Goal: Task Accomplishment & Management: Manage account settings

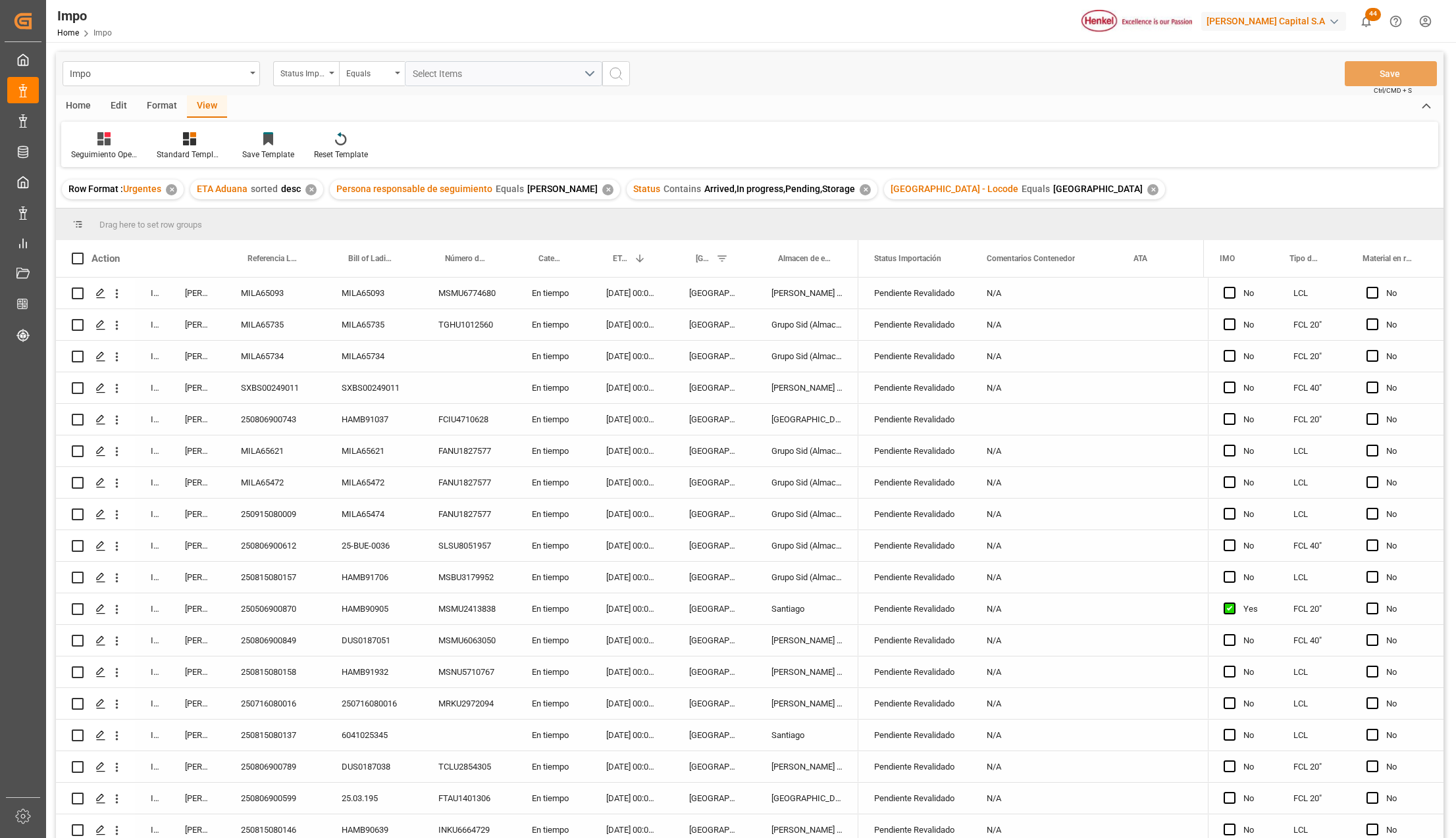
click at [259, 446] on div "MILA65621" at bounding box center [275, 451] width 100 height 31
click at [259, 446] on input "MILA65621" at bounding box center [275, 458] width 79 height 25
type input "250915080017"
click at [1430, 73] on button "Save" at bounding box center [1391, 73] width 92 height 25
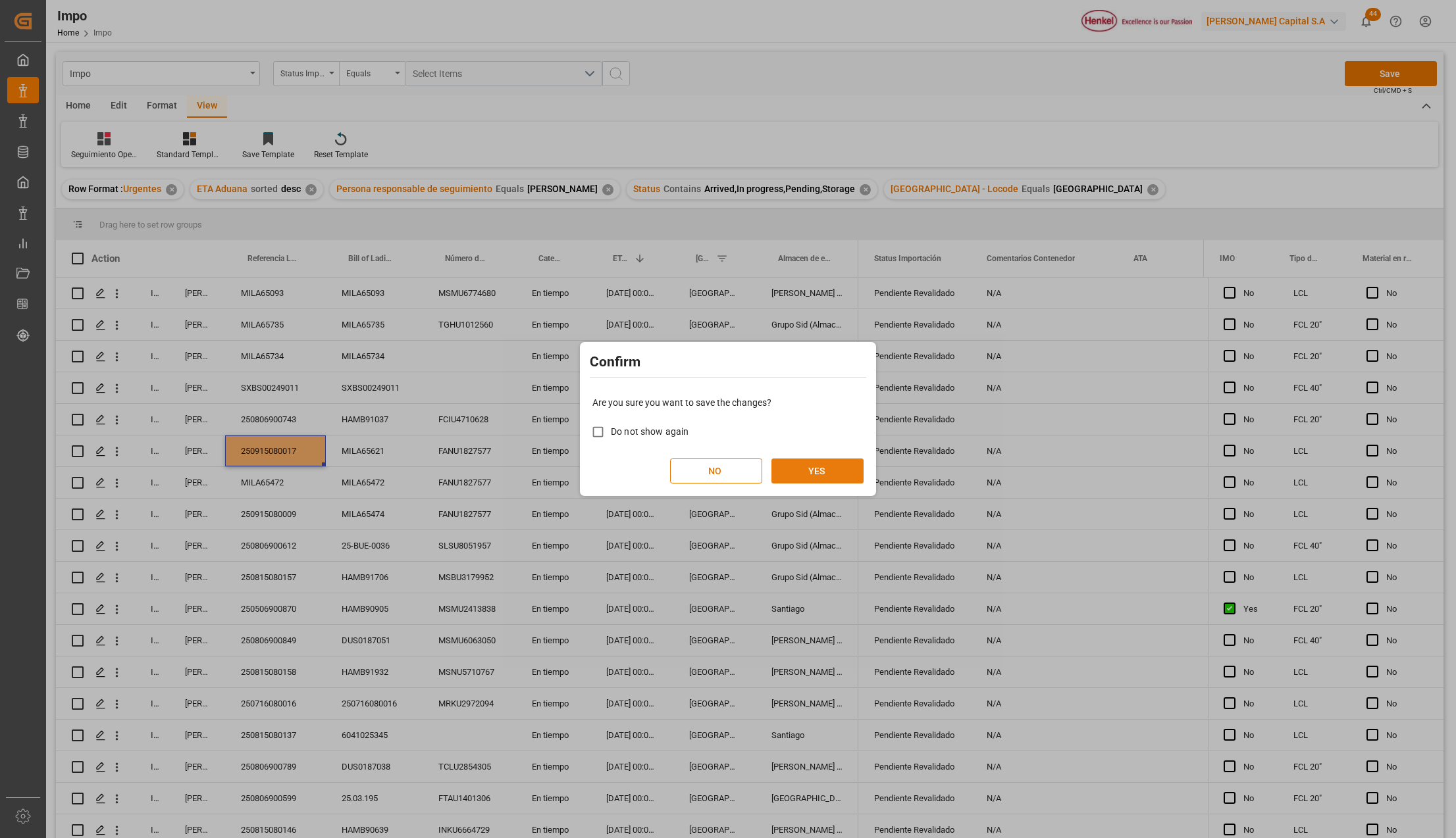
click at [853, 479] on button "YES" at bounding box center [817, 471] width 92 height 25
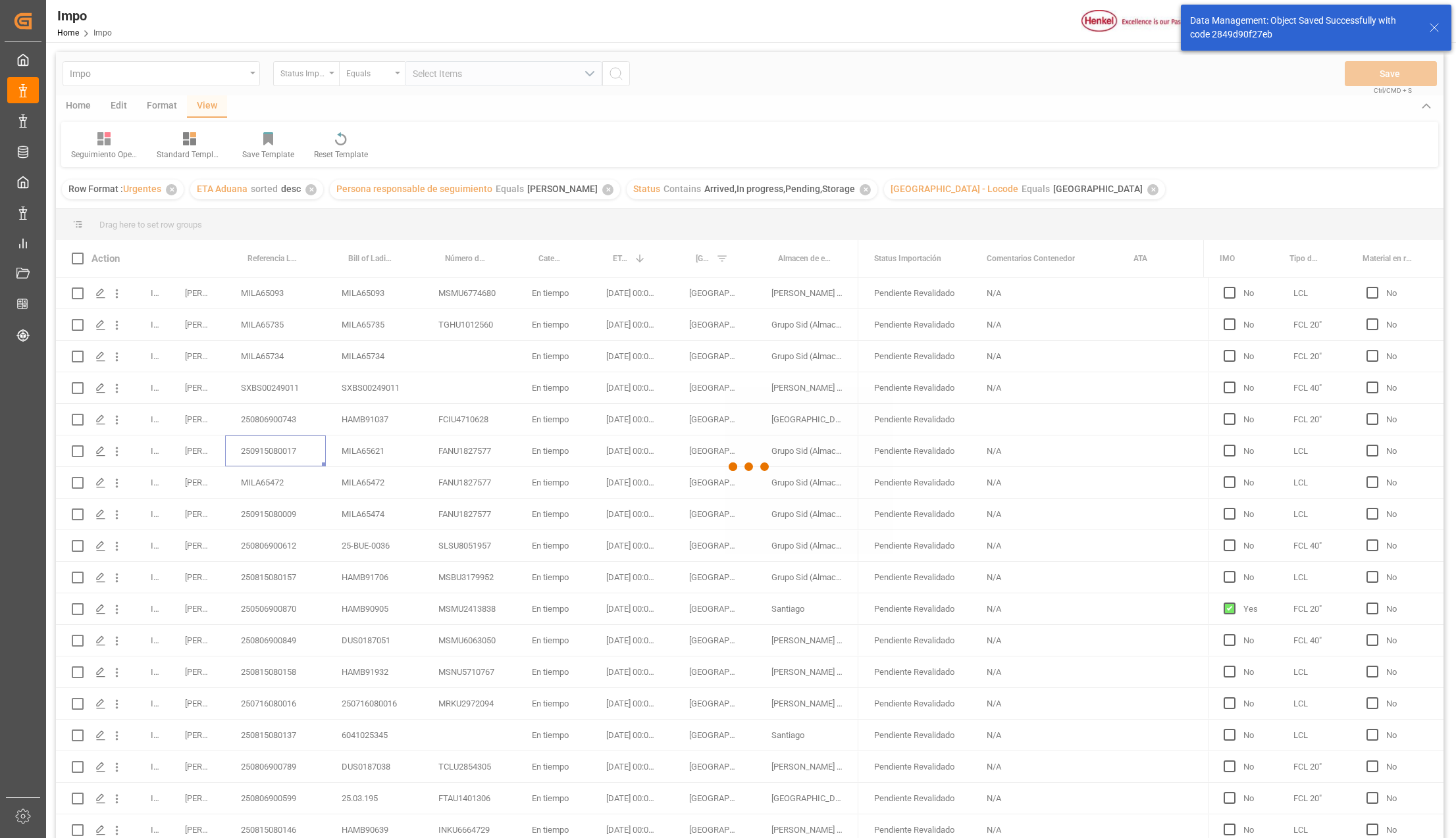
click at [557, 444] on div at bounding box center [749, 466] width 1388 height 830
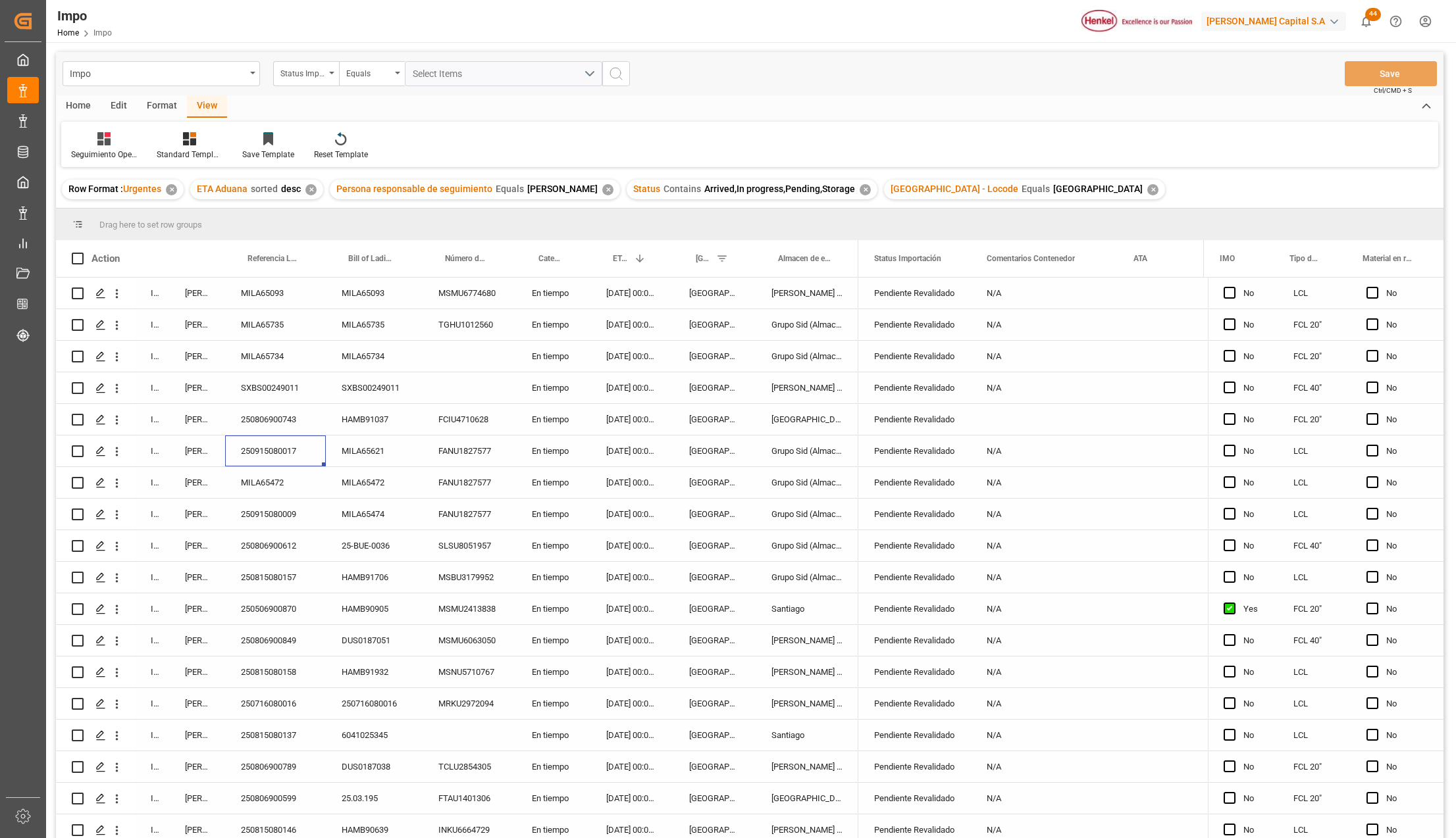
click at [259, 482] on div "MILA65472" at bounding box center [275, 482] width 100 height 31
click at [259, 482] on input "MILA65472" at bounding box center [275, 490] width 79 height 25
type input "250915080016"
click at [1361, 69] on button "Save" at bounding box center [1391, 73] width 92 height 25
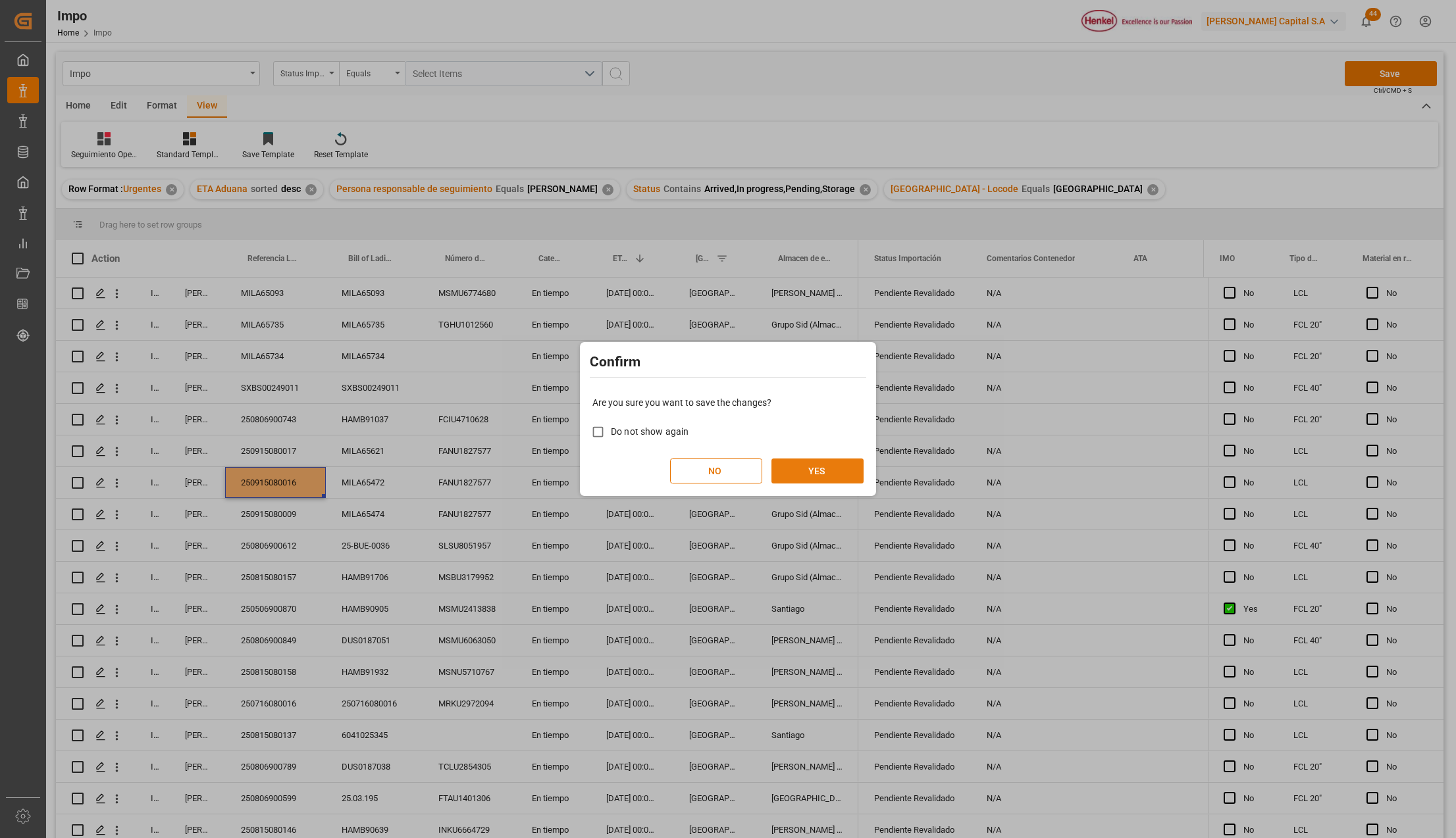
drag, startPoint x: 854, startPoint y: 465, endPoint x: 828, endPoint y: 469, distance: 26.3
click at [854, 465] on button "YES" at bounding box center [817, 471] width 92 height 25
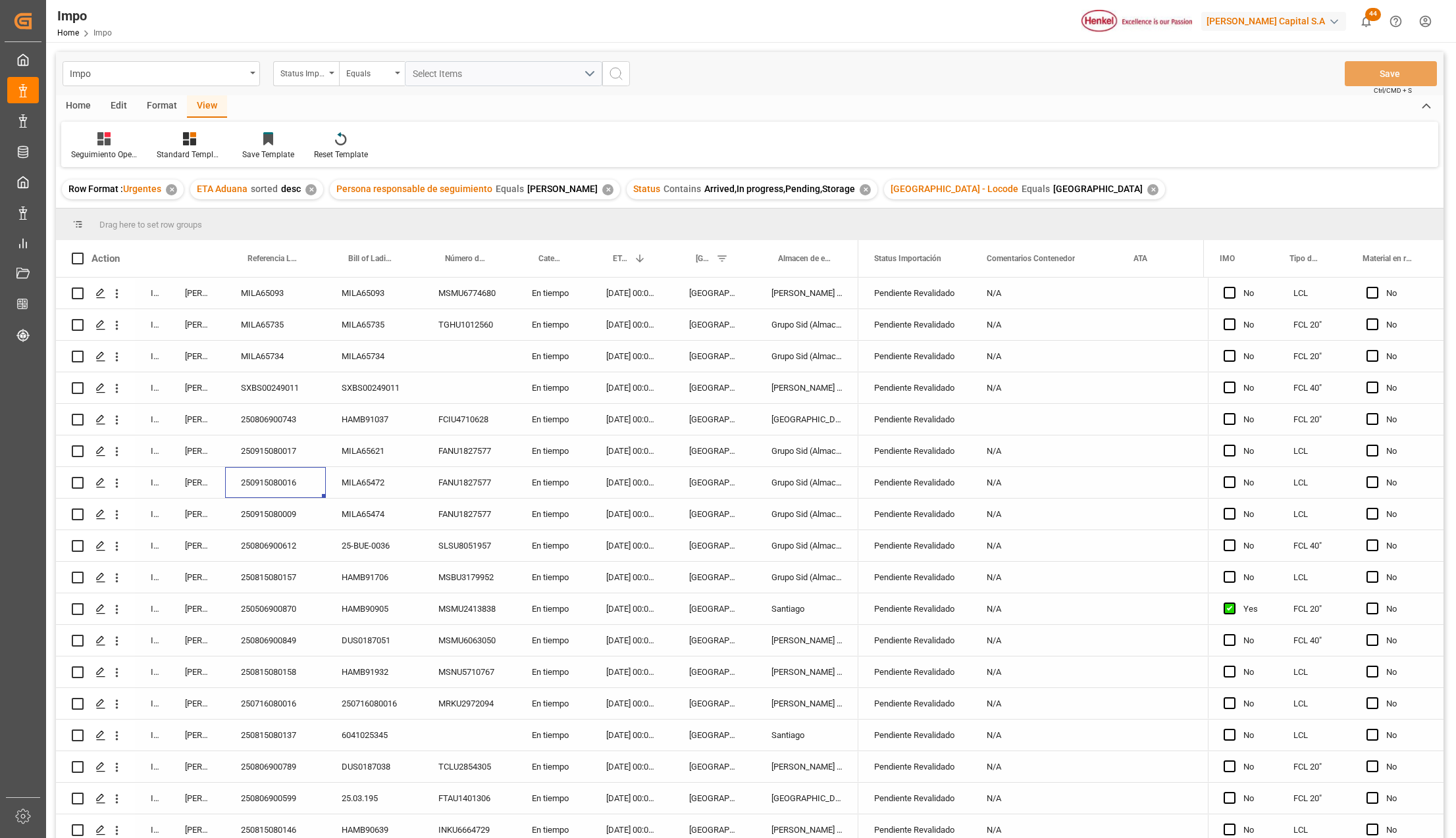
scroll to position [367, 0]
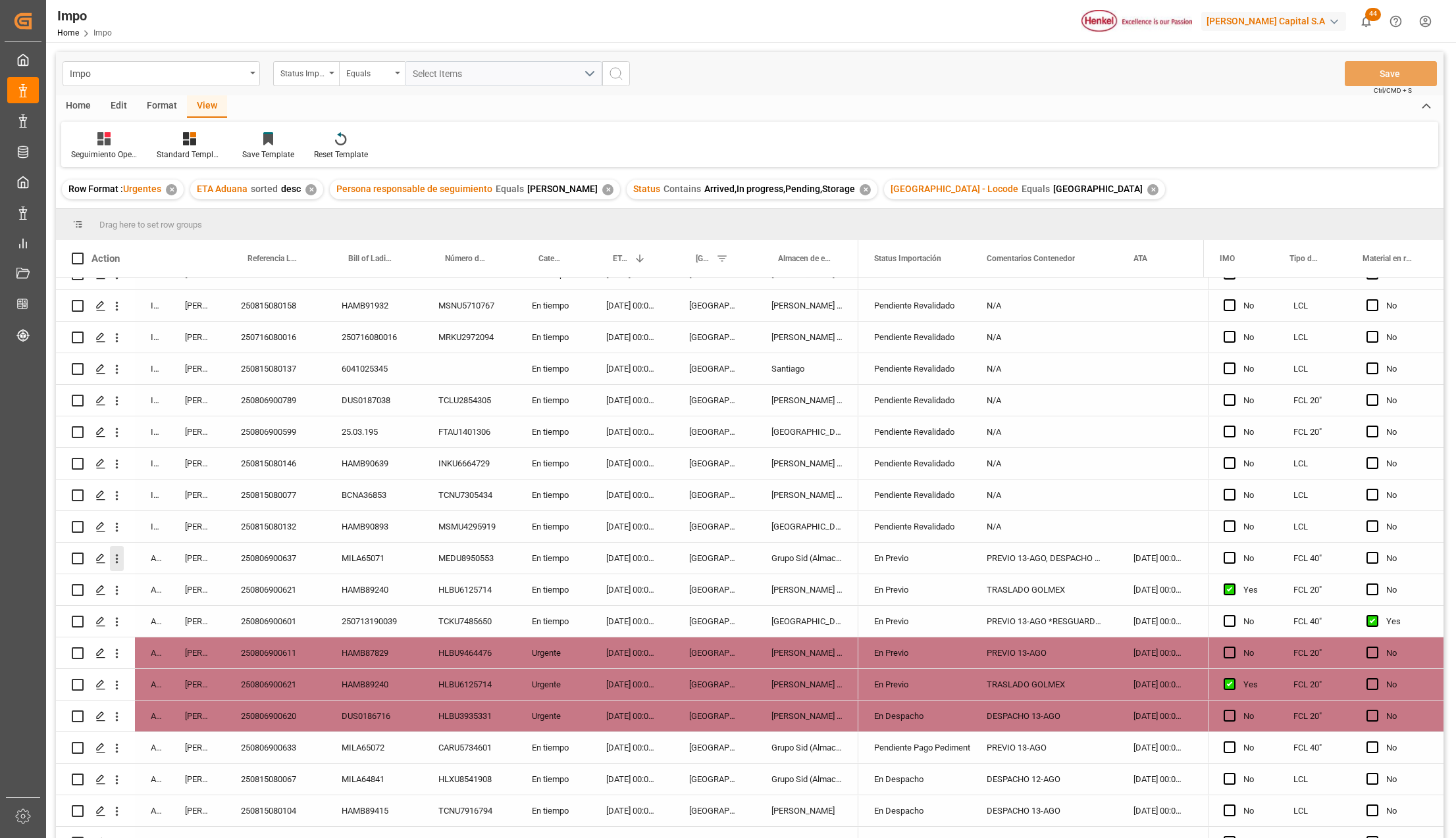
click at [120, 563] on icon "open menu" at bounding box center [116, 559] width 14 height 14
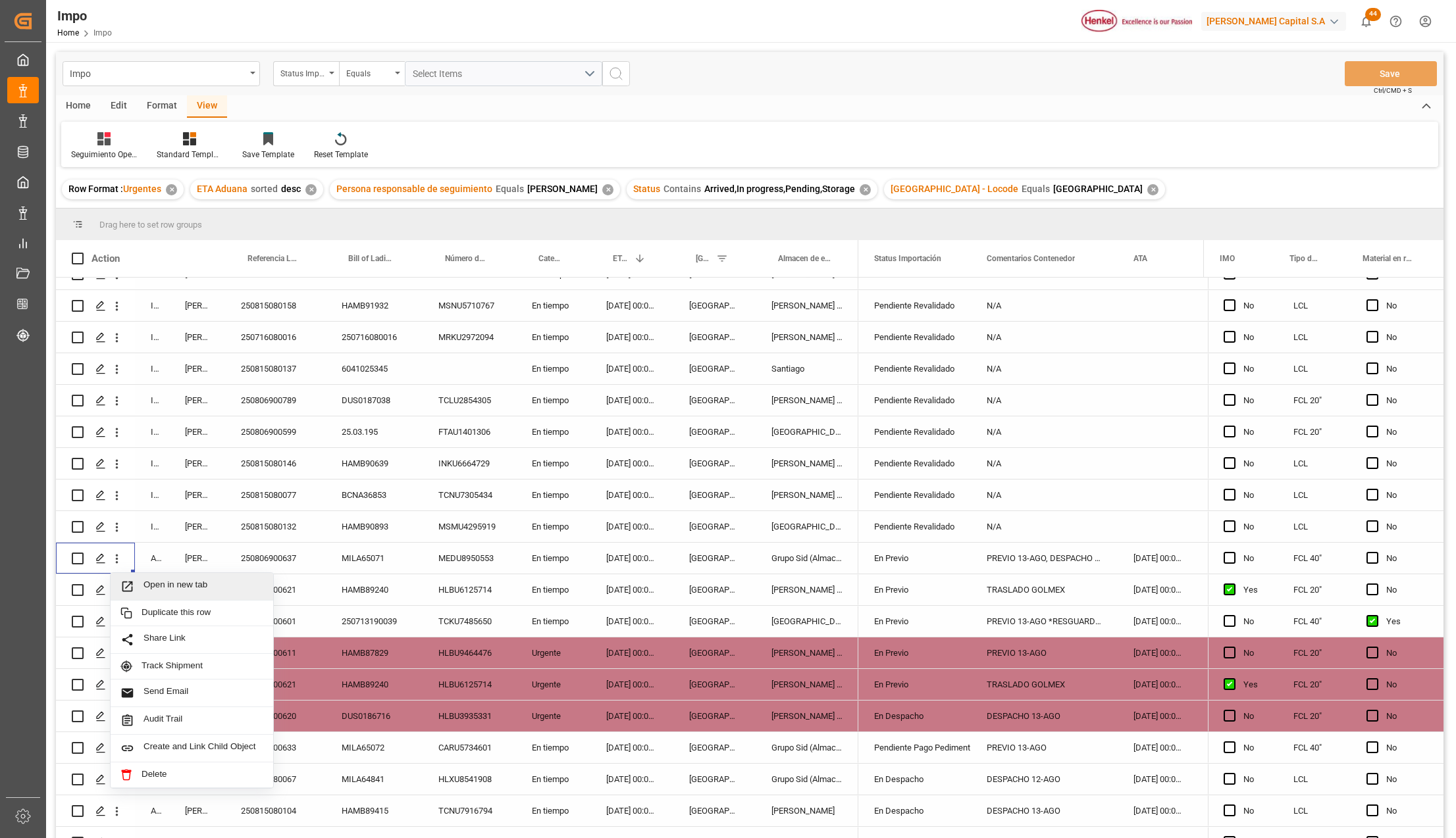
click at [135, 580] on icon "Press SPACE to select this row." at bounding box center [127, 586] width 14 height 14
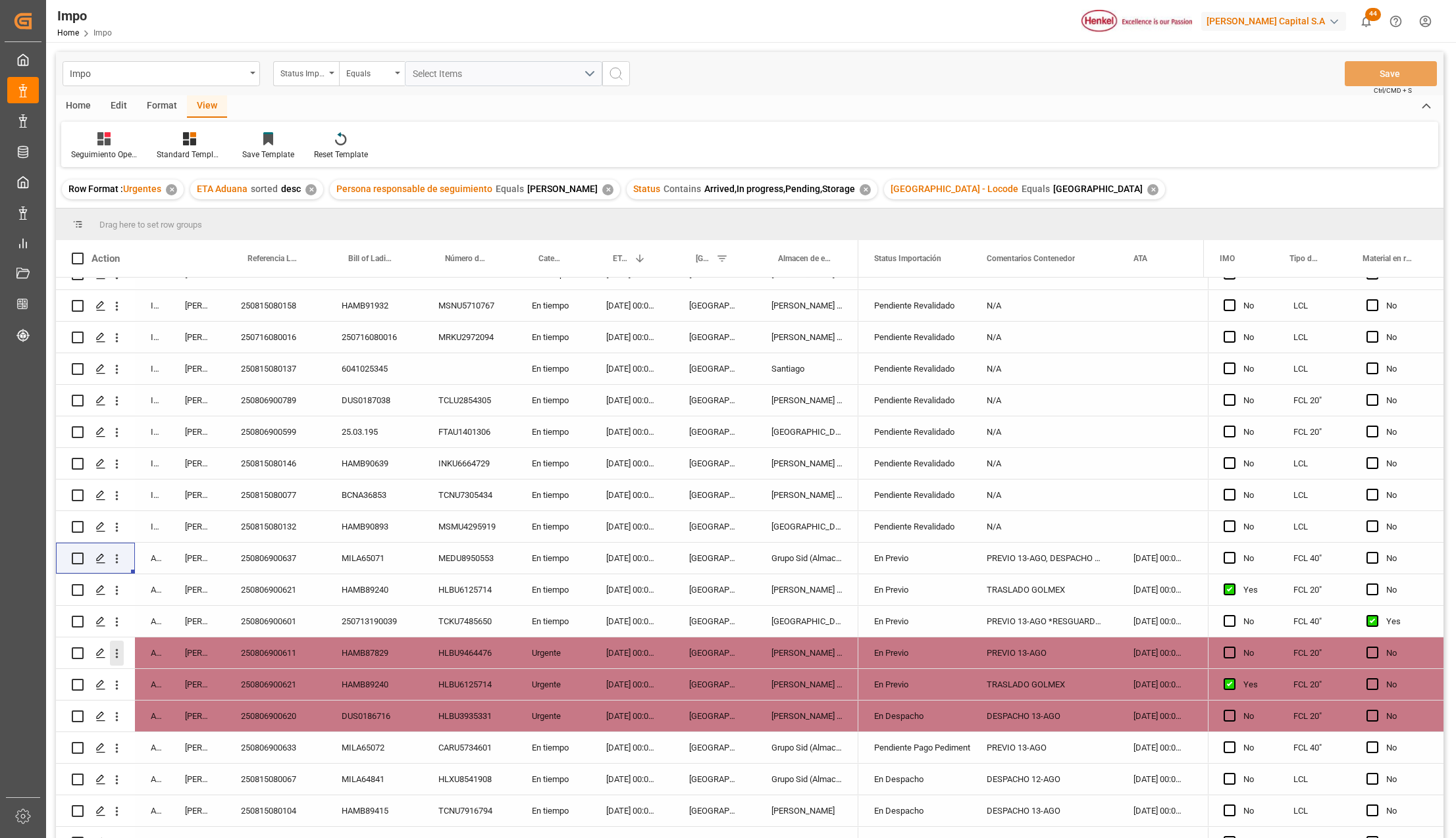
click at [116, 650] on icon "open menu" at bounding box center [116, 653] width 14 height 14
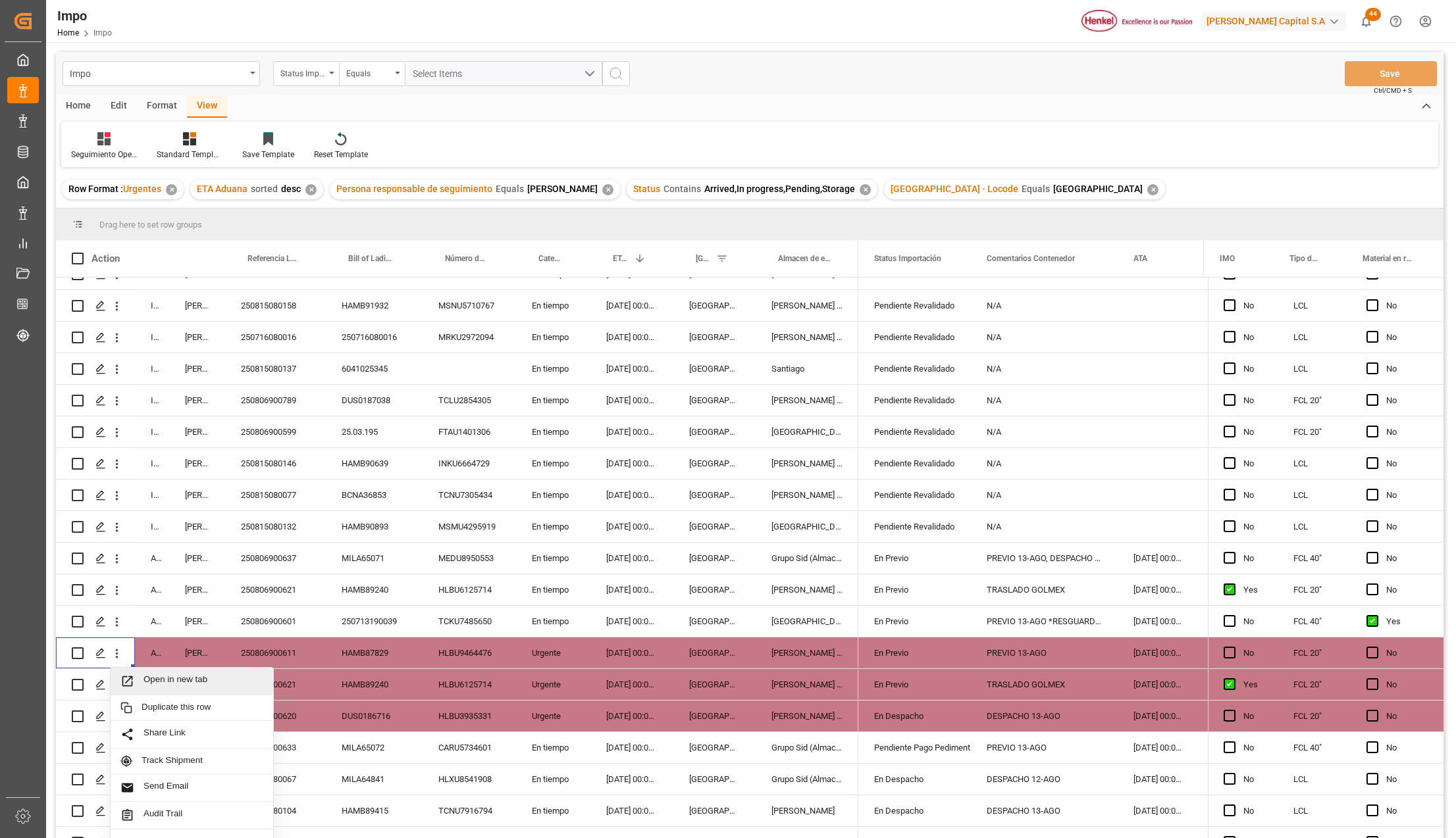
click at [135, 674] on icon "Press SPACE to select this row." at bounding box center [127, 681] width 14 height 14
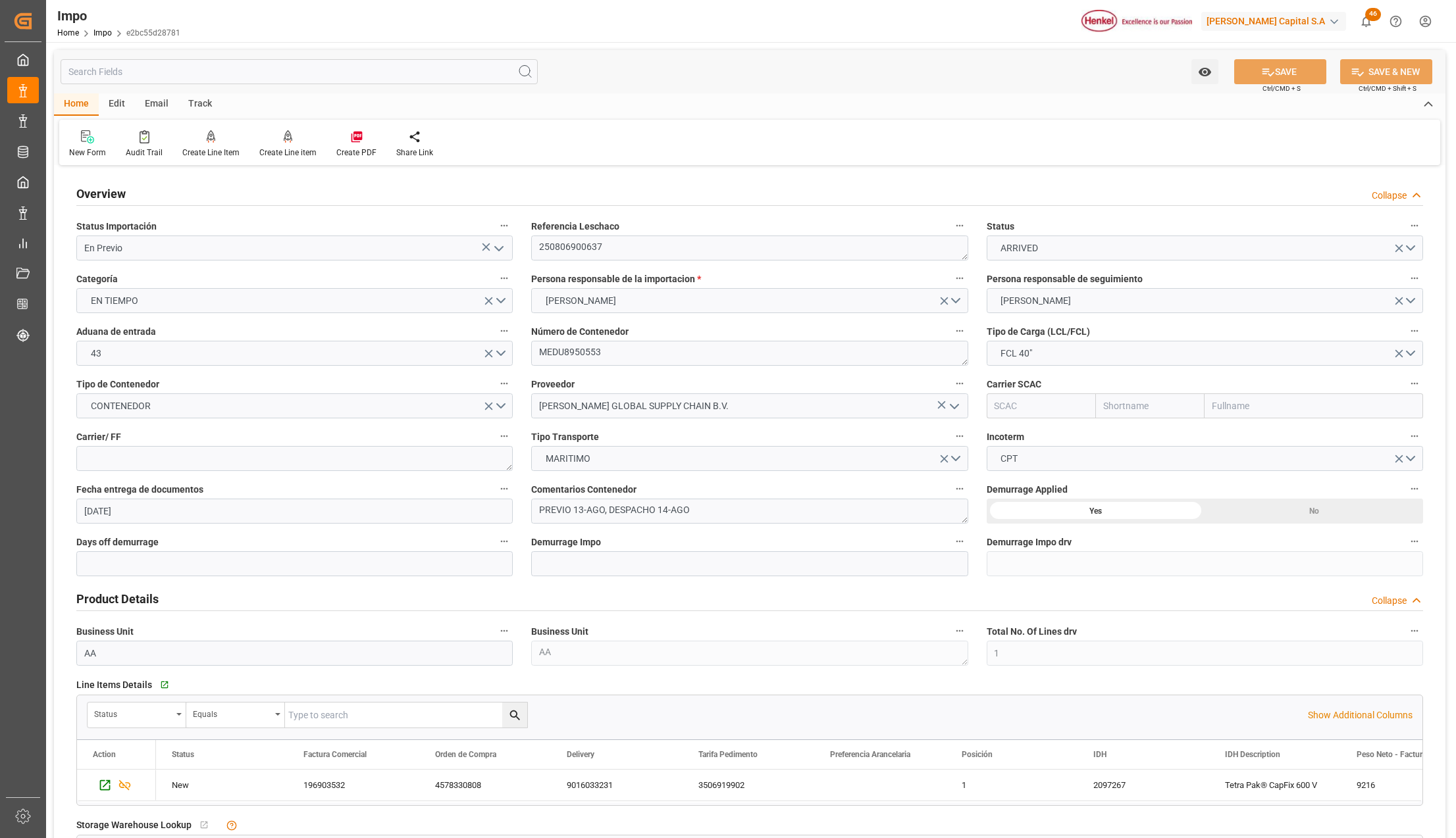
scroll to position [701, 0]
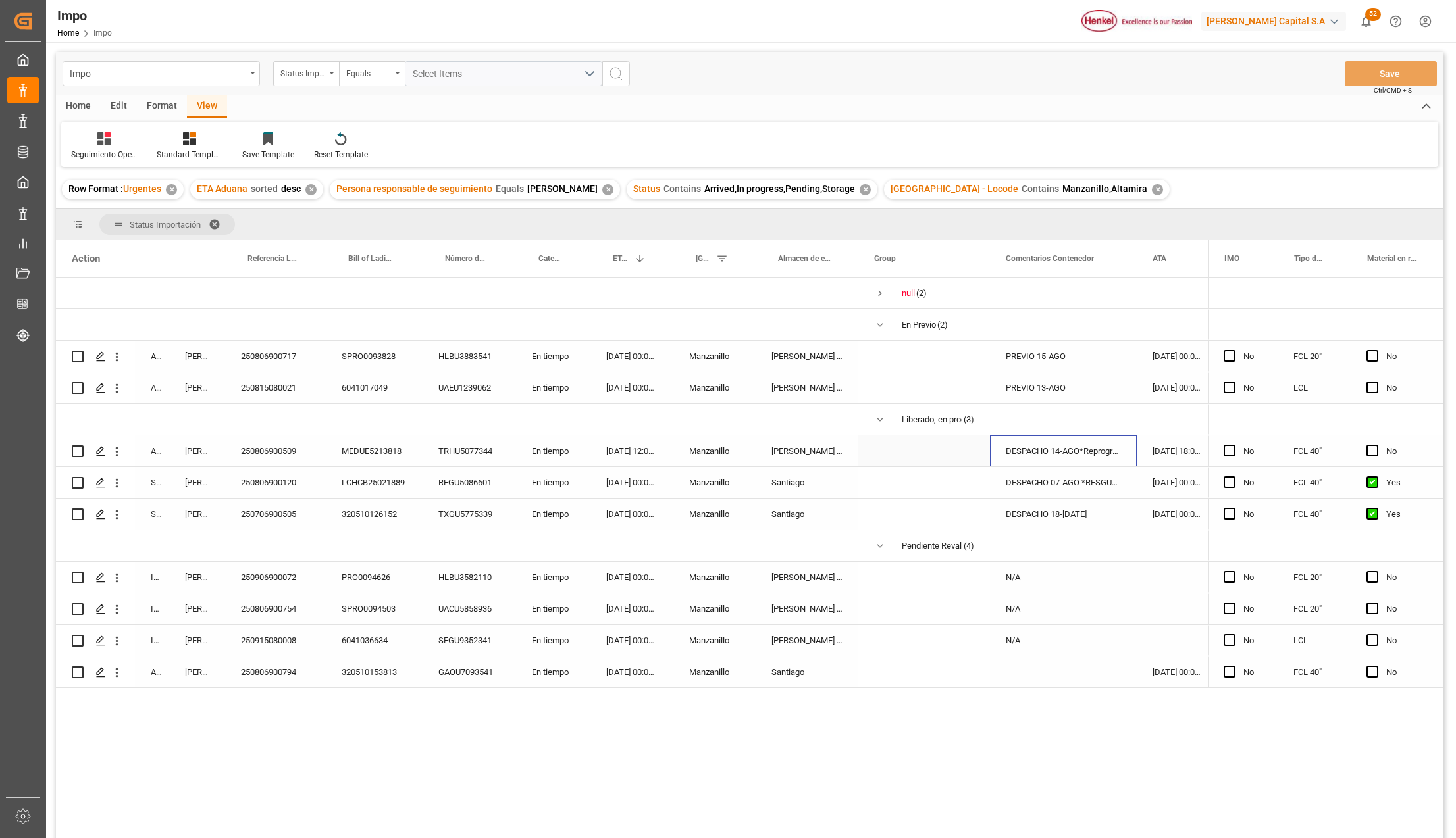
click at [1073, 449] on div "DESPACHO 14-AGO*Reprogramado*" at bounding box center [1063, 451] width 147 height 31
drag, startPoint x: 1136, startPoint y: 253, endPoint x: 1172, endPoint y: 257, distance: 36.2
click at [1172, 257] on div at bounding box center [1172, 258] width 5 height 37
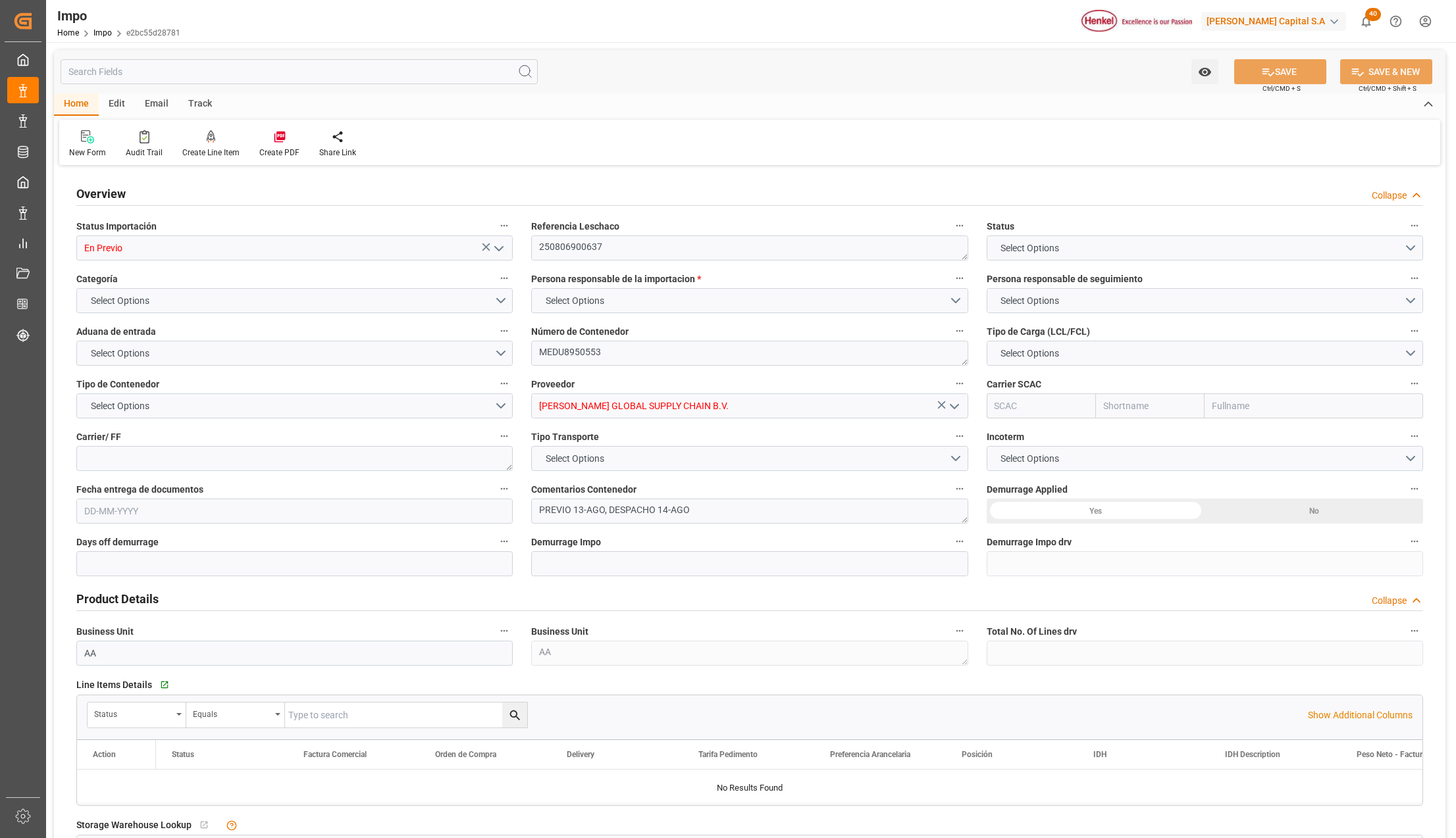
type input "1"
type input "27.74"
type input "24"
type input "[DATE]"
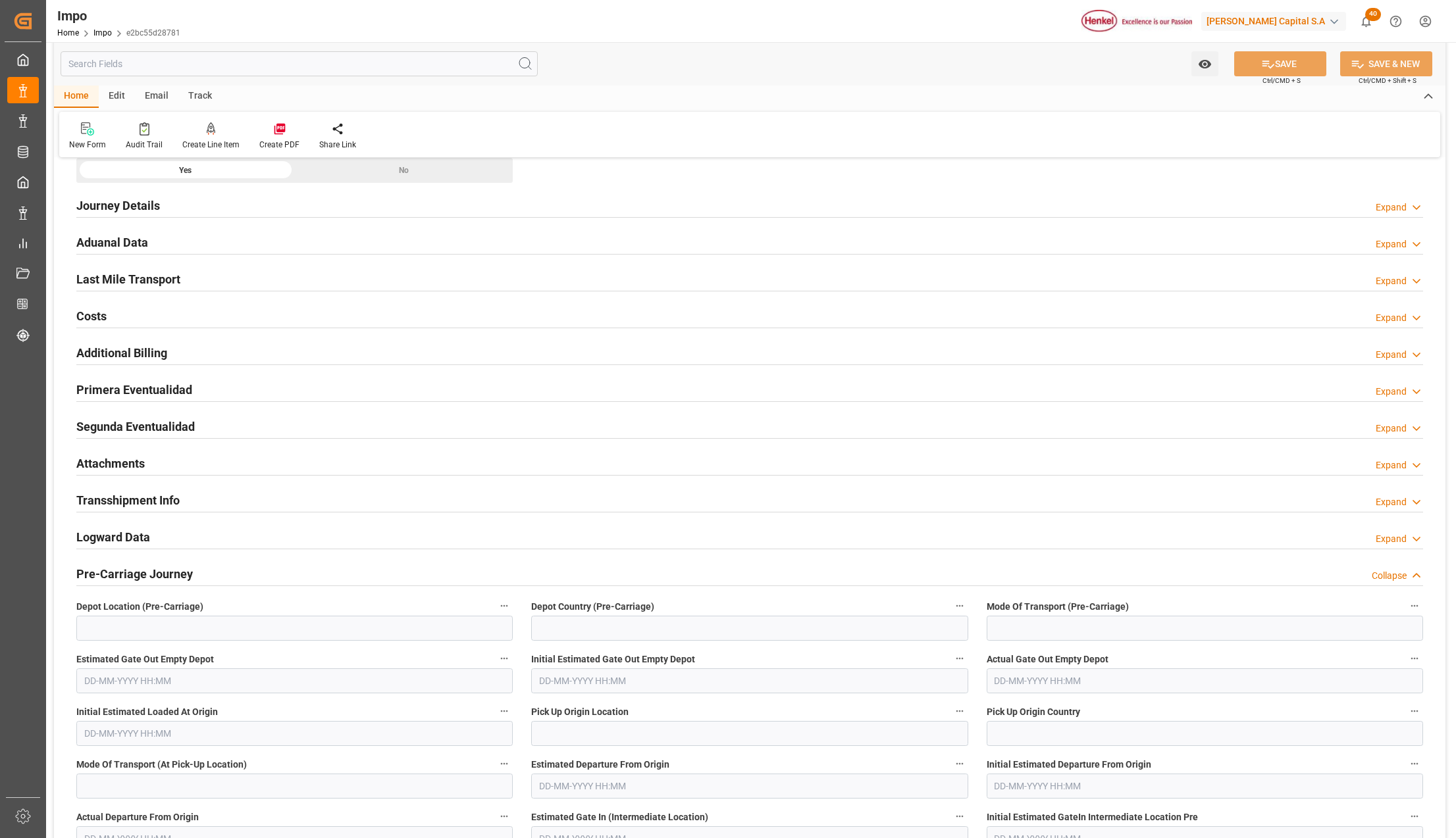
scroll to position [877, 0]
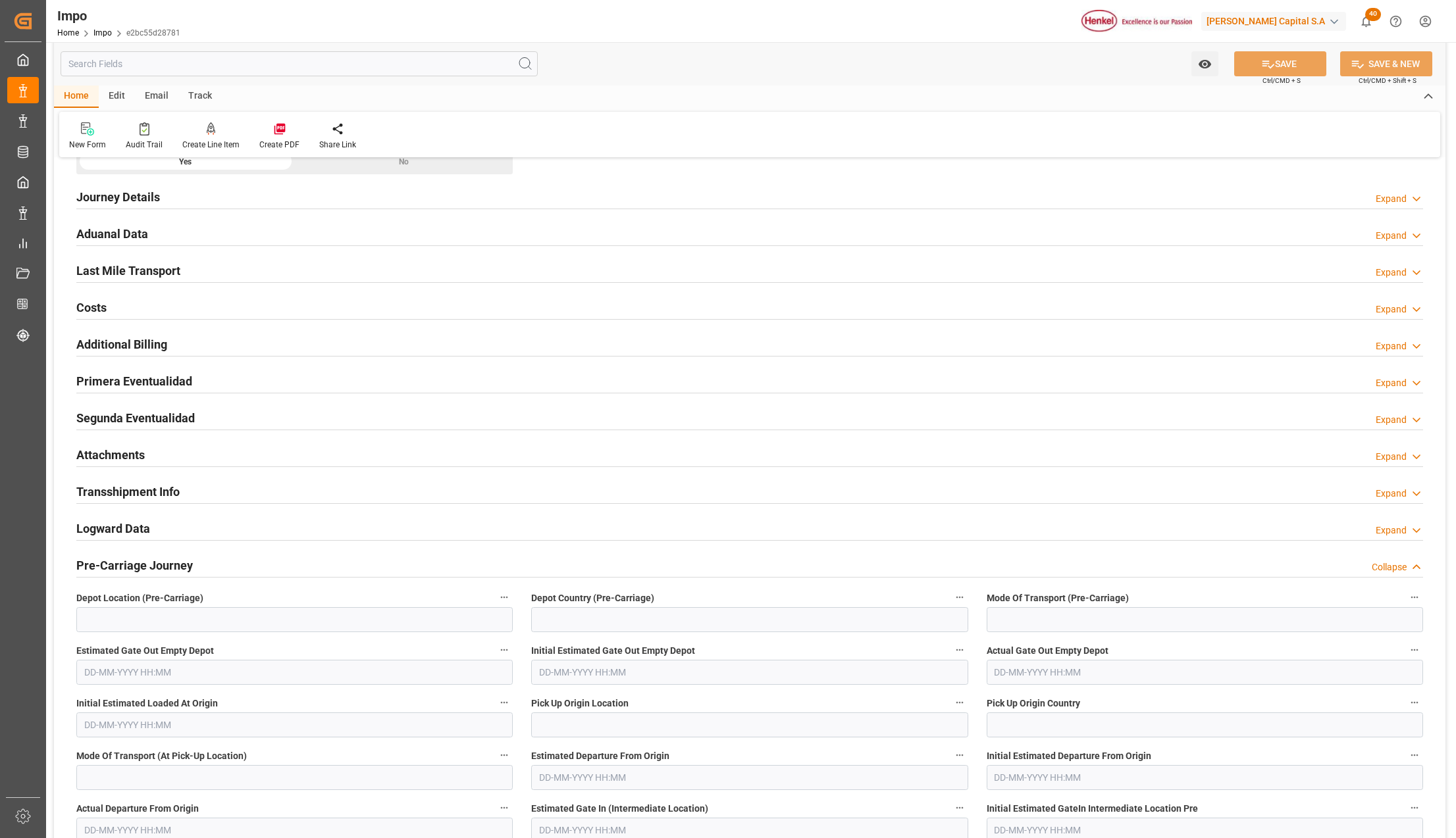
click at [111, 370] on div "Primera Eventualidad" at bounding box center [134, 380] width 116 height 25
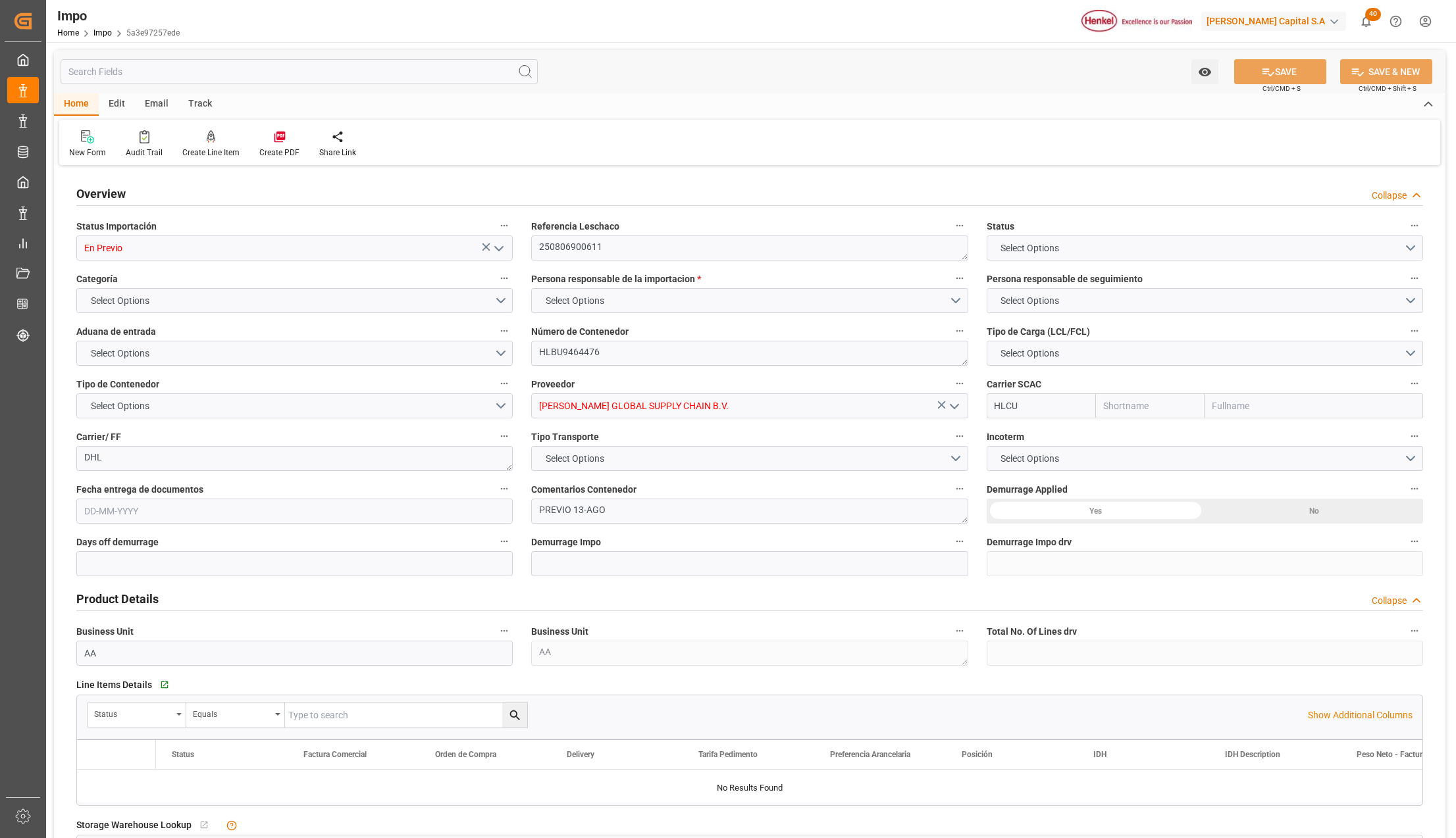
type input "Hapag [PERSON_NAME]"
type input "Hapag [PERSON_NAME] Aktiengesellschaft"
type input "2"
type input "25"
type input "10"
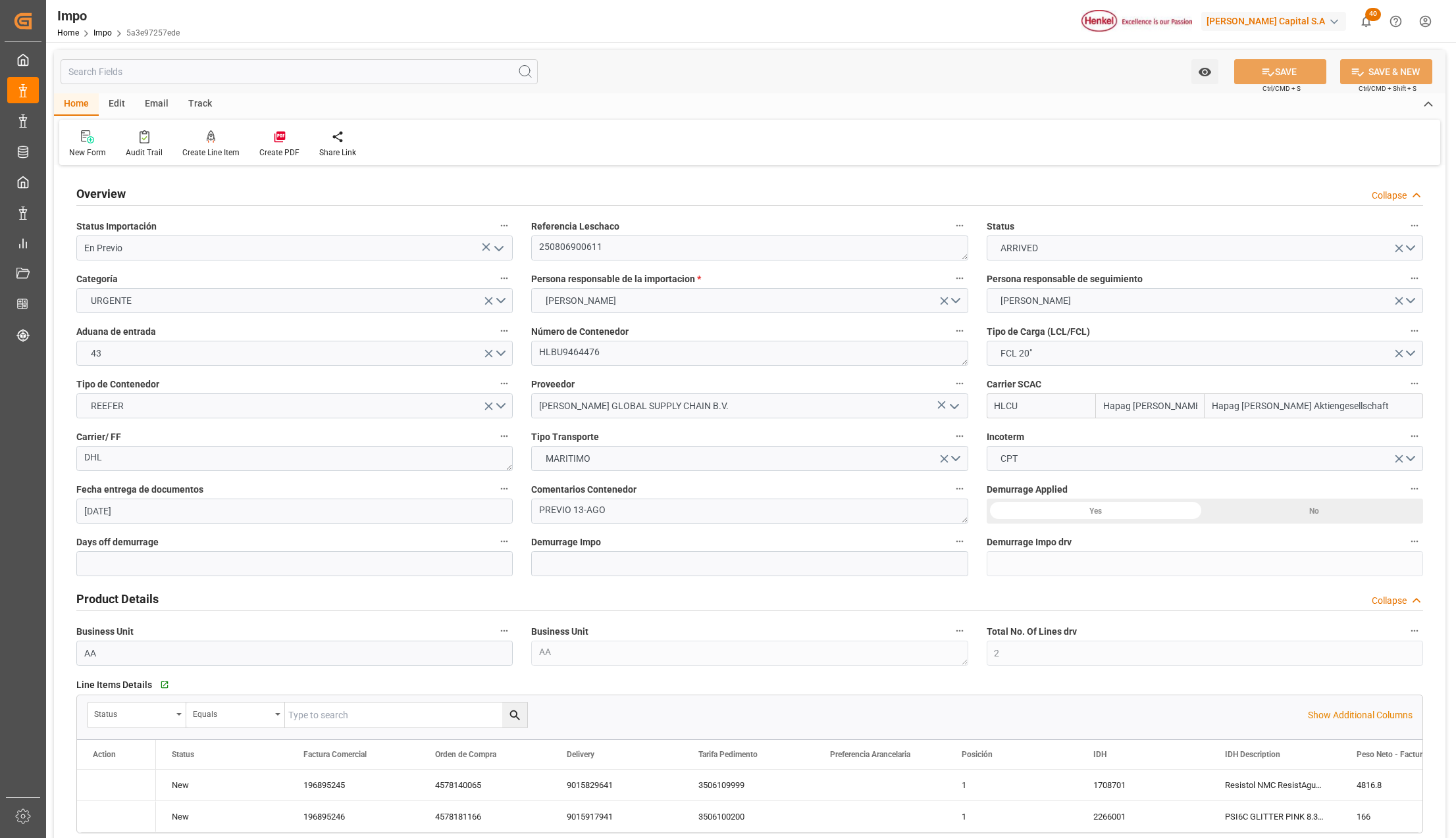
type input "[DATE]"
click at [500, 254] on icon "open menu" at bounding box center [499, 249] width 16 height 16
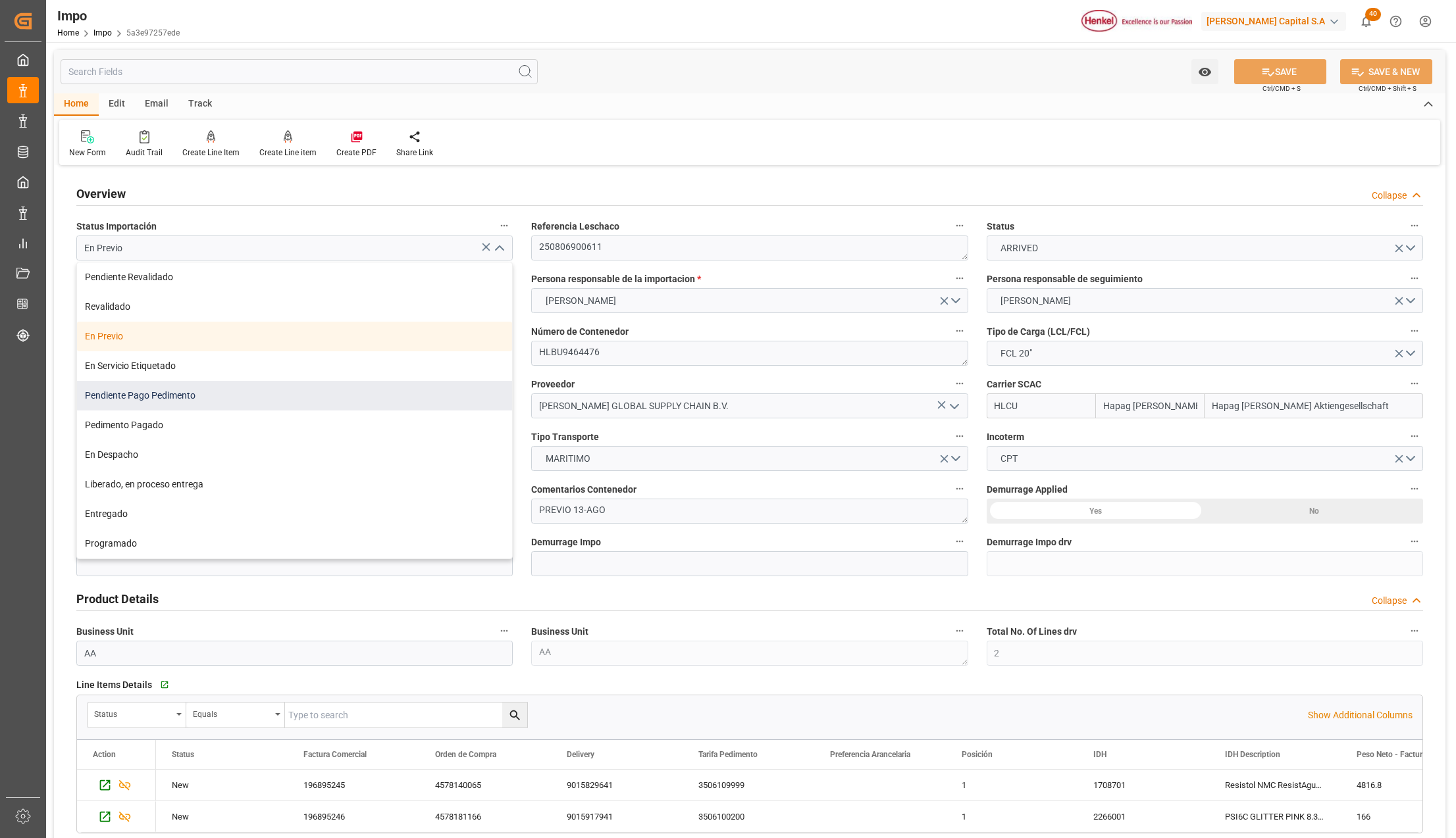
click at [210, 391] on div "Pendiente Pago Pedimento" at bounding box center [295, 396] width 435 height 30
type input "Pendiente Pago Pedimento"
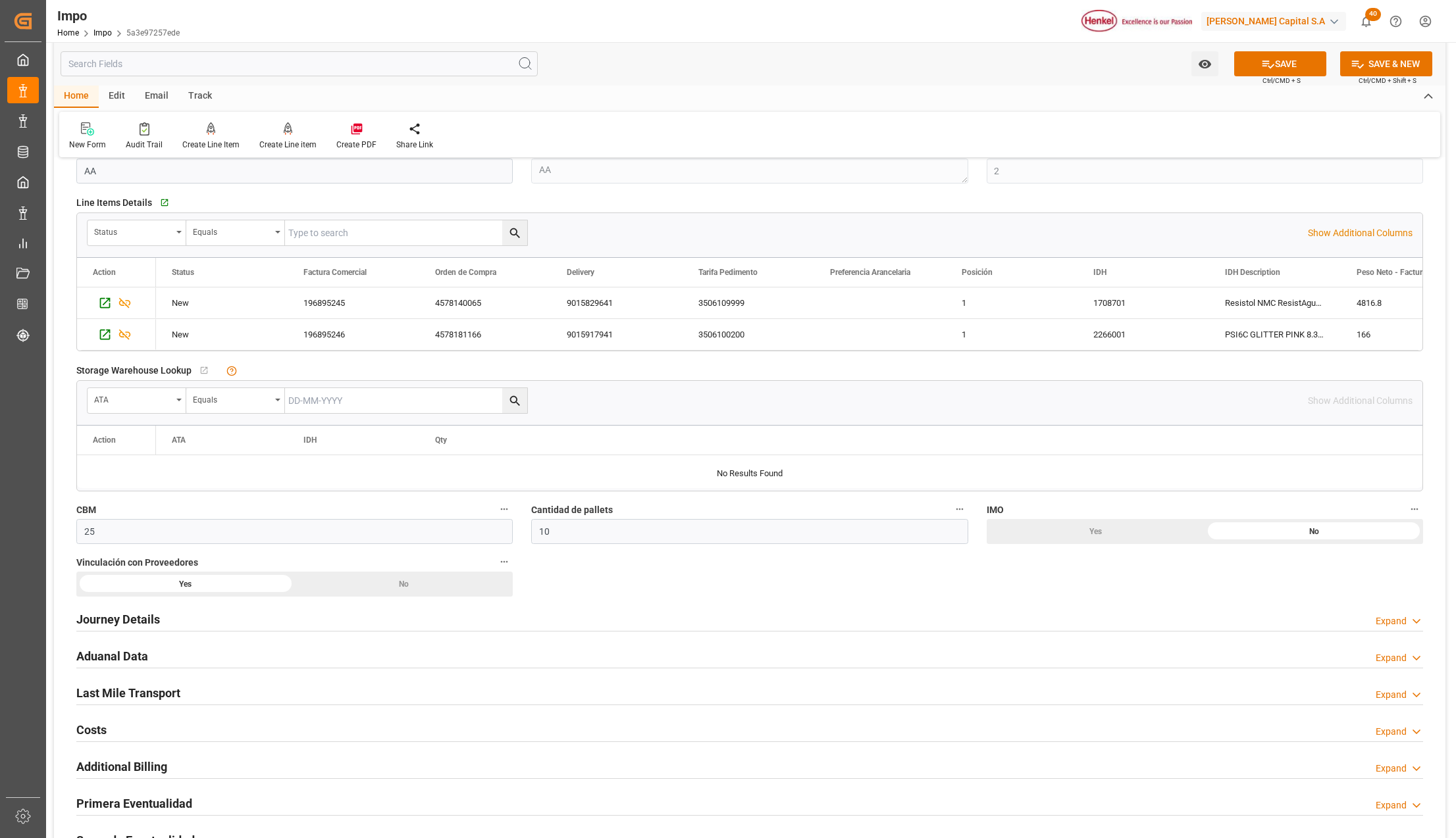
scroll to position [527, 0]
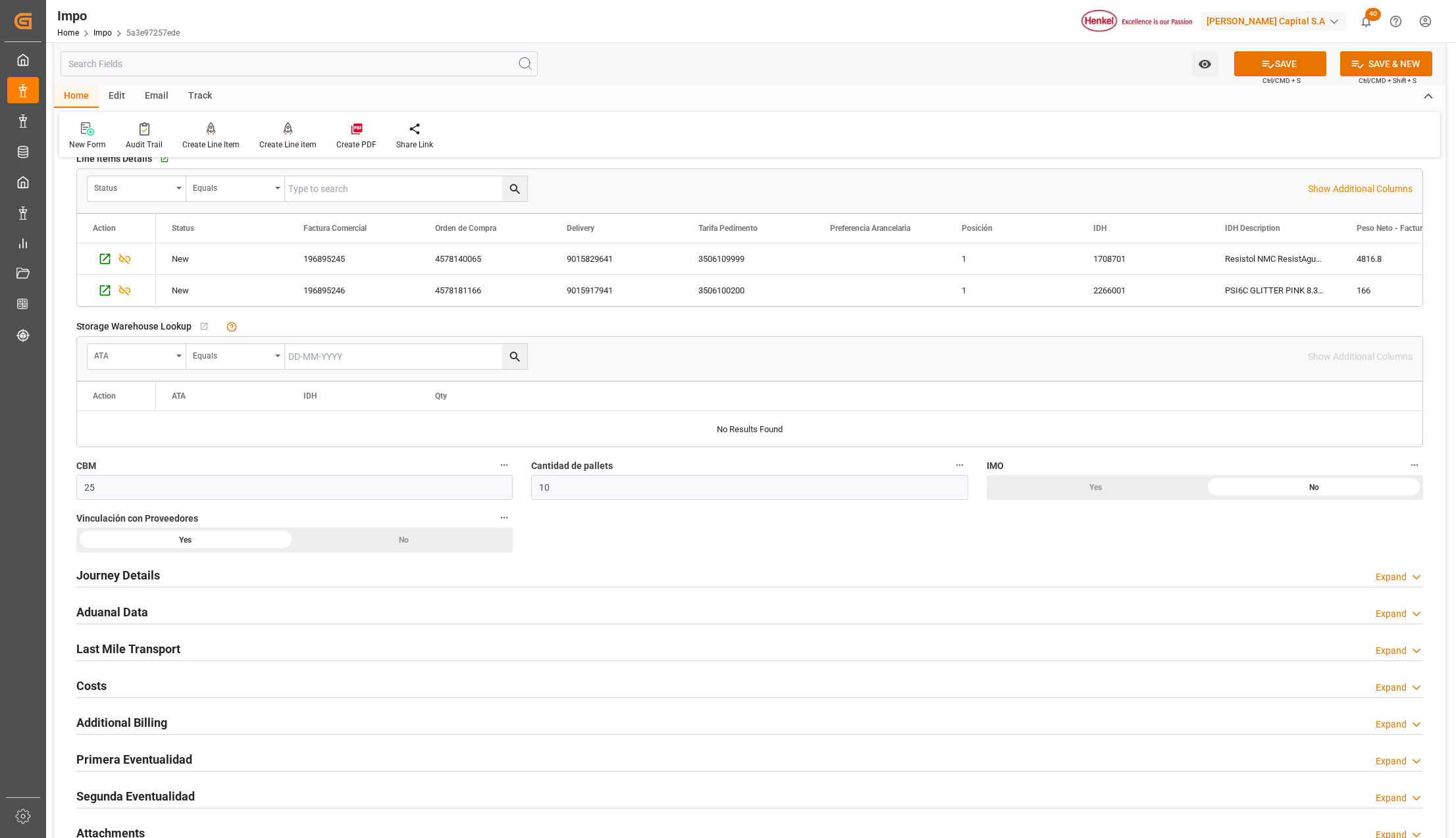
click at [103, 751] on div "Primera Eventualidad" at bounding box center [134, 759] width 116 height 25
click at [335, 816] on icon "button" at bounding box center [334, 814] width 12 height 12
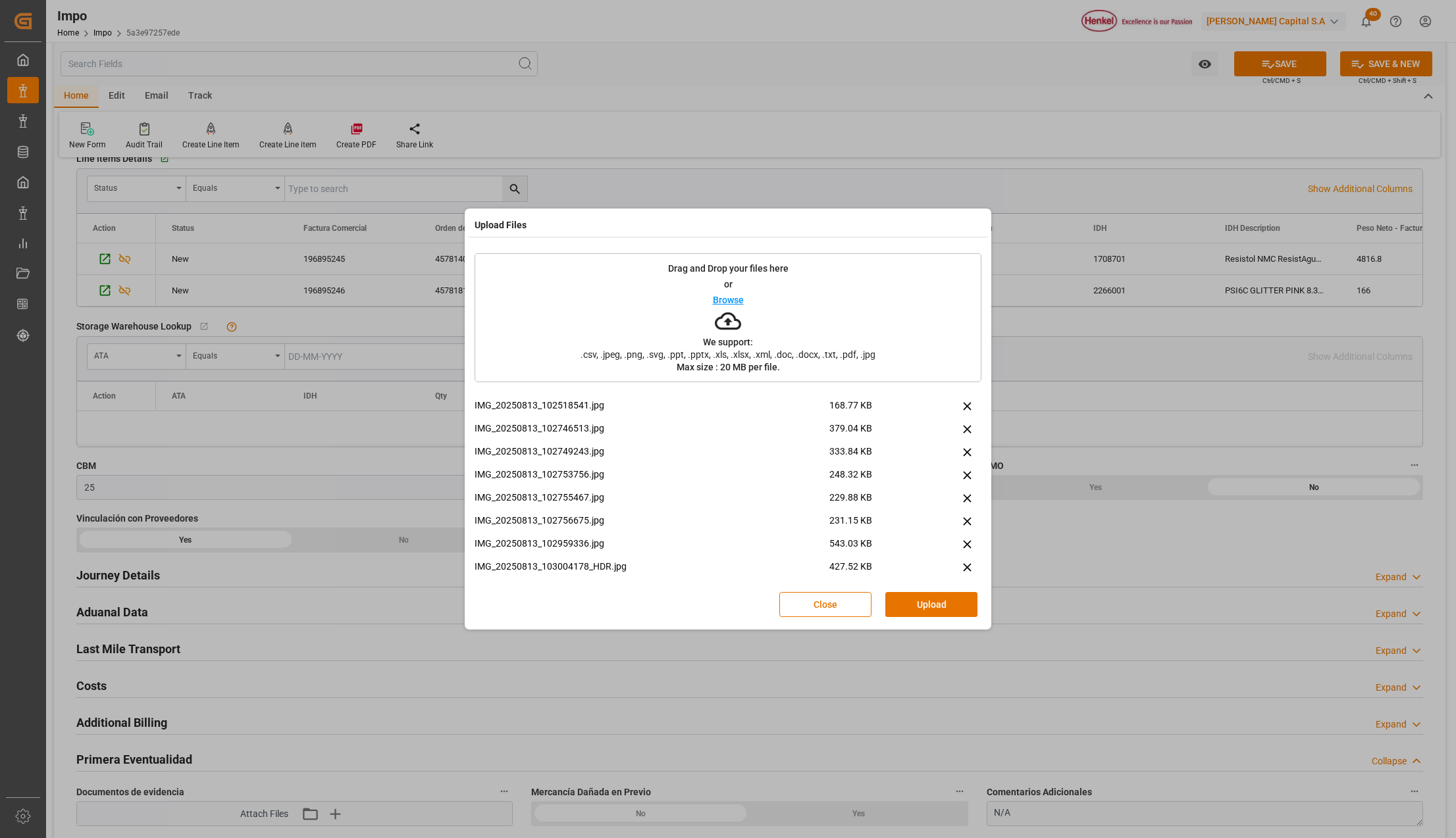
click at [904, 609] on button "Upload" at bounding box center [931, 604] width 92 height 25
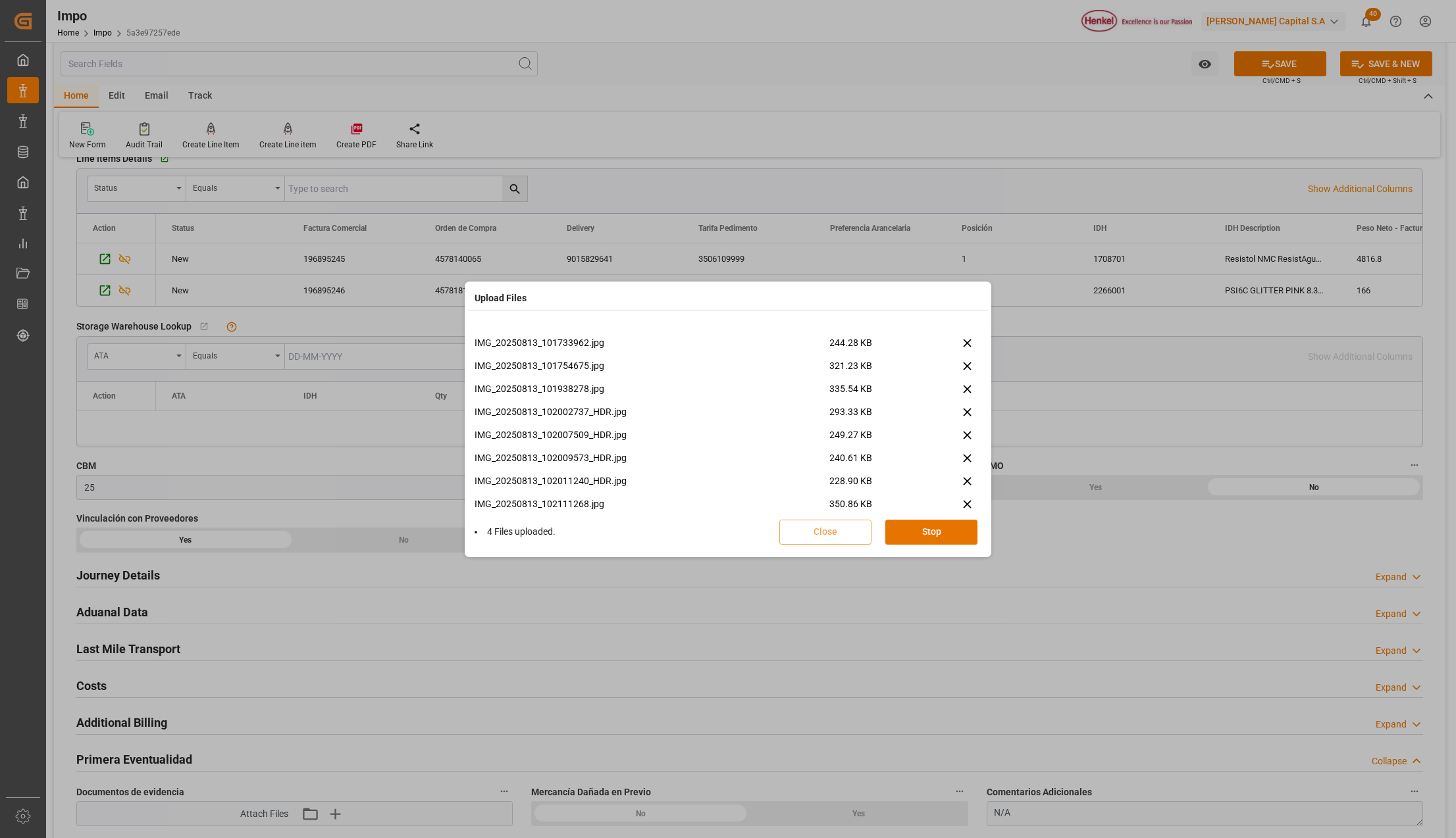
scroll to position [1713, 0]
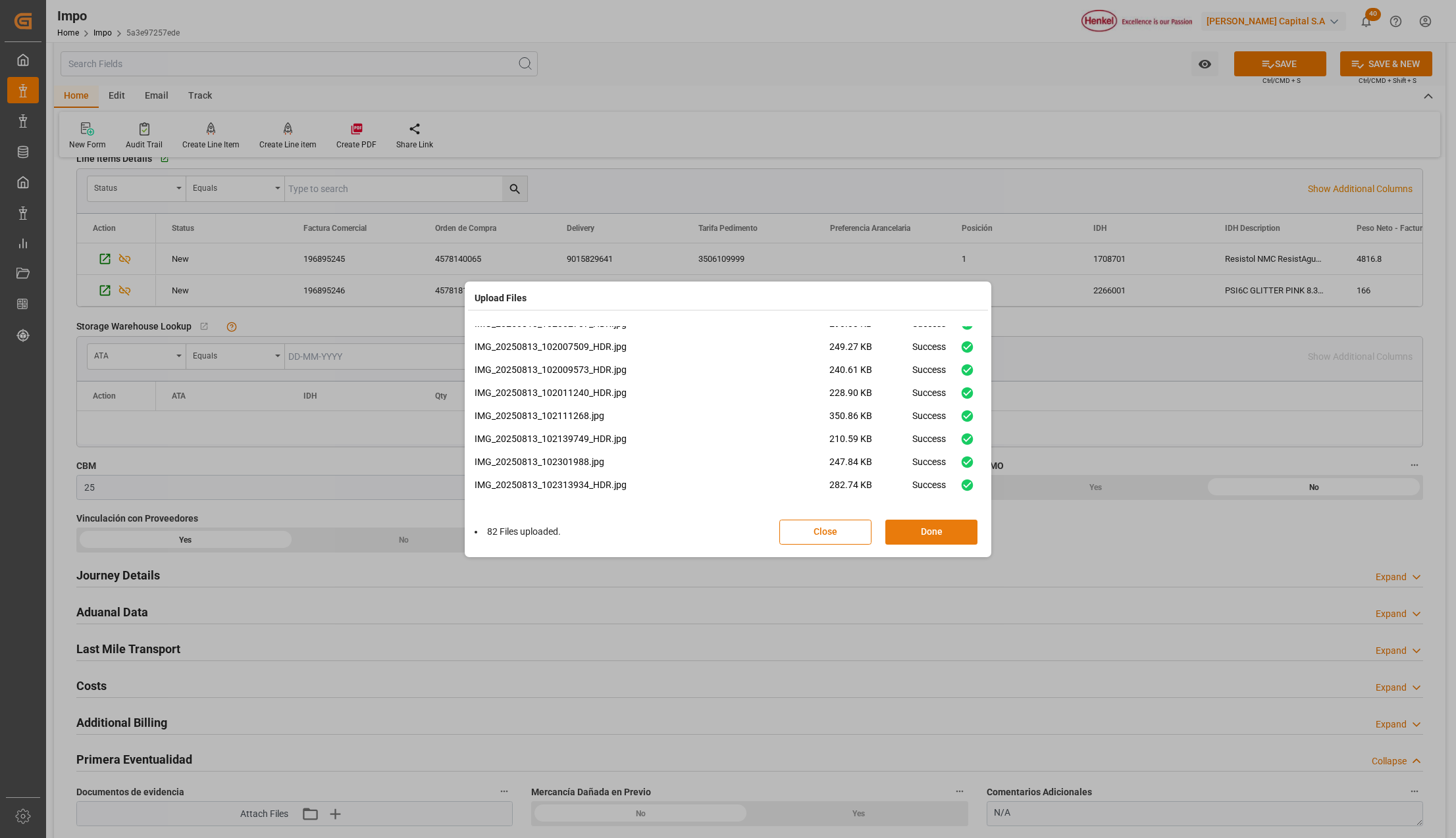
click at [946, 527] on button "Done" at bounding box center [931, 532] width 92 height 25
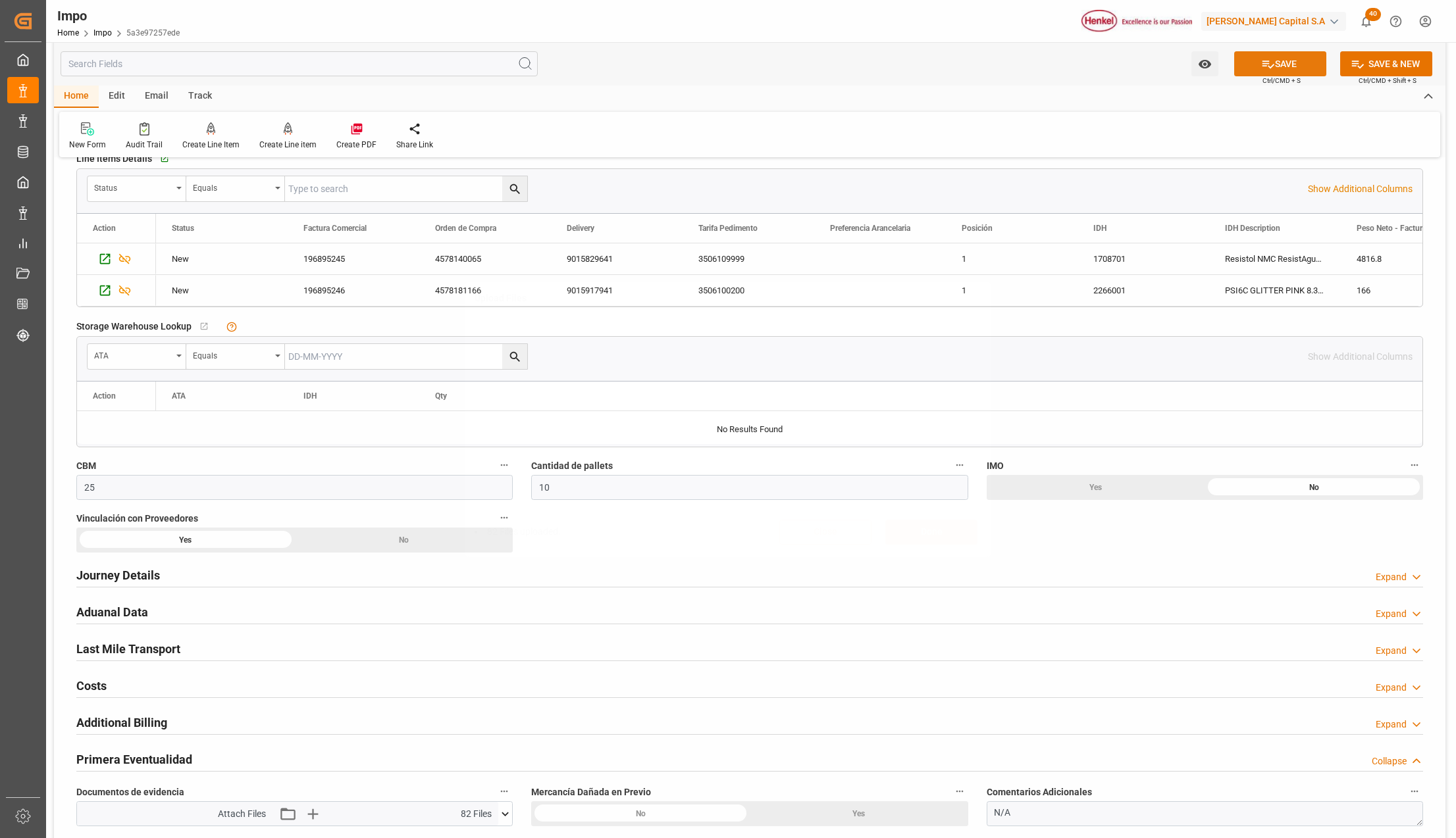
click at [1268, 59] on icon at bounding box center [1268, 64] width 14 height 14
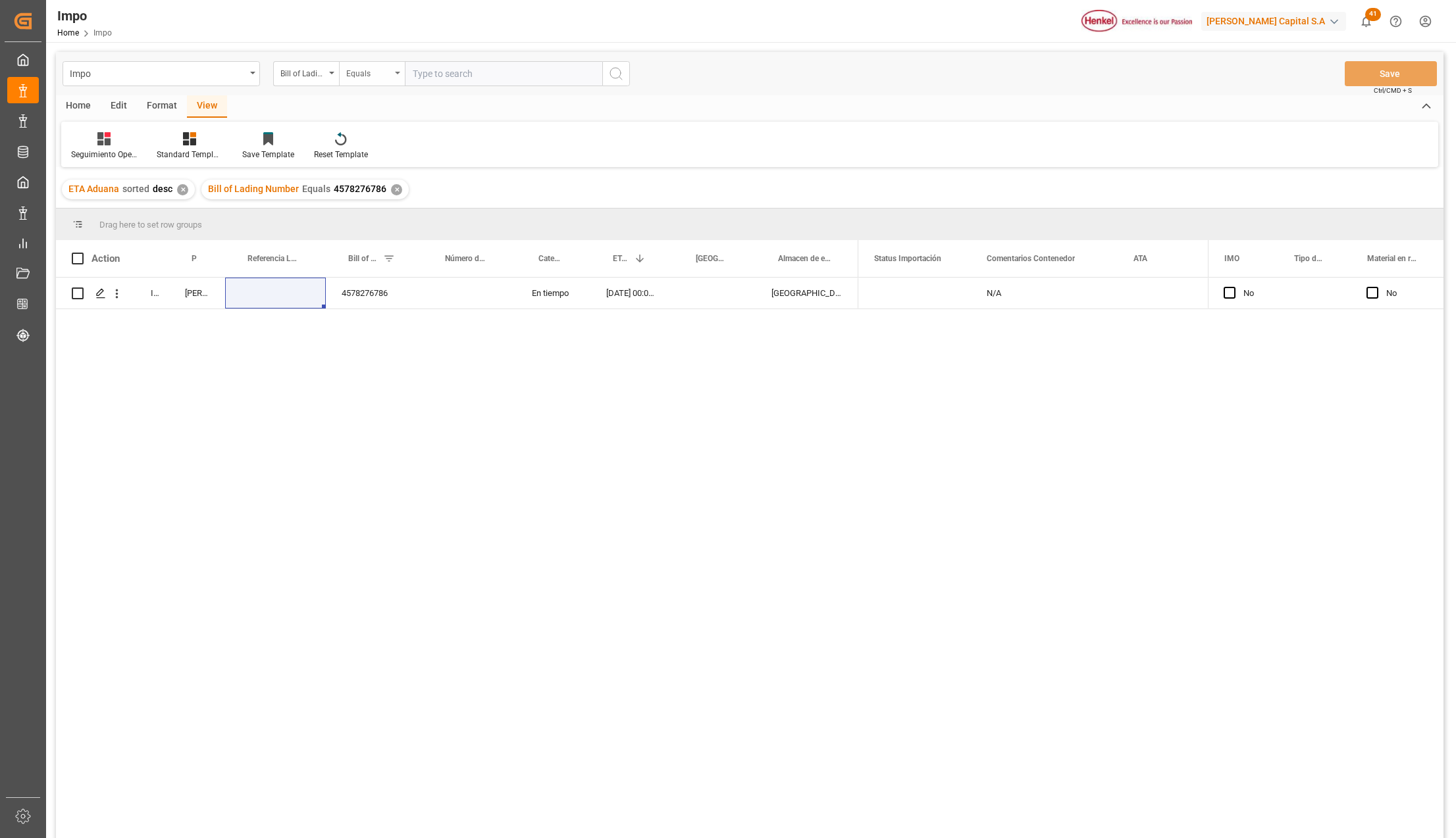
click at [340, 68] on div "Equals" at bounding box center [372, 73] width 65 height 25
click at [376, 107] on input "text" at bounding box center [437, 103] width 186 height 21
type input "idh"
click at [327, 68] on div "Bill of Lading Number" at bounding box center [306, 73] width 65 height 25
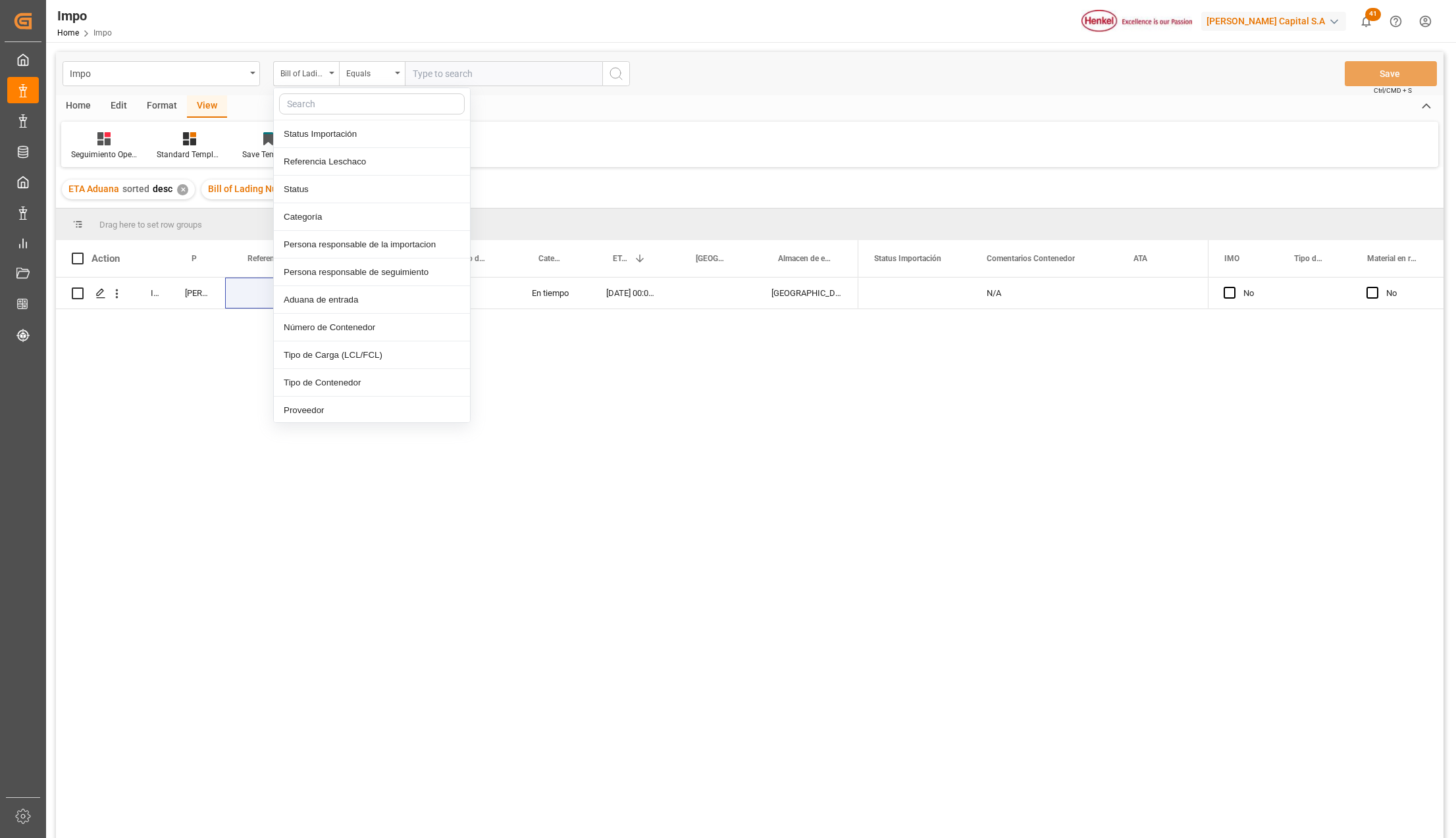
click at [325, 104] on input "text" at bounding box center [371, 103] width 186 height 21
type input "idh"
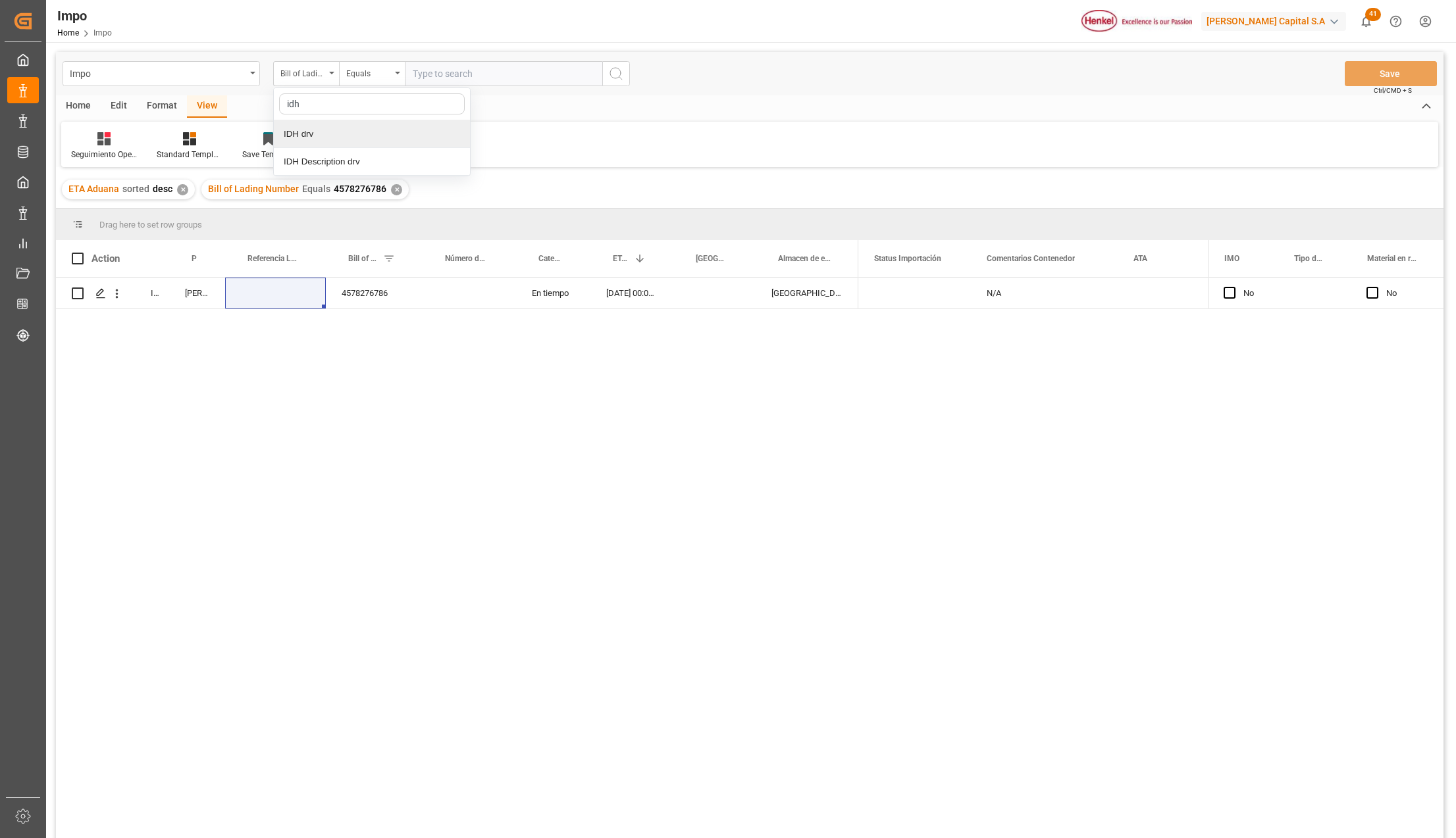
click at [338, 137] on div "IDH drv" at bounding box center [372, 135] width 196 height 28
click at [422, 73] on input "text" at bounding box center [503, 73] width 197 height 25
paste input "1002041"
type input "1002041"
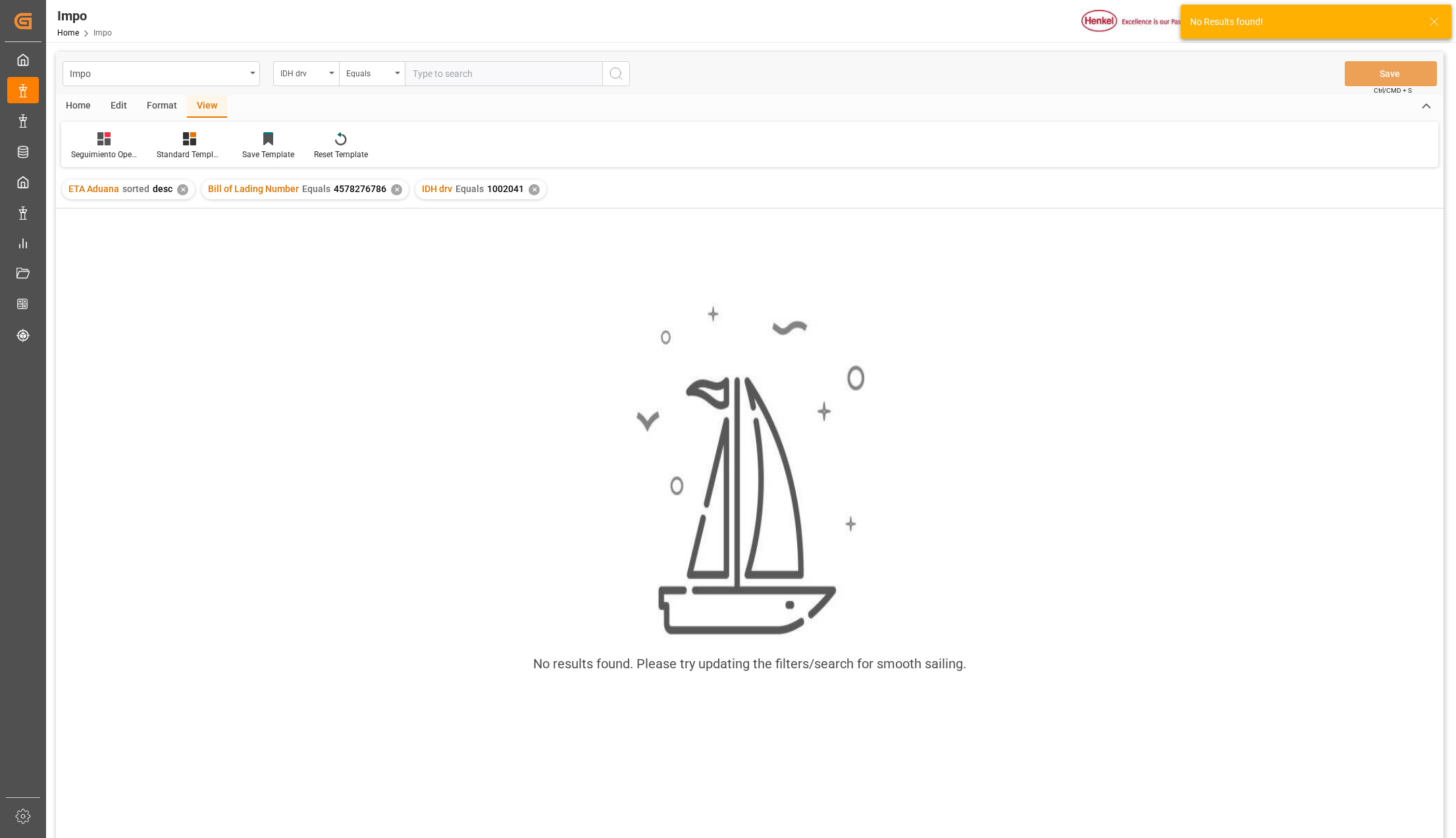
click at [395, 189] on div "✕" at bounding box center [396, 189] width 11 height 11
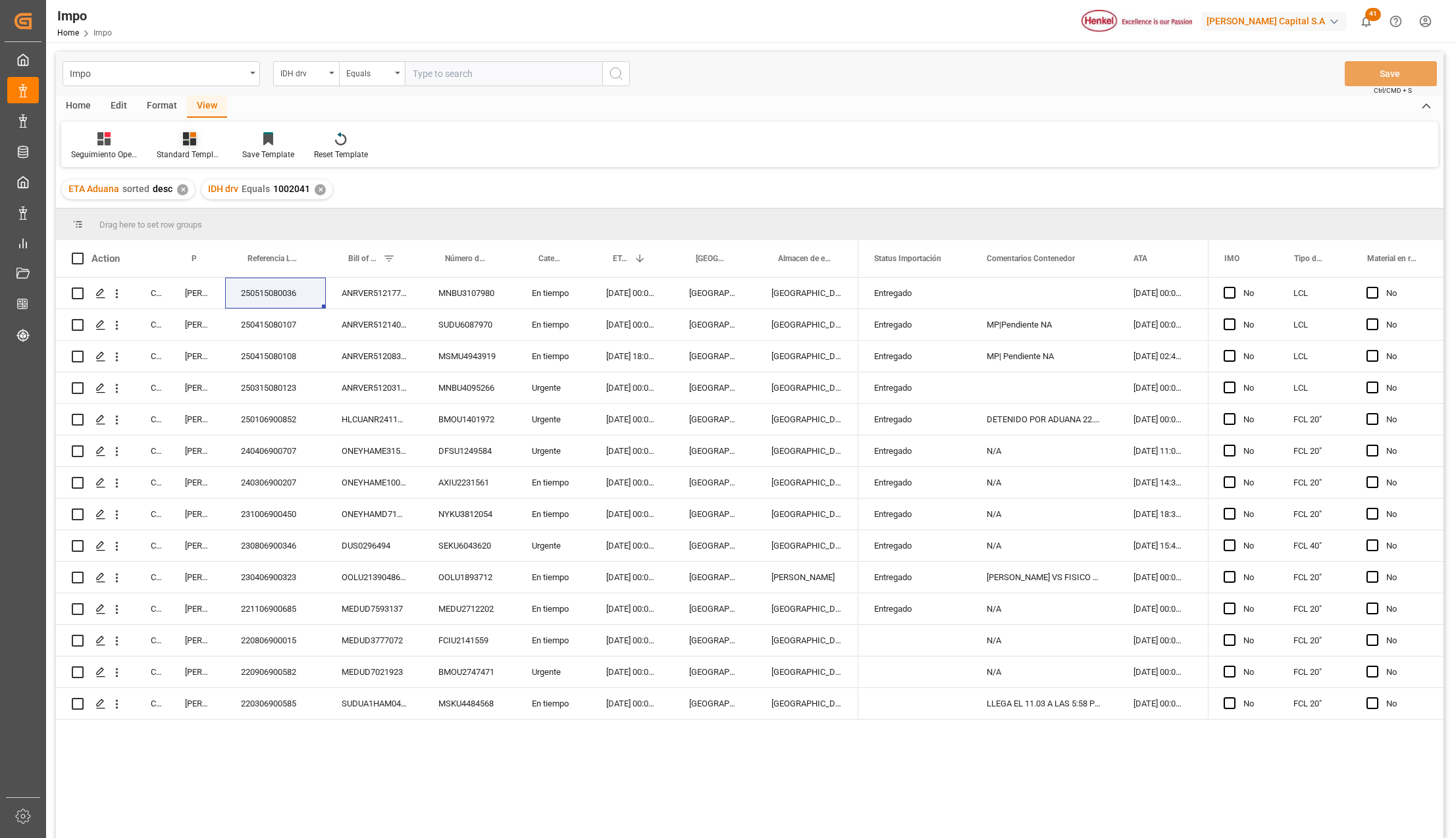
click at [188, 148] on div "Standard Templates" at bounding box center [189, 154] width 65 height 12
click at [196, 180] on div "Seguimiento Operativo" at bounding box center [225, 185] width 115 height 14
click at [830, 306] on div "[GEOGRAPHIC_DATA]" at bounding box center [806, 293] width 103 height 31
click at [122, 290] on icon "open menu" at bounding box center [116, 293] width 14 height 14
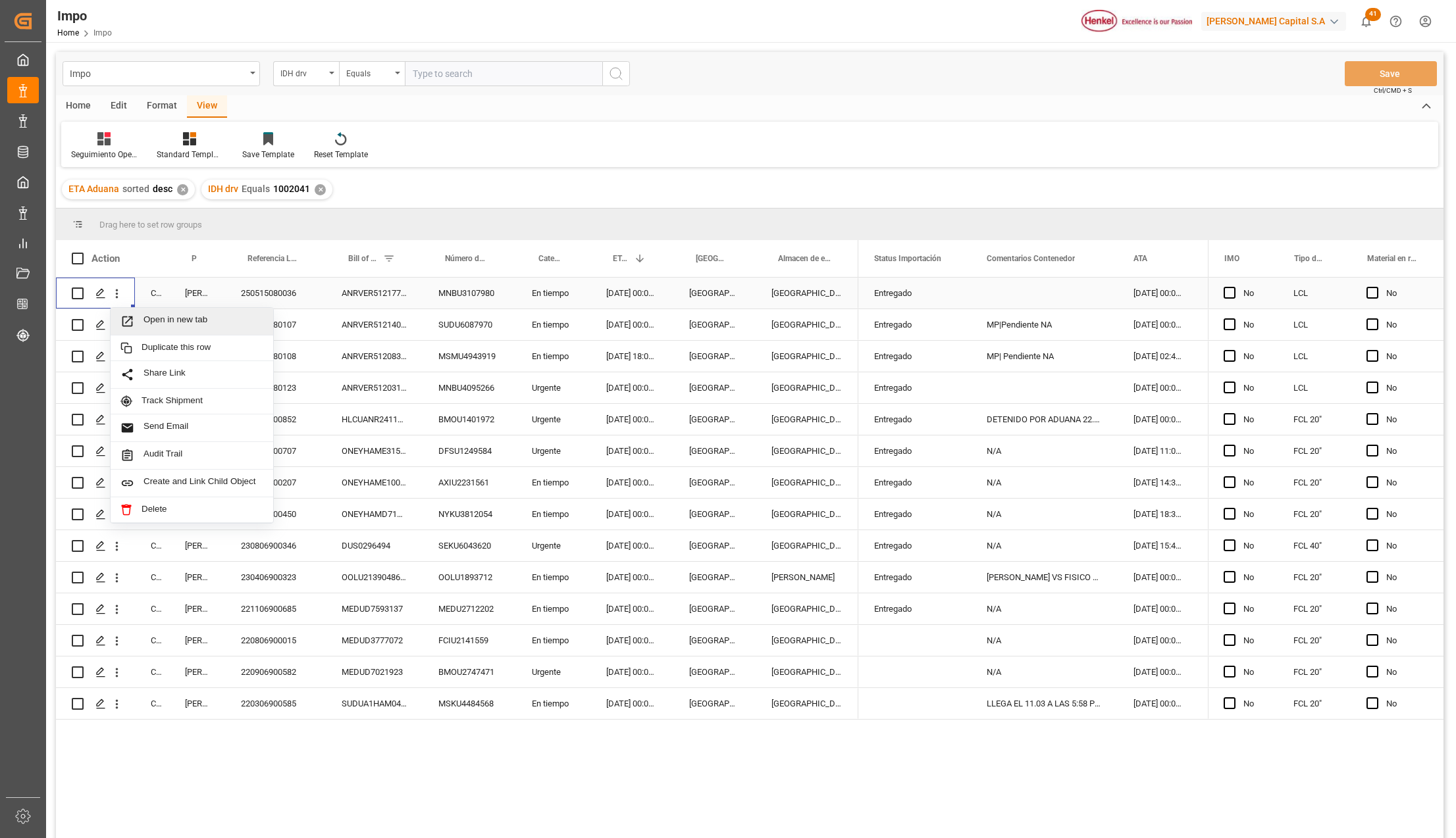
click at [132, 314] on div "Open in new tab" at bounding box center [191, 322] width 162 height 28
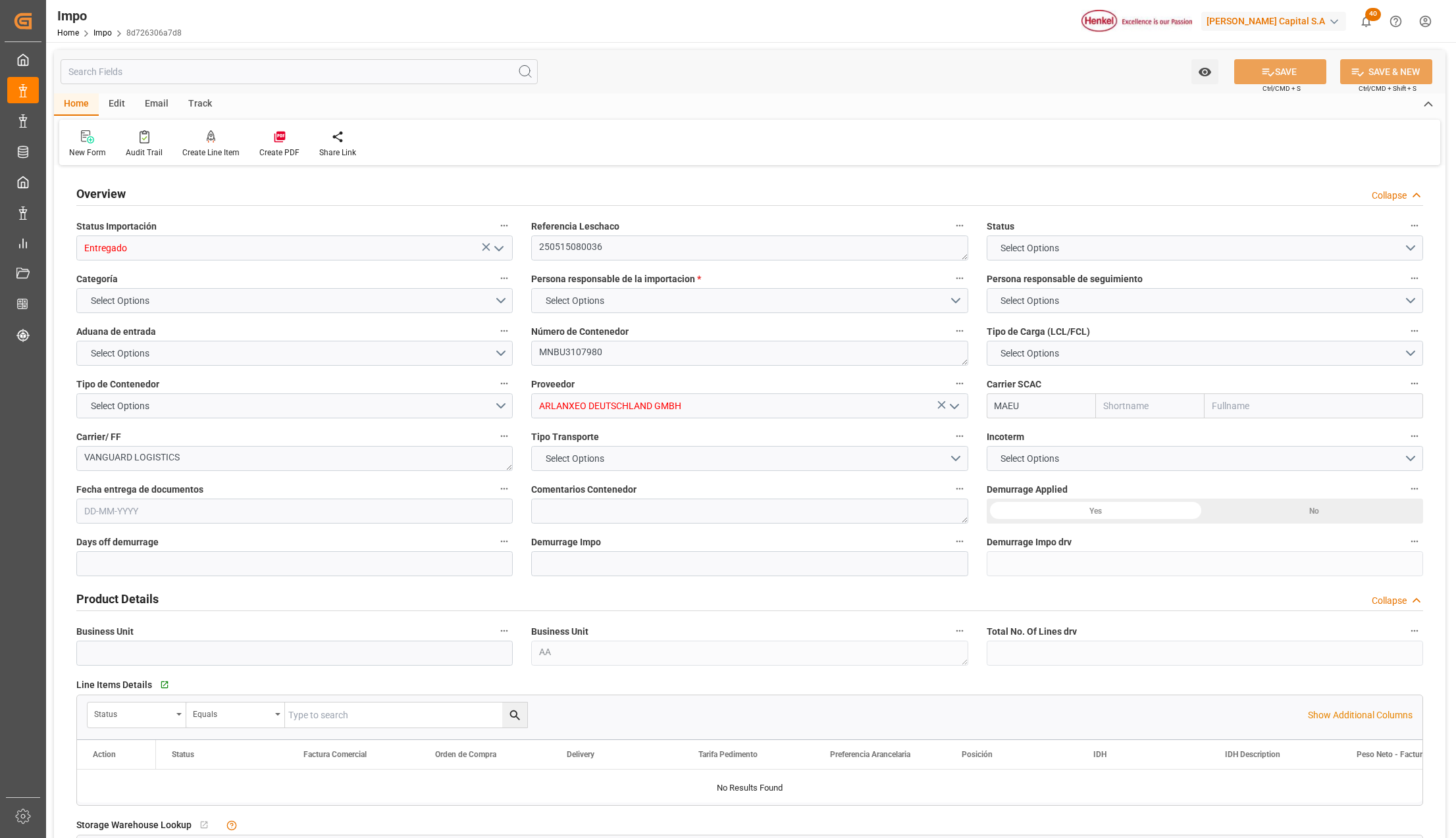
type input "Maersk"
type input "Maersk Line AS"
type input "1"
type input "5.72"
type input "4"
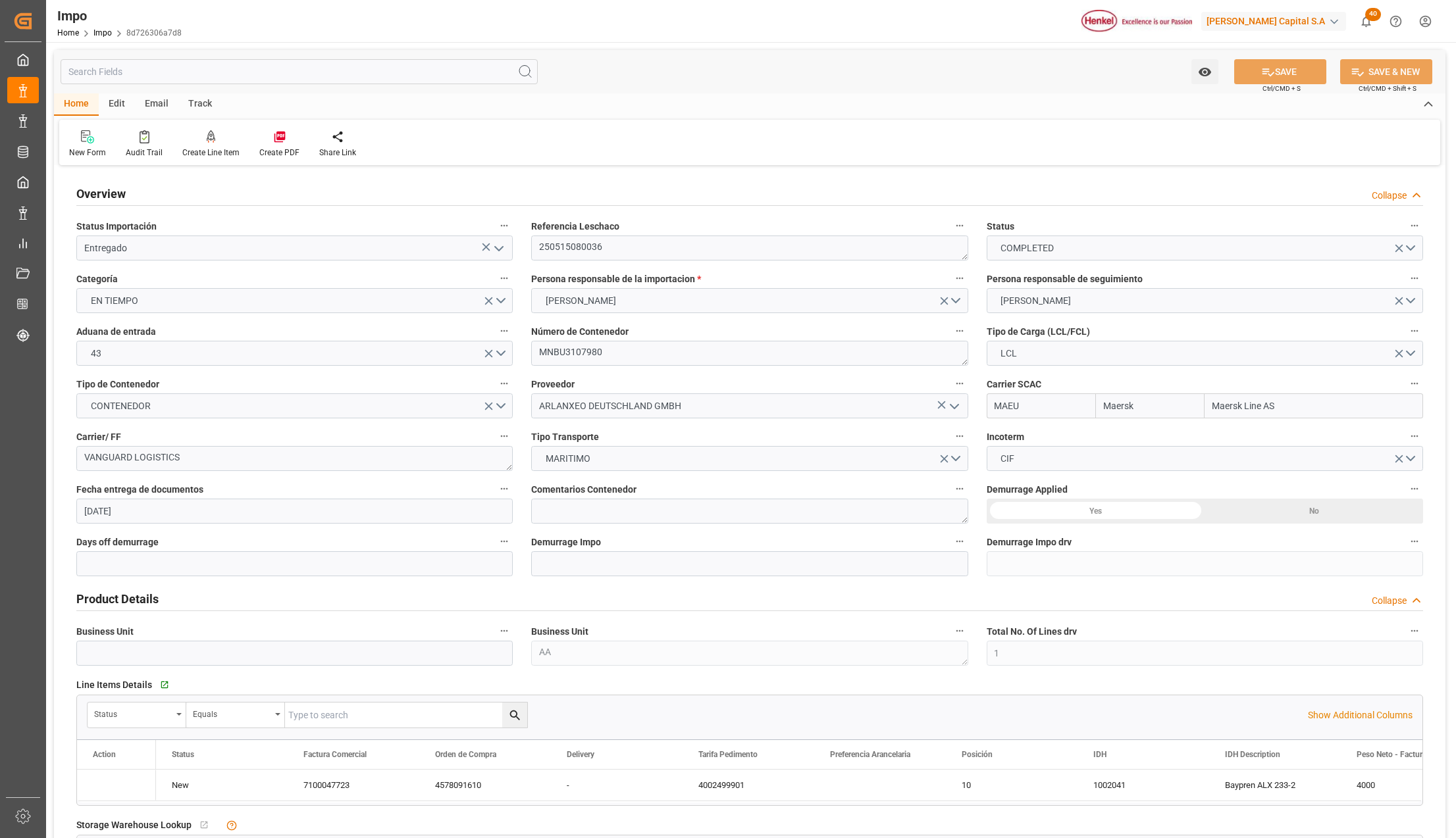
type input "[DATE]"
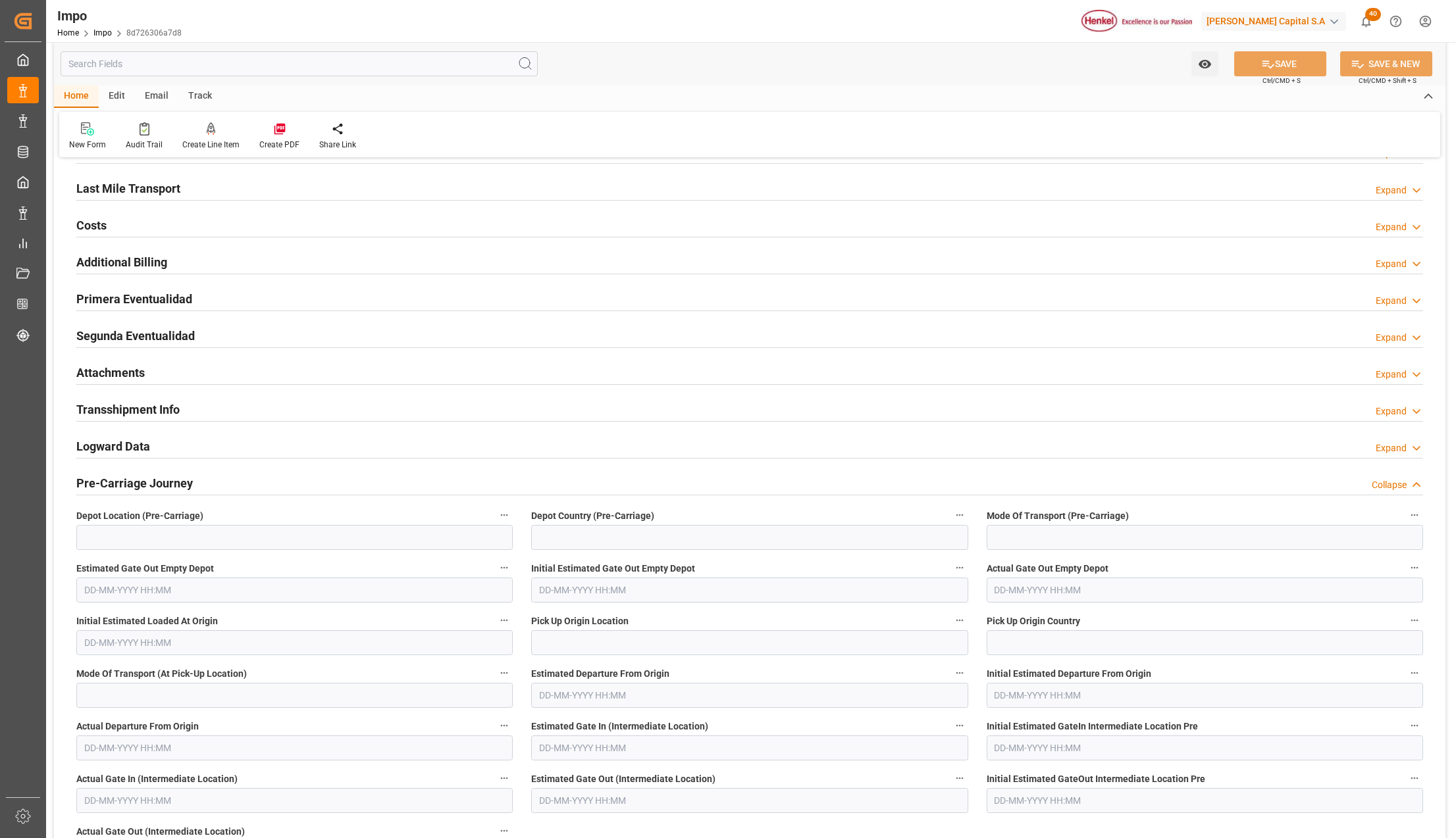
scroll to position [965, 0]
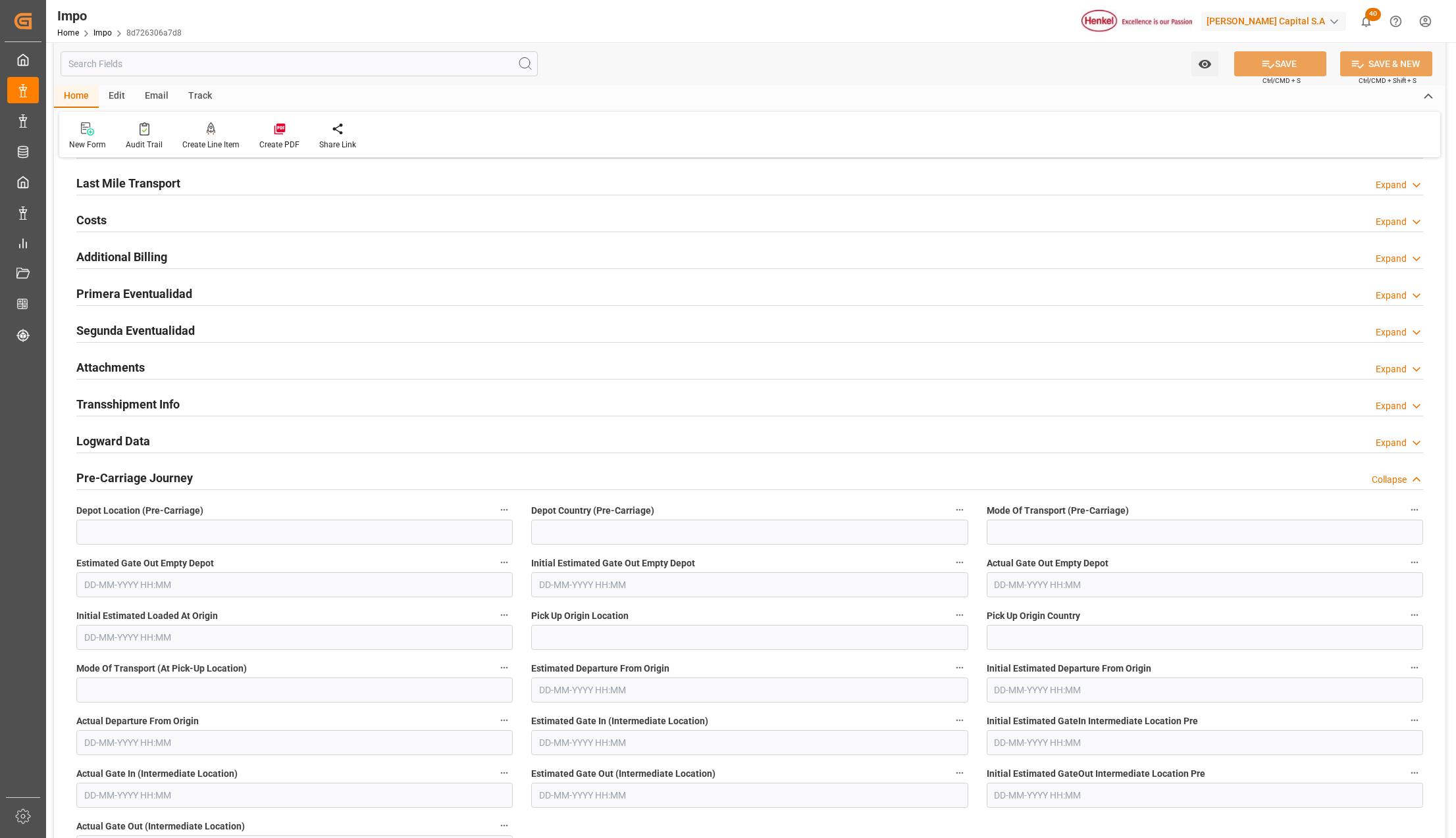
click at [95, 368] on h2 "Attachments" at bounding box center [111, 367] width 68 height 17
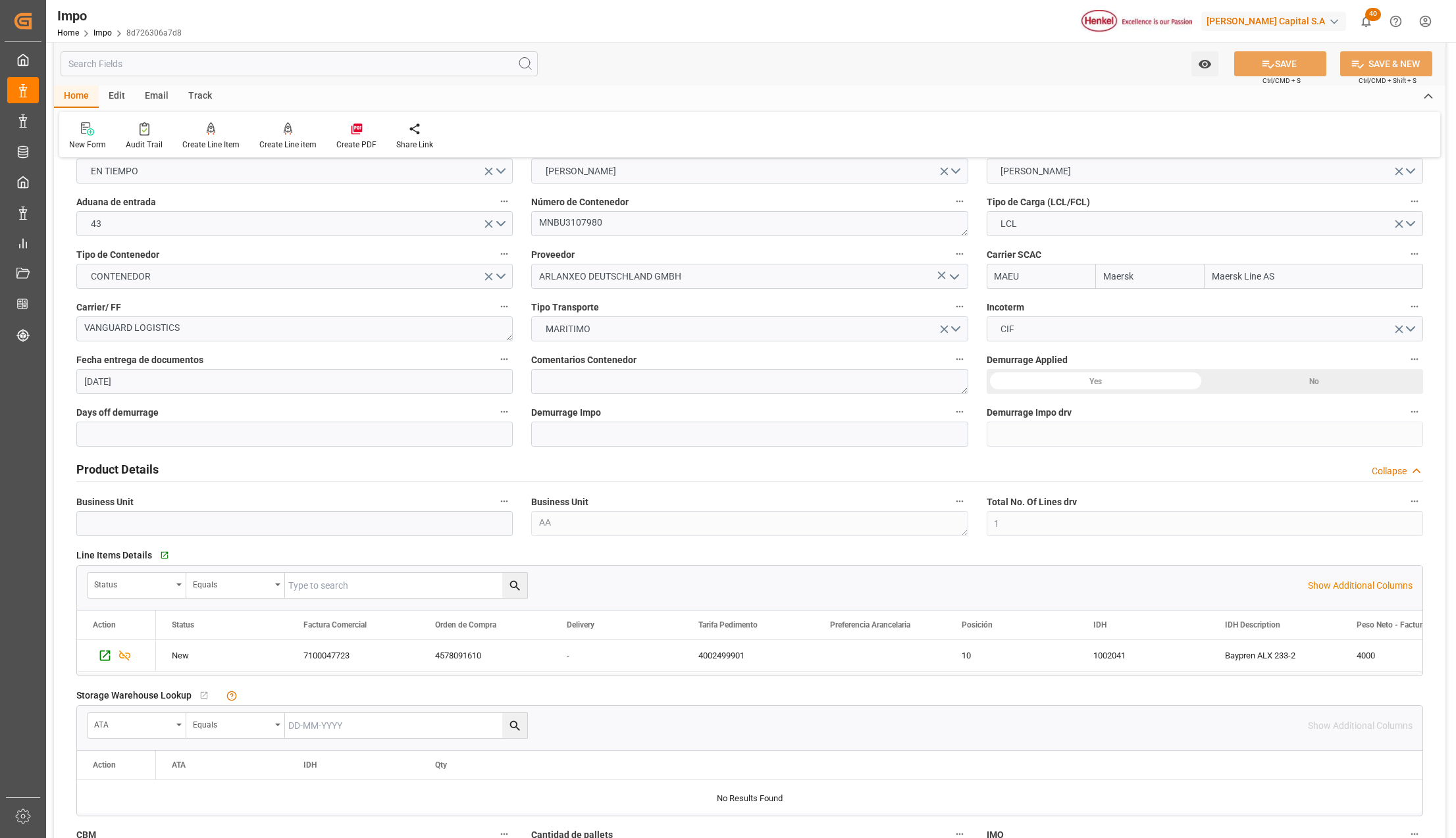
scroll to position [0, 0]
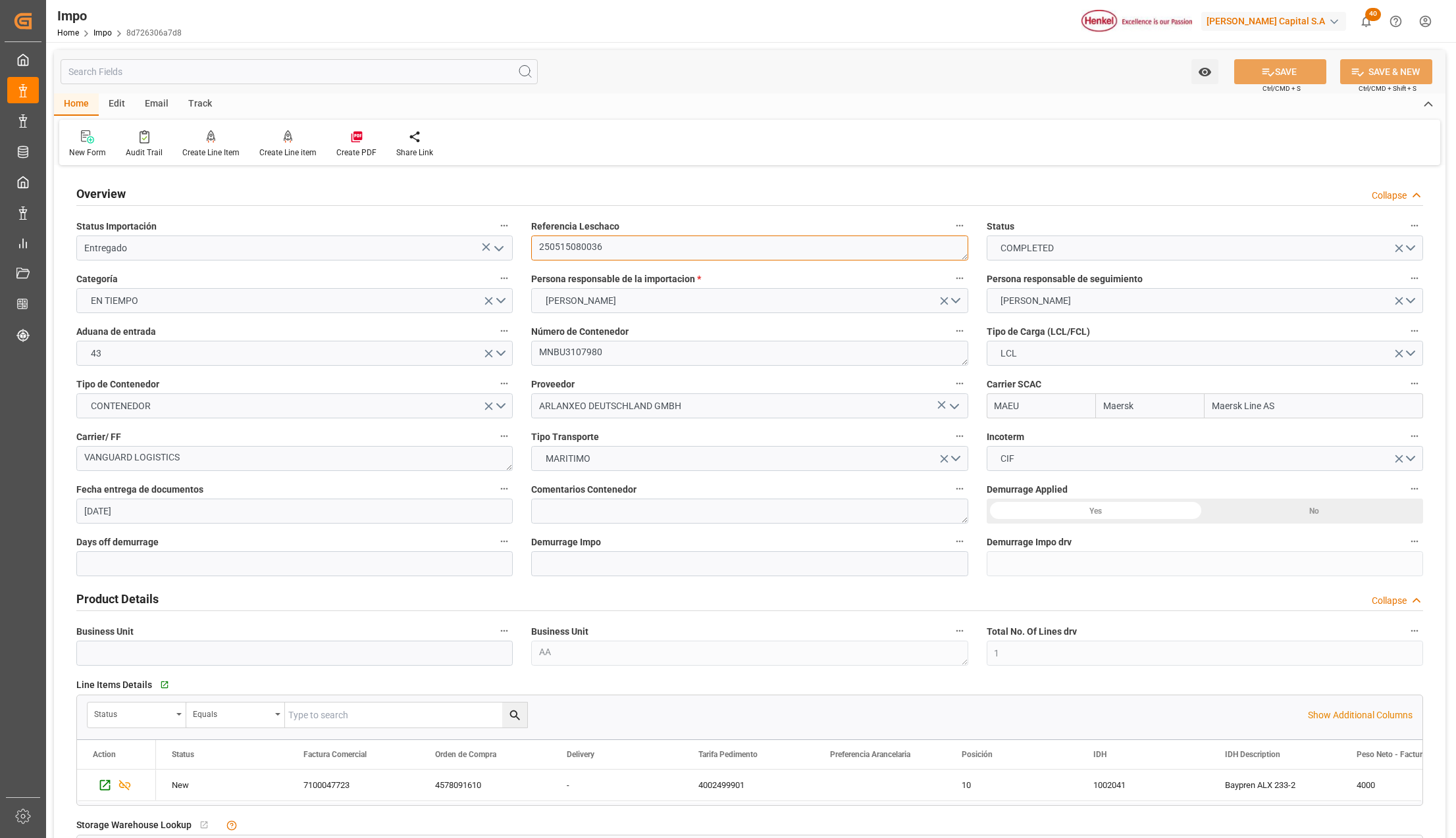
click at [569, 244] on textarea "250515080036" at bounding box center [749, 248] width 437 height 25
click at [103, 24] on div "Impo" at bounding box center [119, 15] width 124 height 20
click at [103, 28] on link "Impo" at bounding box center [102, 33] width 18 height 9
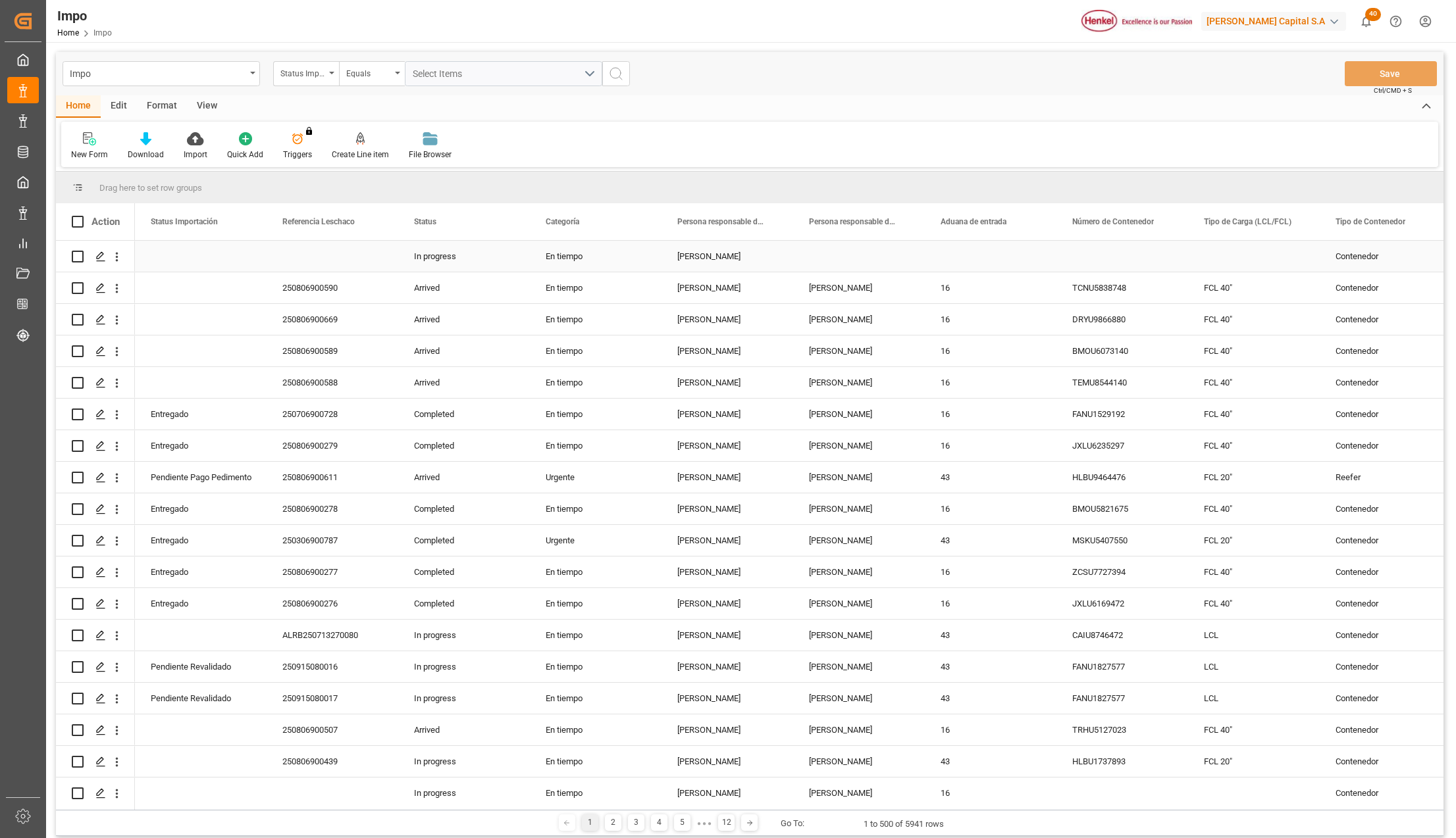
click at [116, 258] on icon "open menu" at bounding box center [117, 257] width 3 height 9
drag, startPoint x: 143, startPoint y: 279, endPoint x: 3, endPoint y: 584, distance: 335.6
click at [143, 279] on div "Open in new tab" at bounding box center [192, 284] width 143 height 14
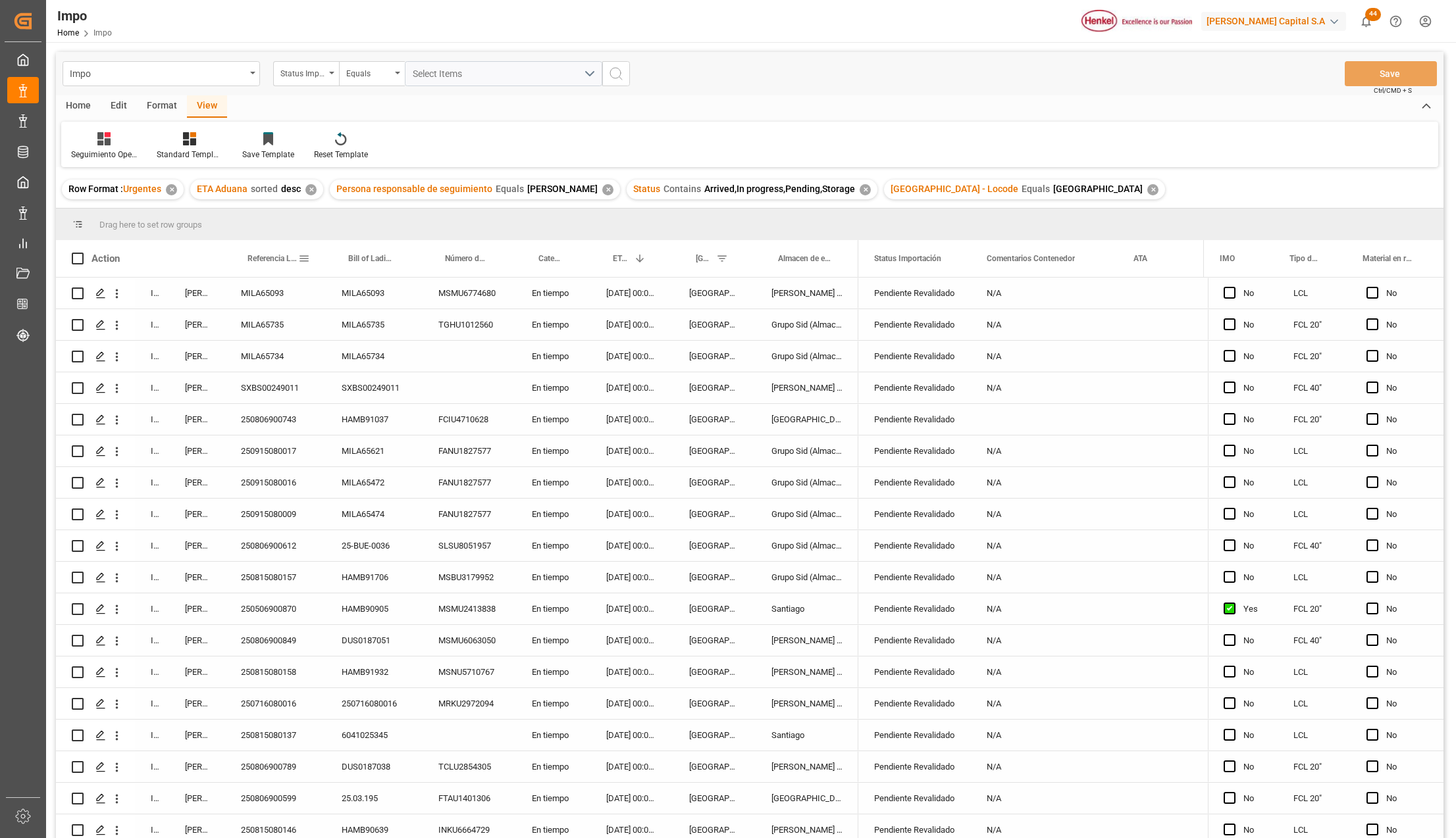
scroll to position [367, 0]
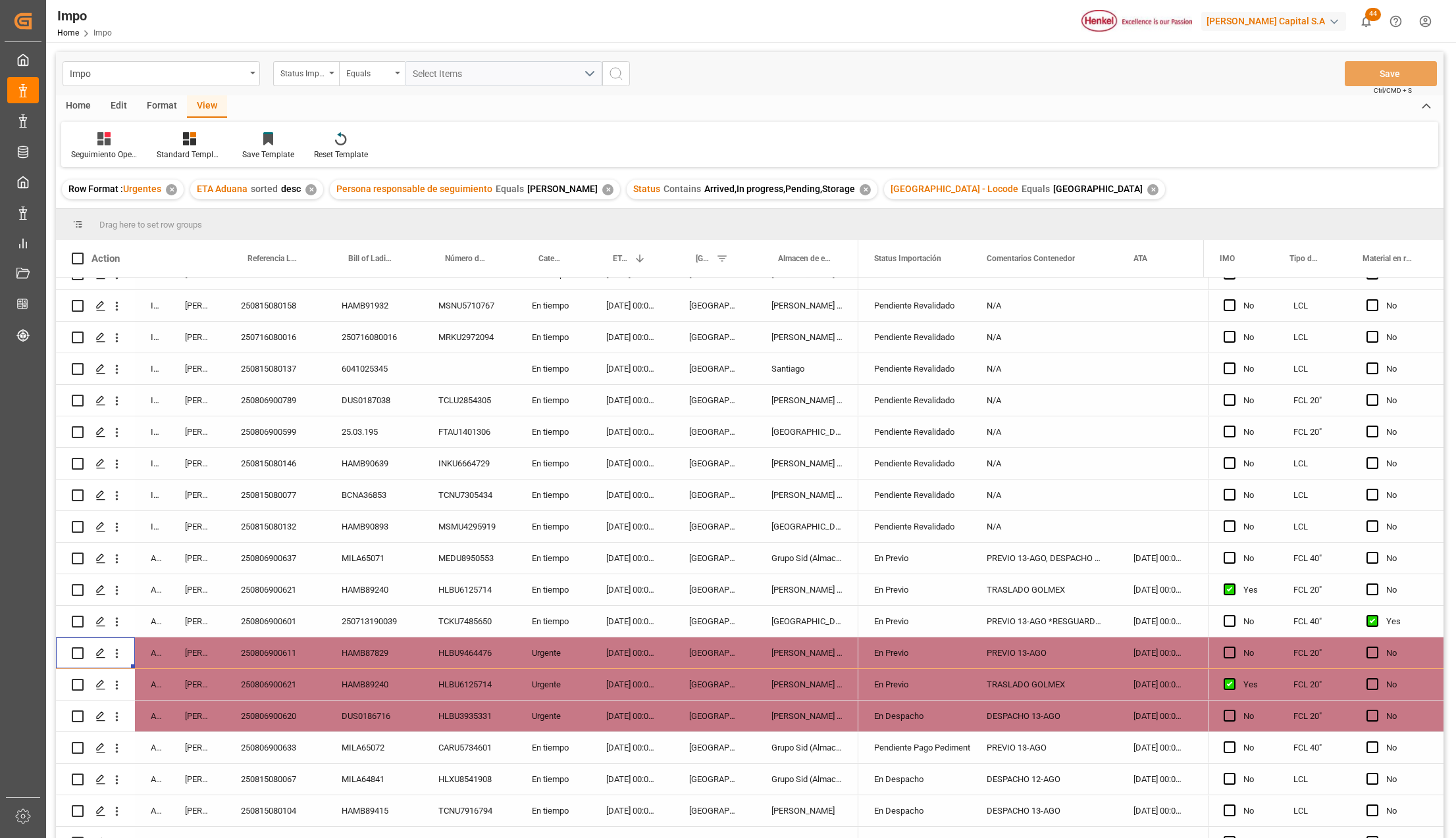
click at [82, 106] on div "Home" at bounding box center [79, 106] width 45 height 23
click at [234, 142] on div at bounding box center [245, 138] width 36 height 14
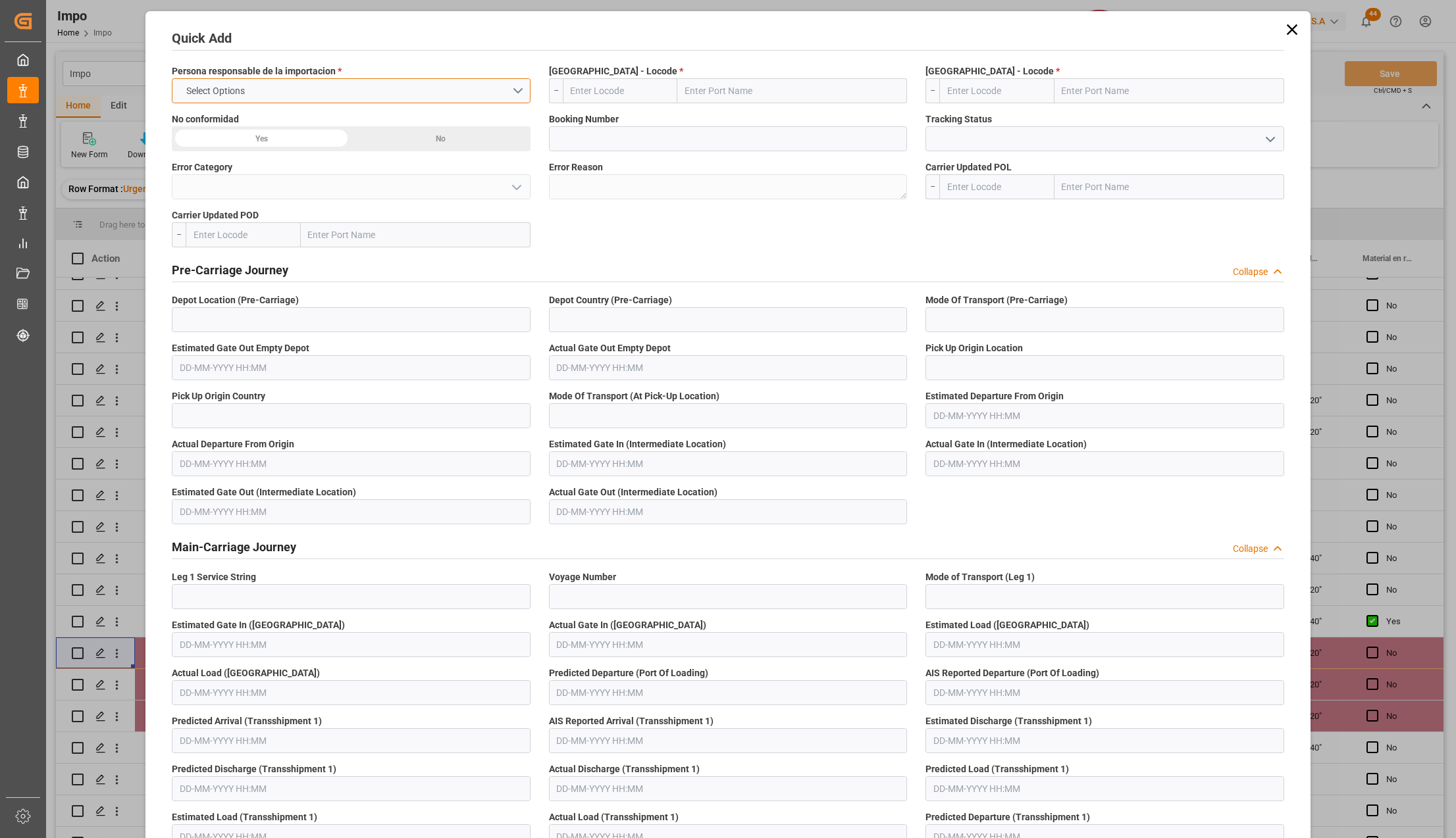
click at [511, 91] on button "Select Options" at bounding box center [351, 91] width 359 height 25
click at [229, 143] on div "[PERSON_NAME]" at bounding box center [351, 149] width 357 height 28
click at [719, 87] on input "text" at bounding box center [792, 91] width 230 height 25
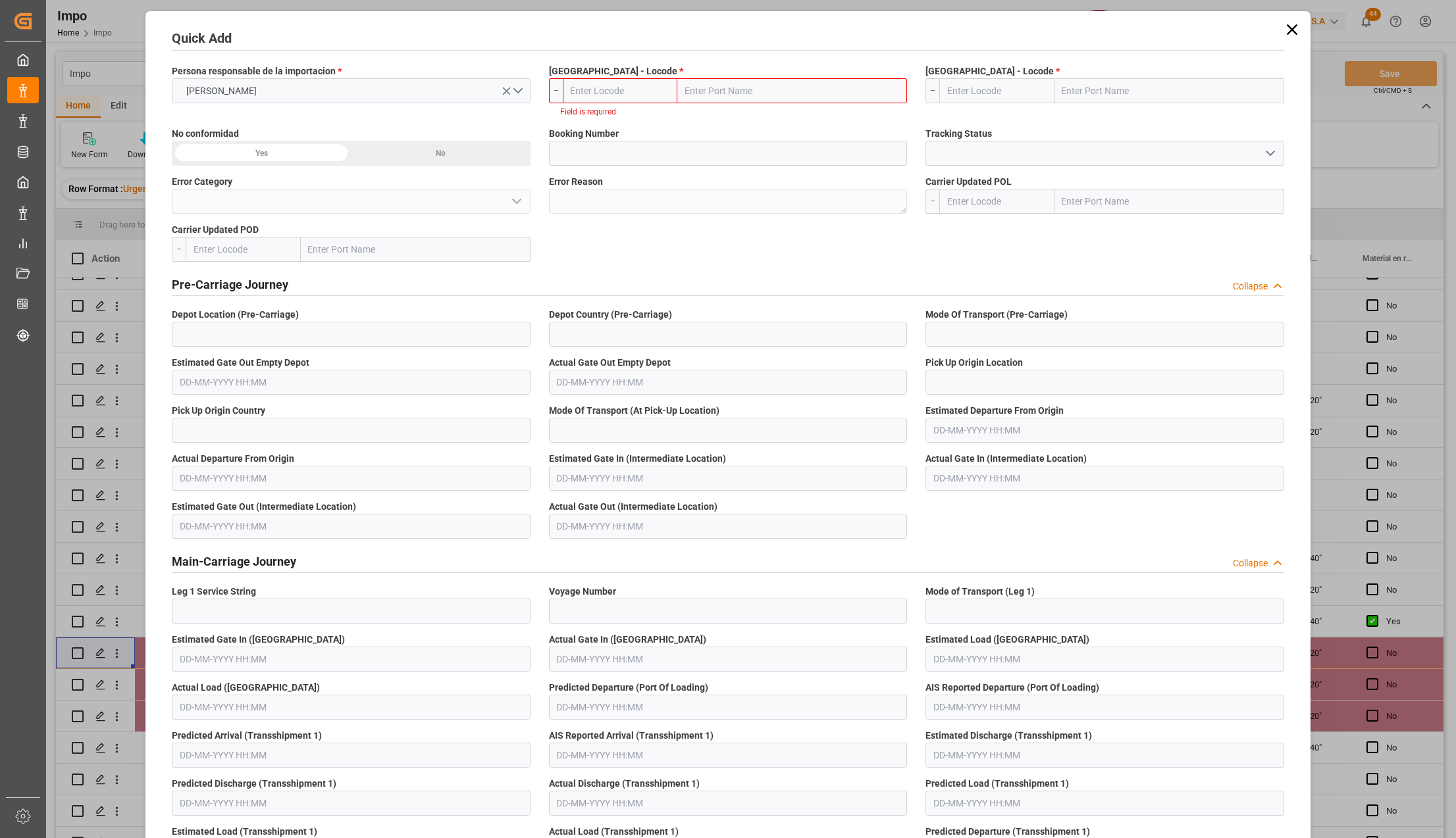
drag, startPoint x: 696, startPoint y: 95, endPoint x: 41, endPoint y: 191, distance: 662.0
click at [696, 95] on input "text" at bounding box center [792, 91] width 230 height 25
click at [696, 93] on input "text" at bounding box center [792, 91] width 230 height 25
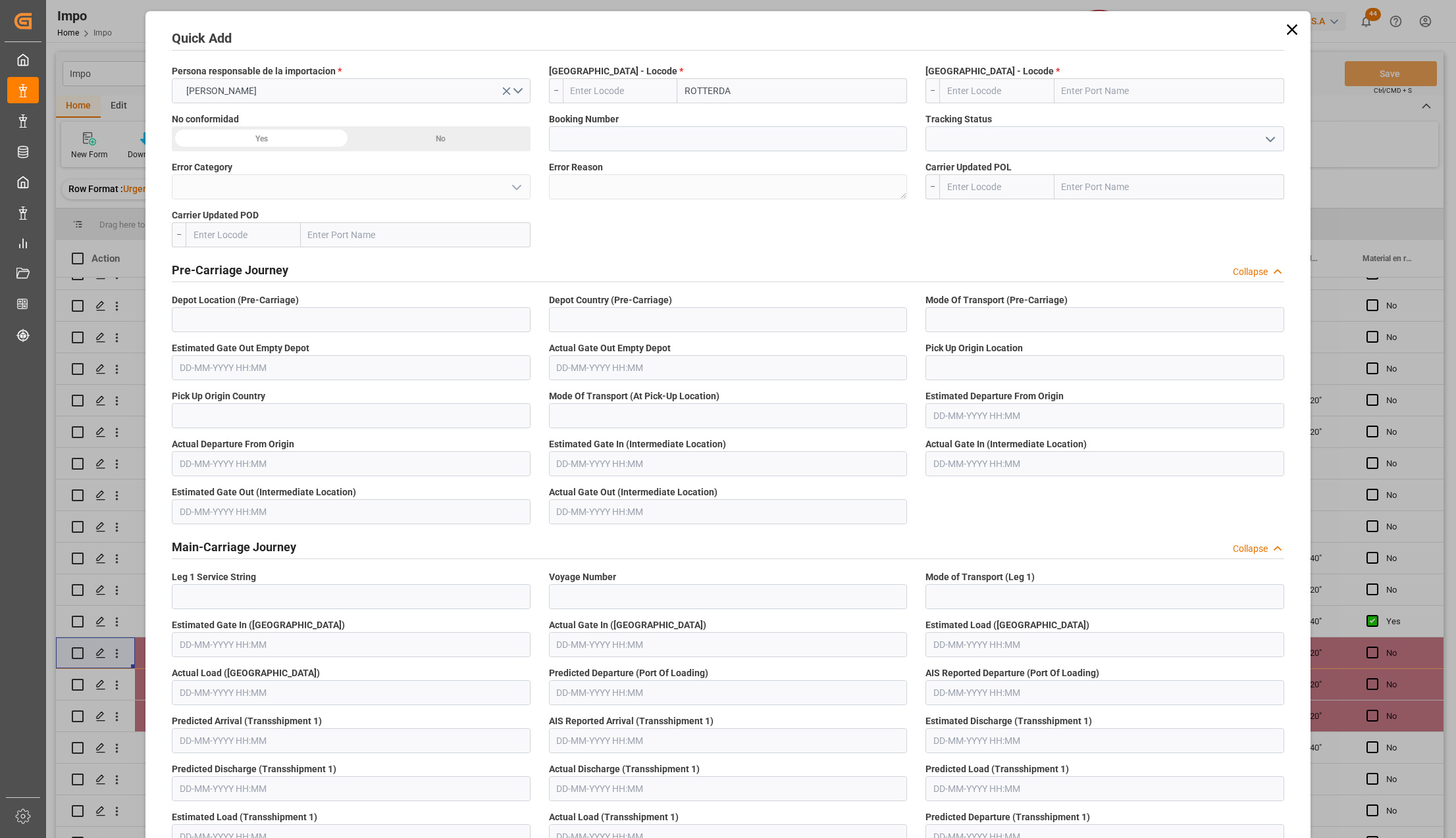
type input "ROTTERDAM"
click at [717, 120] on b "Rotterdam" at bounding box center [730, 119] width 89 height 10
type input "NLRTM"
type input "Rotterdam"
click at [1083, 83] on input "text" at bounding box center [1169, 91] width 230 height 25
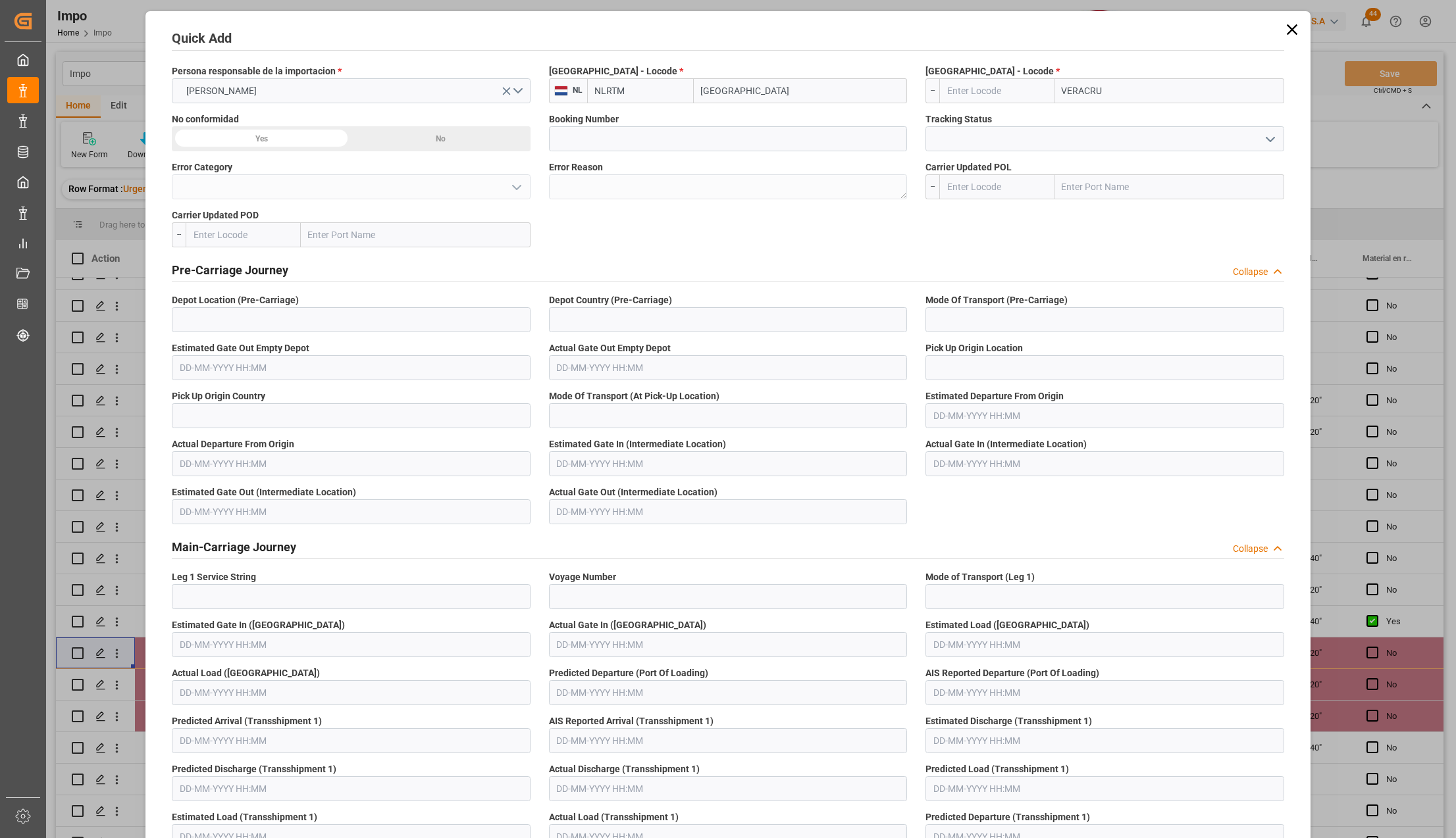
type input "VERACRUZ"
click at [1091, 117] on b "Veracruz" at bounding box center [1107, 119] width 89 height 10
type input "MXVER"
type input "Veracruz"
click at [561, 137] on input at bounding box center [728, 139] width 359 height 25
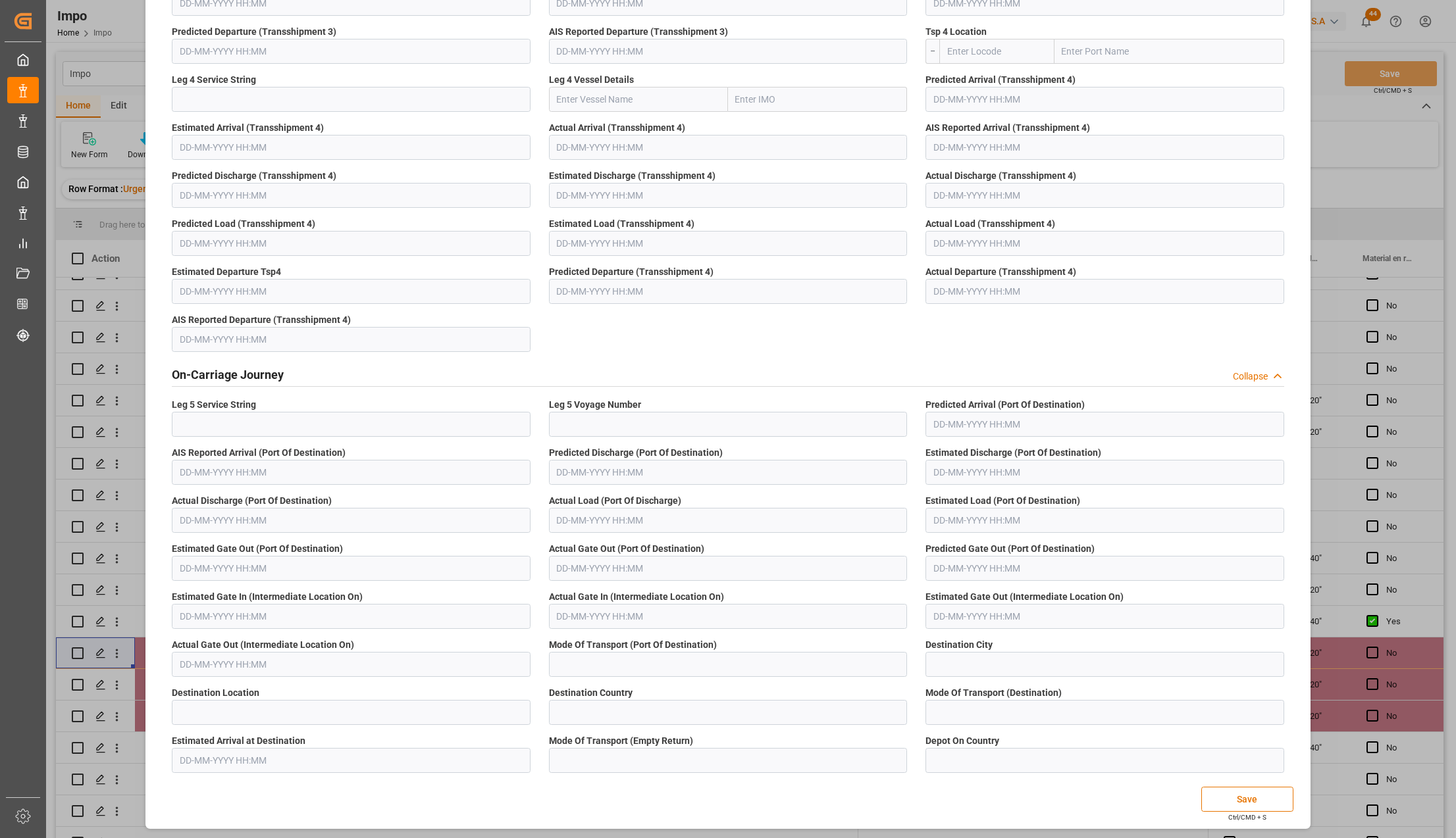
scroll to position [1172, 0]
type input "ANT1913497"
click at [1230, 793] on button "Save" at bounding box center [1247, 797] width 92 height 25
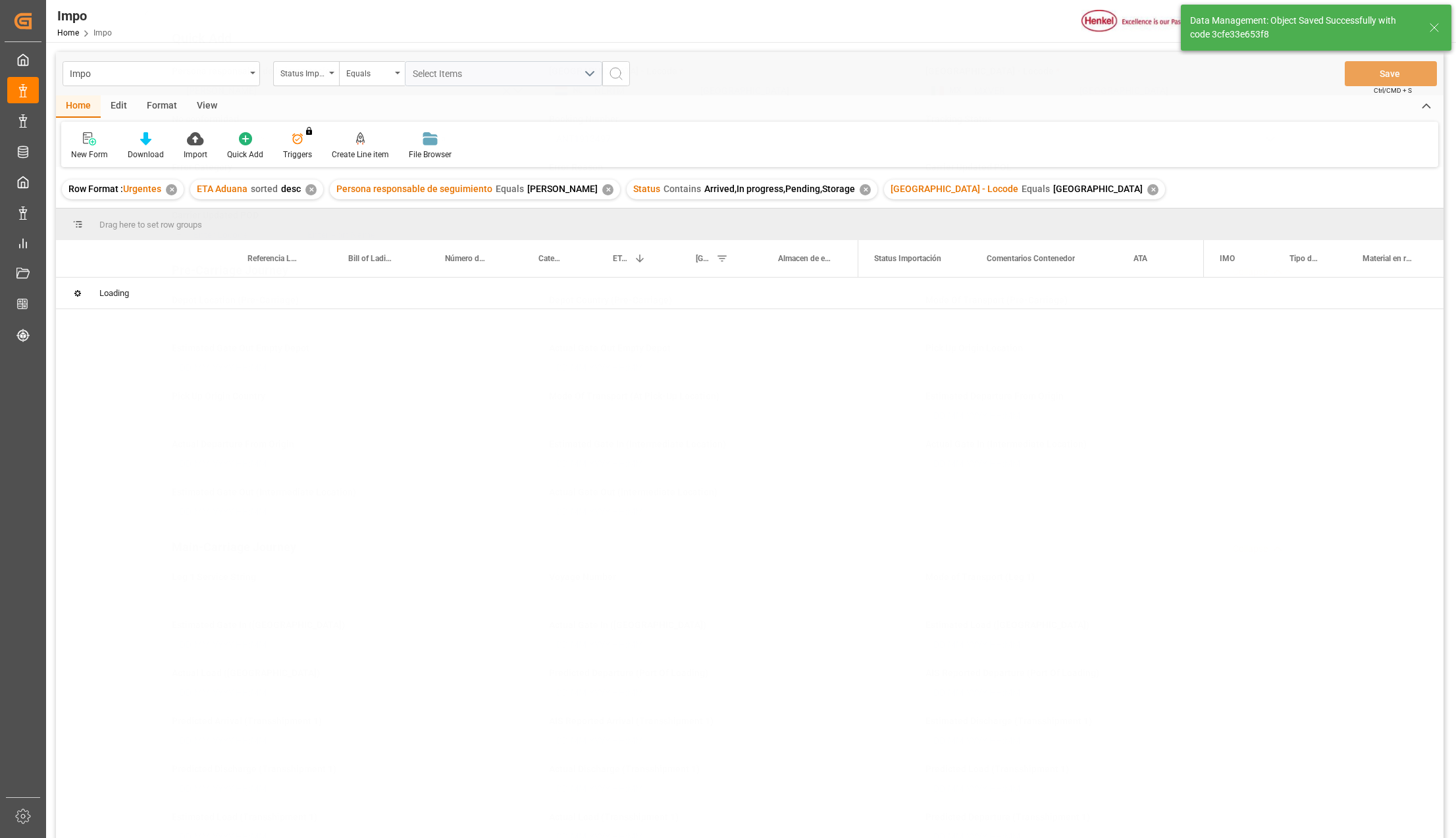
scroll to position [0, 0]
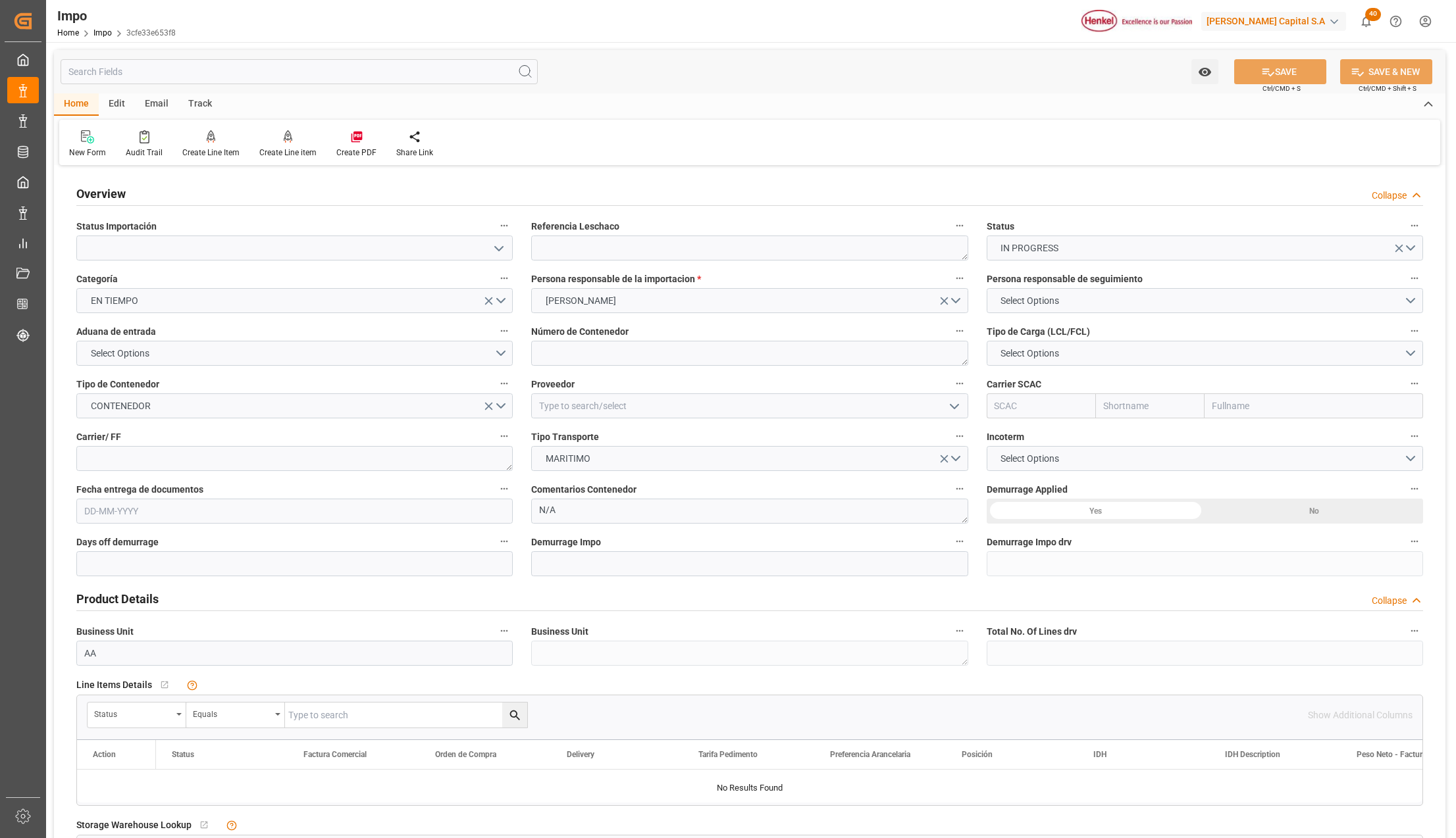
click at [504, 243] on icon "open menu" at bounding box center [499, 249] width 16 height 16
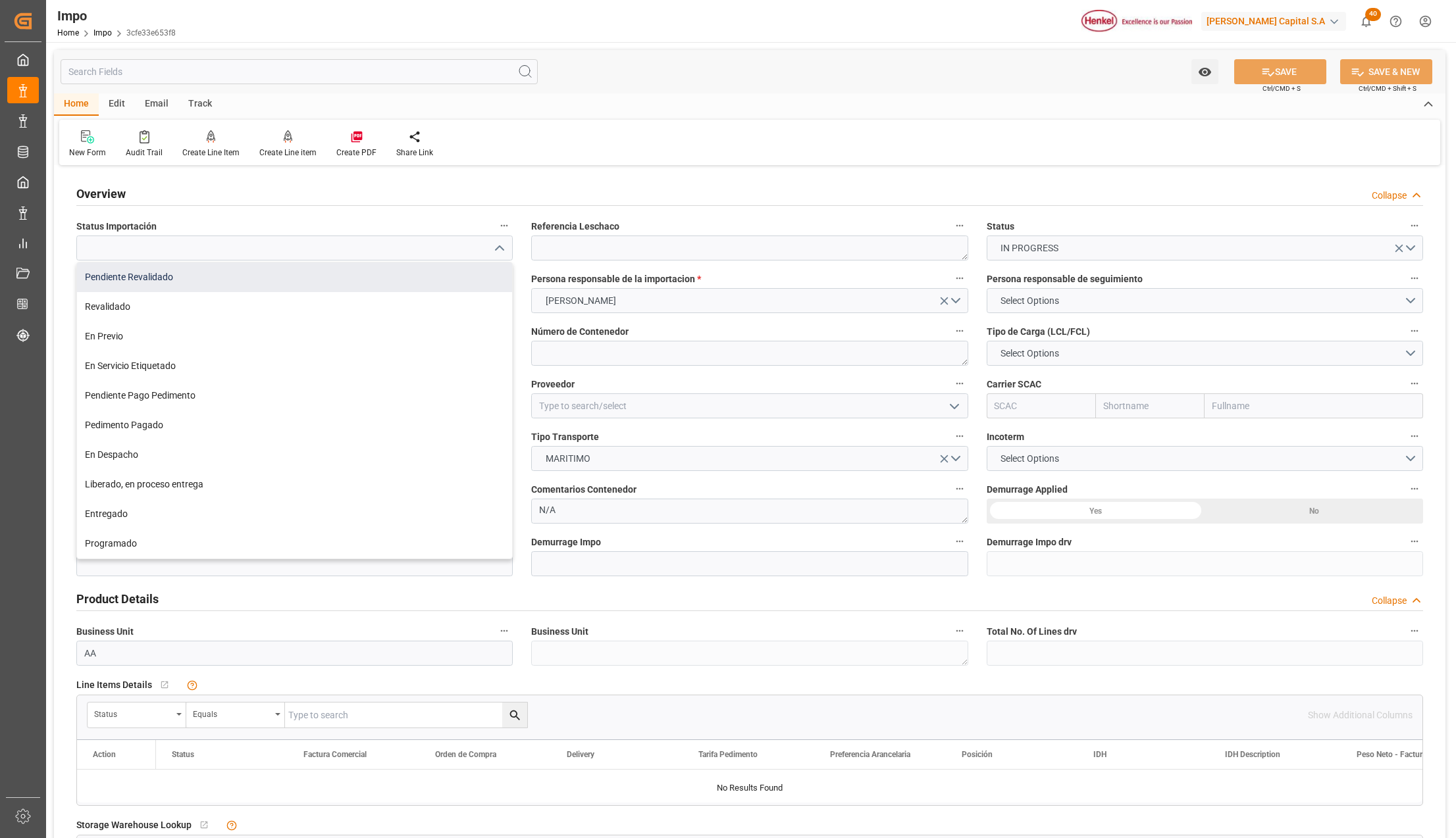
click at [429, 274] on div "Pendiente Revalidado" at bounding box center [295, 277] width 435 height 30
type input "Pendiente Revalidado"
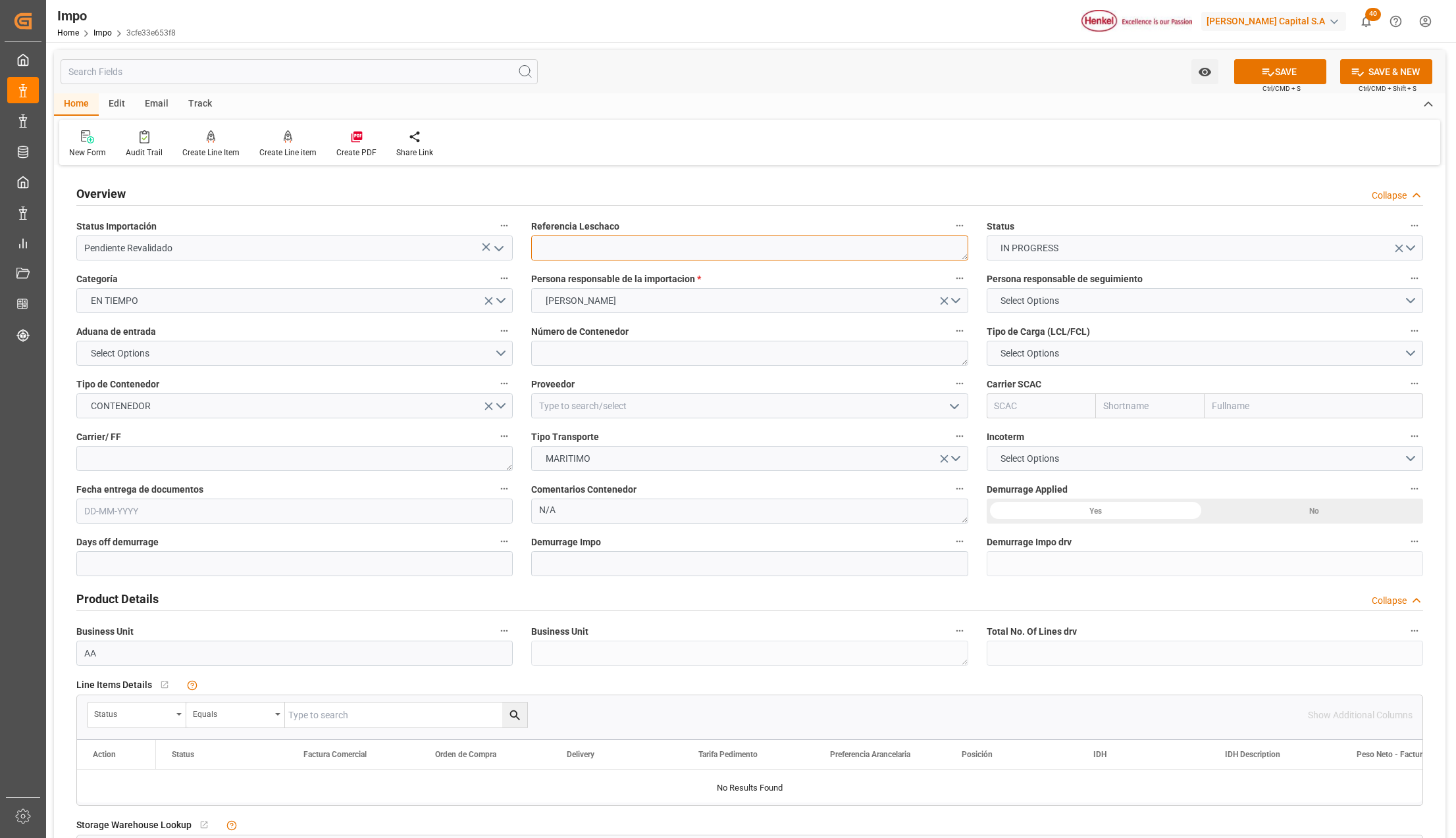
click at [643, 251] on textarea at bounding box center [749, 248] width 437 height 25
type textarea "ANT1913497"
click at [1019, 304] on span "Select Options" at bounding box center [1030, 300] width 72 height 14
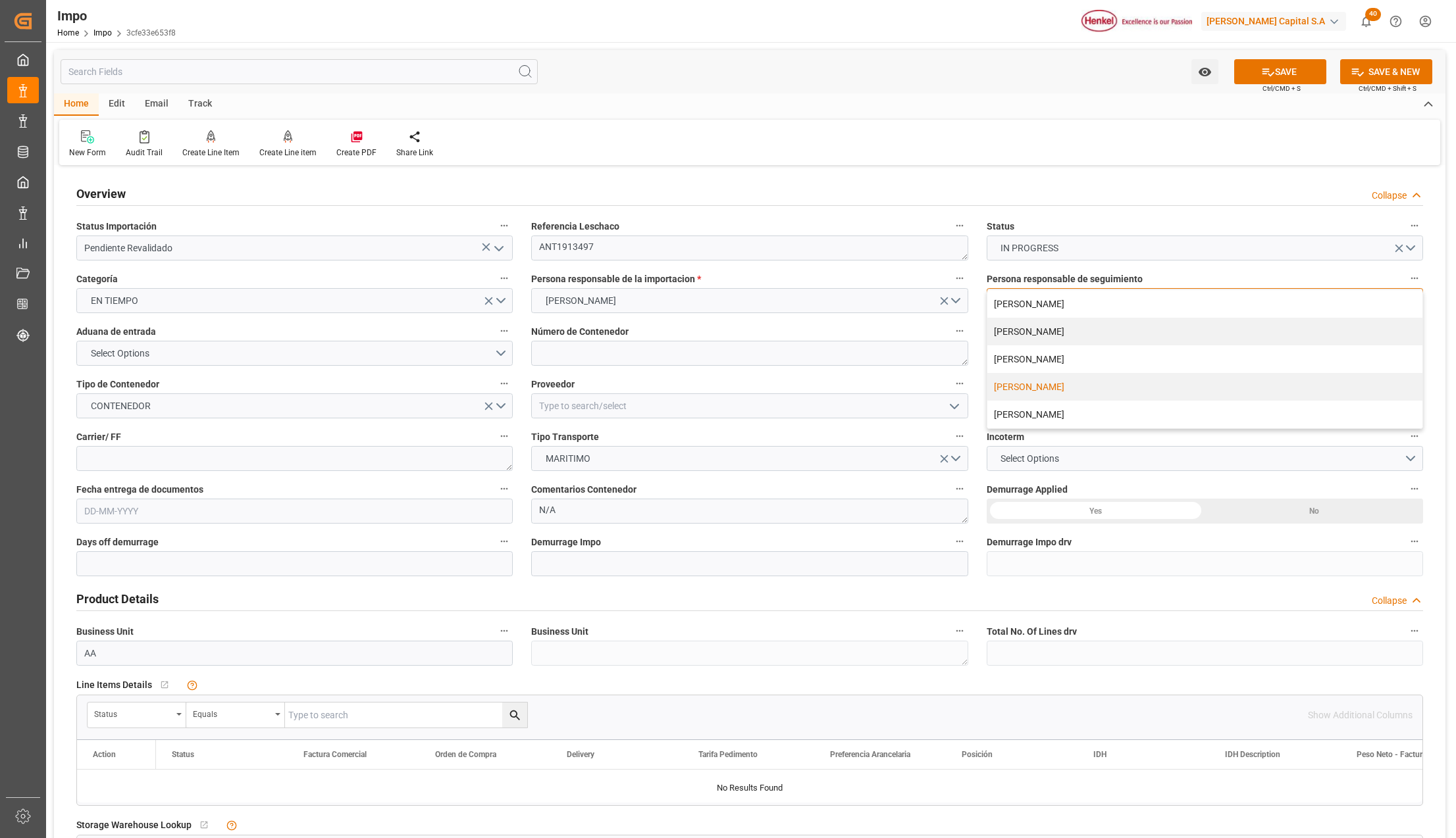
click at [1027, 385] on div "[PERSON_NAME]" at bounding box center [1205, 387] width 435 height 28
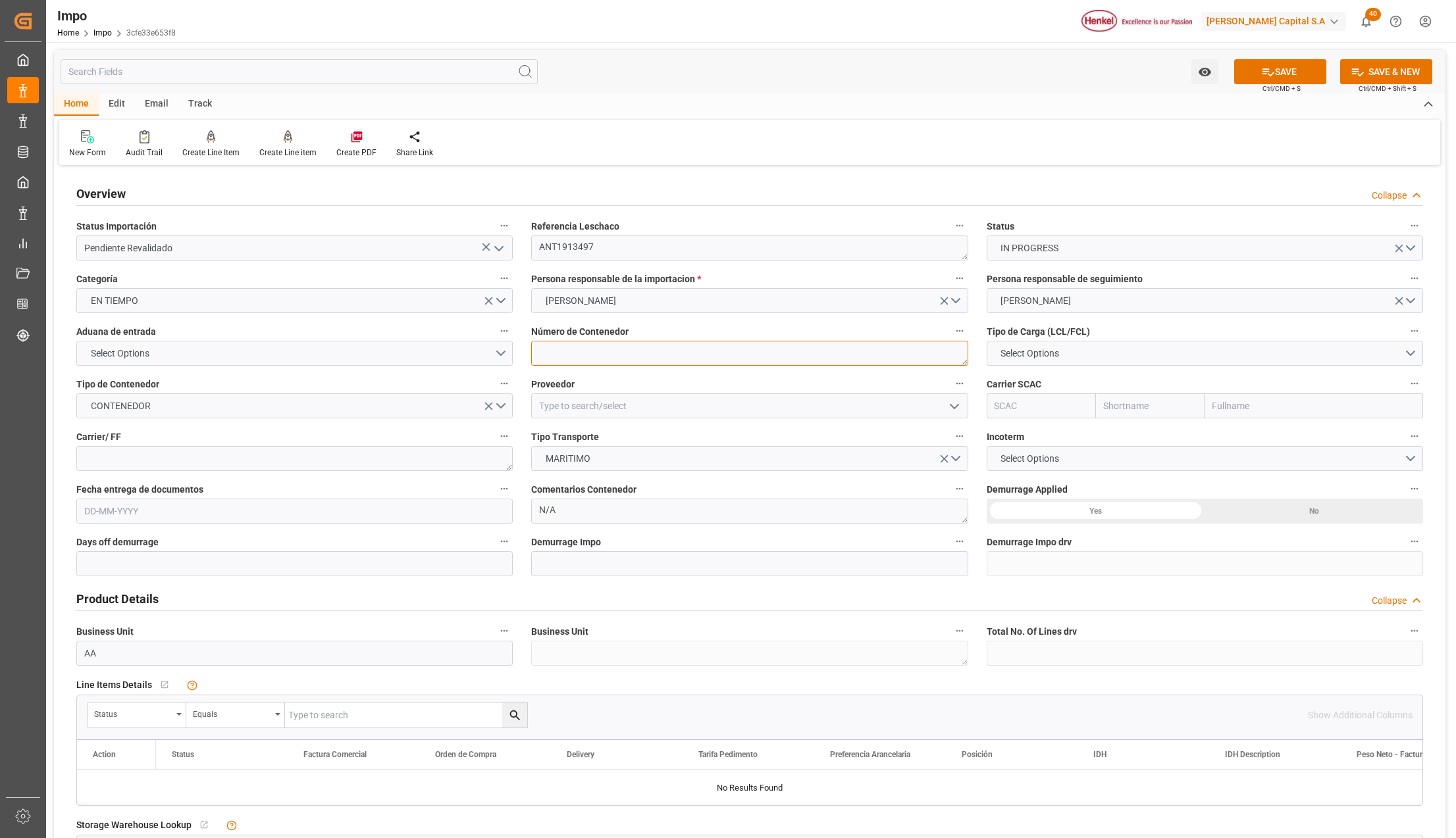
click at [616, 340] on textarea at bounding box center [749, 353] width 437 height 25
click at [610, 348] on textarea at bounding box center [749, 353] width 437 height 25
click at [554, 353] on textarea at bounding box center [749, 353] width 437 height 25
type textarea "TLLU8117411"
click at [570, 410] on input at bounding box center [749, 406] width 437 height 25
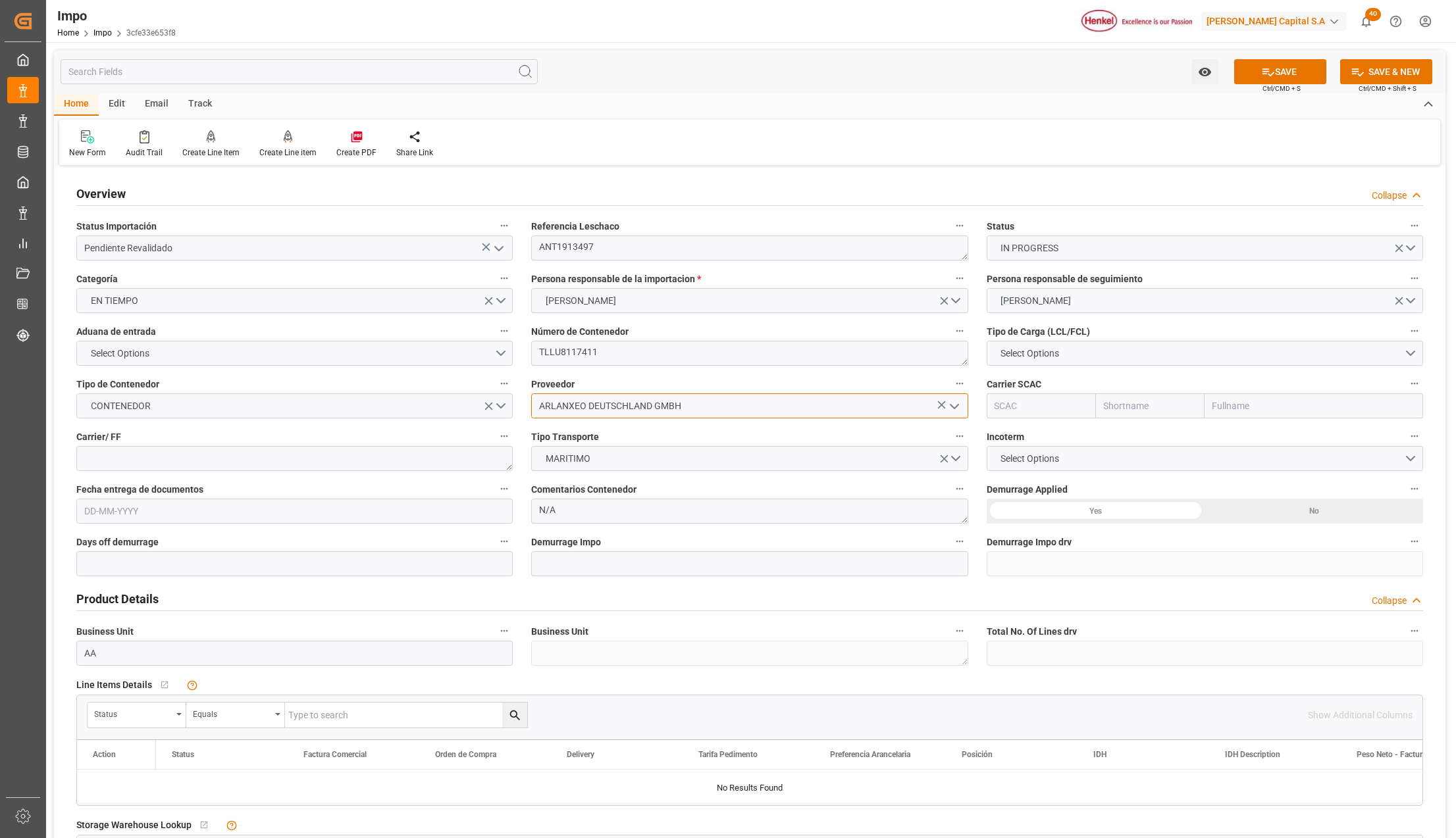
type input "ARLANXEO DEUTSCHLAND GMBH"
click at [1312, 412] on input "text" at bounding box center [1313, 406] width 218 height 25
type input "CMA"
click at [1229, 435] on b "CMA CGM Group" at bounding box center [1248, 435] width 70 height 10
type input "CMDU"
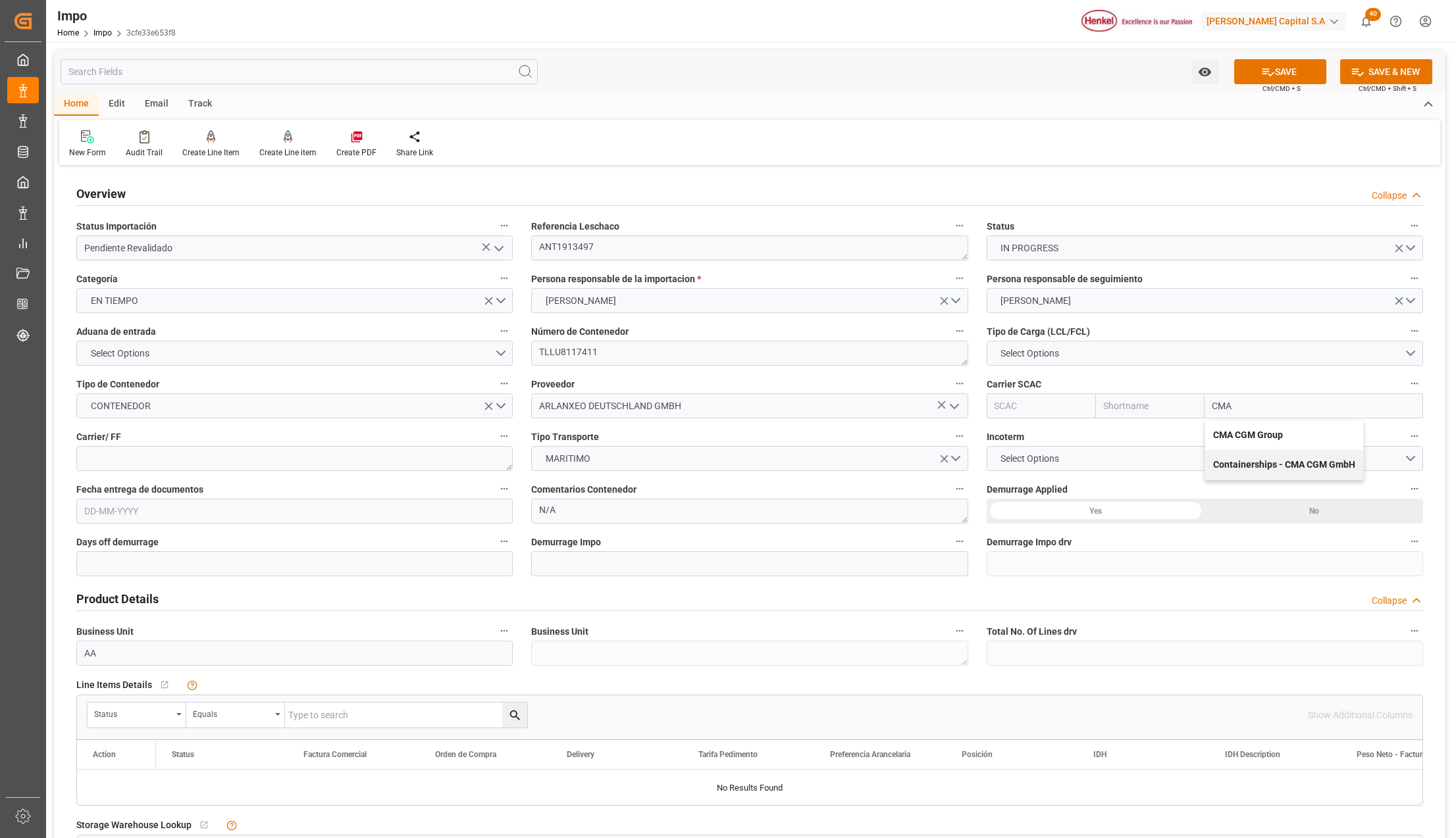
type input "CMACGM"
type input "CMA CGM Group"
click at [252, 459] on textarea at bounding box center [295, 458] width 437 height 25
type textarea "CMA"
click at [1108, 454] on button "Select Options" at bounding box center [1205, 458] width 437 height 25
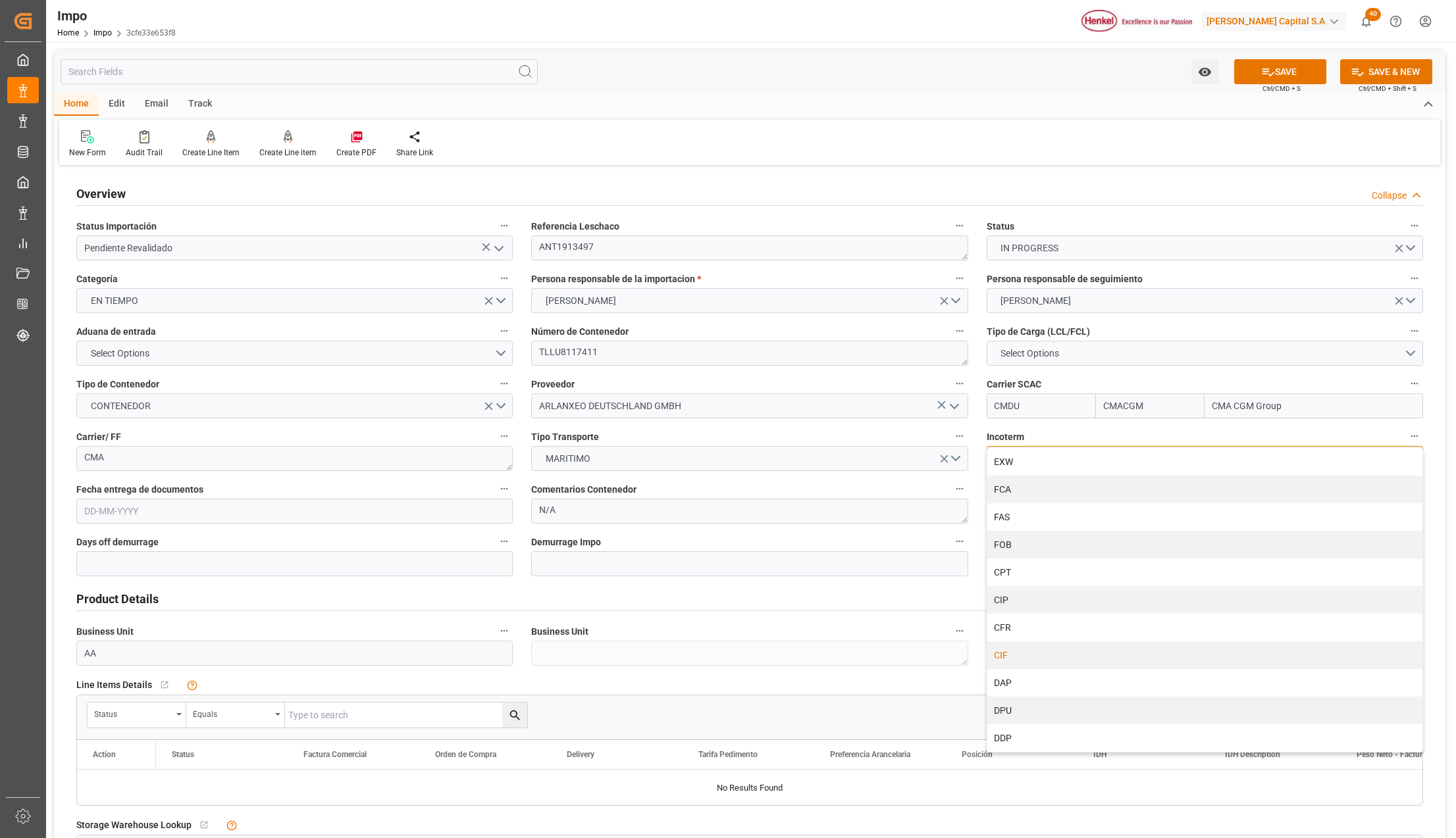
click at [1022, 653] on div "CIF" at bounding box center [1205, 655] width 435 height 28
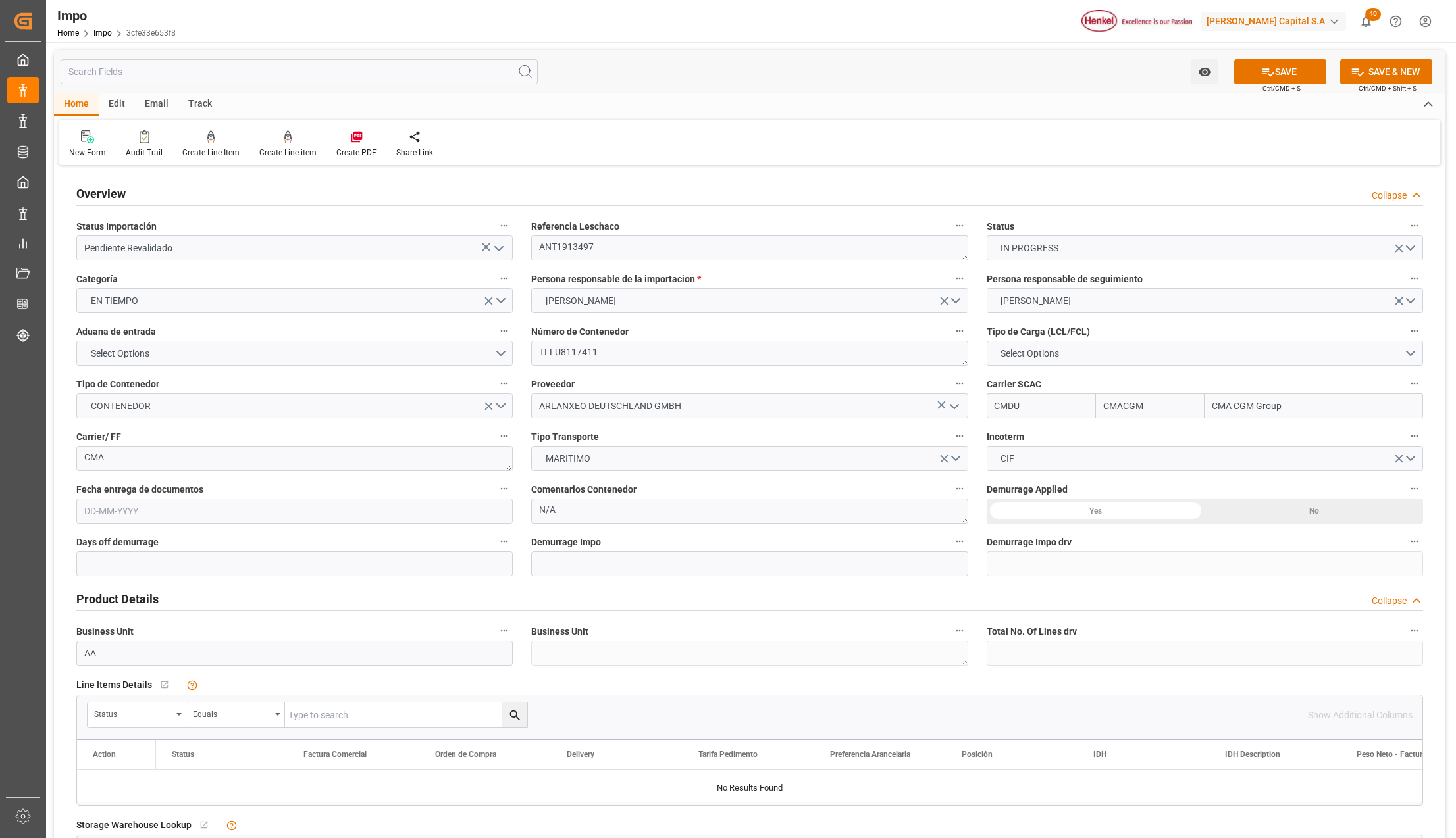
click at [180, 513] on input "text" at bounding box center [295, 511] width 437 height 25
type input "13-08-2025"
click at [1101, 508] on div "Yes" at bounding box center [1096, 511] width 218 height 25
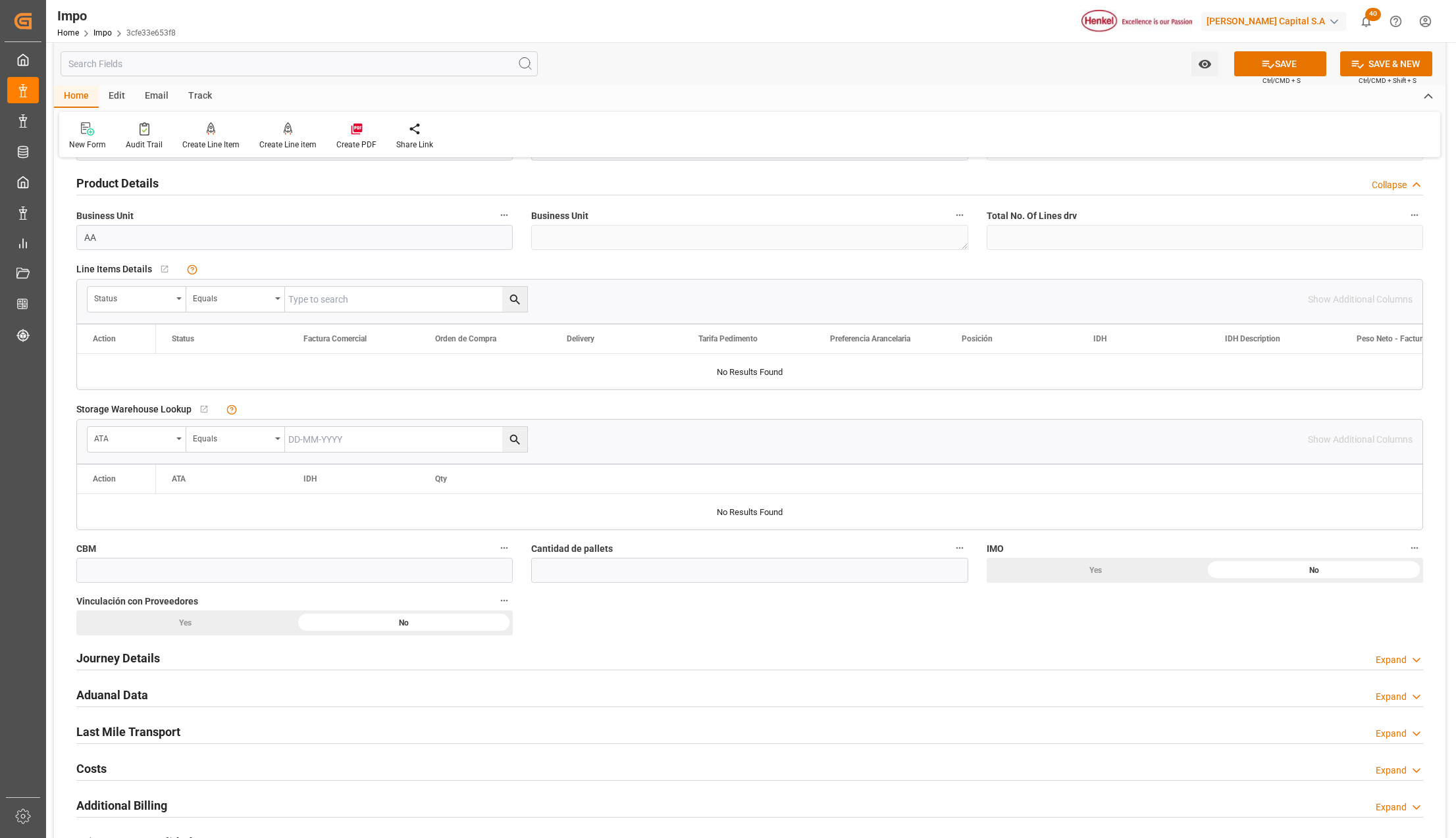
scroll to position [438, 0]
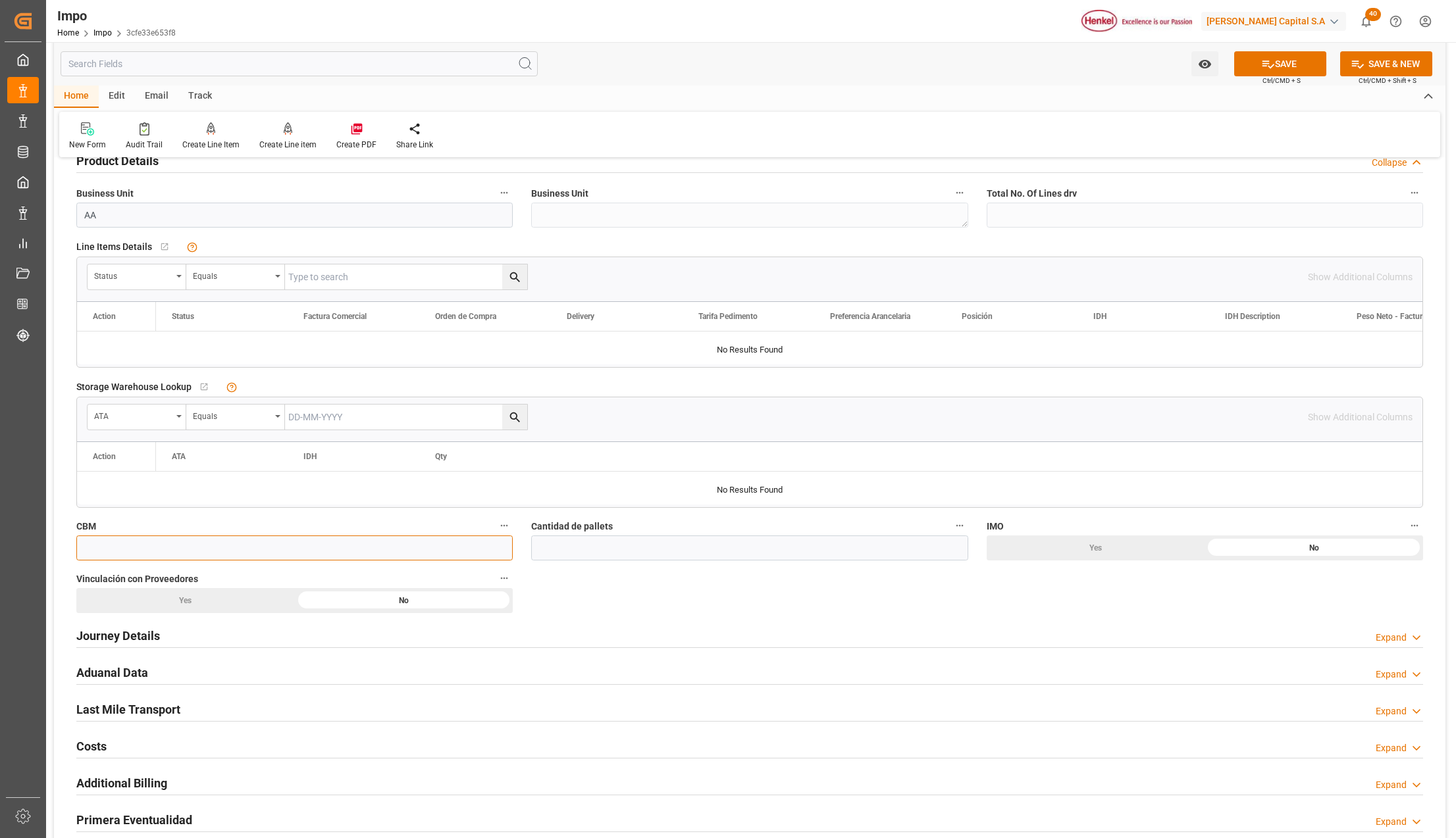
click at [138, 548] on input "text" at bounding box center [295, 548] width 437 height 25
click at [130, 548] on input "text" at bounding box center [295, 548] width 437 height 25
type input "20"
click at [648, 555] on input "text" at bounding box center [749, 548] width 437 height 25
click at [685, 540] on input "text" at bounding box center [749, 548] width 437 height 25
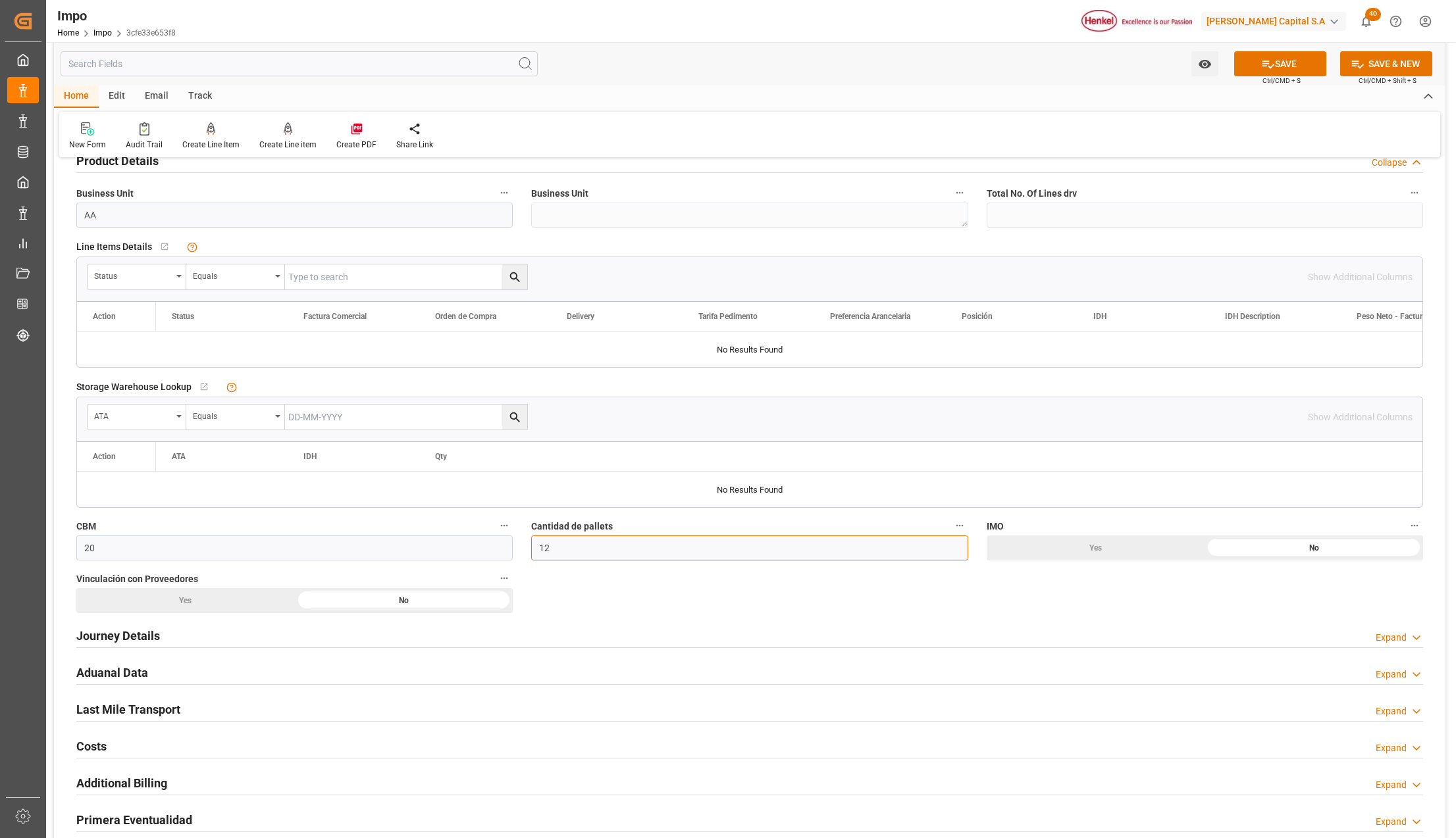
type input "12"
click at [158, 638] on h2 "Journey Details" at bounding box center [118, 636] width 84 height 17
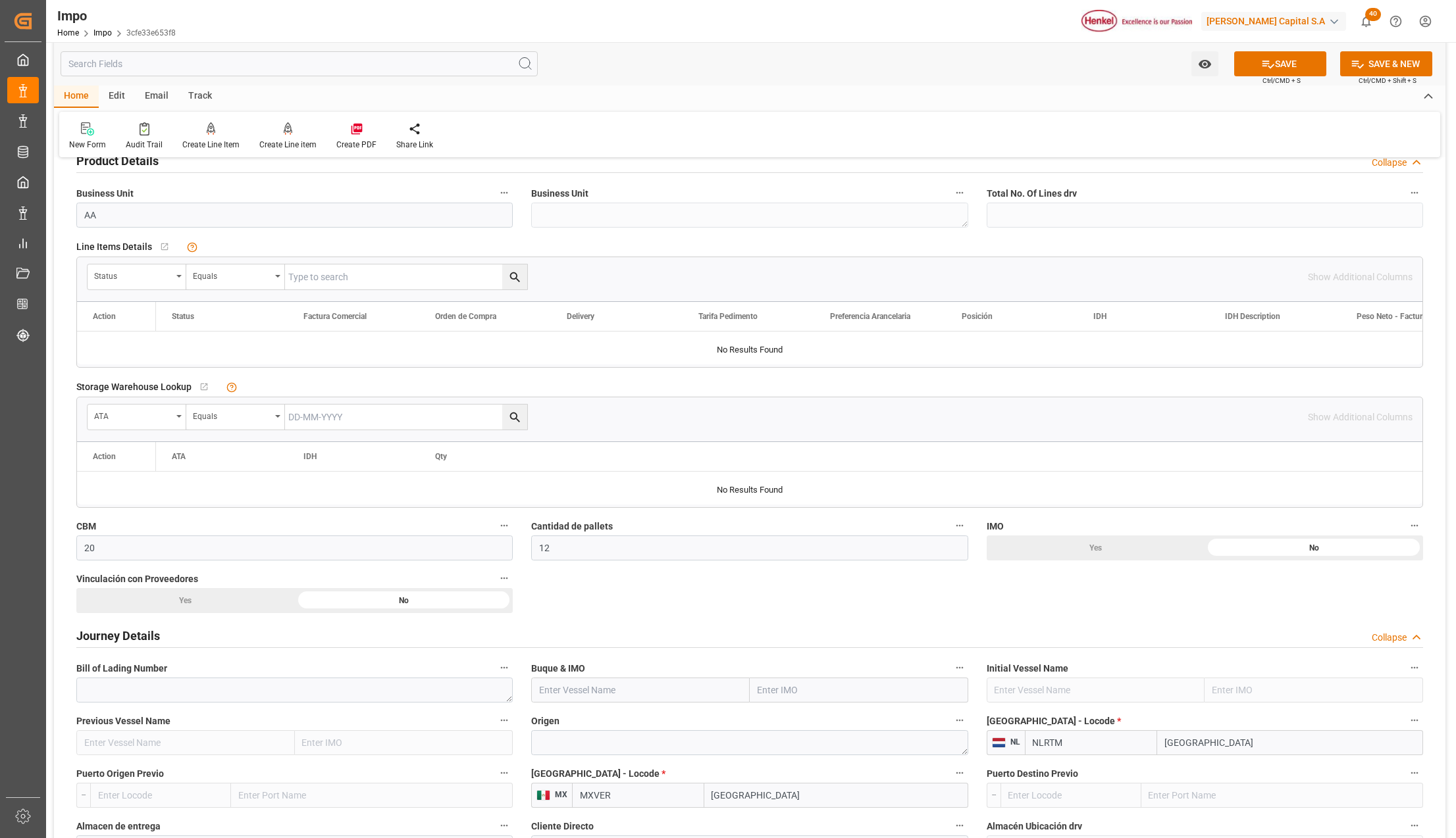
click at [762, 691] on input "text" at bounding box center [859, 690] width 218 height 25
click at [184, 696] on textarea at bounding box center [295, 690] width 437 height 25
type textarea "ANT1913497"
click at [772, 690] on input "text" at bounding box center [859, 690] width 218 height 25
type input "OOCL BREMERHAV"
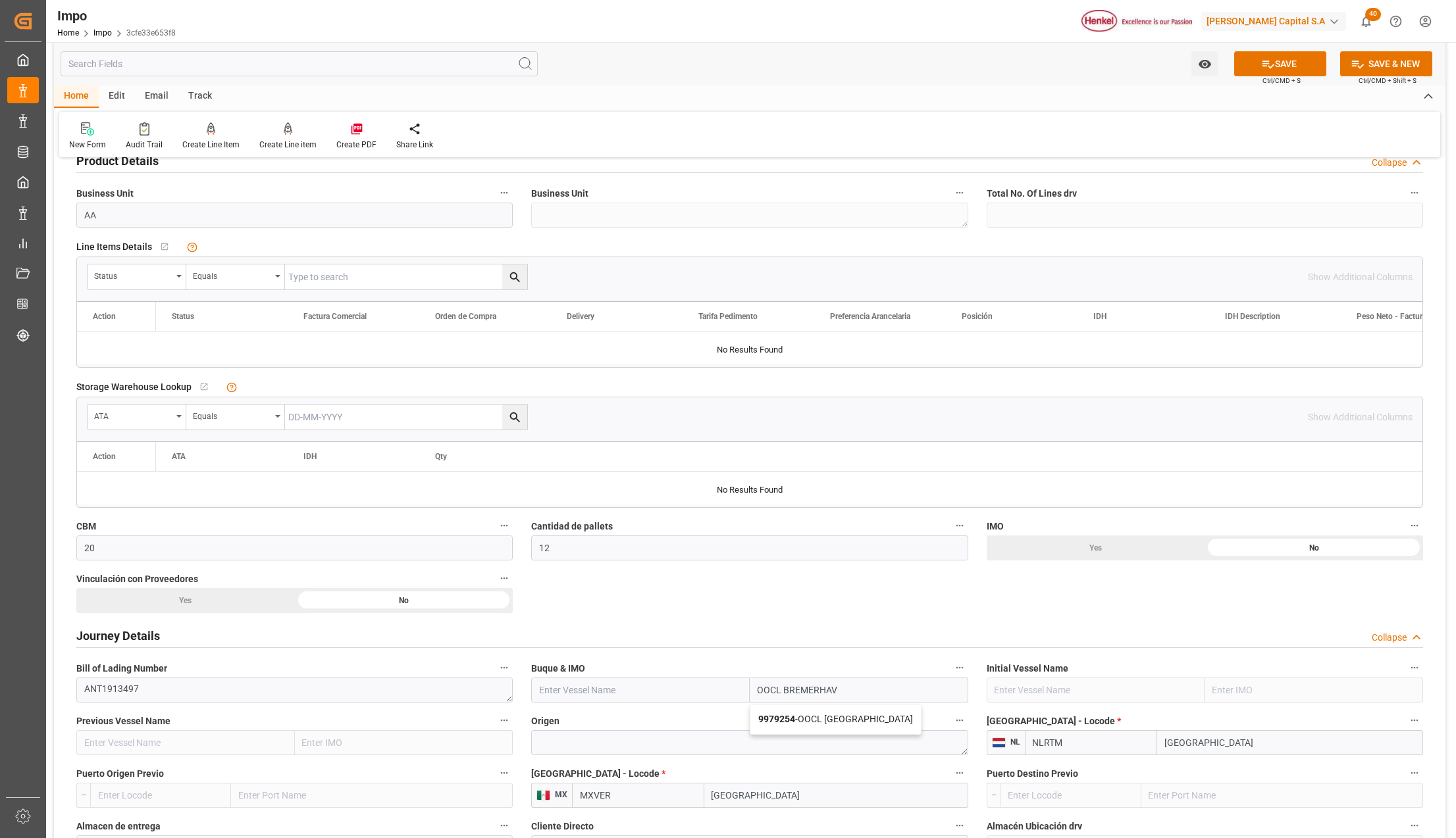
click at [828, 722] on span "9979254 - OOCL BREMERHAVEN" at bounding box center [835, 719] width 155 height 10
type input "OOCL BREMERHAVEN"
type input "9979254"
click at [698, 750] on textarea at bounding box center [749, 743] width 437 height 25
click at [637, 743] on textarea at bounding box center [749, 743] width 437 height 25
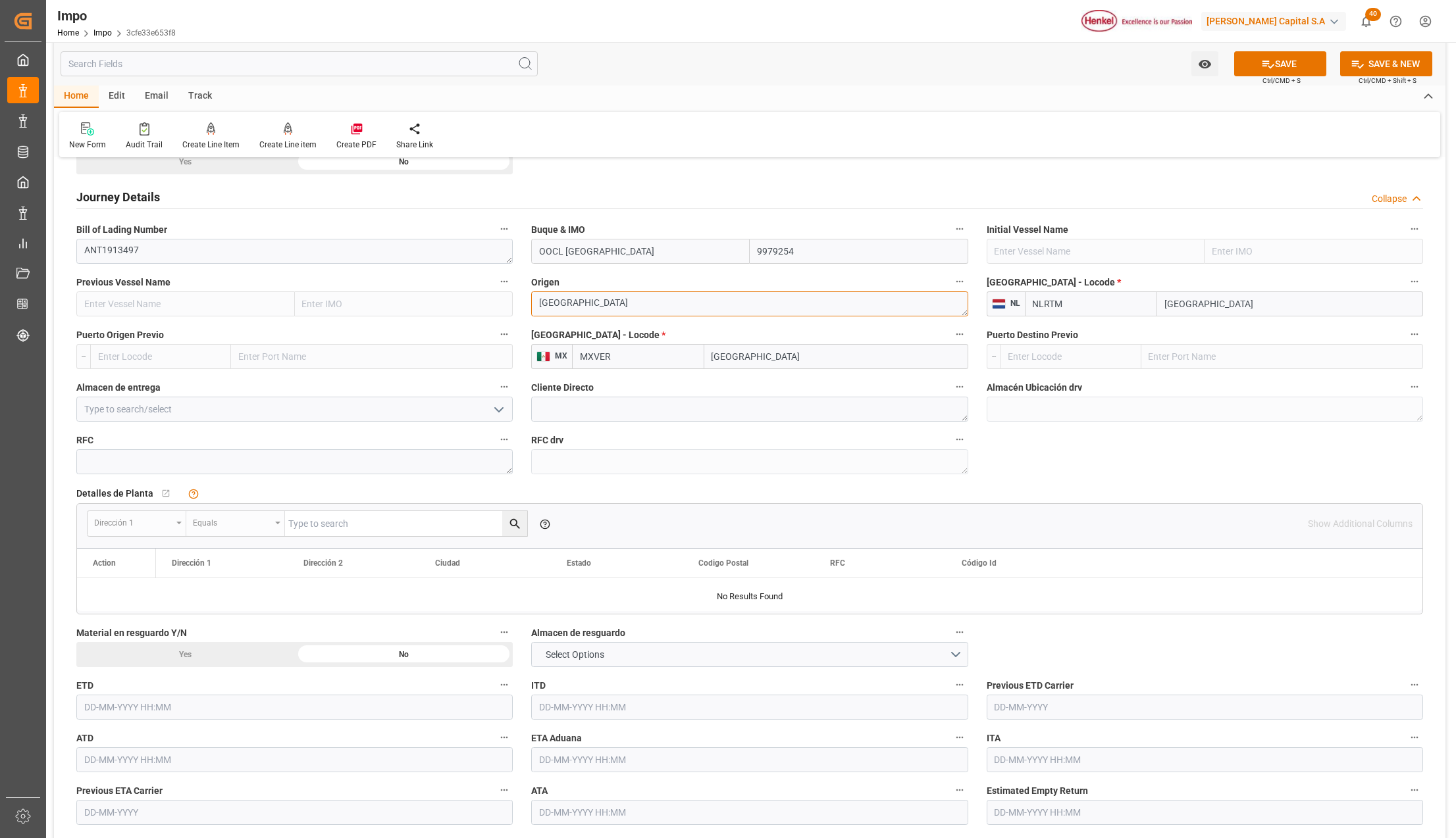
scroll to position [965, 0]
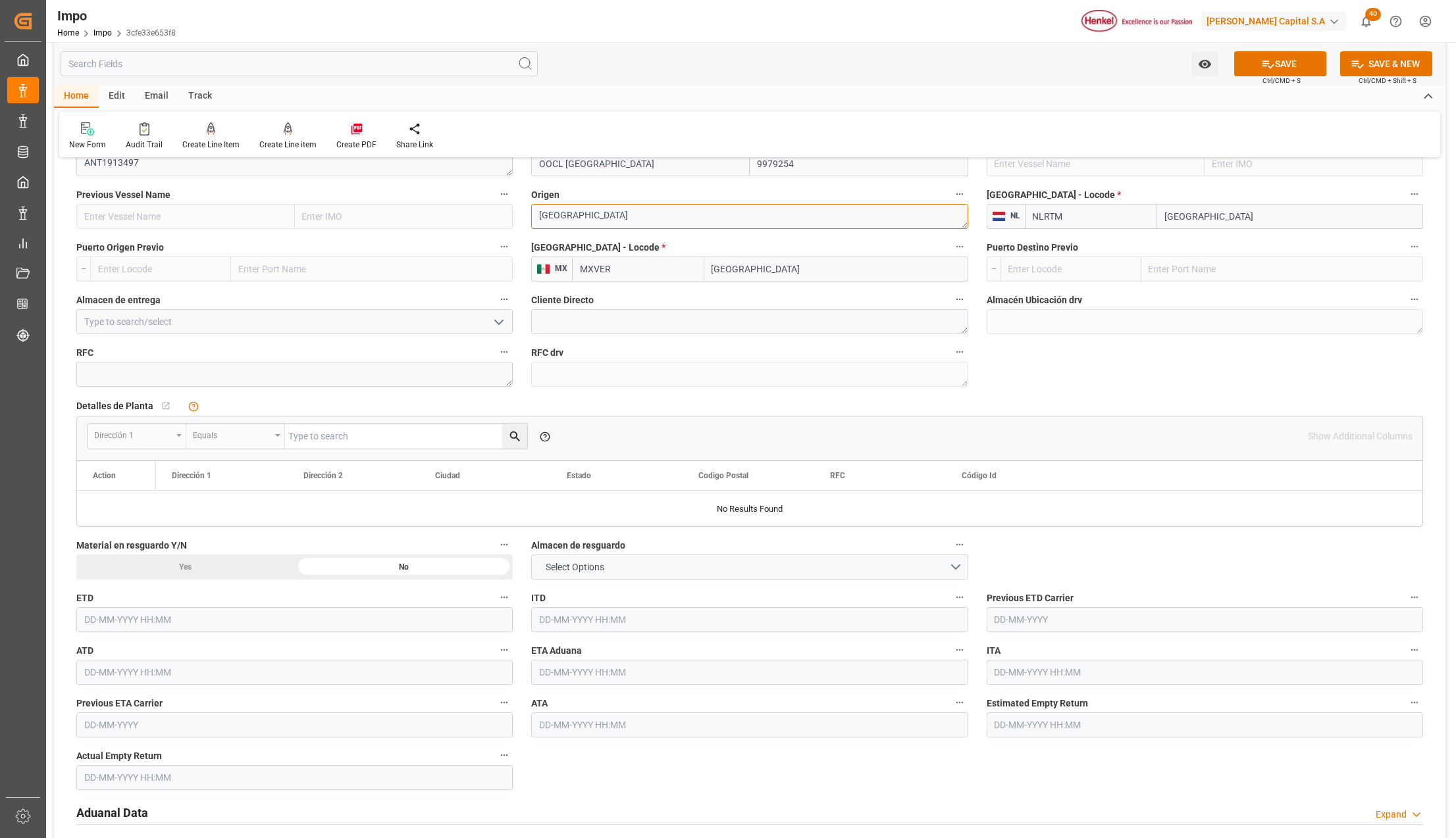
type textarea "GERMANY"
click at [566, 674] on input "text" at bounding box center [749, 672] width 437 height 25
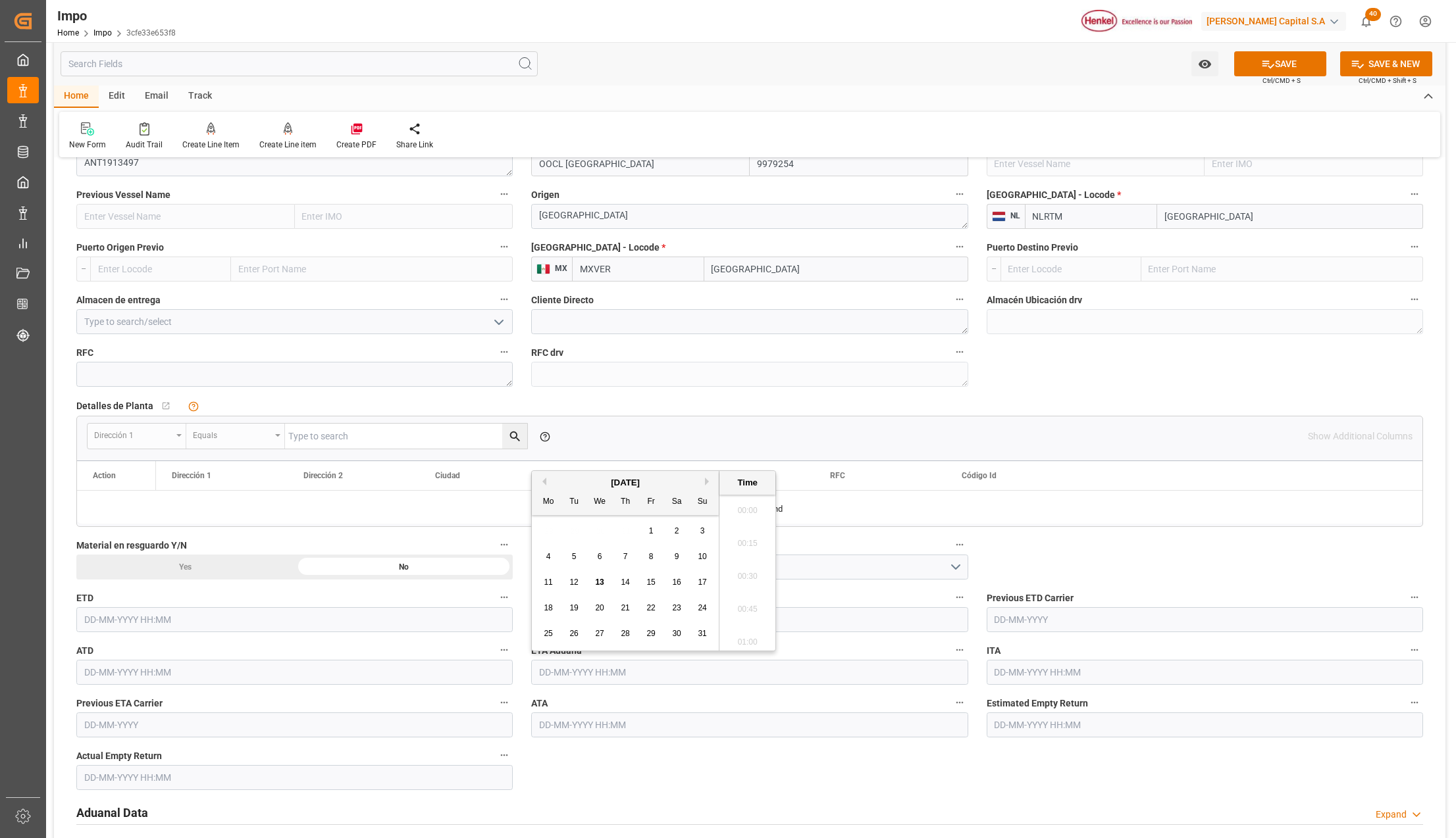
scroll to position [2076, 0]
type input "10-08-2025 00:00"
drag, startPoint x: 625, startPoint y: 675, endPoint x: 564, endPoint y: 751, distance: 97.5
click at [534, 677] on input "10-08-2025 00:00" at bounding box center [749, 672] width 437 height 25
click at [569, 734] on input "text" at bounding box center [749, 725] width 437 height 25
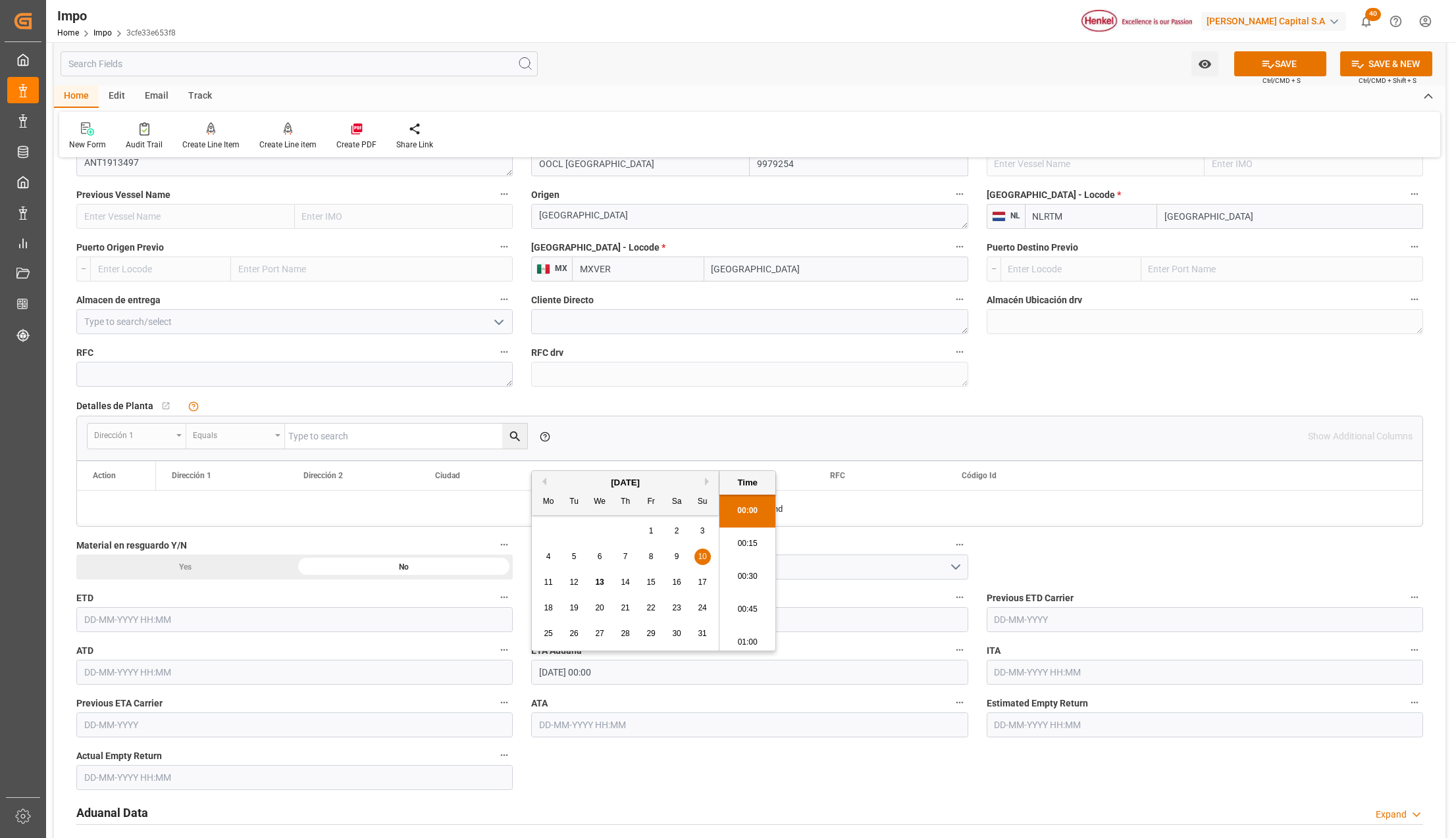
paste input "10-08-2025 00:00"
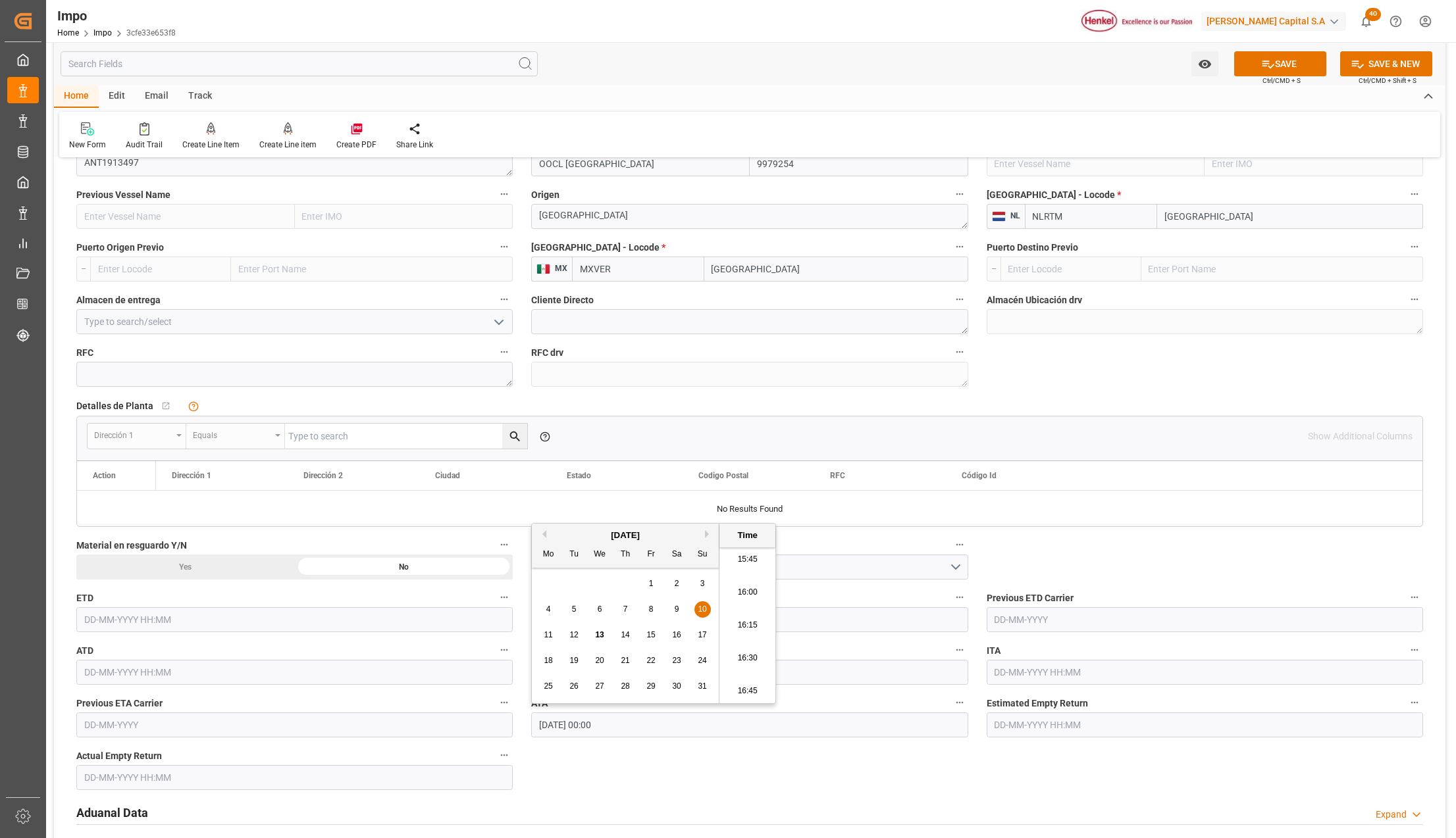
type input "10-08-2025 00:00"
click at [1261, 66] on icon at bounding box center [1268, 64] width 14 height 14
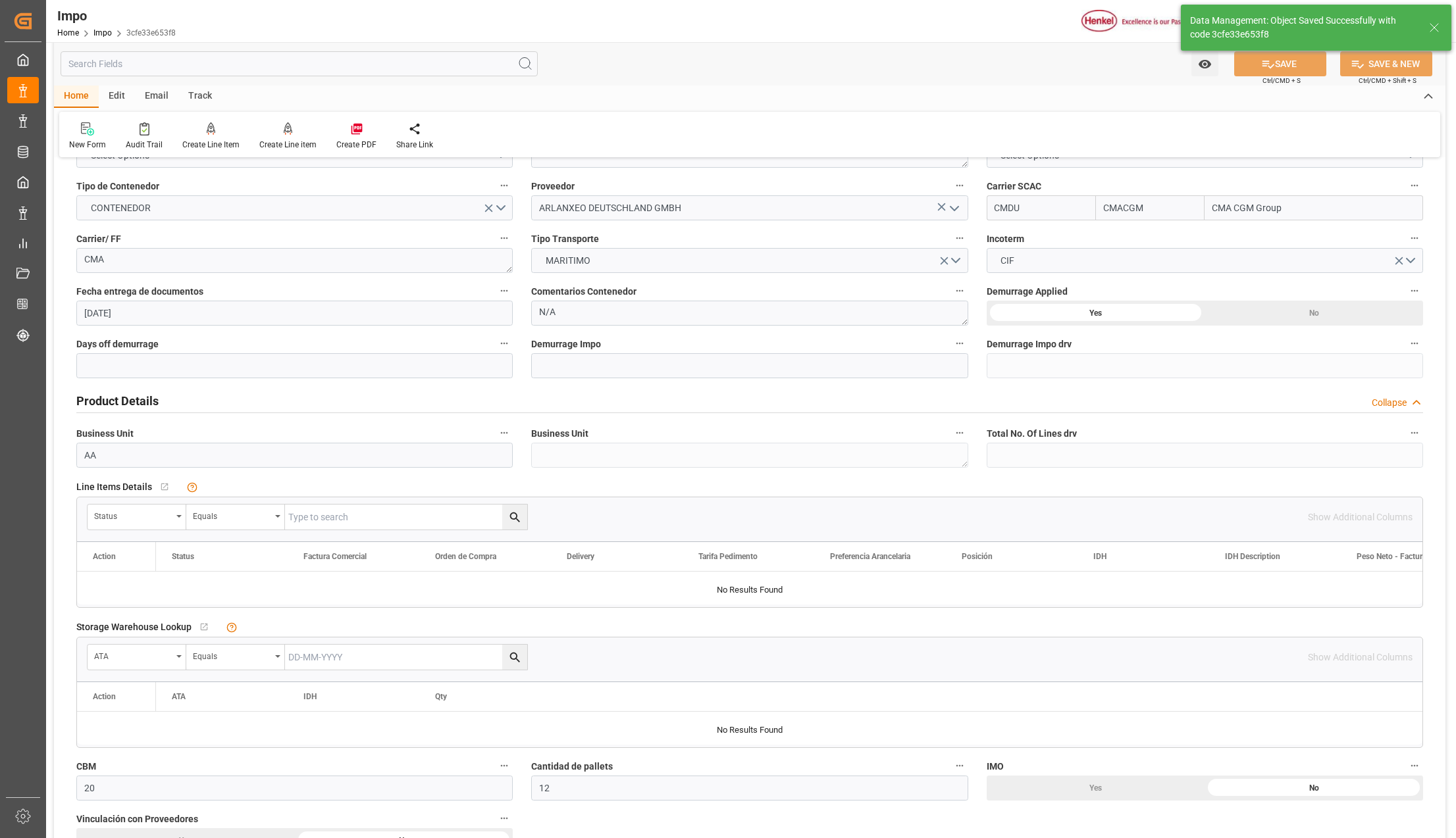
scroll to position [0, 0]
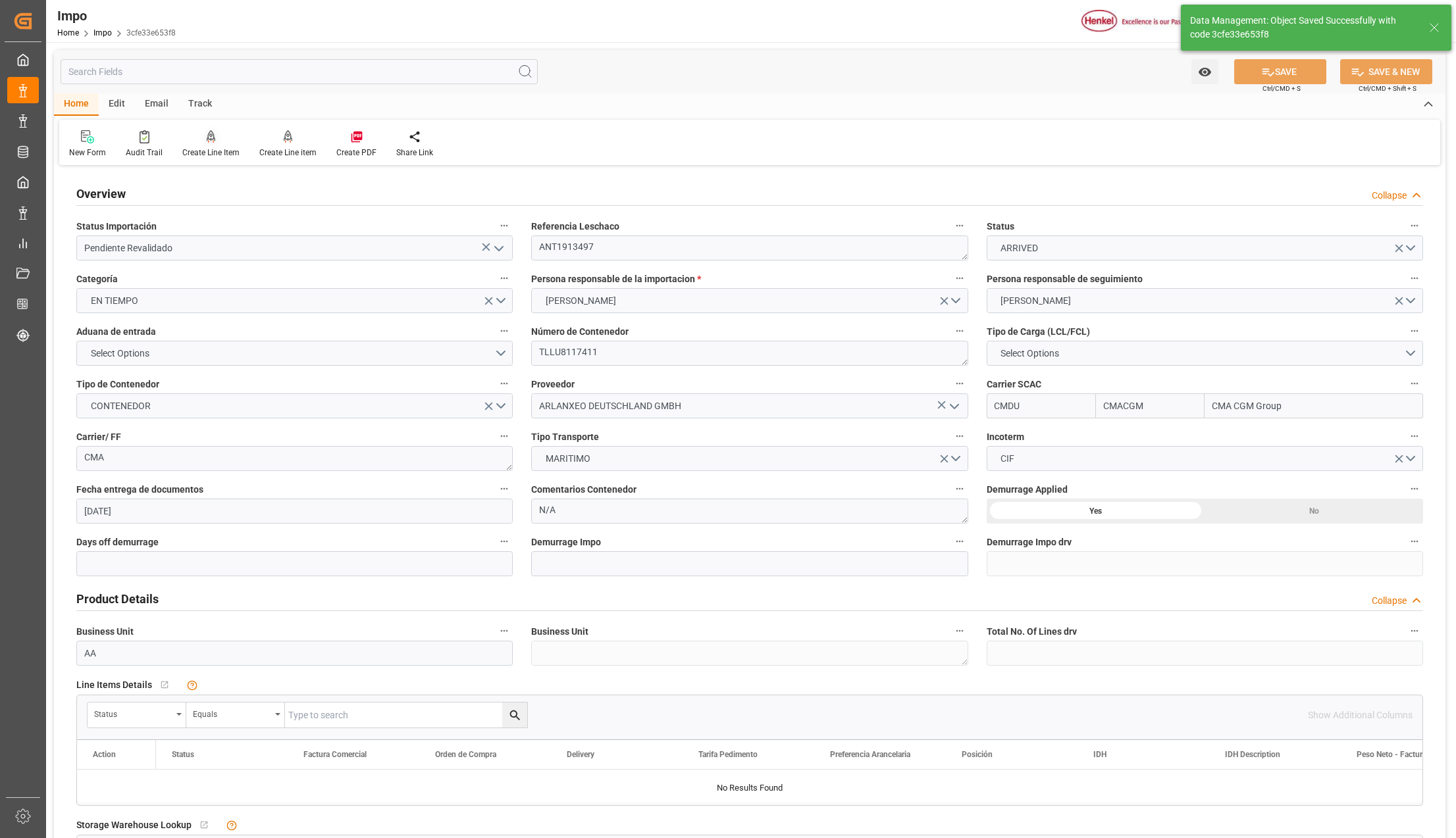
click at [210, 137] on icon at bounding box center [211, 137] width 9 height 13
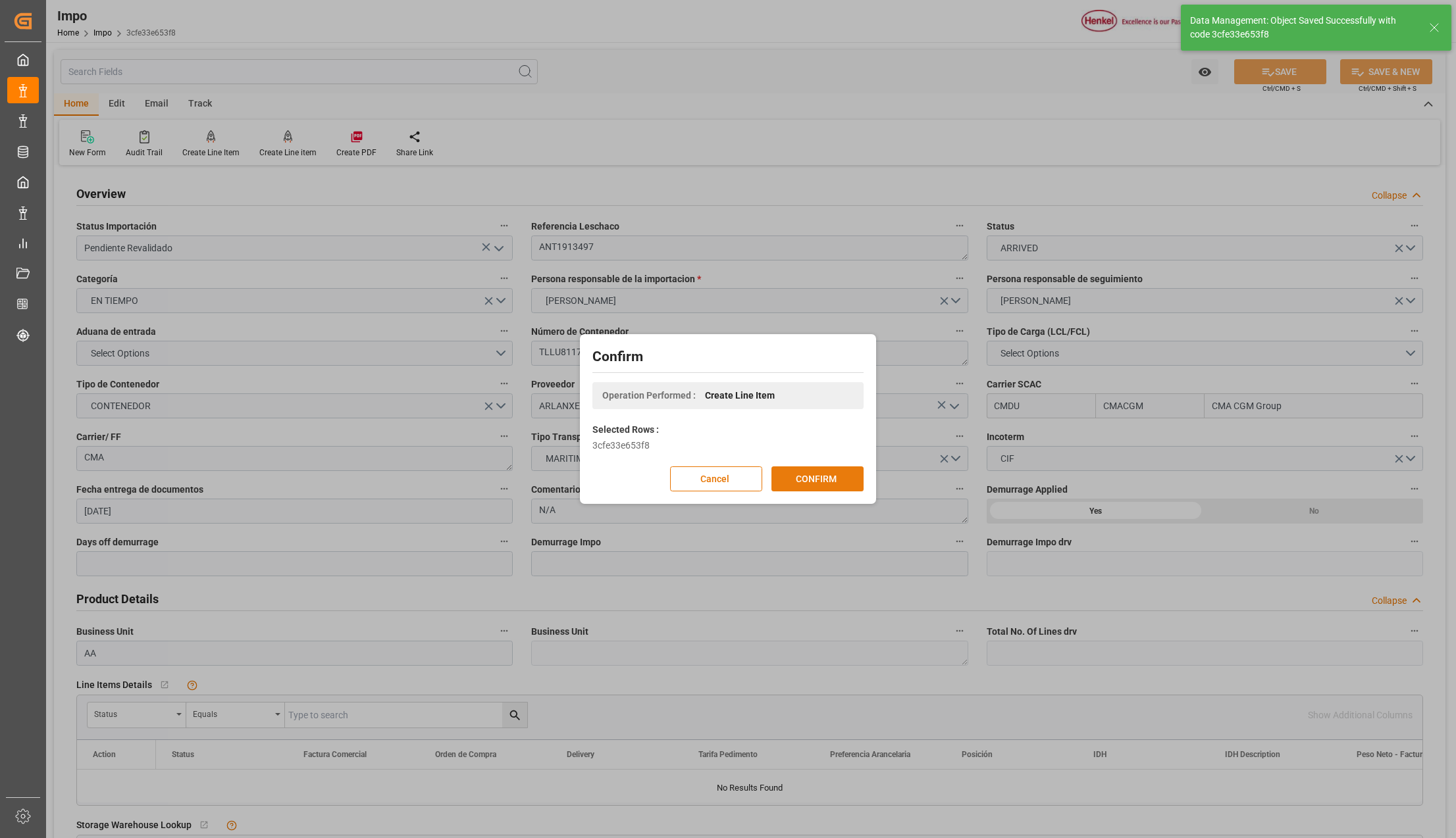
click at [816, 482] on button "CONFIRM" at bounding box center [817, 479] width 92 height 25
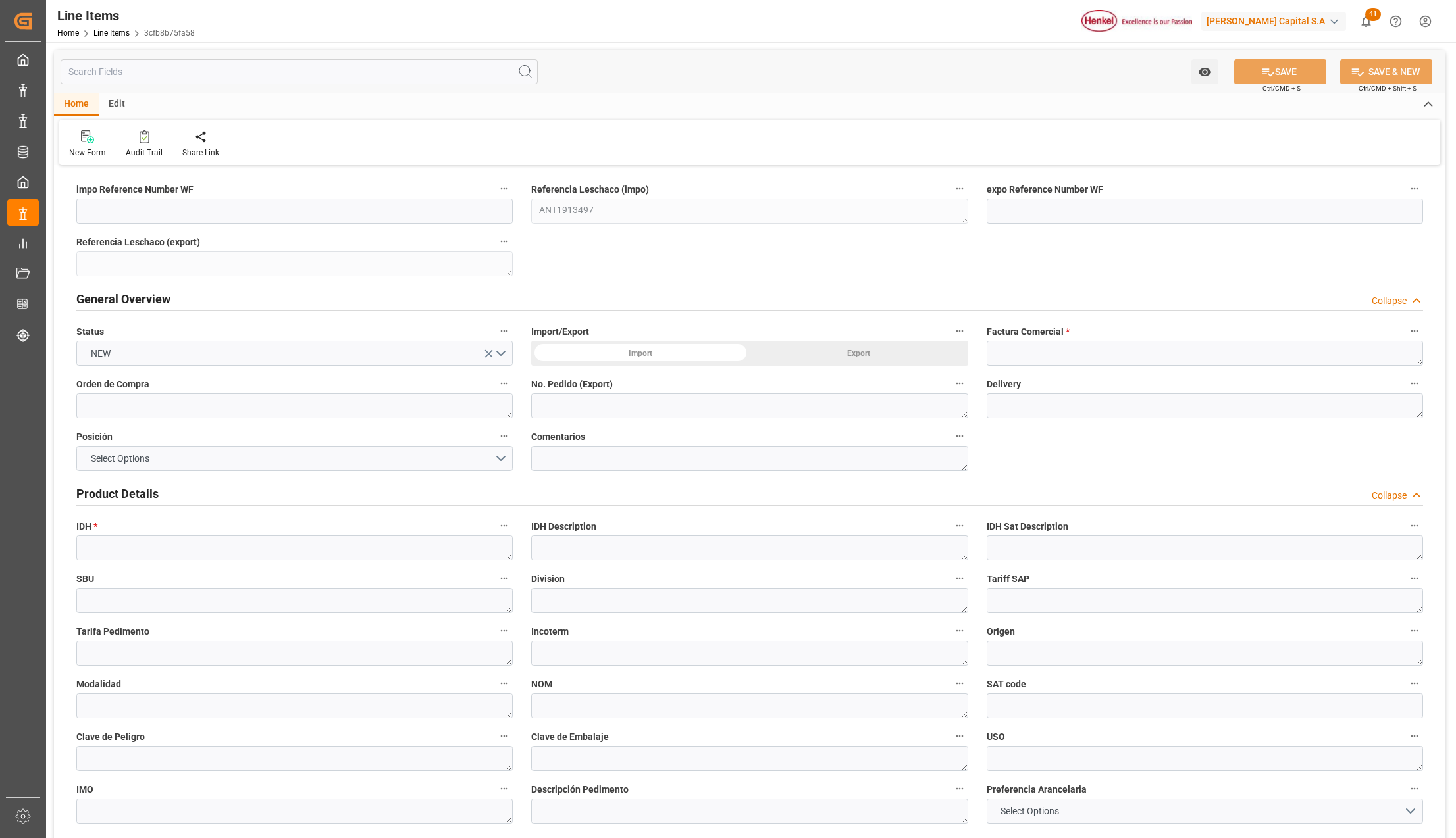
type input "[DATE] 16:24"
click at [258, 208] on input at bounding box center [295, 211] width 437 height 25
click at [595, 353] on div "Import" at bounding box center [640, 353] width 218 height 25
click at [1043, 356] on textarea at bounding box center [1205, 353] width 437 height 25
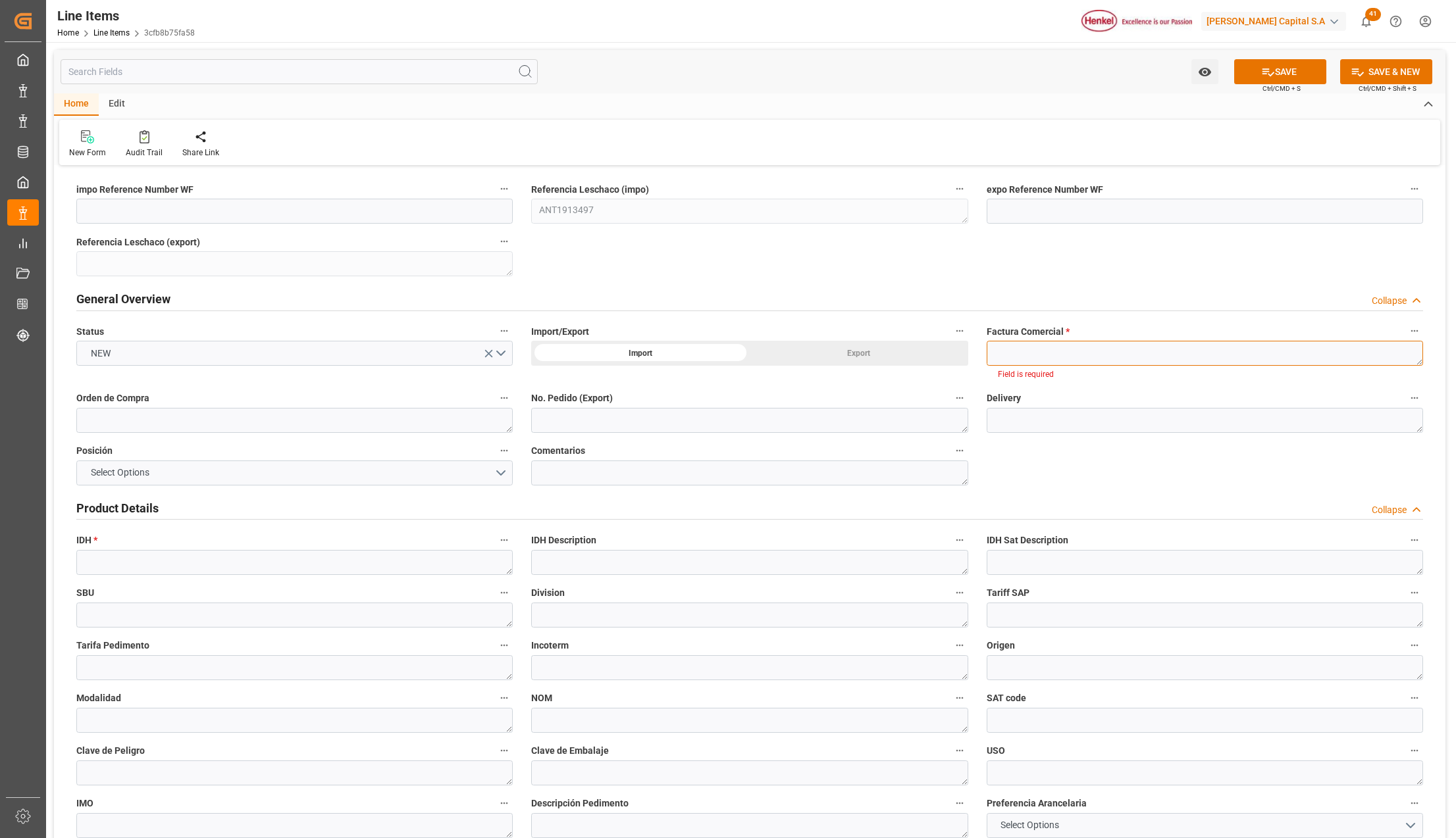
click at [1004, 348] on textarea at bounding box center [1205, 353] width 437 height 25
paste textarea "7100050663"
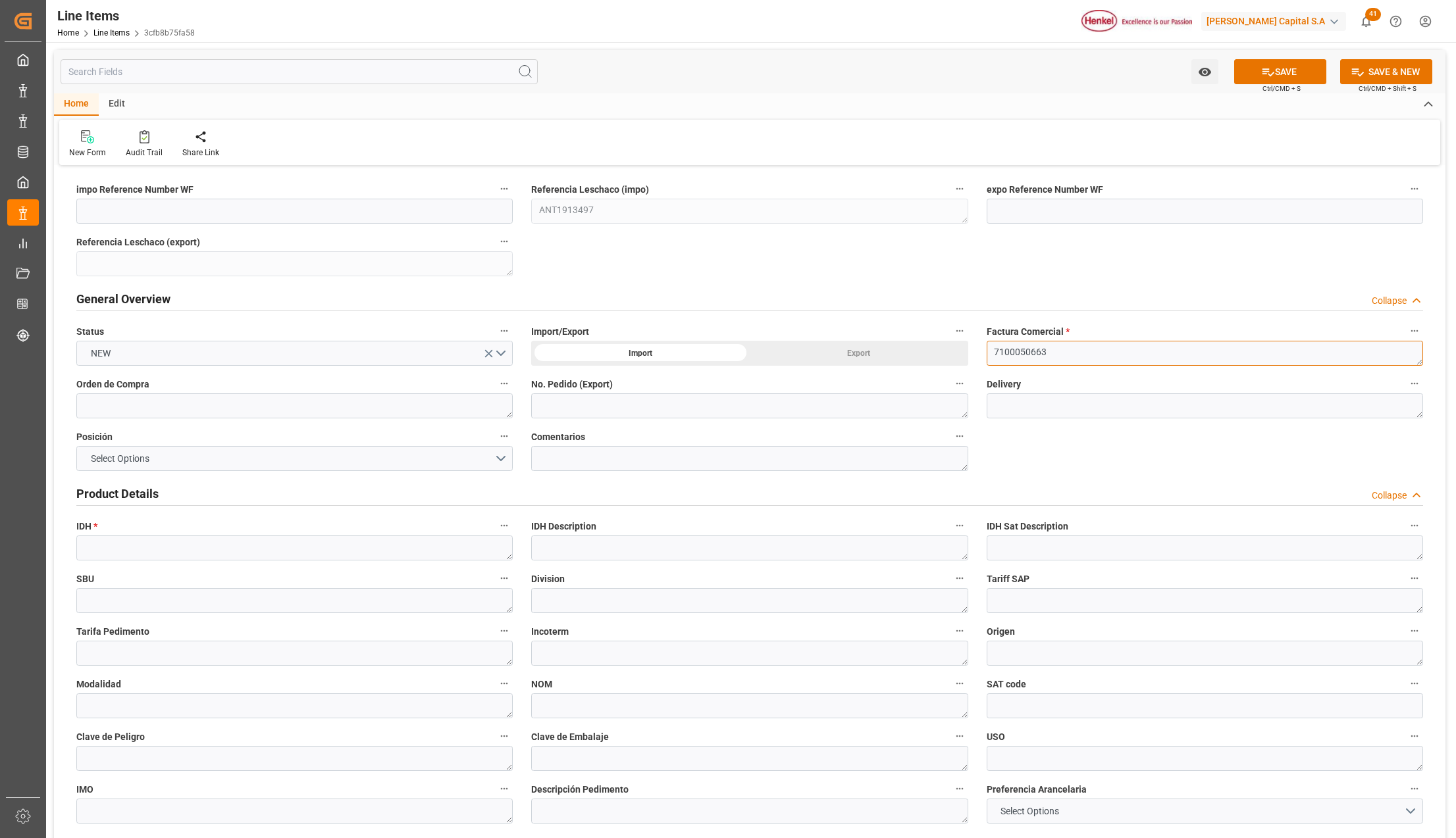
type textarea "7100050663"
click at [124, 401] on textarea at bounding box center [295, 406] width 437 height 25
click at [124, 403] on textarea at bounding box center [295, 406] width 437 height 25
paste textarea "4578113455"
type textarea "4578113455"
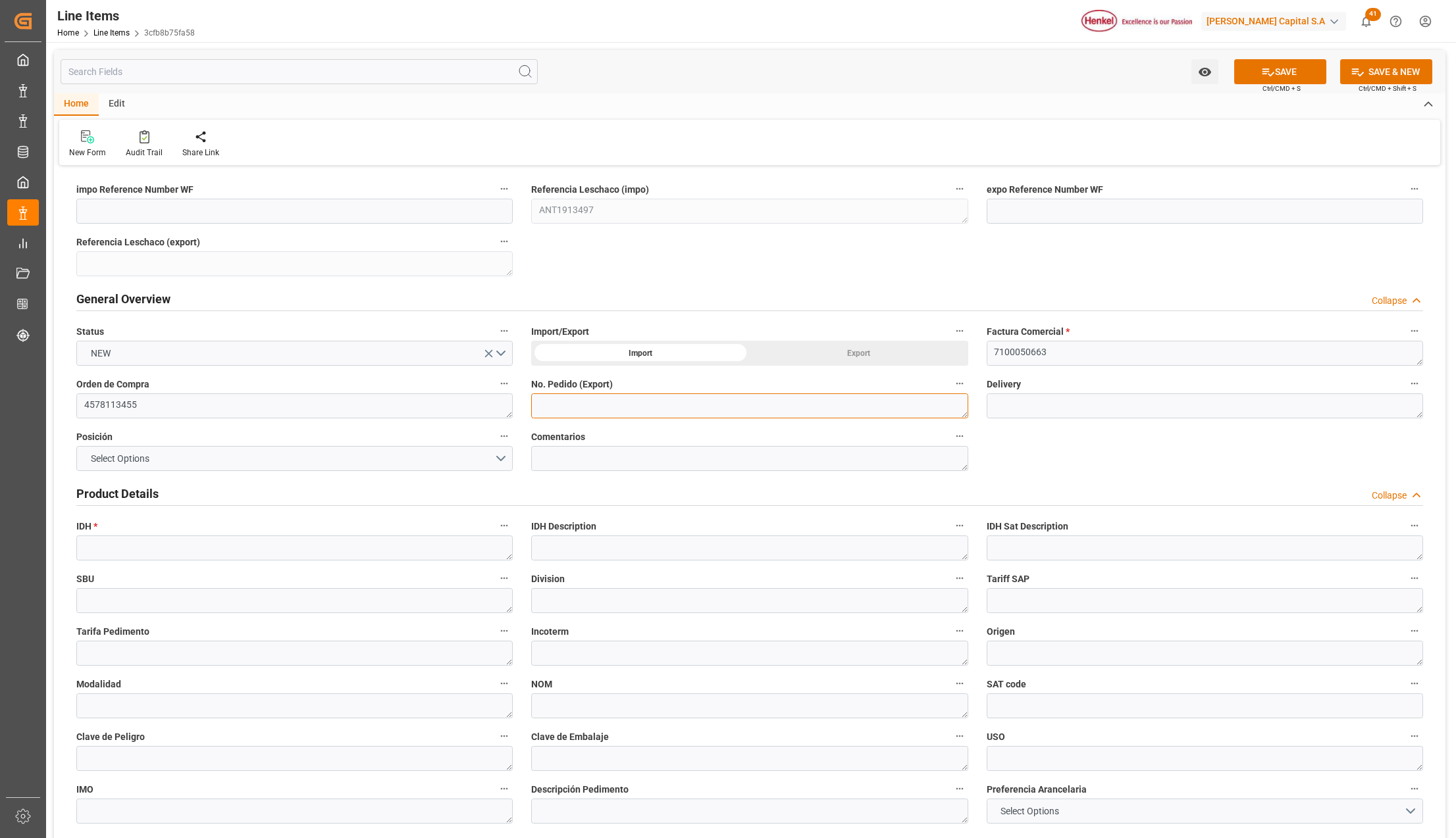
click at [568, 400] on textarea at bounding box center [749, 406] width 437 height 25
click at [226, 451] on button "Select Options" at bounding box center [295, 458] width 437 height 25
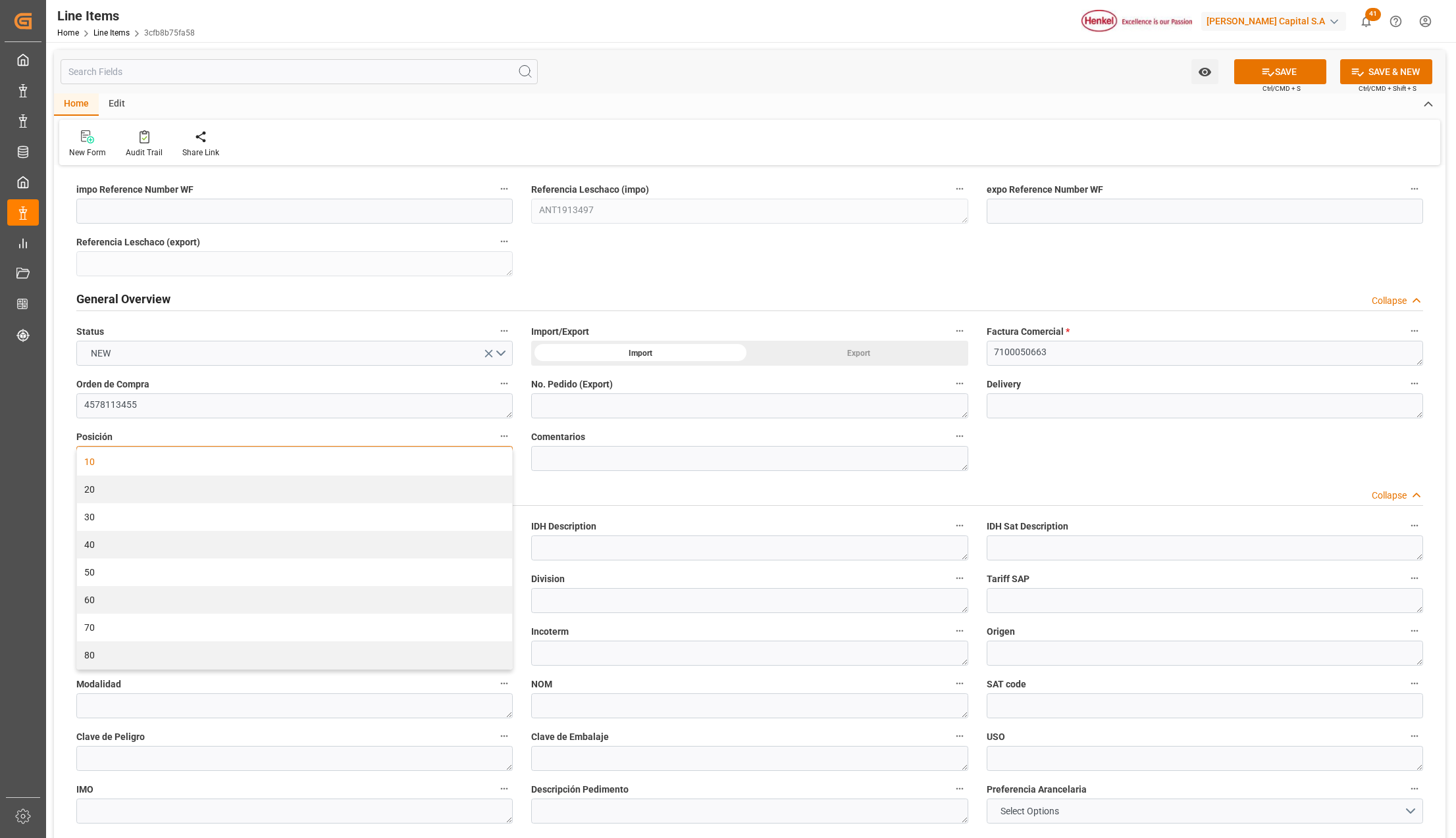
click at [159, 461] on div "10" at bounding box center [295, 462] width 435 height 28
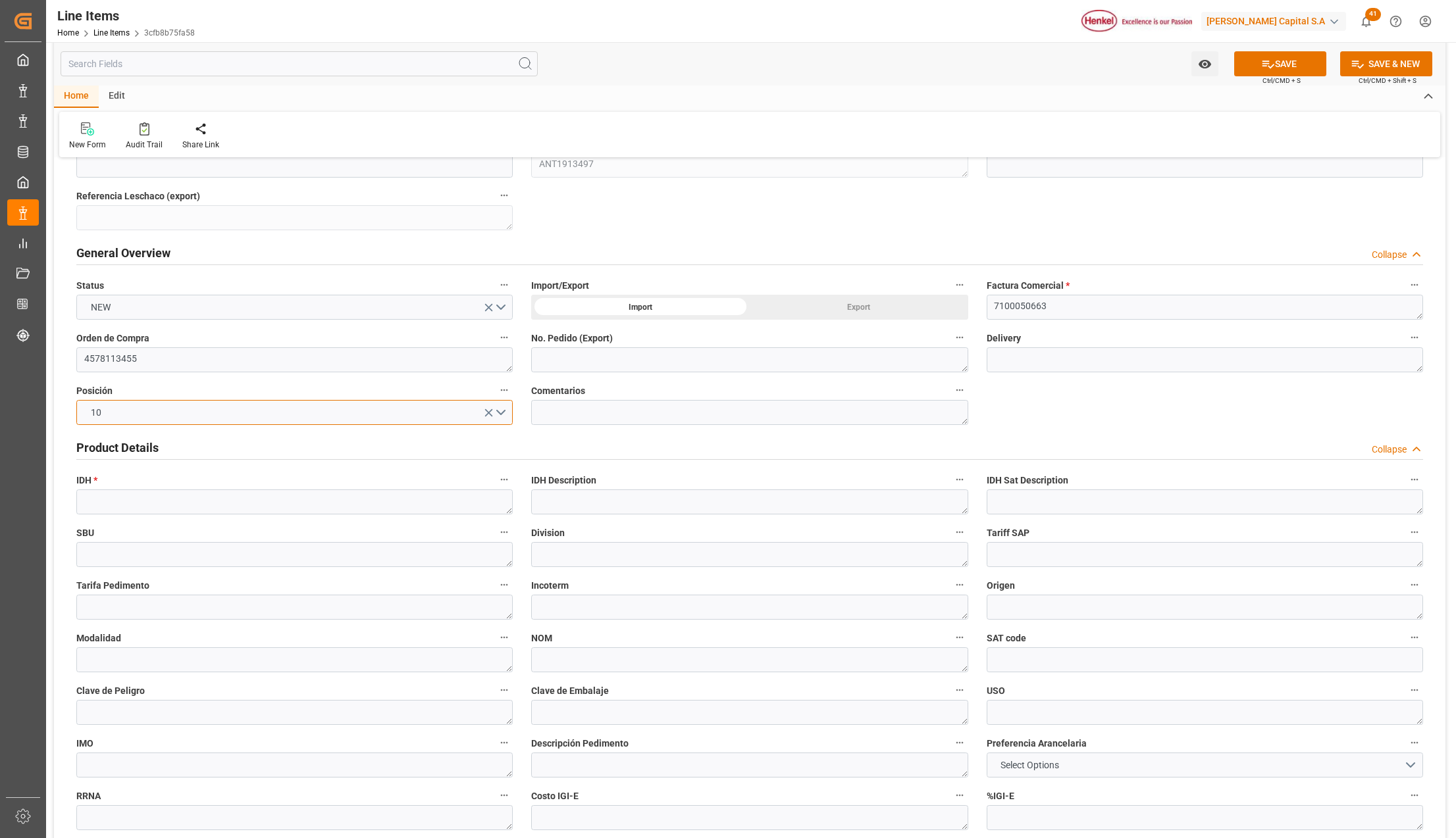
scroll to position [87, 0]
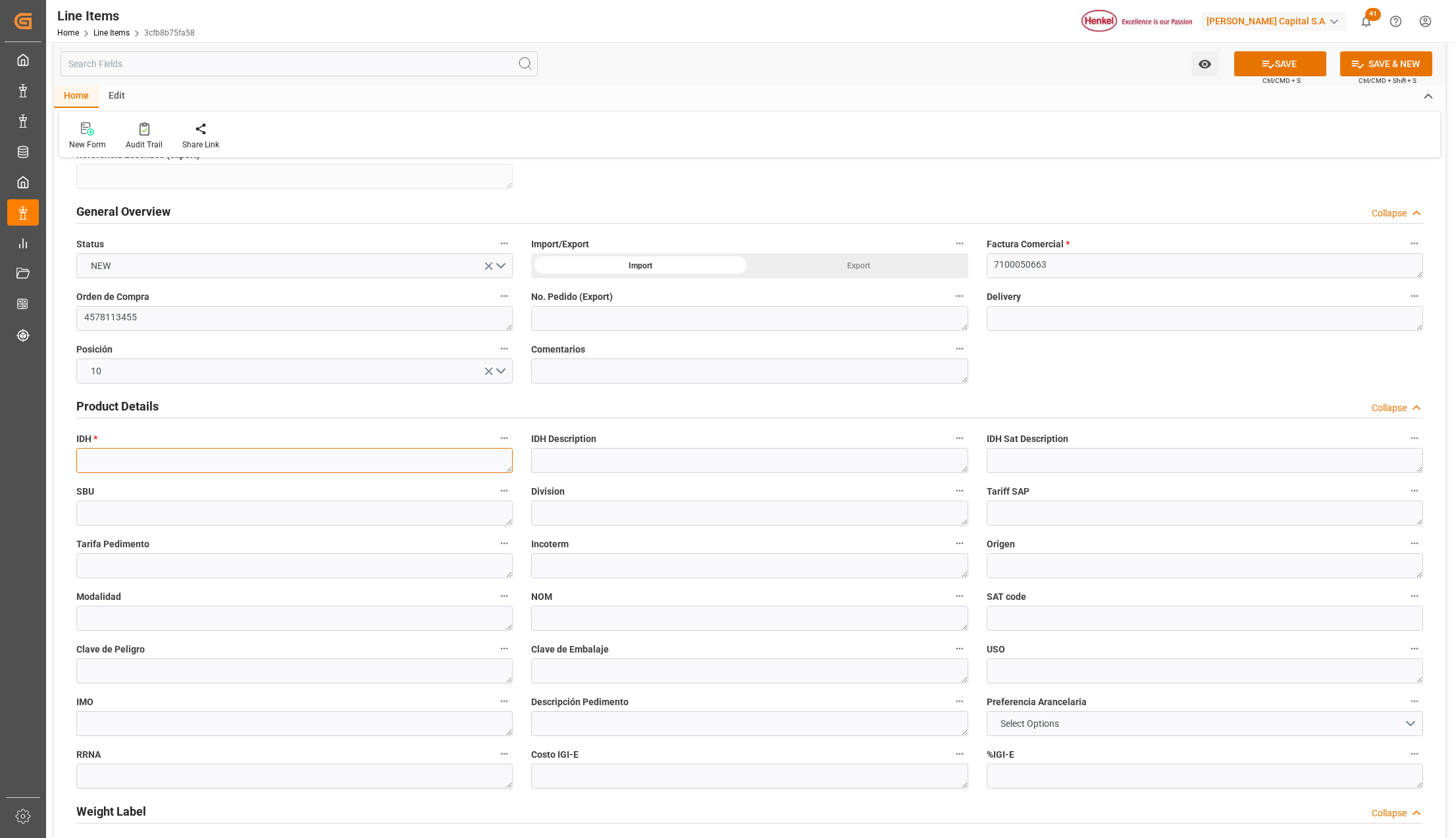
click at [201, 454] on textarea at bounding box center [295, 460] width 437 height 25
paste textarea "1002041"
type textarea "1002041"
click at [583, 464] on textarea at bounding box center [749, 460] width 437 height 25
click at [282, 616] on textarea at bounding box center [295, 618] width 437 height 25
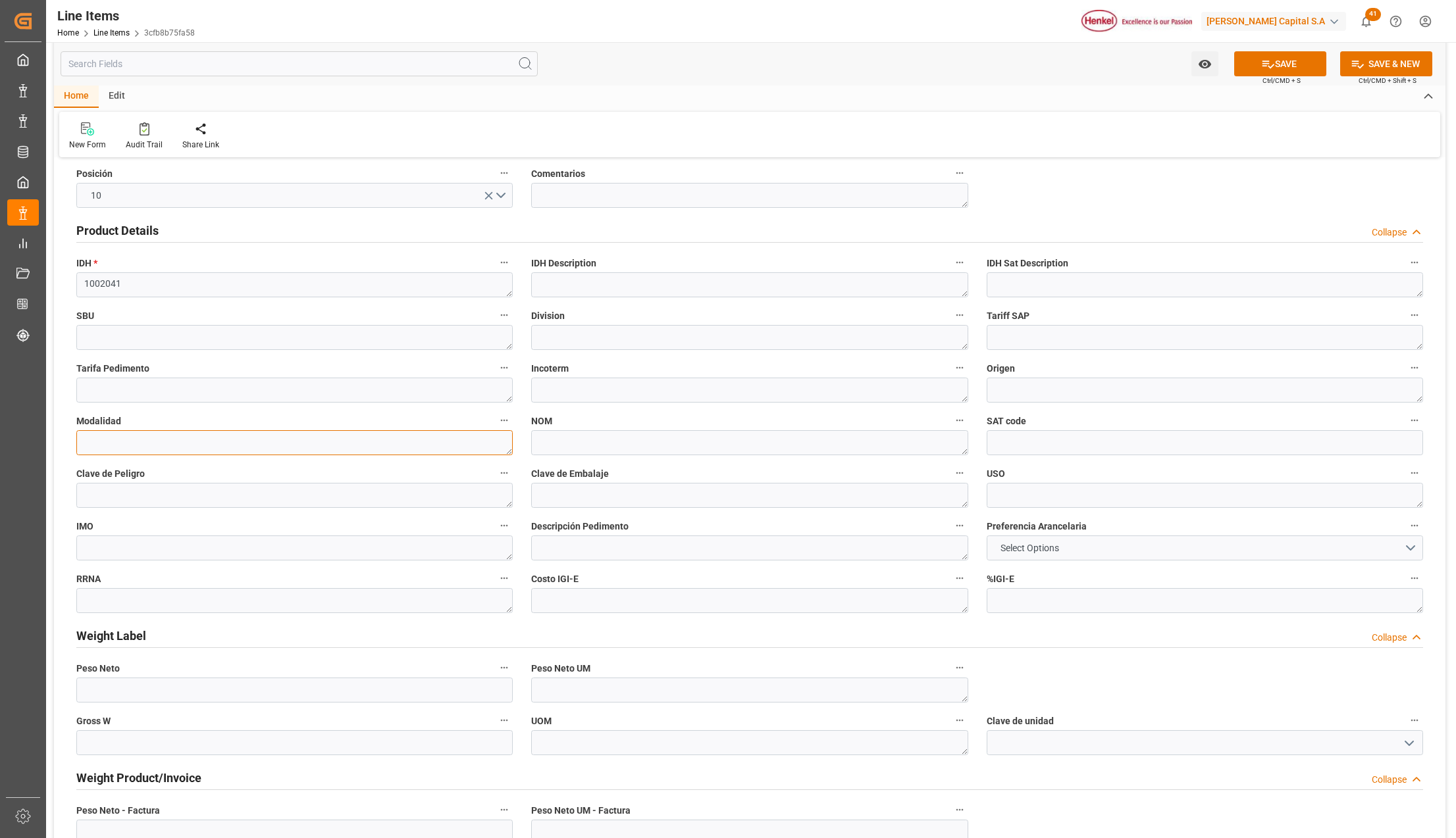
scroll to position [438, 0]
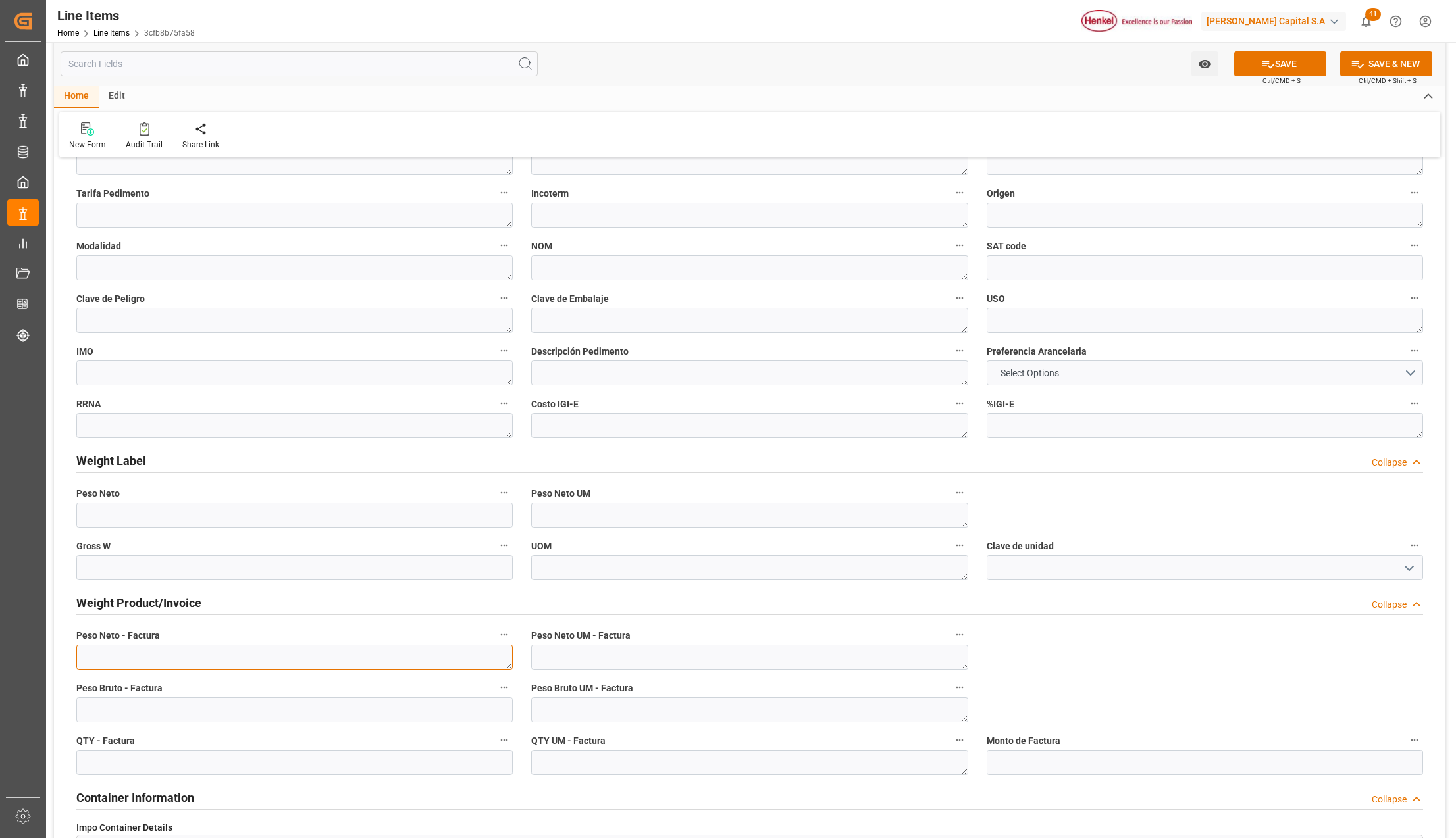
click at [122, 662] on textarea at bounding box center [295, 657] width 437 height 25
type textarea "4000"
click at [135, 717] on input "text" at bounding box center [295, 710] width 437 height 25
type input "4000"
click at [244, 761] on input "text" at bounding box center [295, 762] width 437 height 25
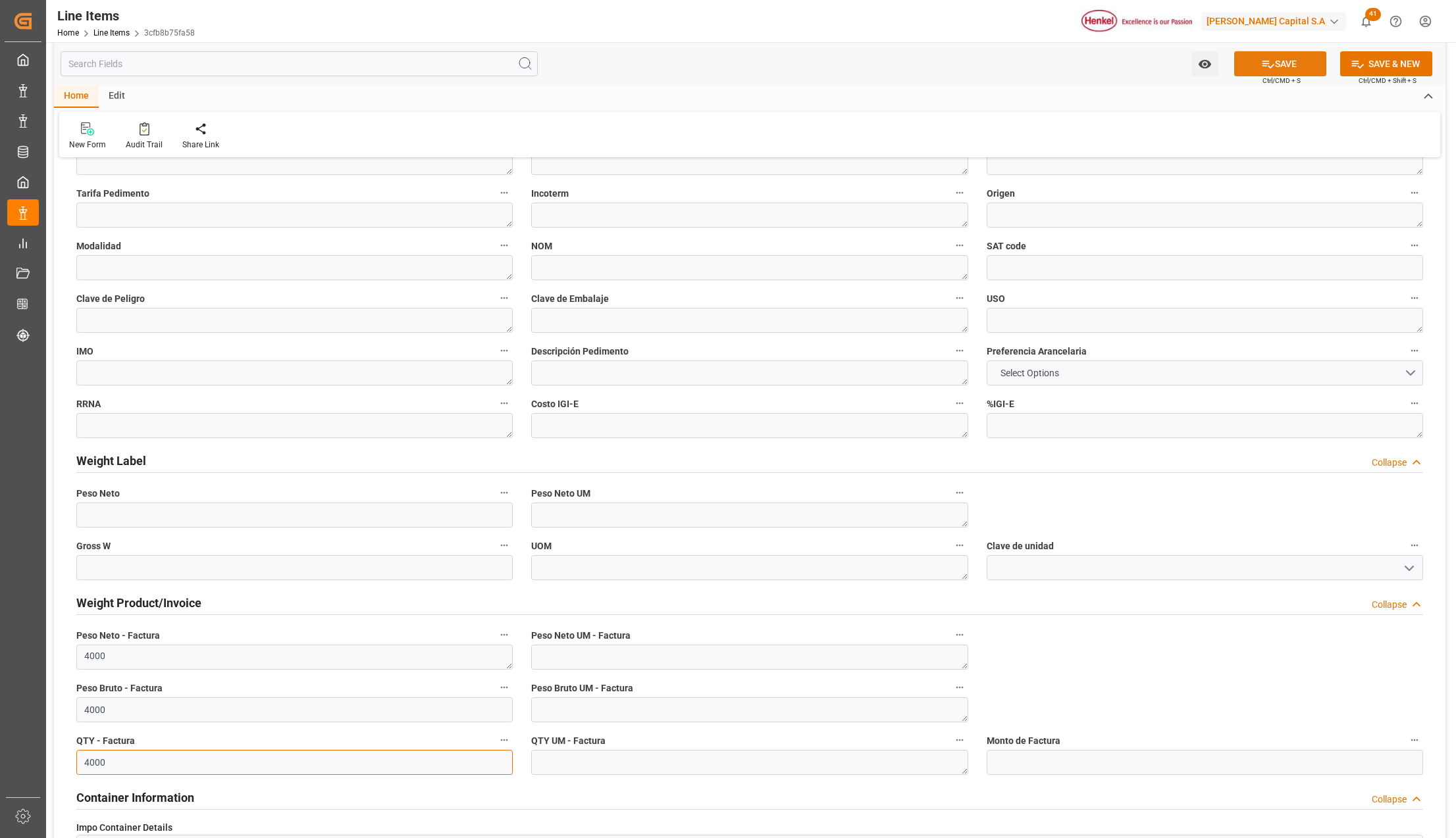
type input "4000"
click at [1262, 56] on button "SAVE" at bounding box center [1280, 64] width 92 height 25
type textarea "Baypren ALX 233-2"
type textarea "APL"
type textarea "Raw Material"
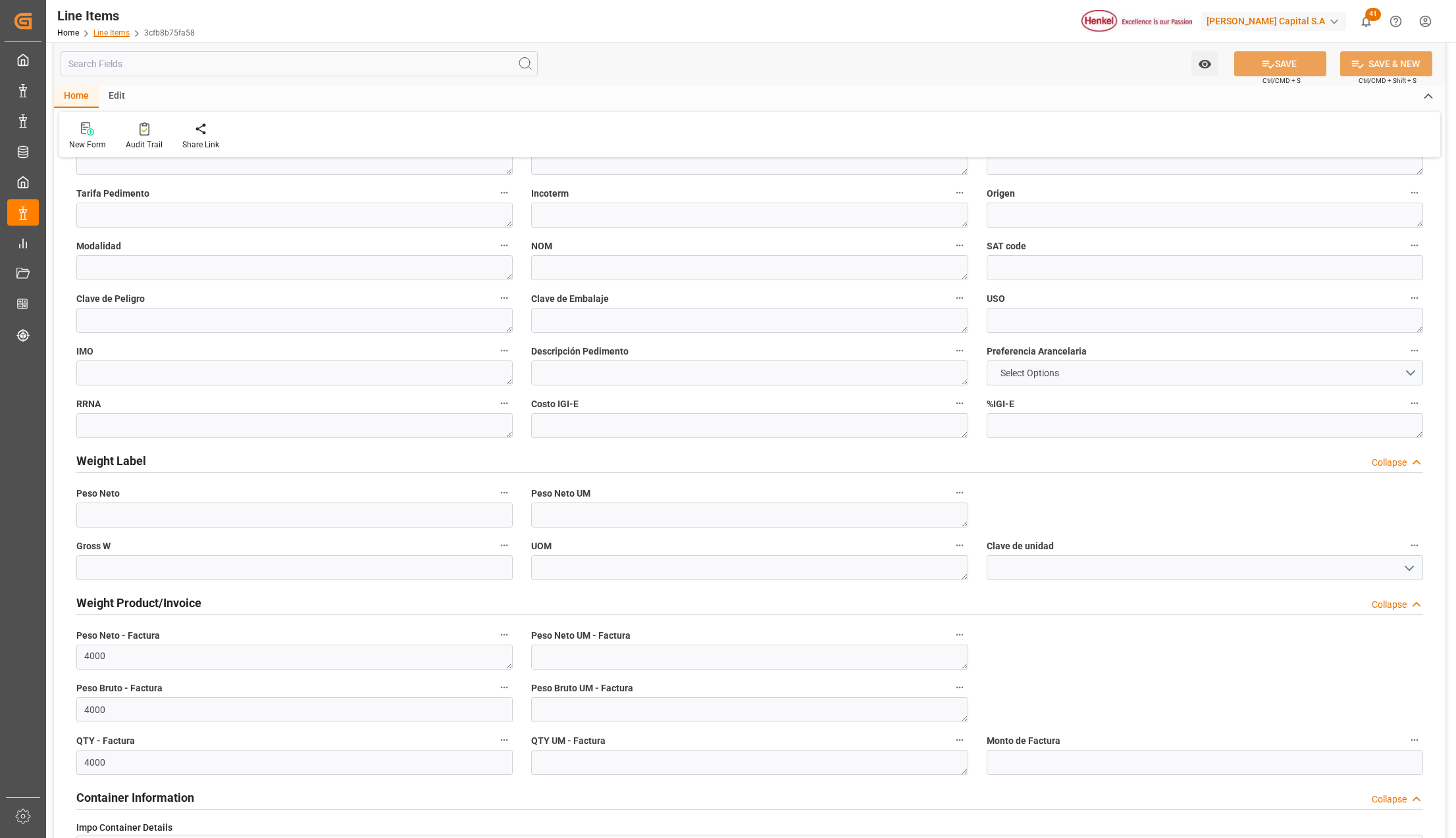
type textarea "4002499901"
type textarea "CFR"
type textarea "[GEOGRAPHIC_DATA]"
type textarea "Marítimo"
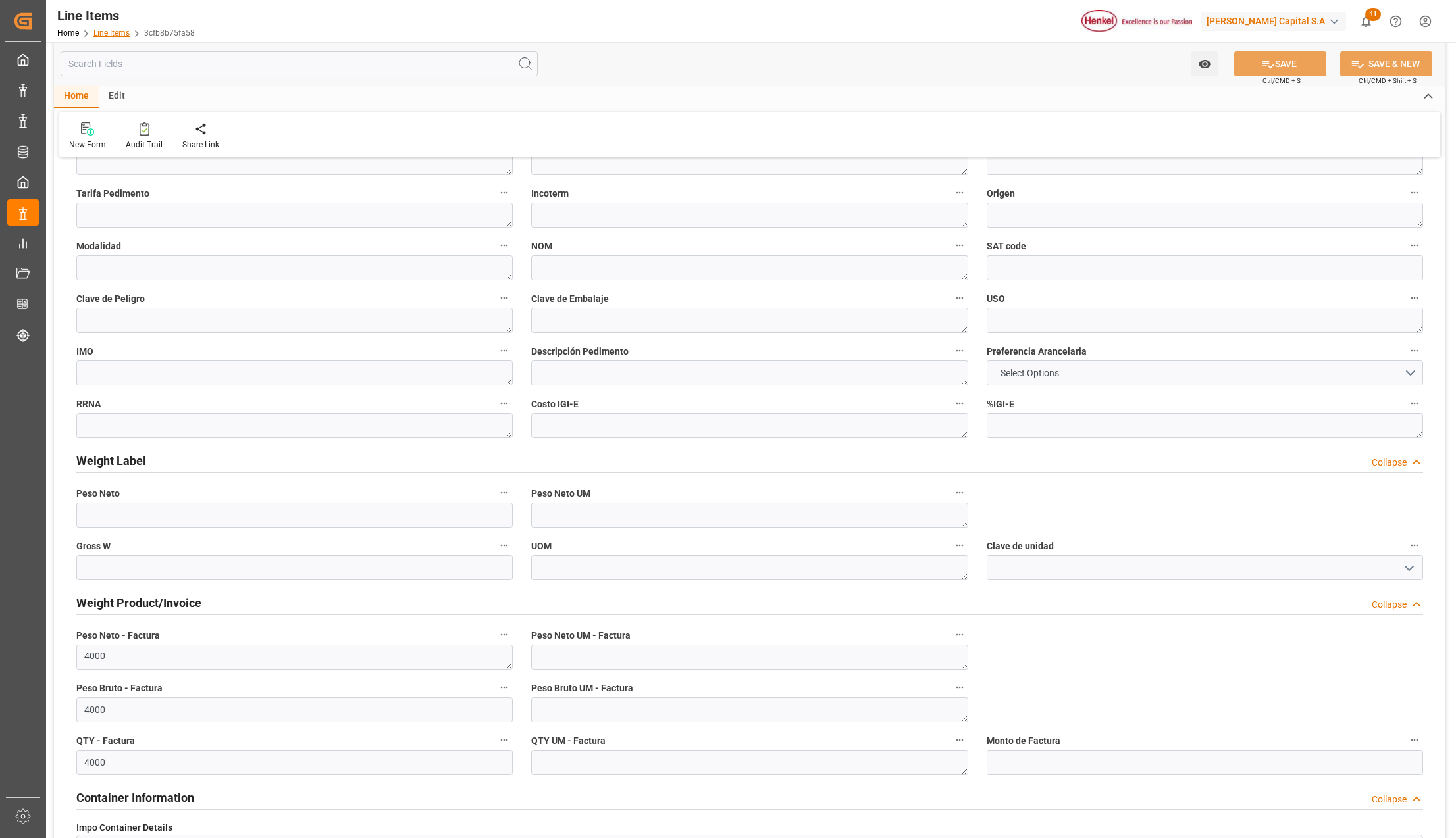
type textarea "-"
type input "31201600"
type textarea "5H4"
type textarea "BAYPREN ALX 233-2 ( POLICLOROPRENO, COLOFONIA)"
type textarea "KG"
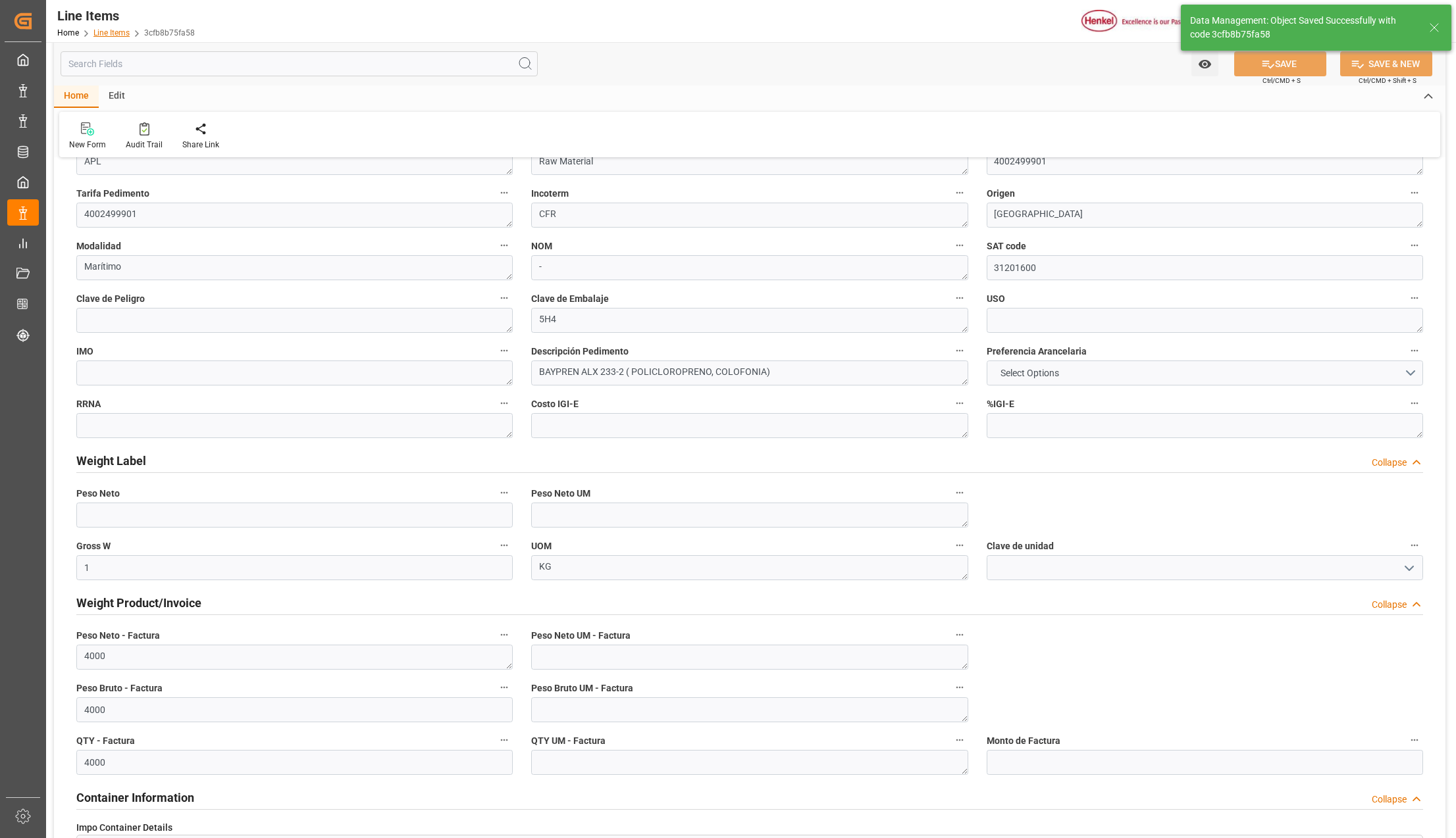
type input "1"
click at [111, 32] on link "Line Items" at bounding box center [111, 33] width 36 height 9
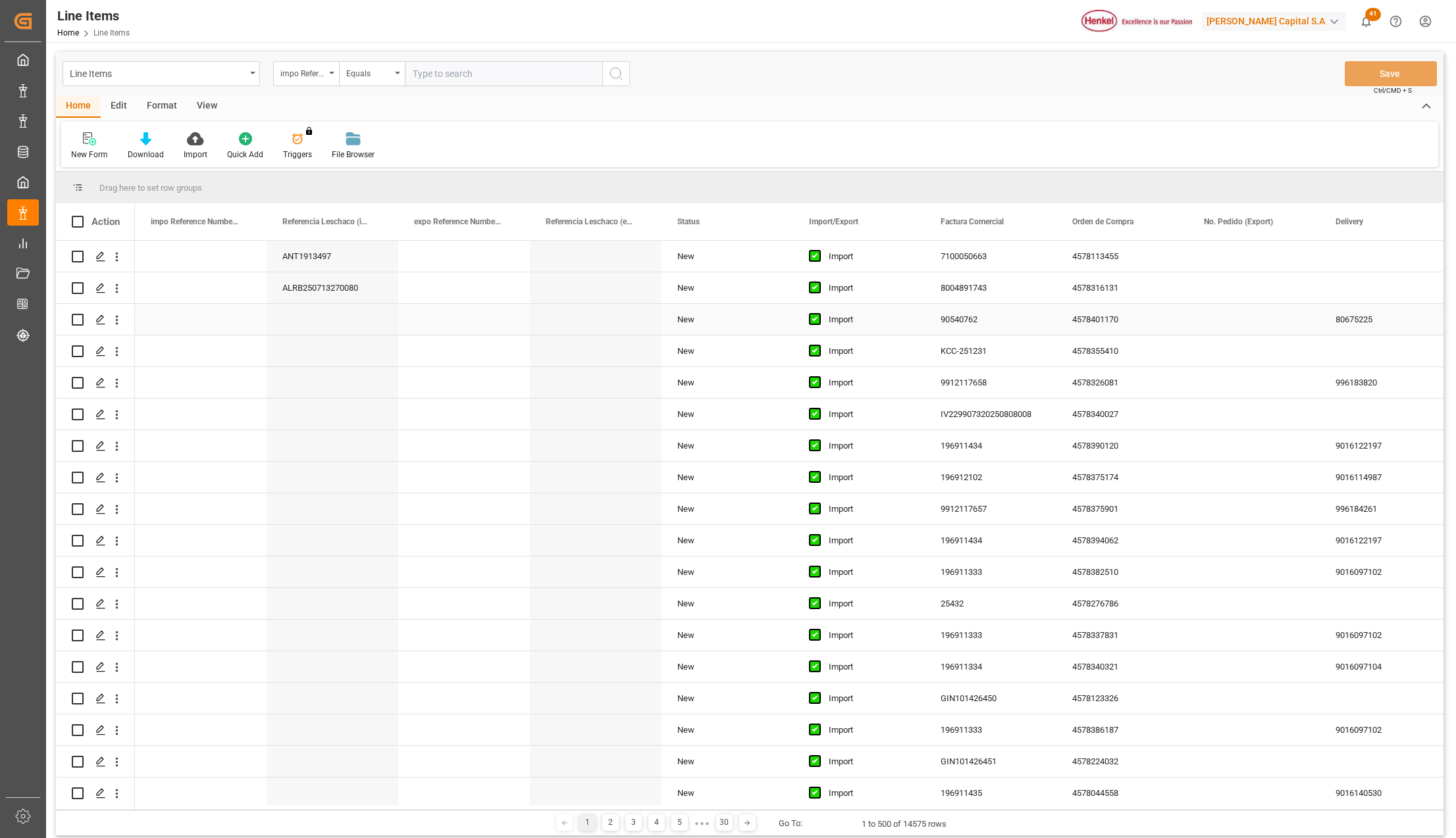
click at [77, 257] on input "Press Space to toggle row selection (unchecked)" at bounding box center [78, 257] width 12 height 12
checkbox input "true"
click at [162, 103] on div "Format" at bounding box center [162, 106] width 50 height 23
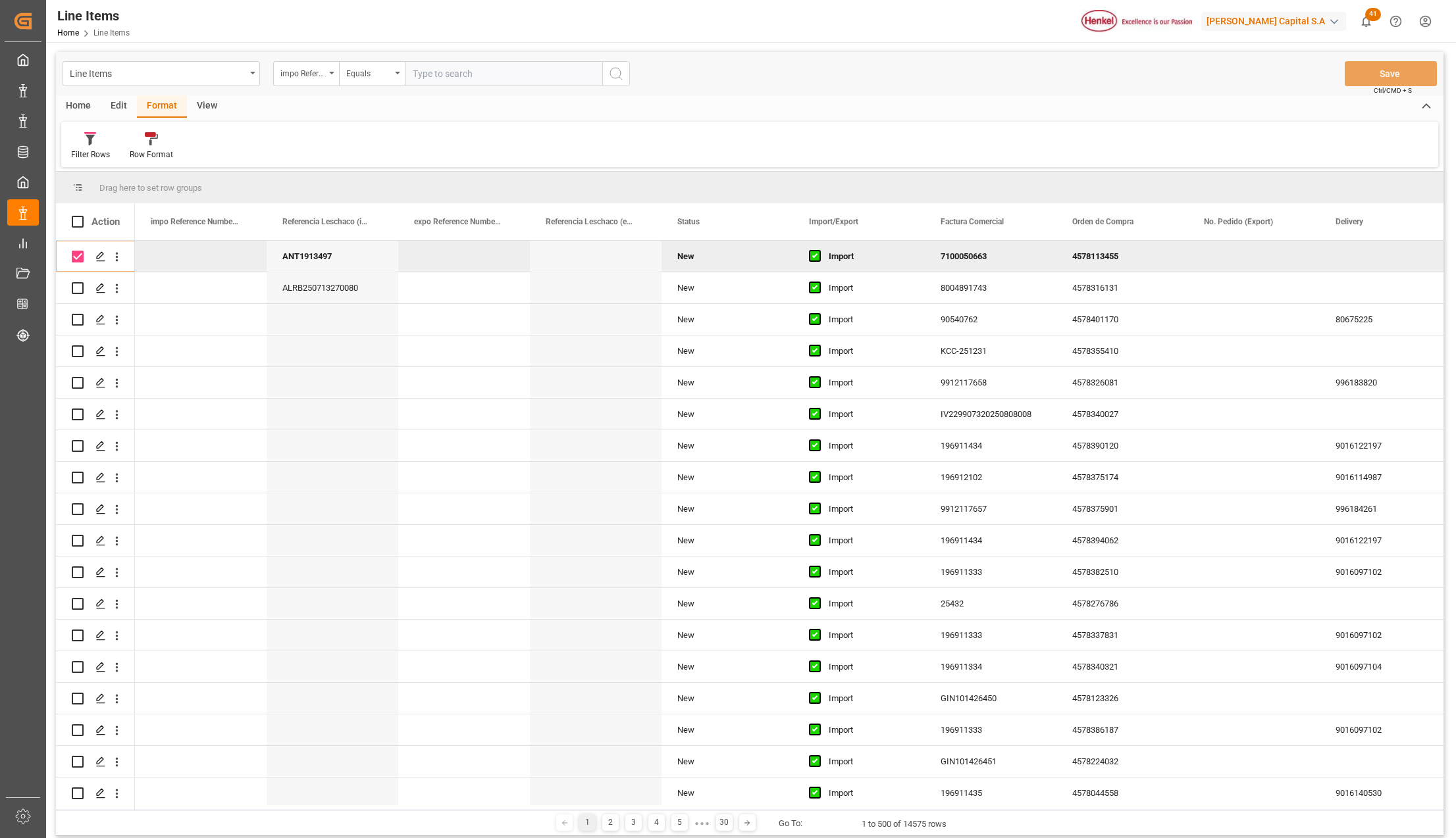
click at [111, 103] on div "Edit" at bounding box center [119, 106] width 36 height 23
click at [92, 98] on div "Home" at bounding box center [79, 106] width 45 height 23
click at [200, 97] on div "View" at bounding box center [207, 106] width 40 height 23
click at [163, 106] on div "Format" at bounding box center [162, 106] width 50 height 23
click at [117, 108] on div "Edit" at bounding box center [119, 106] width 36 height 23
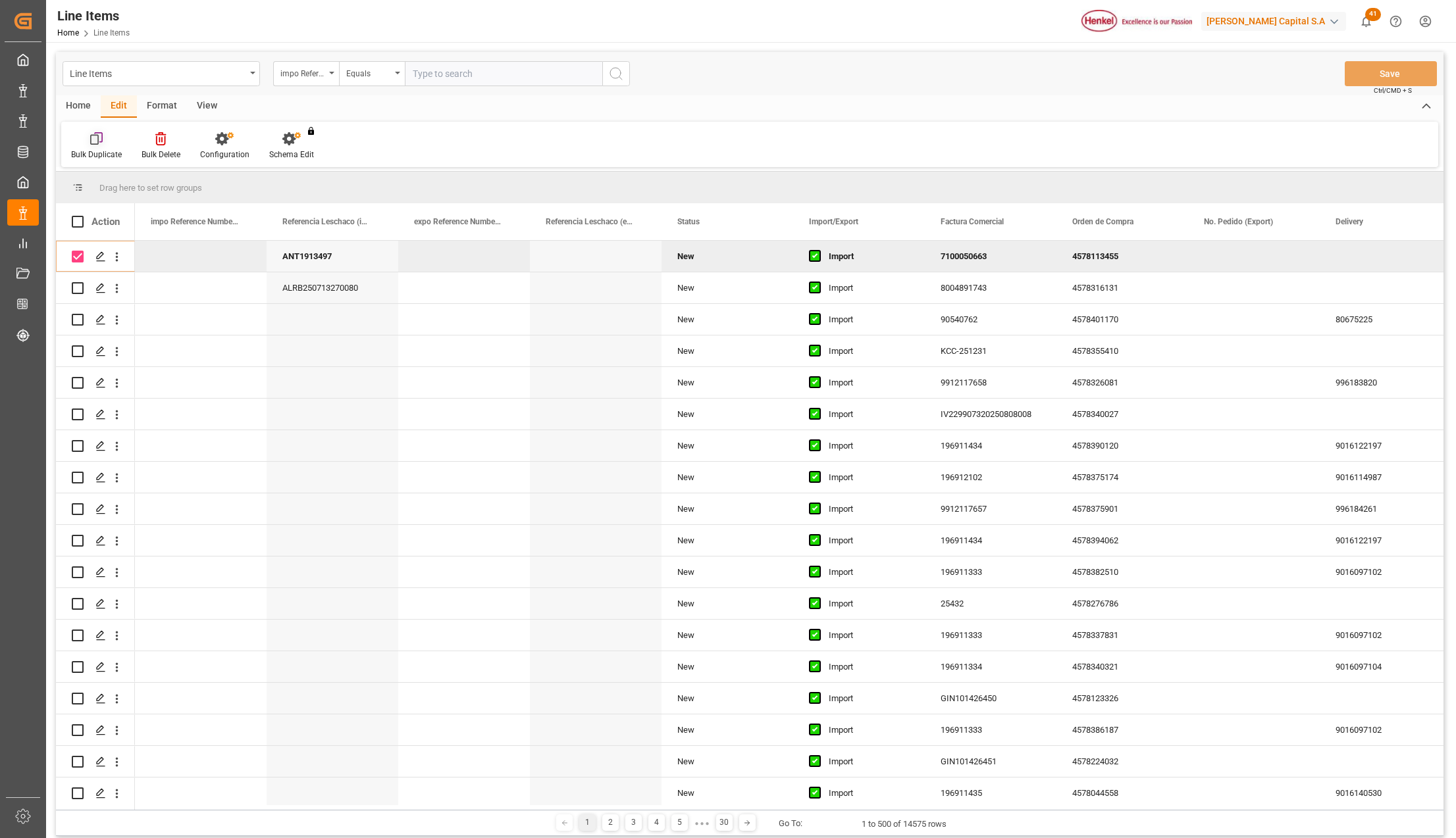
click at [100, 143] on icon at bounding box center [97, 139] width 13 height 13
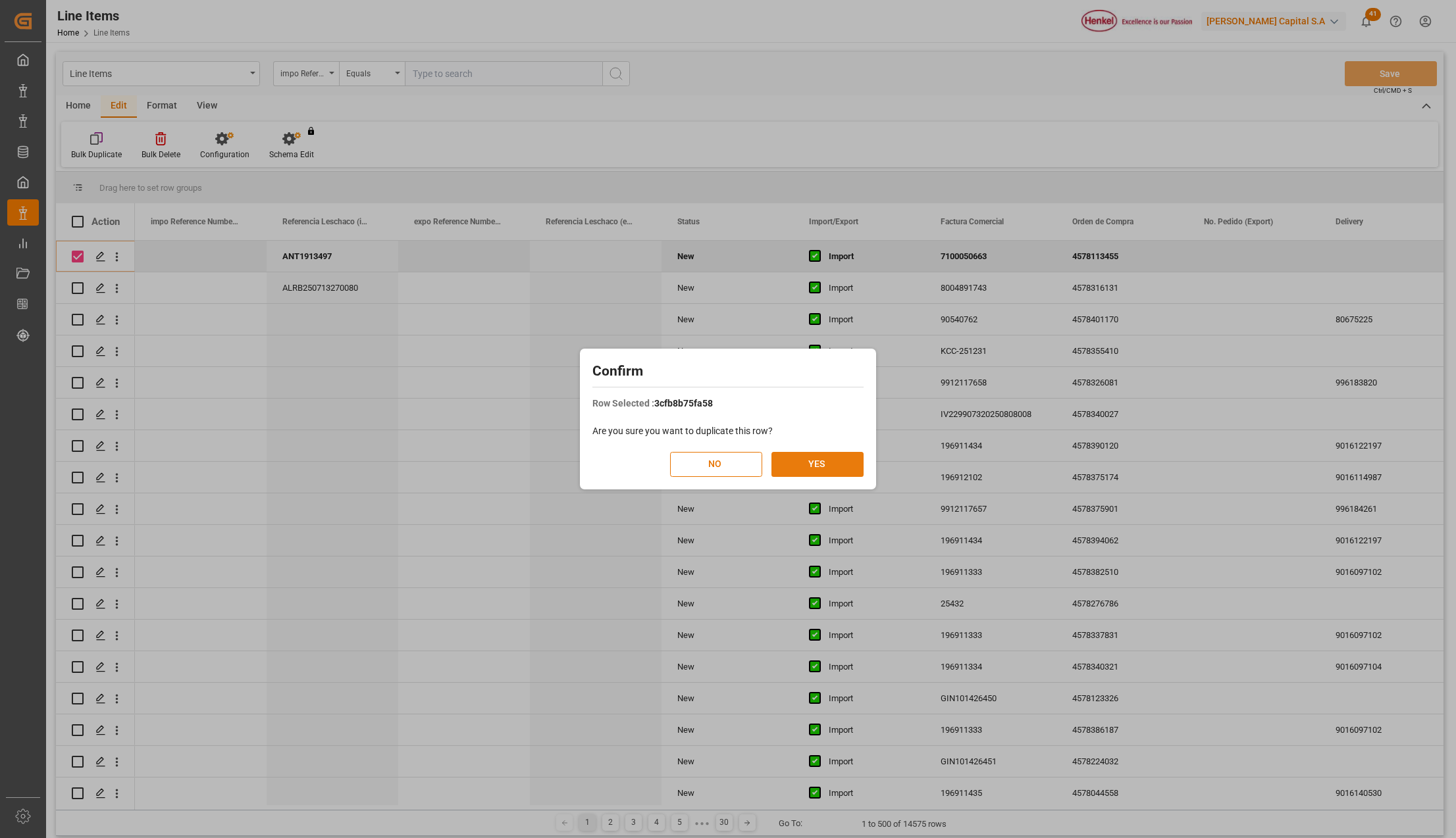
click at [840, 461] on button "YES" at bounding box center [817, 464] width 92 height 25
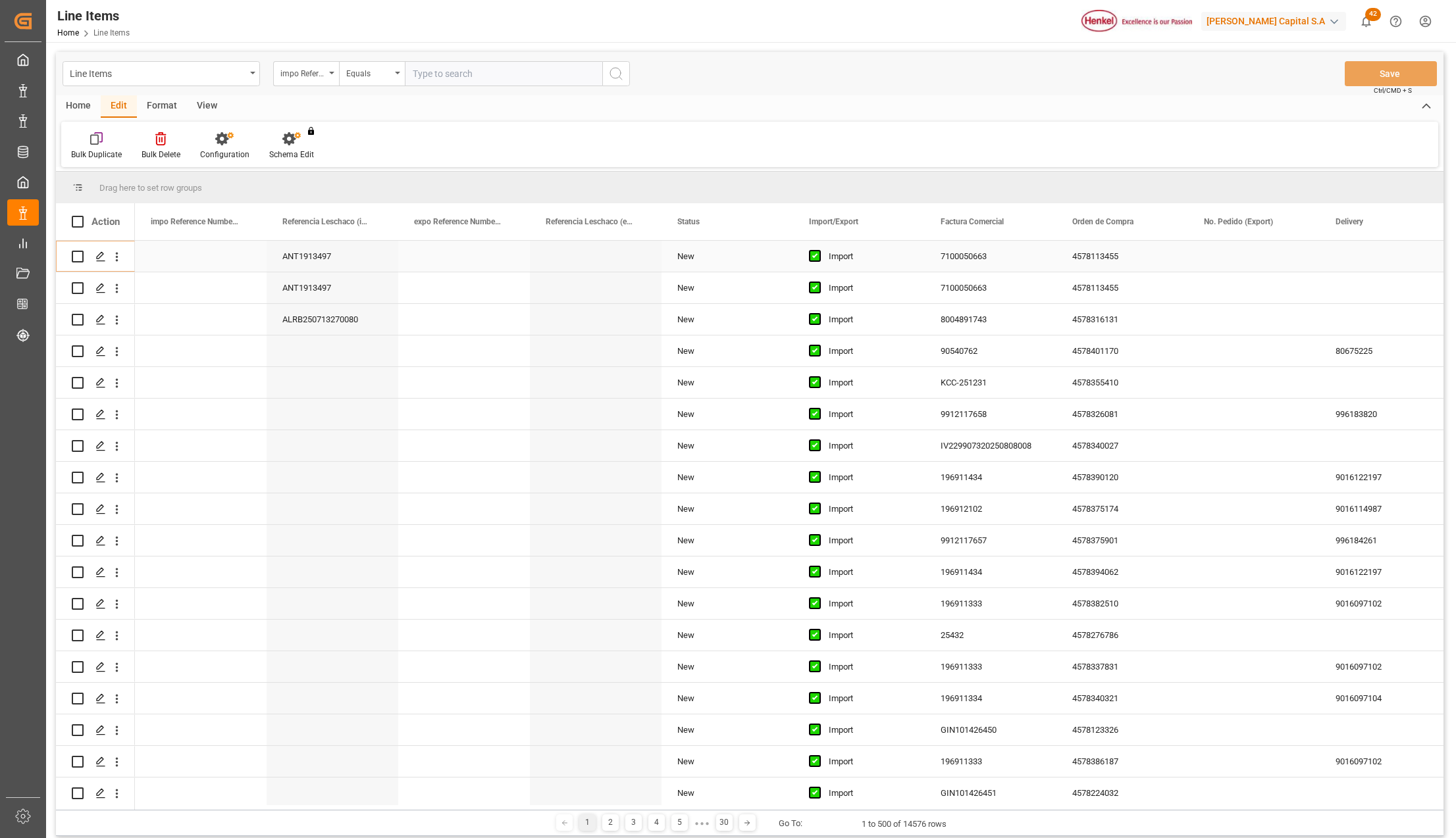
click at [75, 253] on input "Press Space to toggle row selection (unchecked)" at bounding box center [78, 257] width 12 height 12
checkbox input "true"
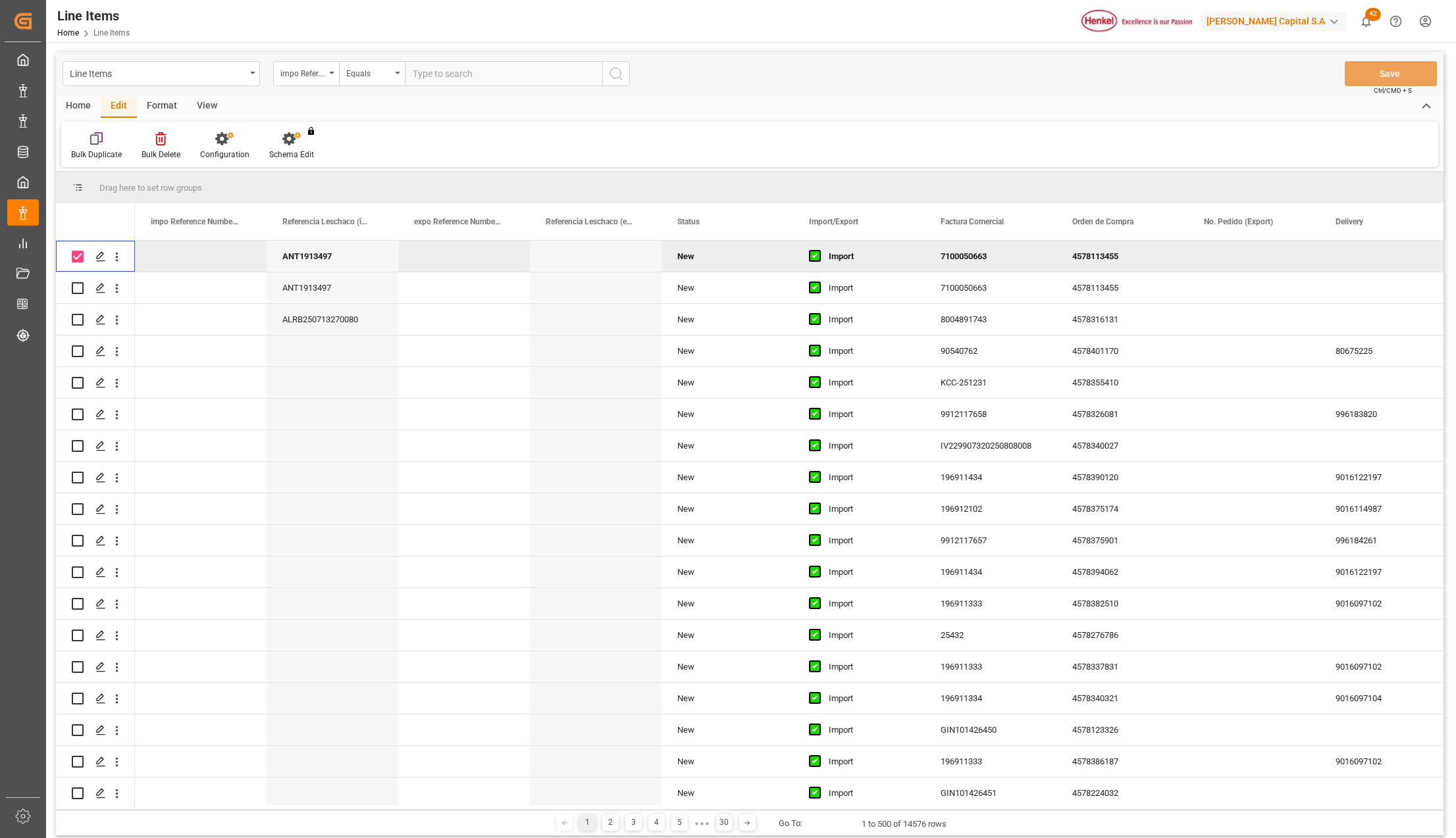
click at [106, 145] on div "Bulk Duplicate" at bounding box center [96, 146] width 71 height 29
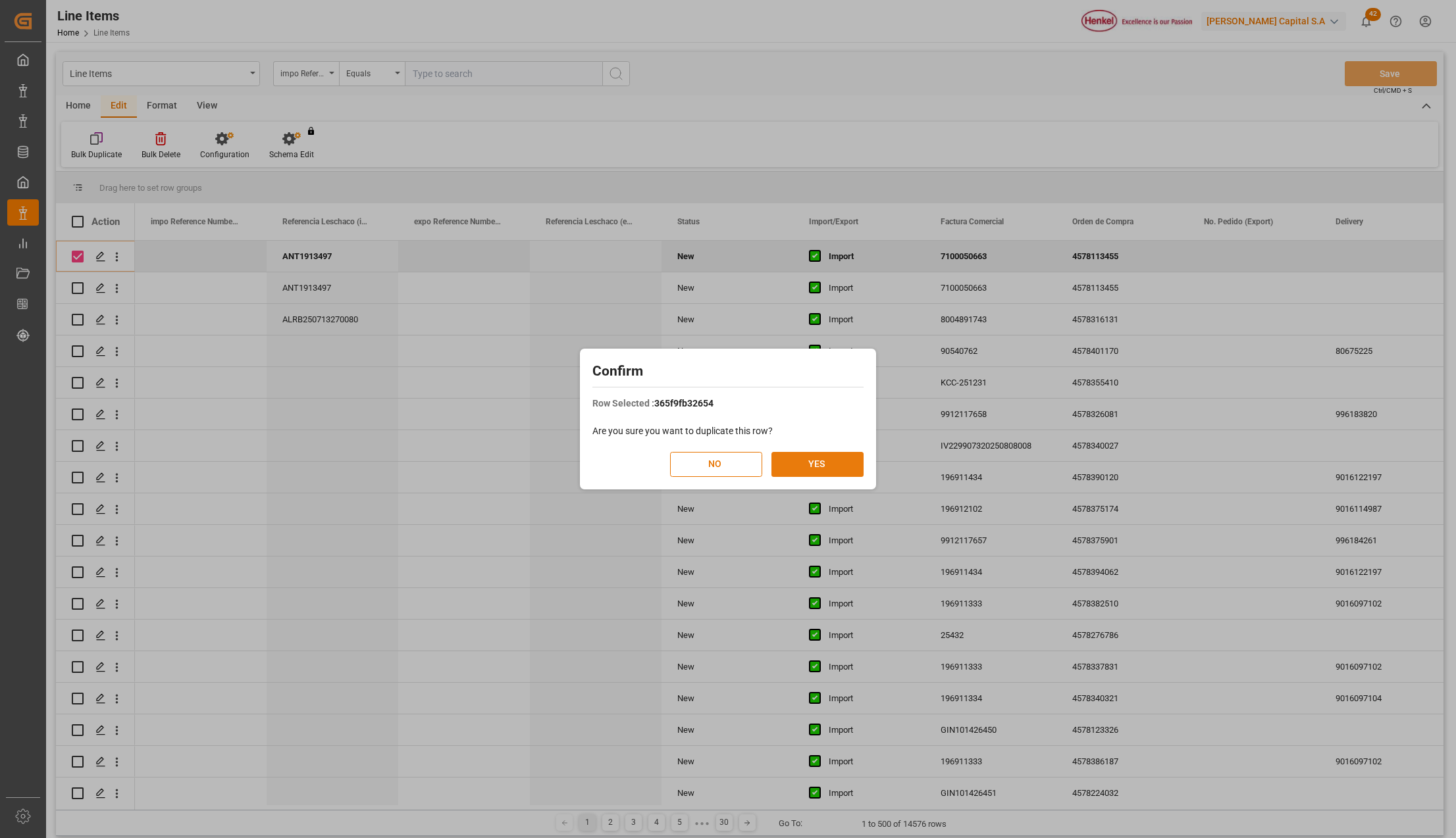
click at [796, 463] on button "YES" at bounding box center [817, 464] width 92 height 25
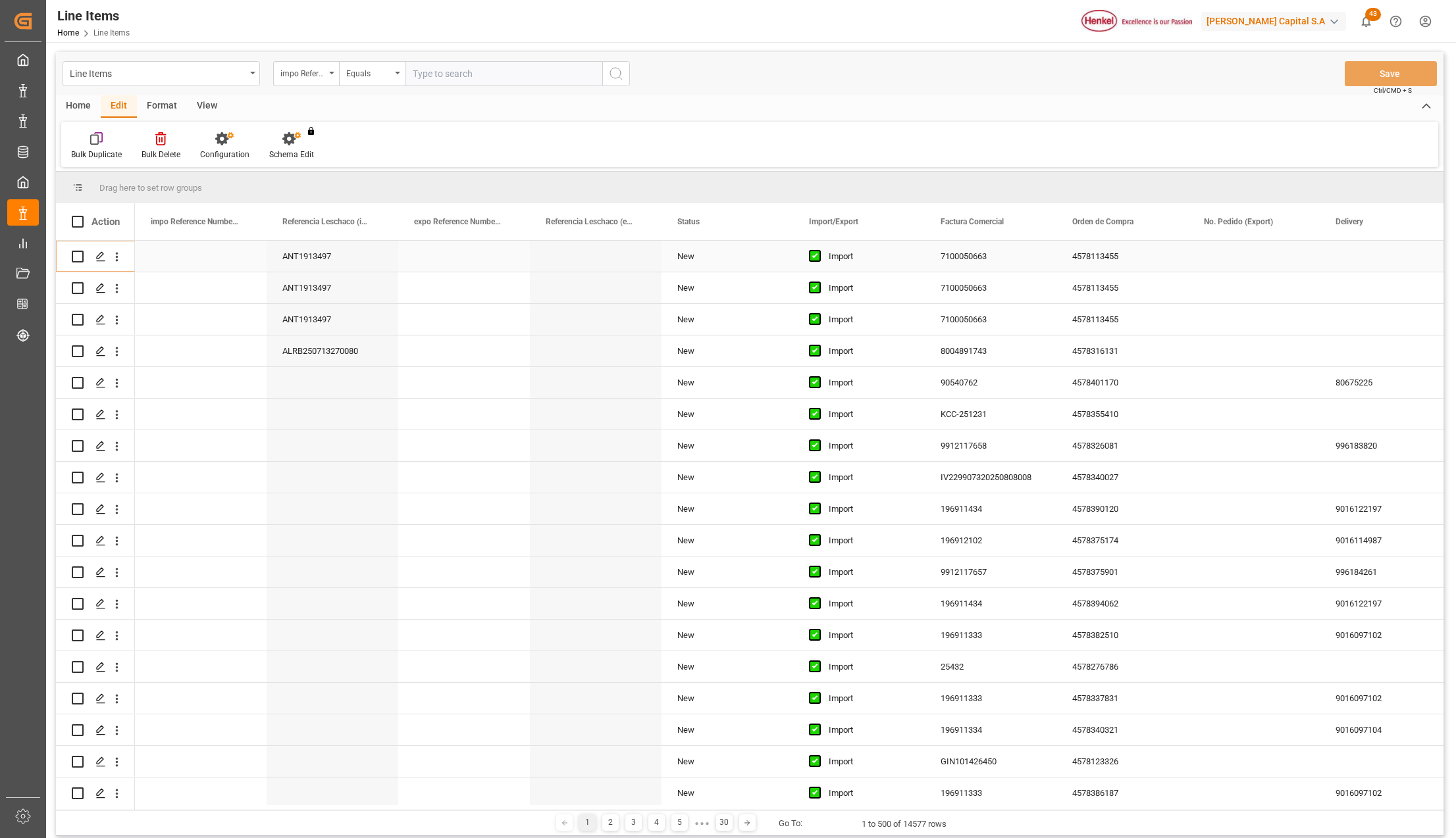
click at [1102, 255] on div "4578113455" at bounding box center [1122, 256] width 132 height 31
click at [1101, 259] on div "4578113455" at bounding box center [1122, 256] width 132 height 31
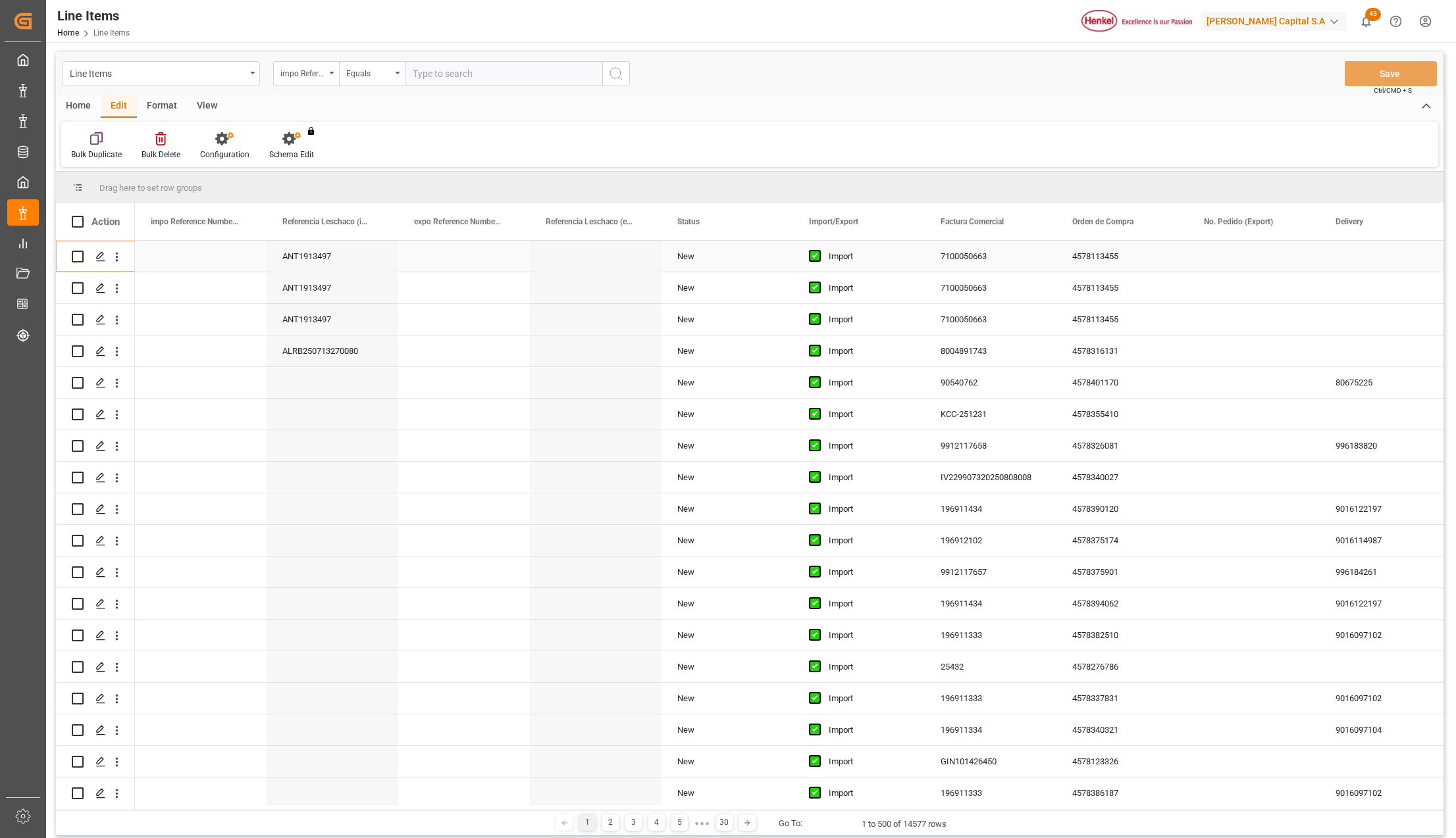
click at [1101, 259] on div "4578113455" at bounding box center [1122, 256] width 132 height 31
click at [1093, 257] on div "4578113455" at bounding box center [1122, 256] width 132 height 31
click at [1094, 259] on input "4578113455" at bounding box center [1122, 263] width 111 height 25
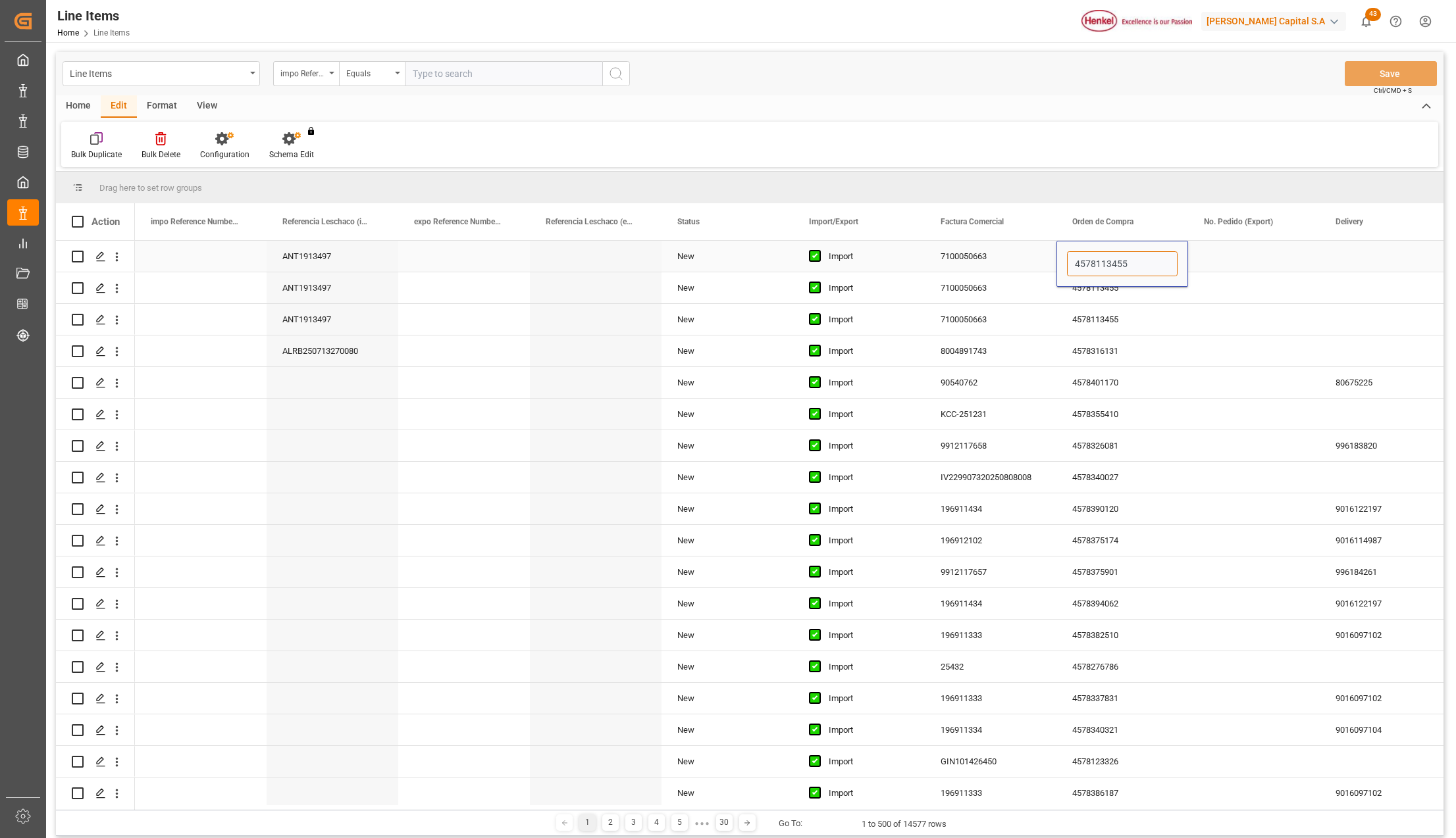
click at [1094, 259] on input "4578113455" at bounding box center [1122, 263] width 111 height 25
paste input "7167"
type input "4578117167"
click at [1126, 317] on div "4578113455" at bounding box center [1122, 319] width 132 height 31
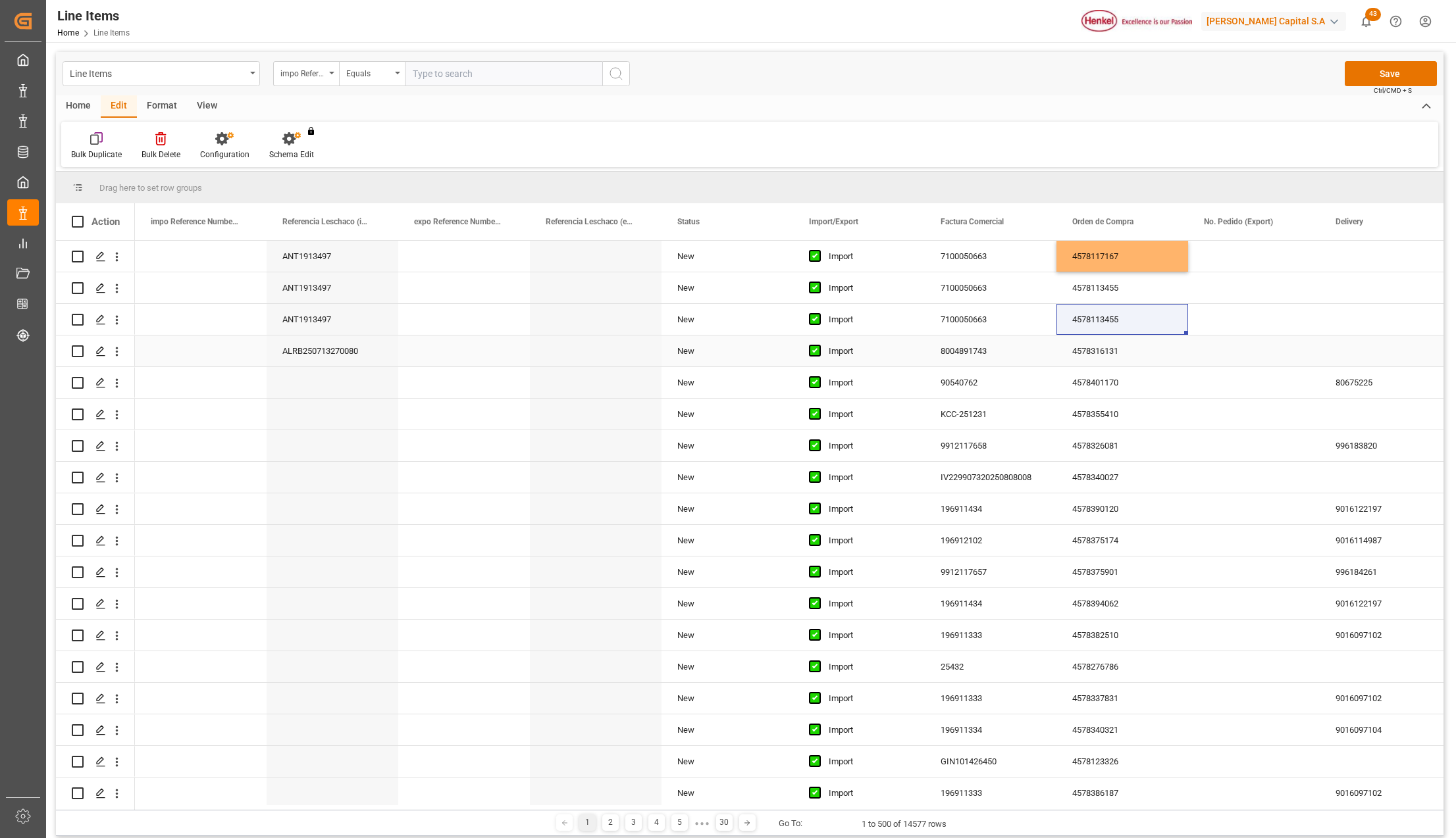
click at [1086, 324] on div "4578113455" at bounding box center [1122, 319] width 132 height 31
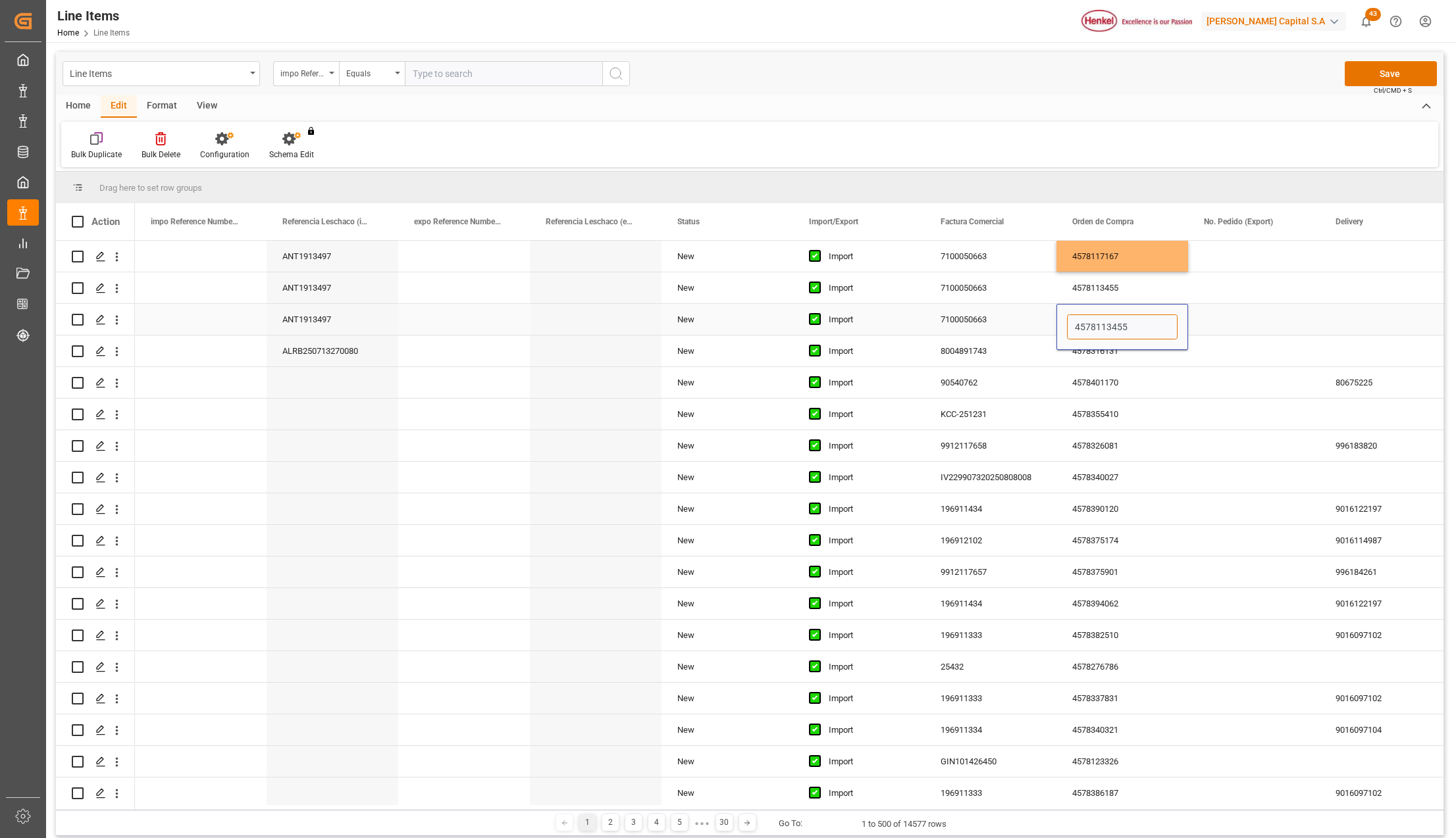
click at [1086, 324] on input "4578113455" at bounding box center [1122, 327] width 111 height 25
click at [1088, 333] on input "4578113455" at bounding box center [1122, 327] width 111 height 25
paste input "4578117169"
type input "4"
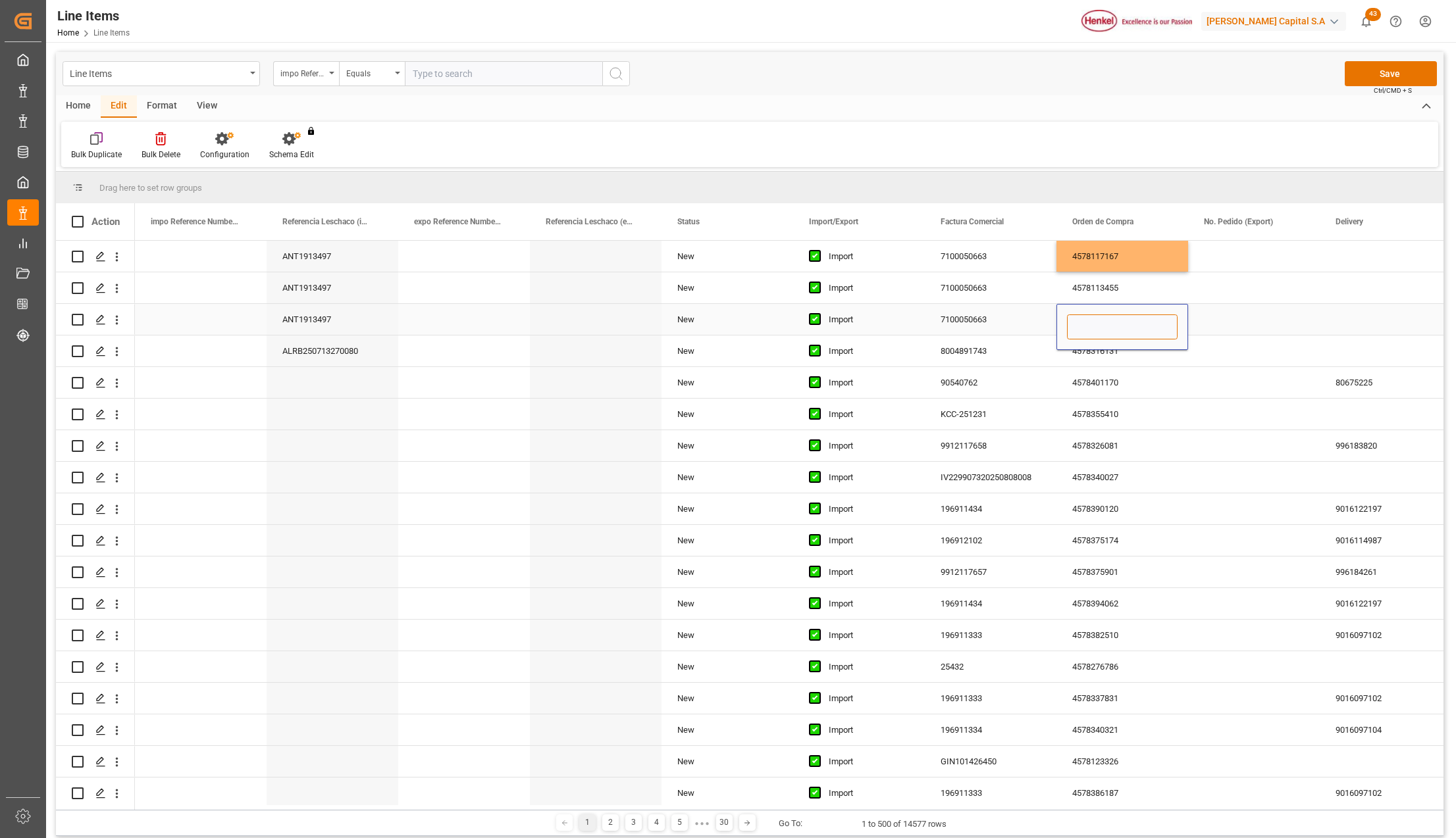
paste input "4578117169"
type input "4578117169"
click at [1356, 76] on button "Save" at bounding box center [1391, 73] width 92 height 25
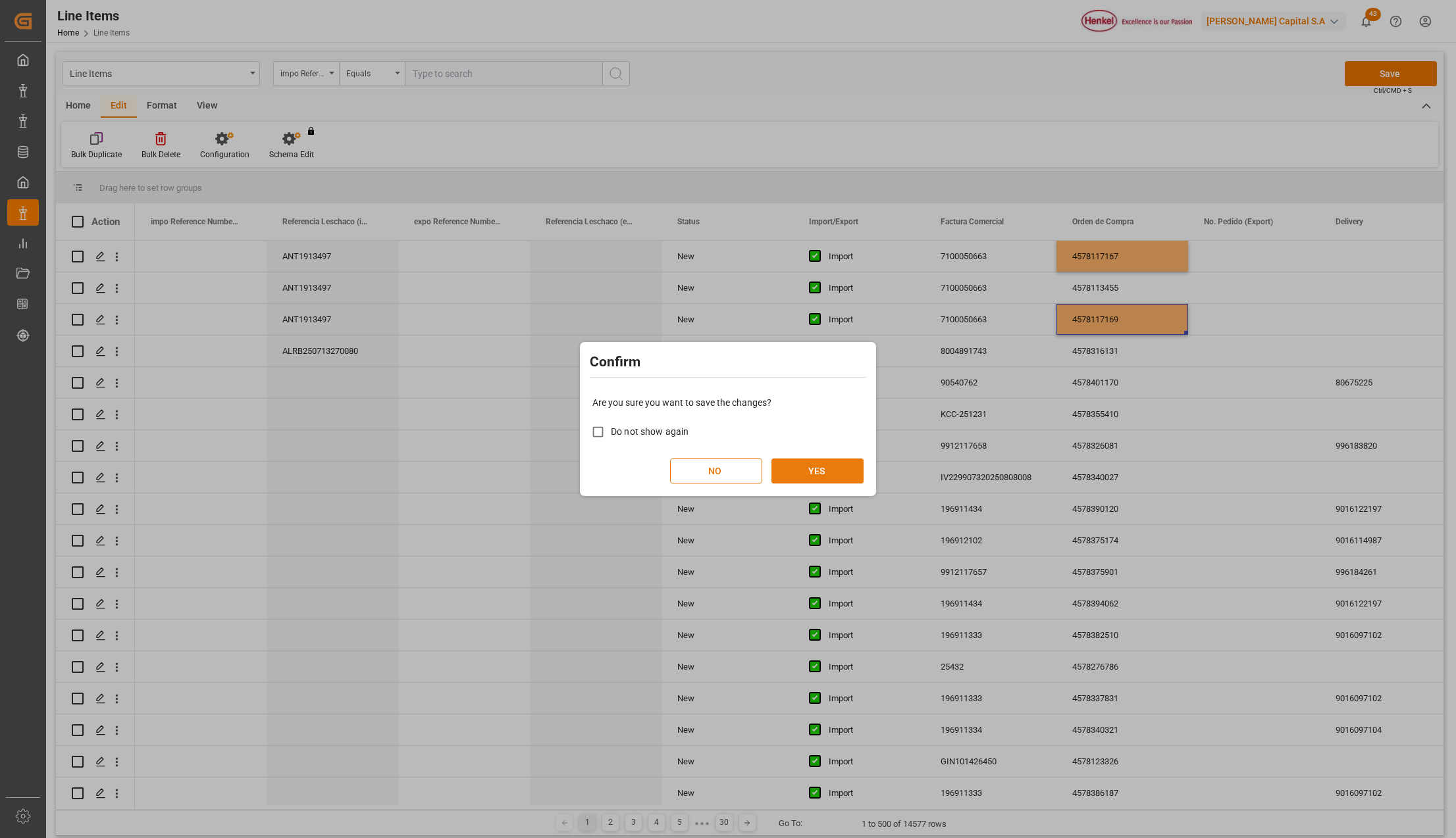
click at [840, 466] on button "YES" at bounding box center [817, 471] width 92 height 25
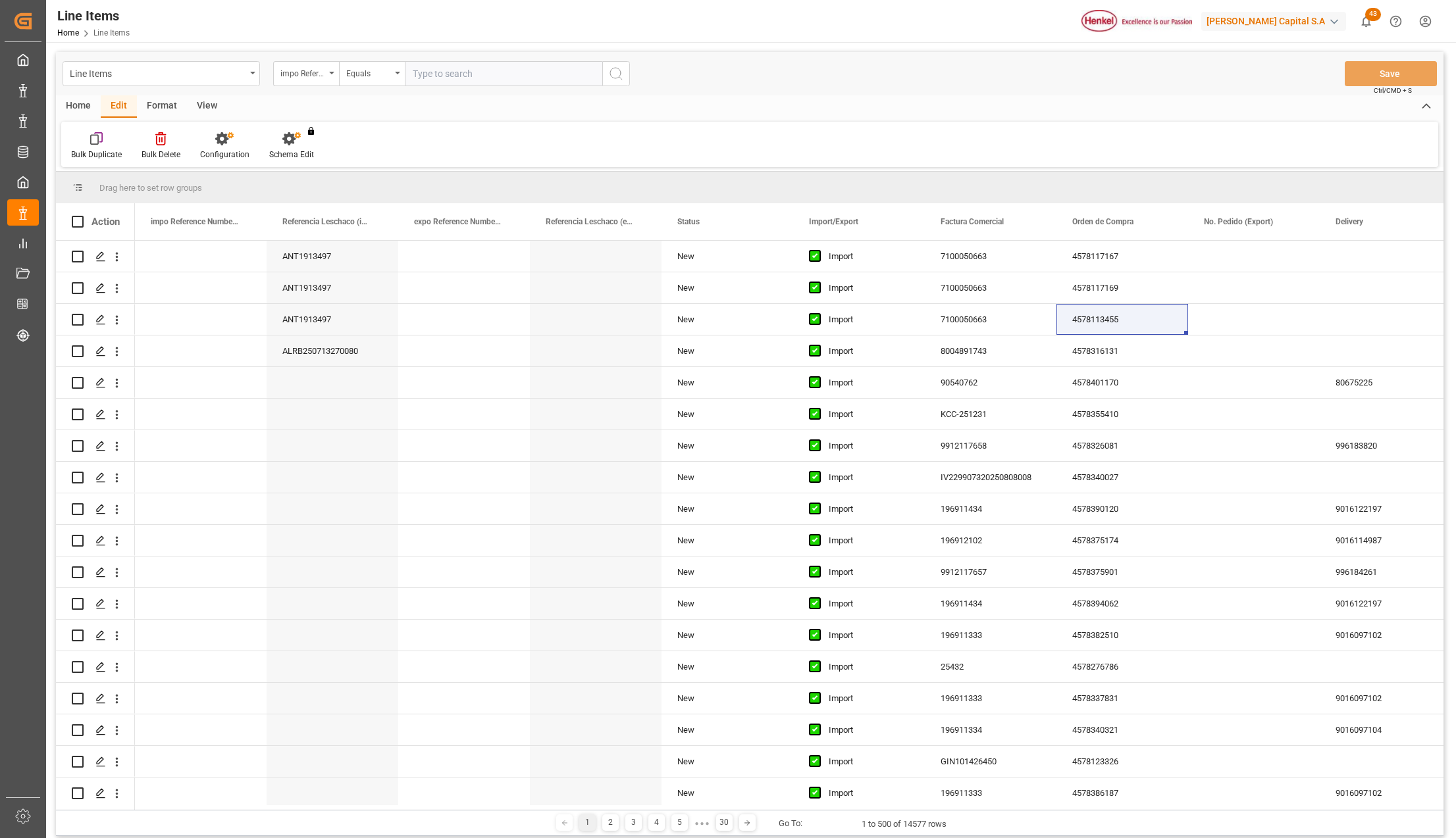
drag, startPoint x: 253, startPoint y: 72, endPoint x: 238, endPoint y: 97, distance: 29.2
click at [253, 72] on icon "open menu" at bounding box center [252, 73] width 5 height 3
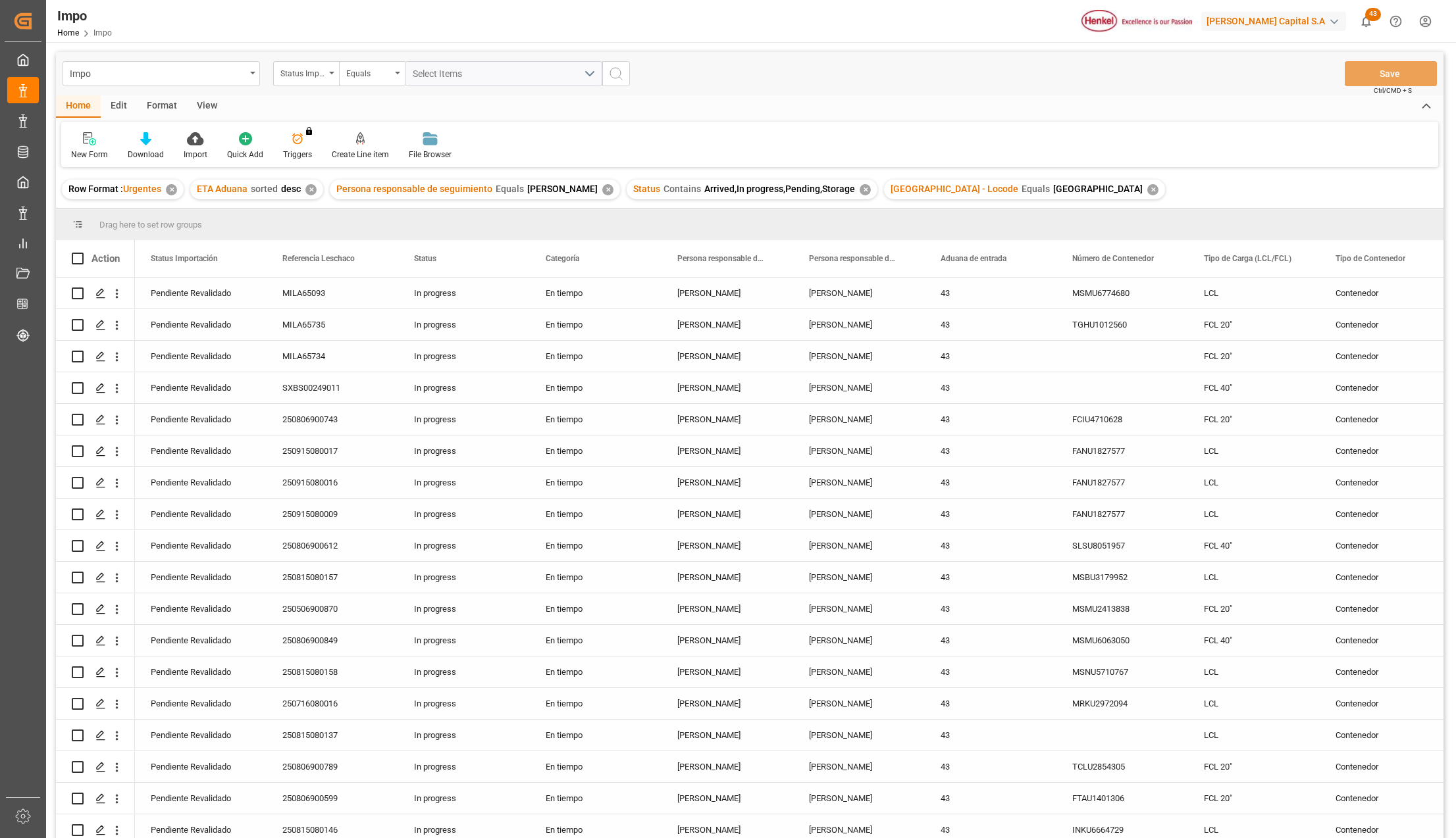
scroll to position [545, 0]
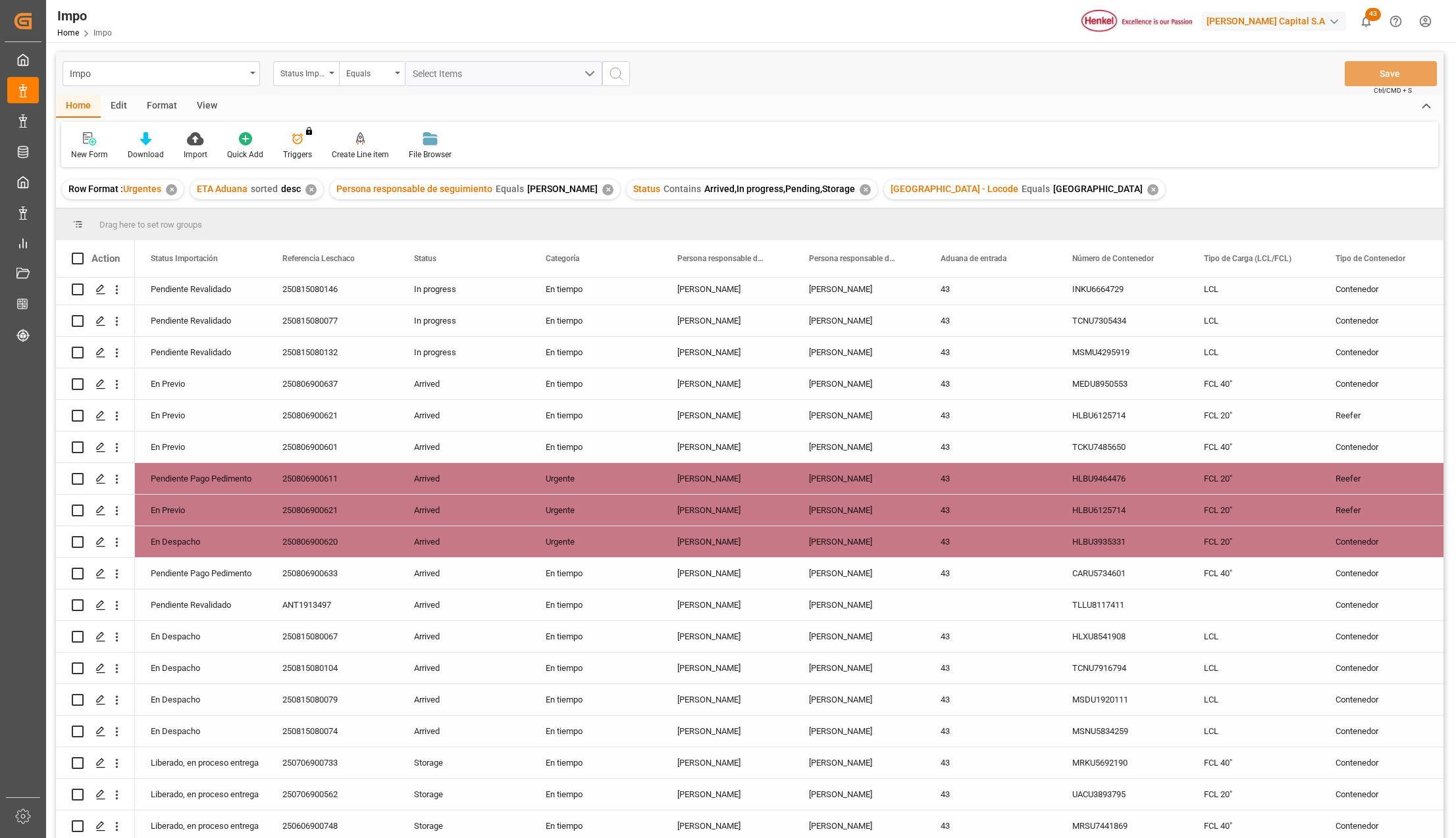
click at [851, 603] on div "[PERSON_NAME]" at bounding box center [859, 604] width 132 height 31
click at [198, 99] on div "View" at bounding box center [207, 106] width 40 height 23
click at [159, 137] on div at bounding box center [149, 138] width 65 height 14
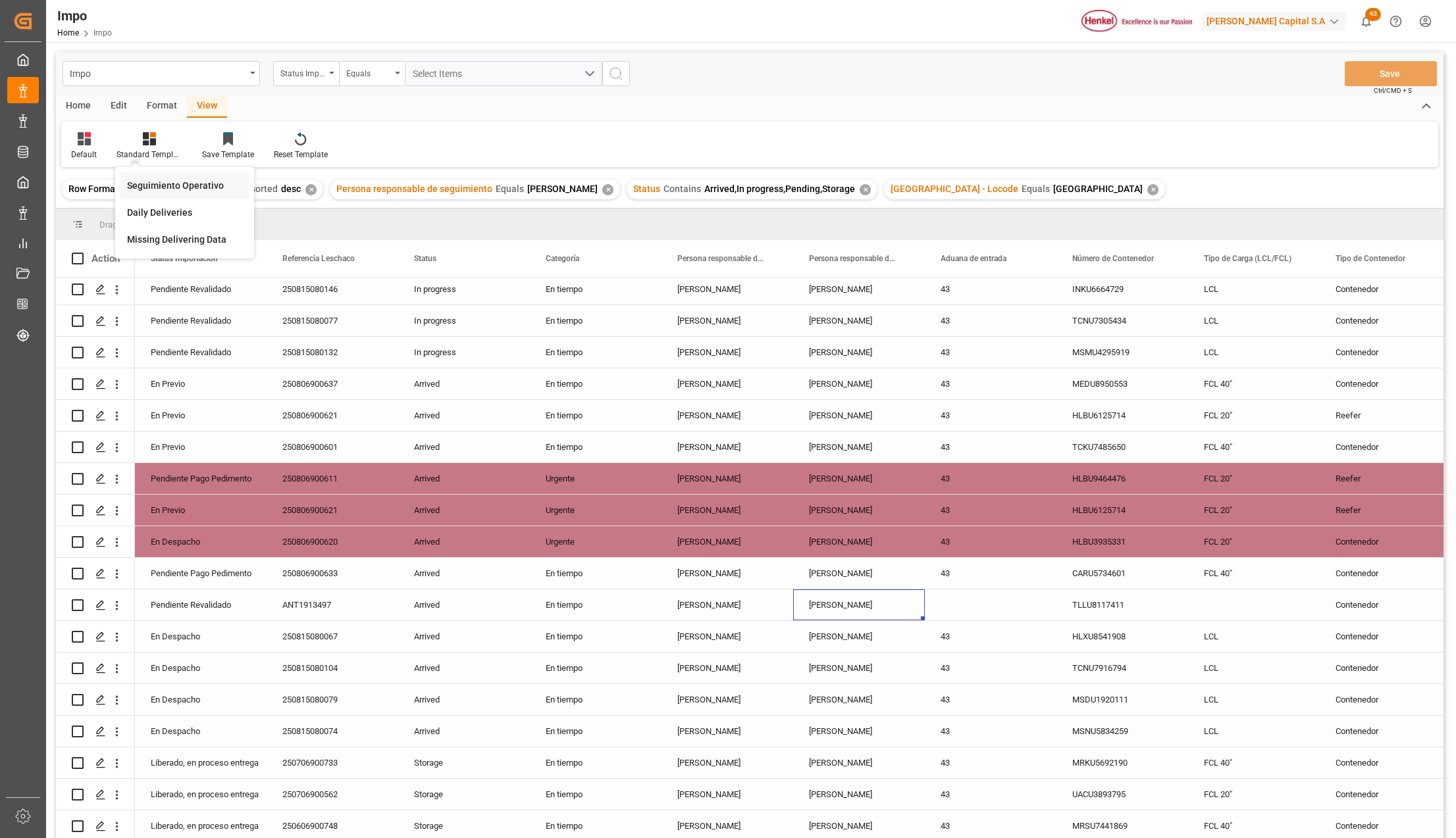
click at [156, 179] on div "Seguimiento Operativo" at bounding box center [185, 185] width 115 height 14
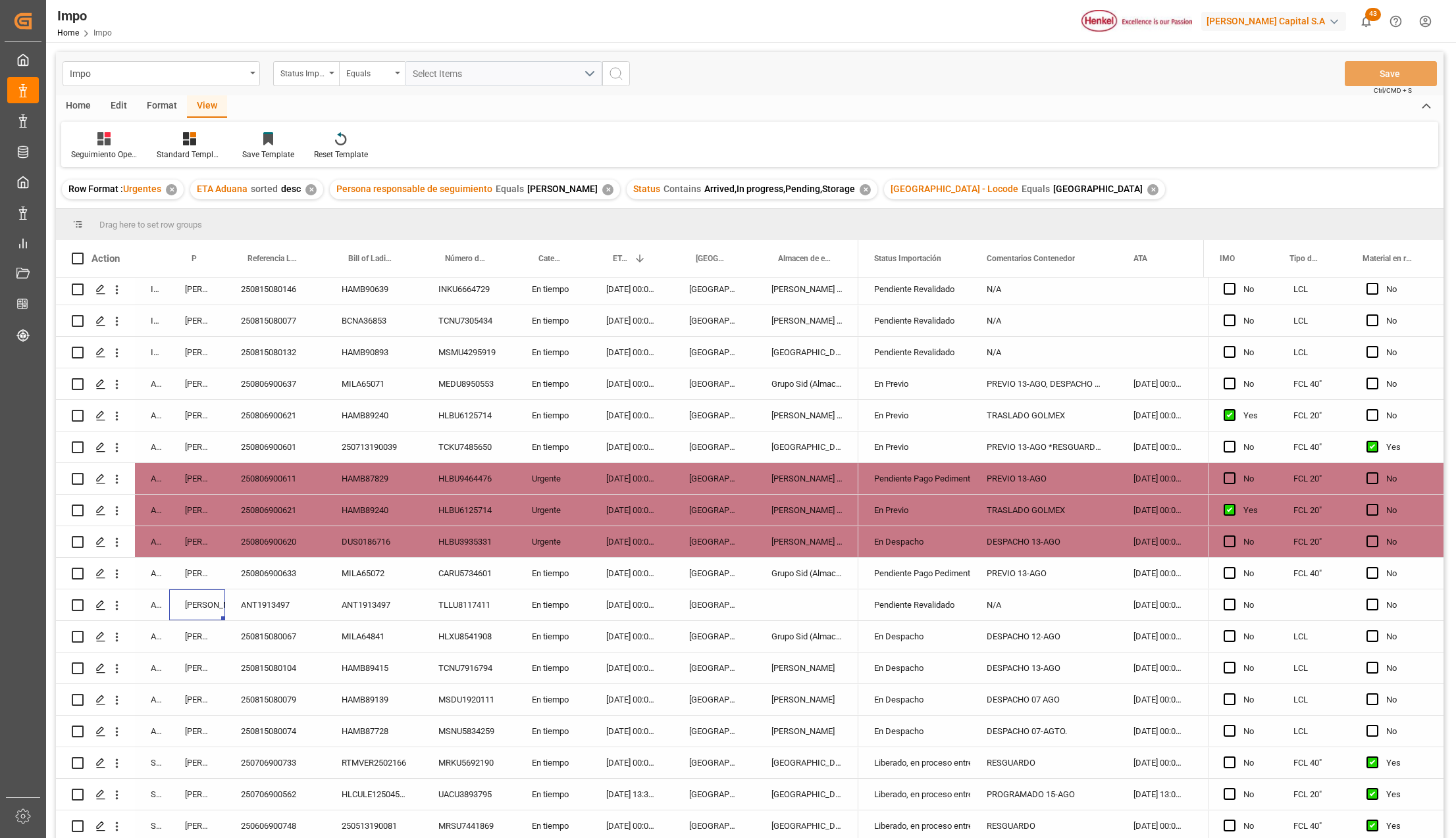
click at [798, 598] on div "Press SPACE to select this row." at bounding box center [806, 604] width 103 height 31
click at [800, 602] on div "Press SPACE to select this row." at bounding box center [806, 604] width 103 height 31
click at [801, 613] on input "Press SPACE to select this row." at bounding box center [807, 612] width 81 height 25
type input "[GEOGRAPHIC_DATA]"
click at [693, 719] on div "[GEOGRAPHIC_DATA]" at bounding box center [714, 731] width 82 height 31
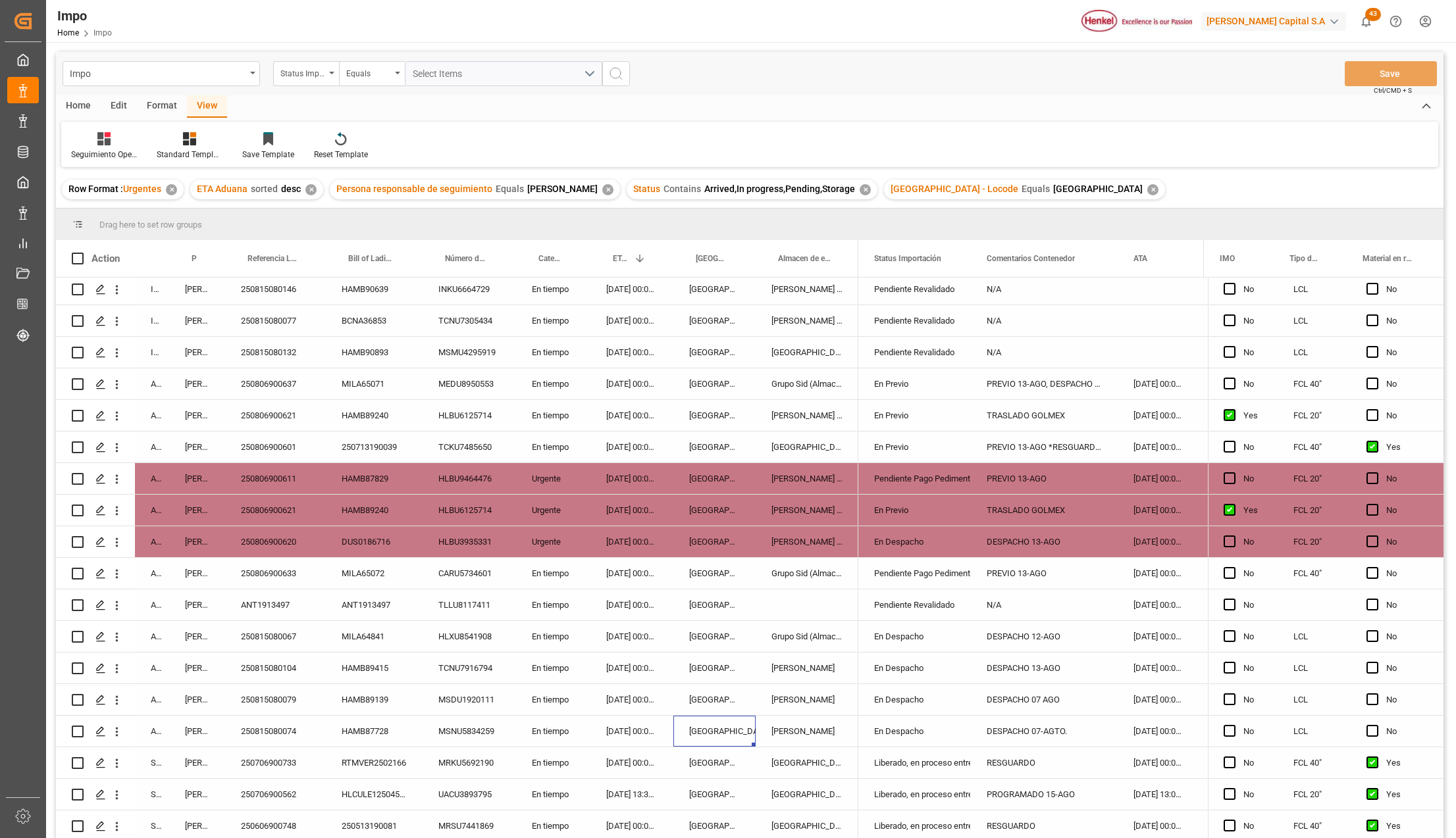
click at [796, 348] on div "[GEOGRAPHIC_DATA]" at bounding box center [806, 352] width 103 height 31
click at [814, 589] on div "Press SPACE to select this row." at bounding box center [806, 604] width 103 height 31
click at [880, 659] on div "En Despacho" at bounding box center [914, 669] width 81 height 31
click at [1396, 69] on button "Save" at bounding box center [1391, 73] width 92 height 25
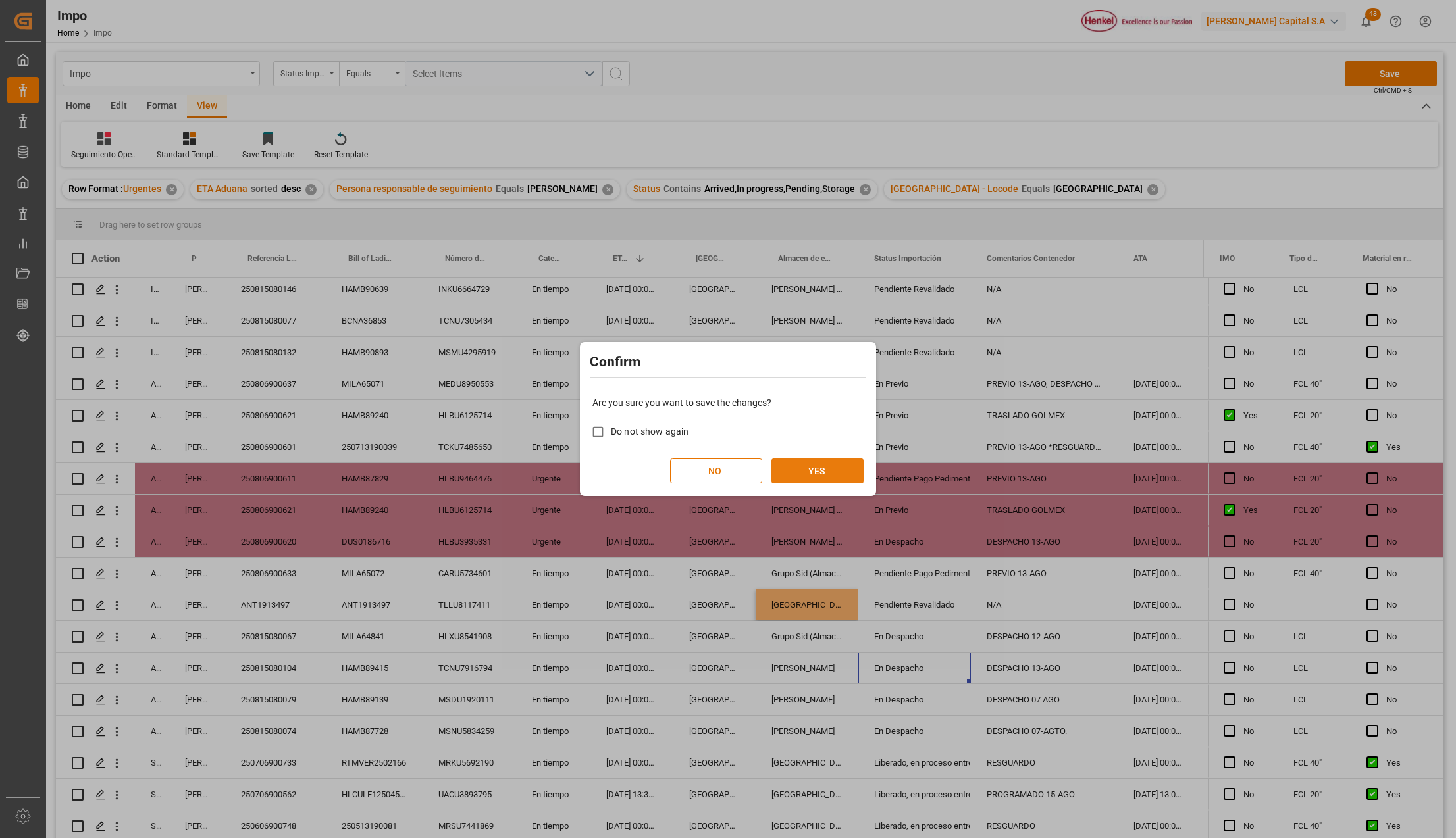
click at [846, 464] on button "YES" at bounding box center [817, 471] width 92 height 25
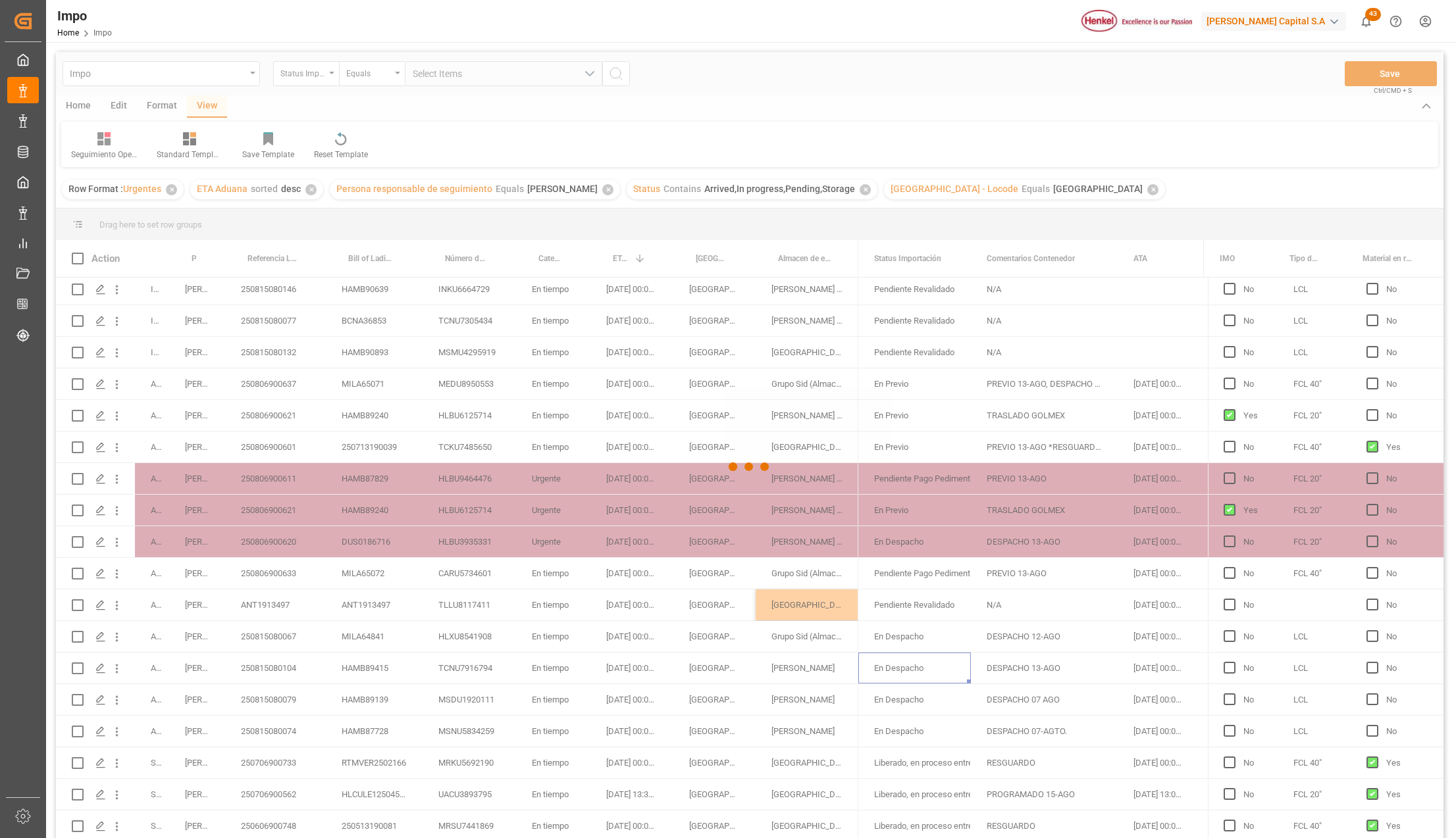
click at [508, 450] on div at bounding box center [749, 466] width 1388 height 830
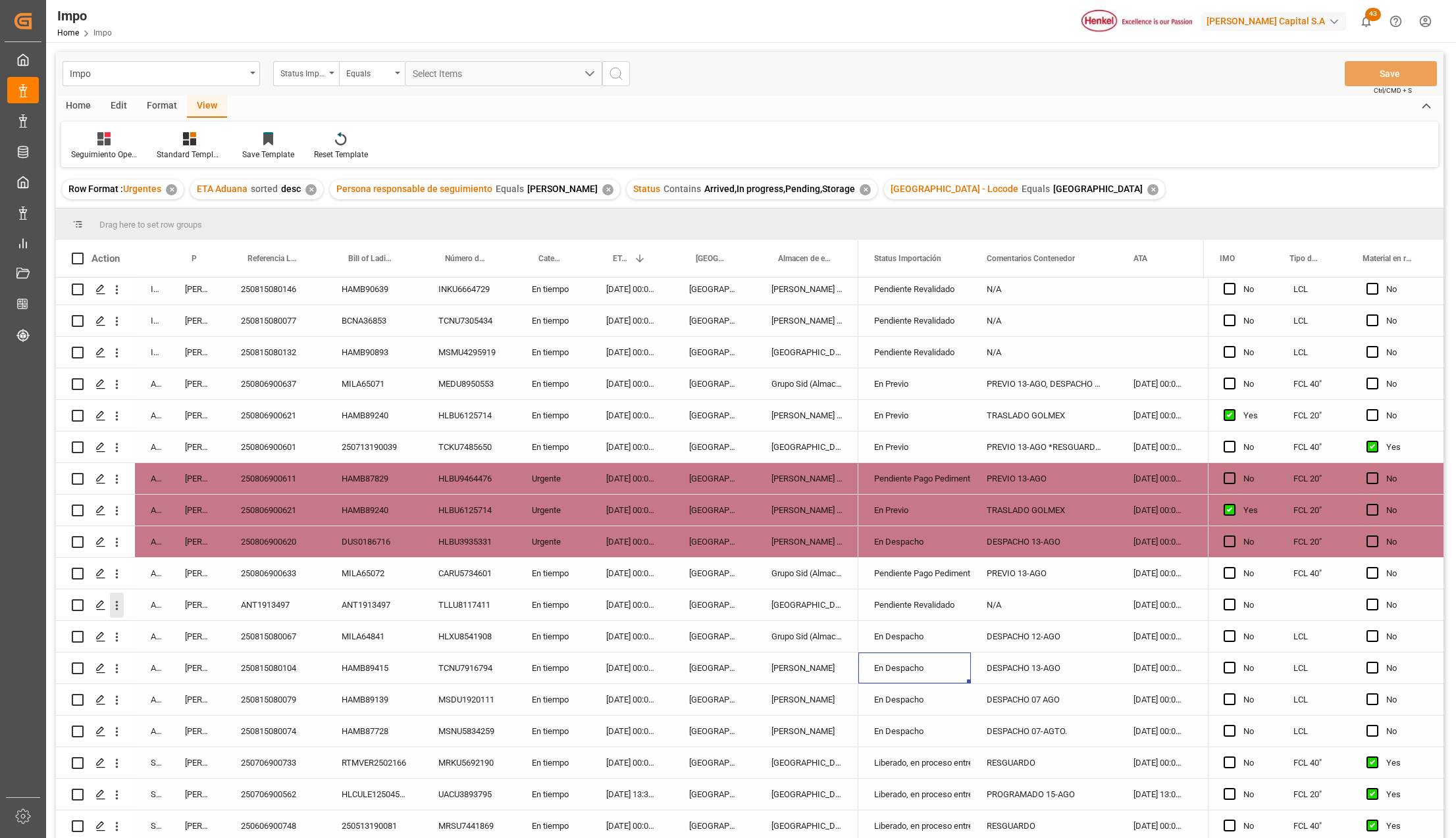
click at [116, 604] on icon "open menu" at bounding box center [116, 605] width 14 height 14
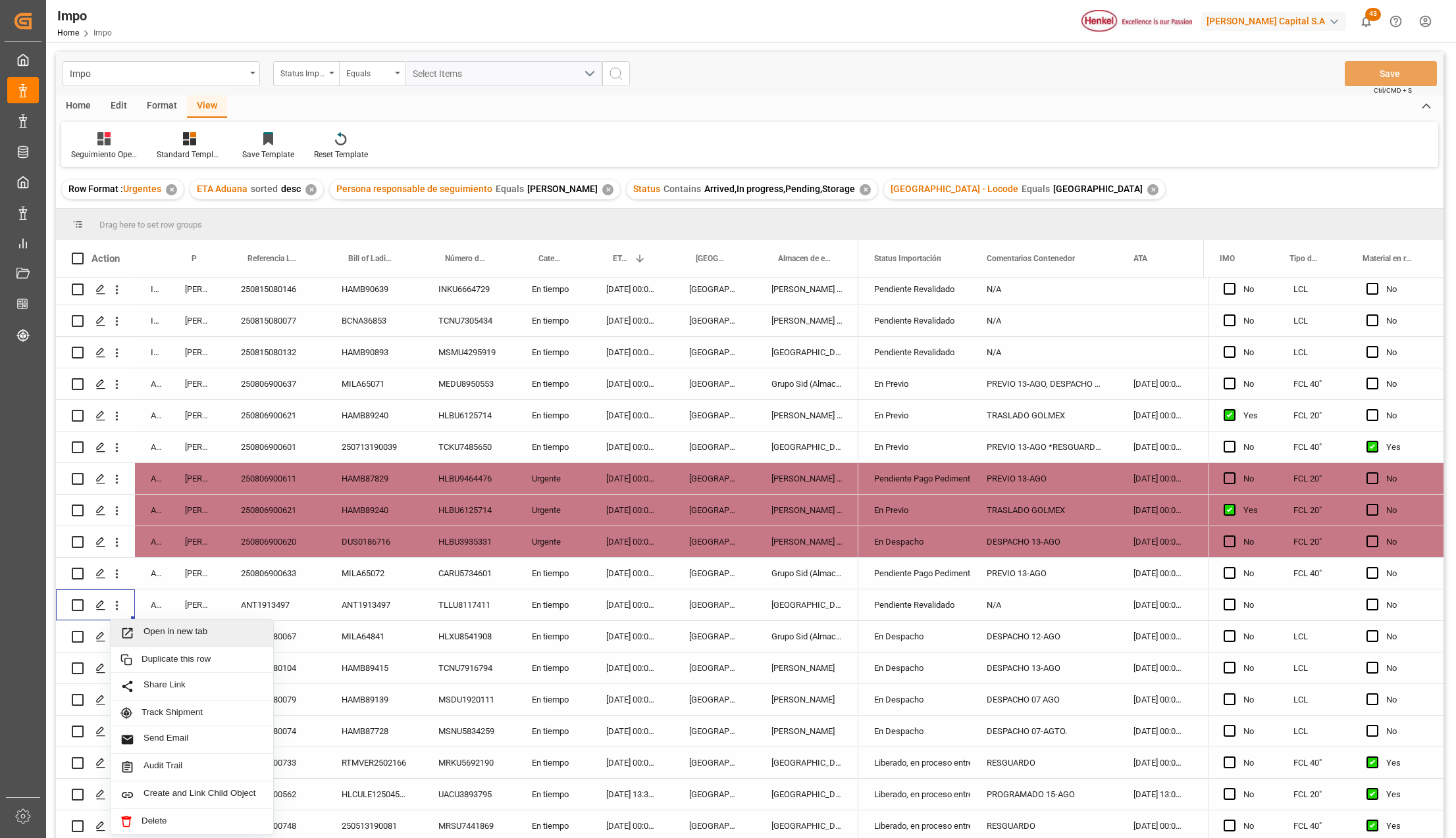
click at [129, 626] on icon "Press SPACE to select this row." at bounding box center [127, 633] width 14 height 14
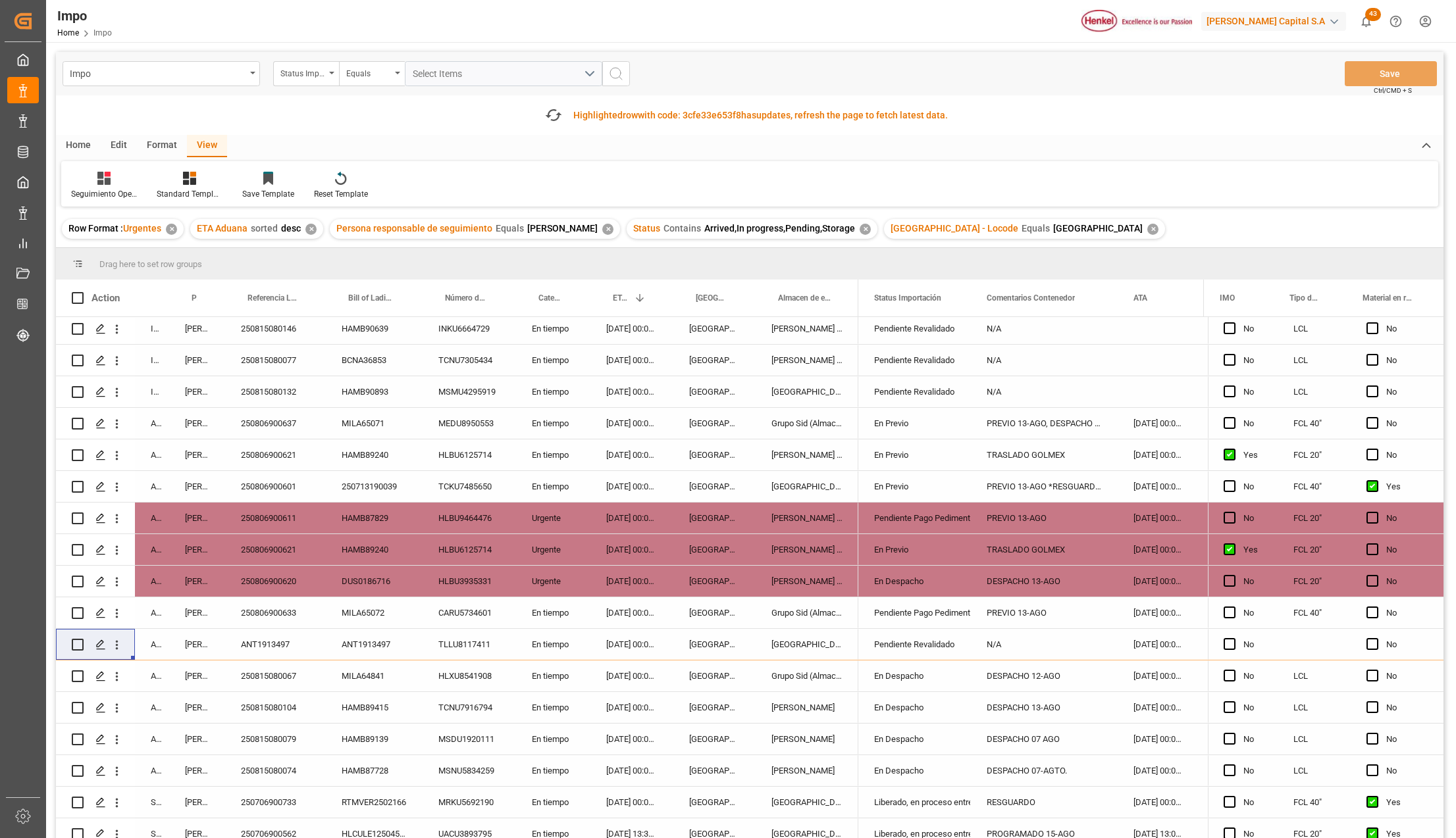
click at [269, 636] on div "ANT1913497" at bounding box center [275, 645] width 100 height 31
click at [269, 639] on input "ANT1913497" at bounding box center [275, 652] width 79 height 25
type input "250806900885"
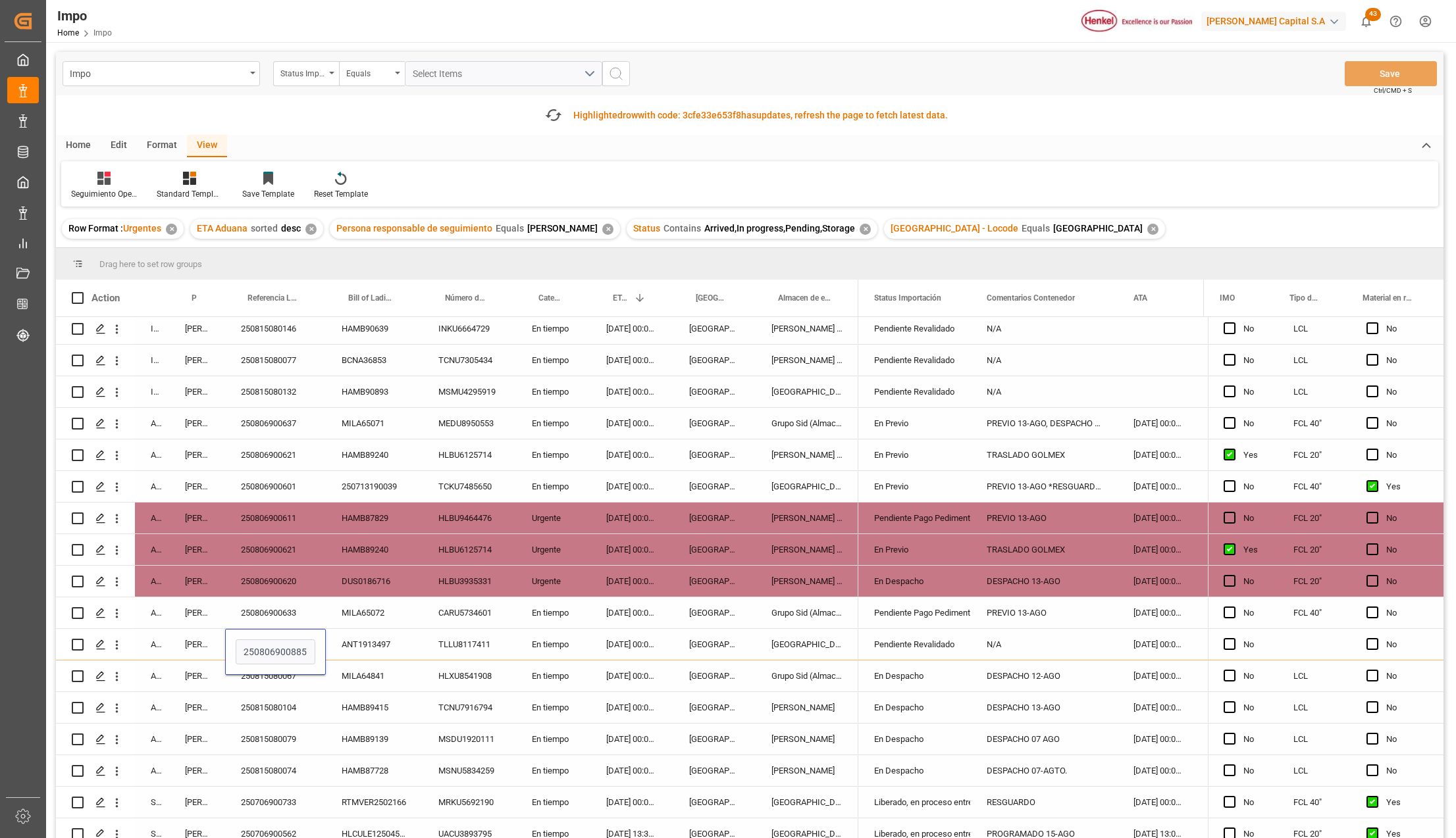
click at [431, 770] on div "MSNU5834259" at bounding box center [469, 770] width 93 height 31
click at [1398, 72] on button "Save" at bounding box center [1391, 73] width 92 height 25
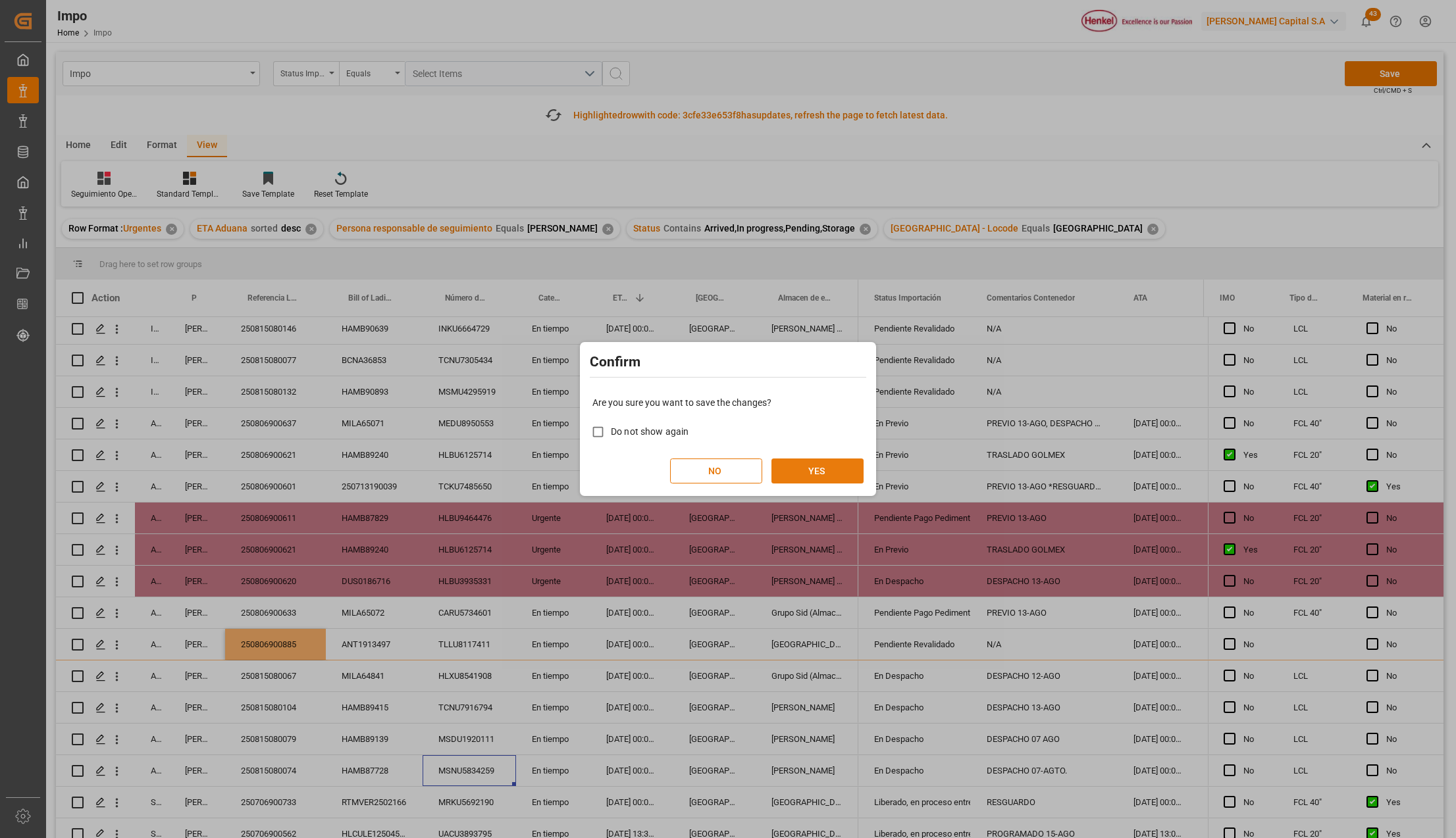
click at [812, 470] on button "YES" at bounding box center [817, 471] width 92 height 25
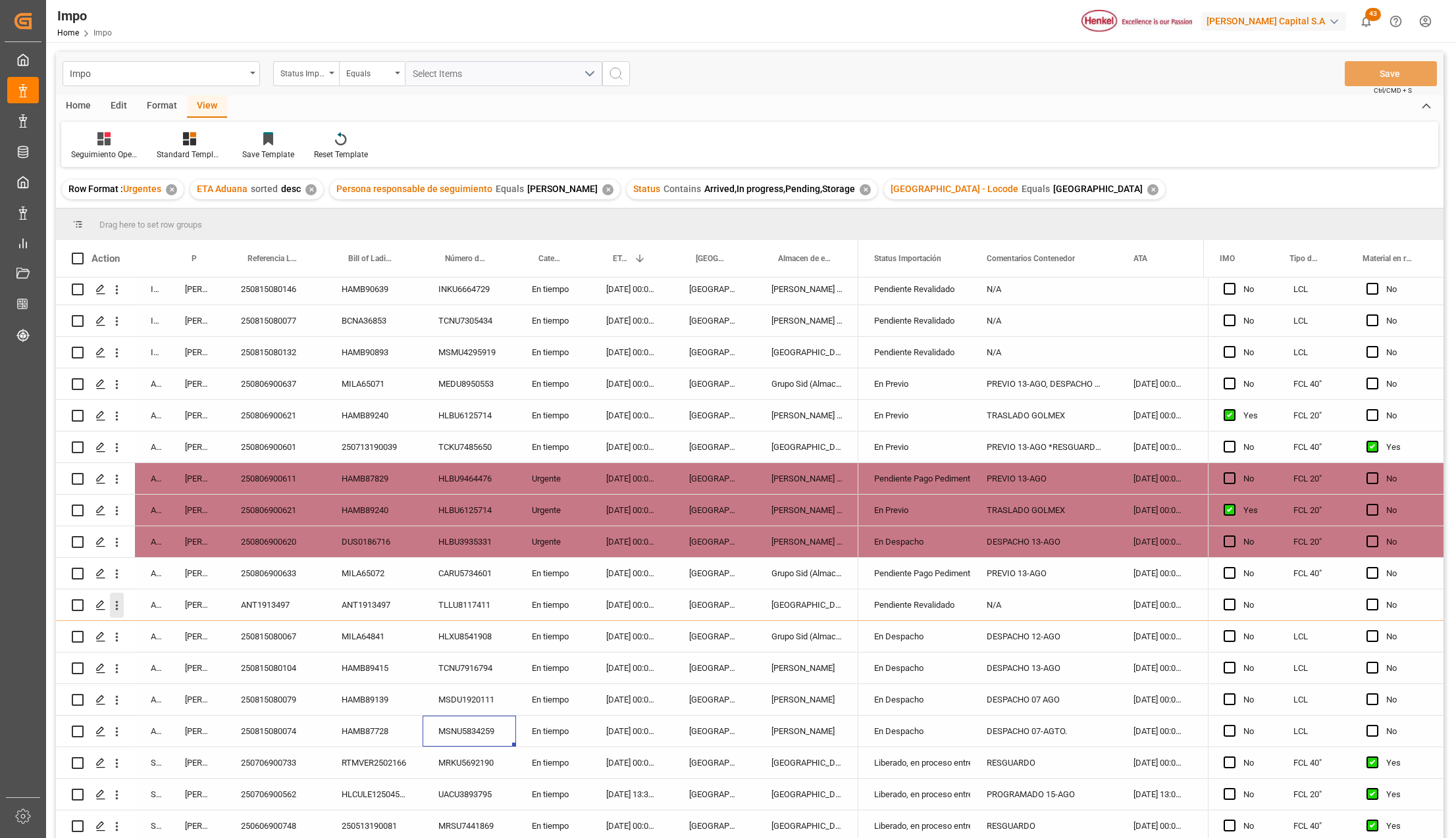
click at [117, 602] on icon "open menu" at bounding box center [117, 606] width 3 height 9
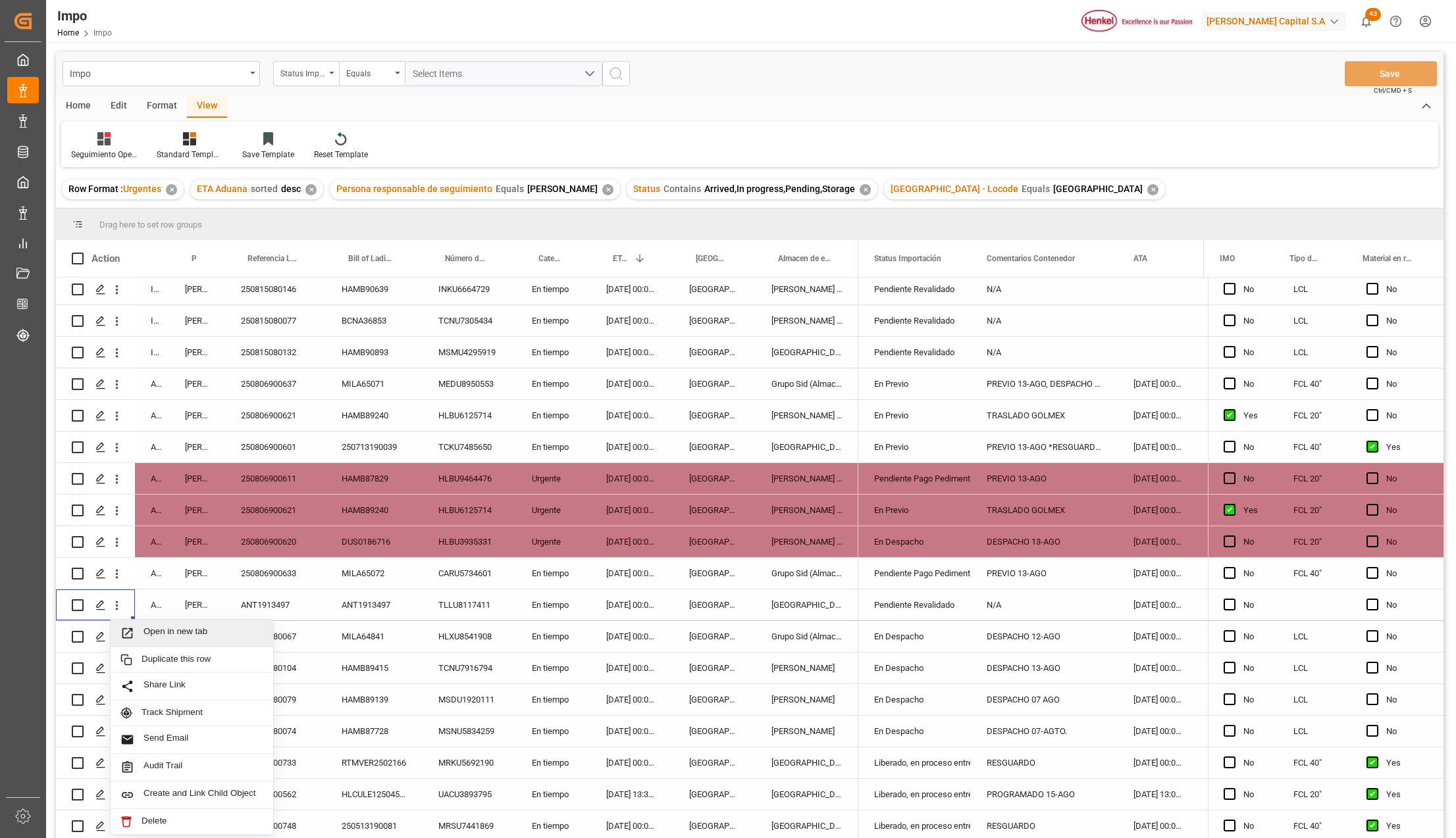
click at [141, 630] on span "Press SPACE to select this row." at bounding box center [132, 633] width 23 height 14
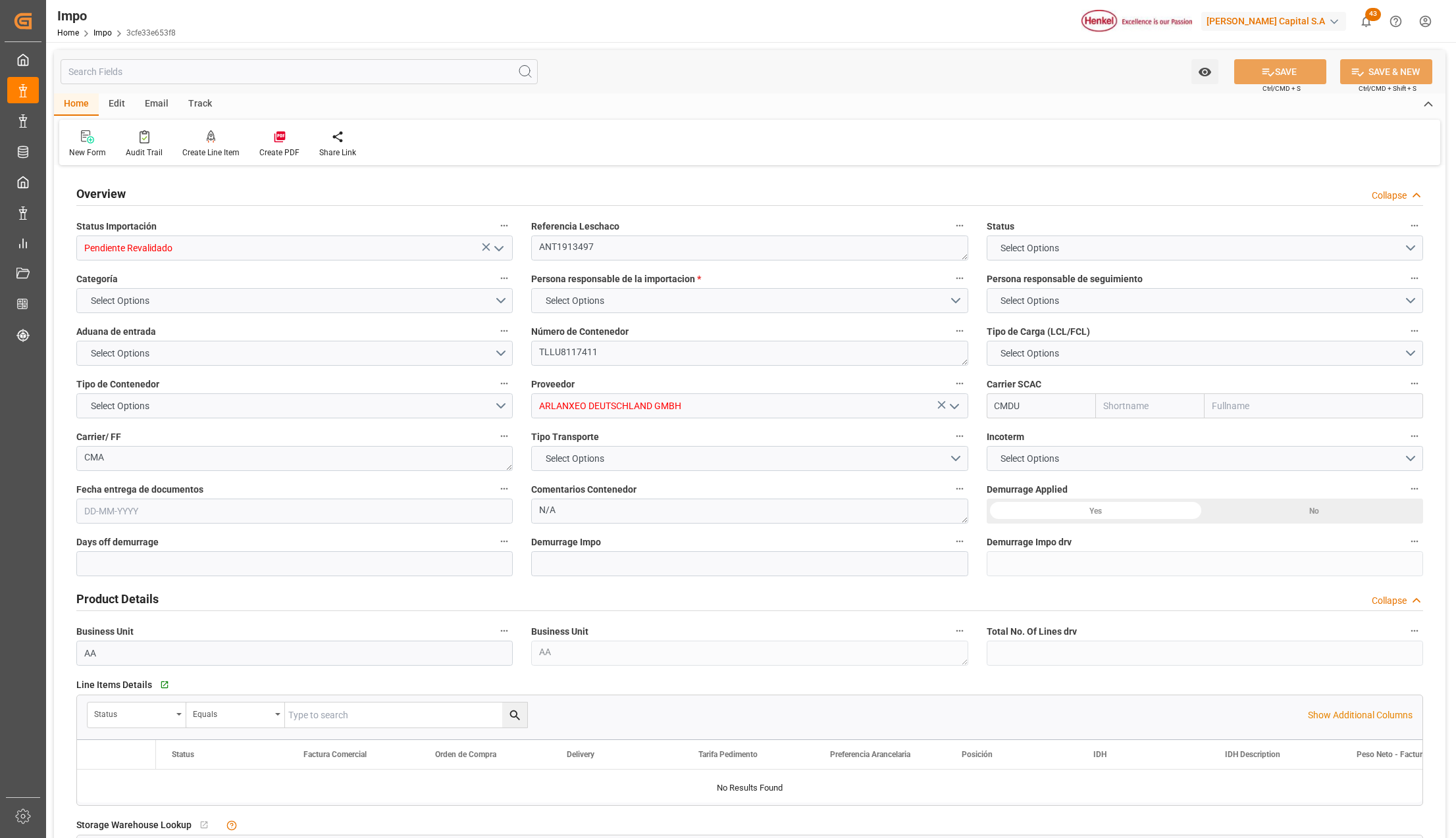
type input "CMACGM"
type input "CMA CGM Group"
type input "3"
type input "20"
type input "12"
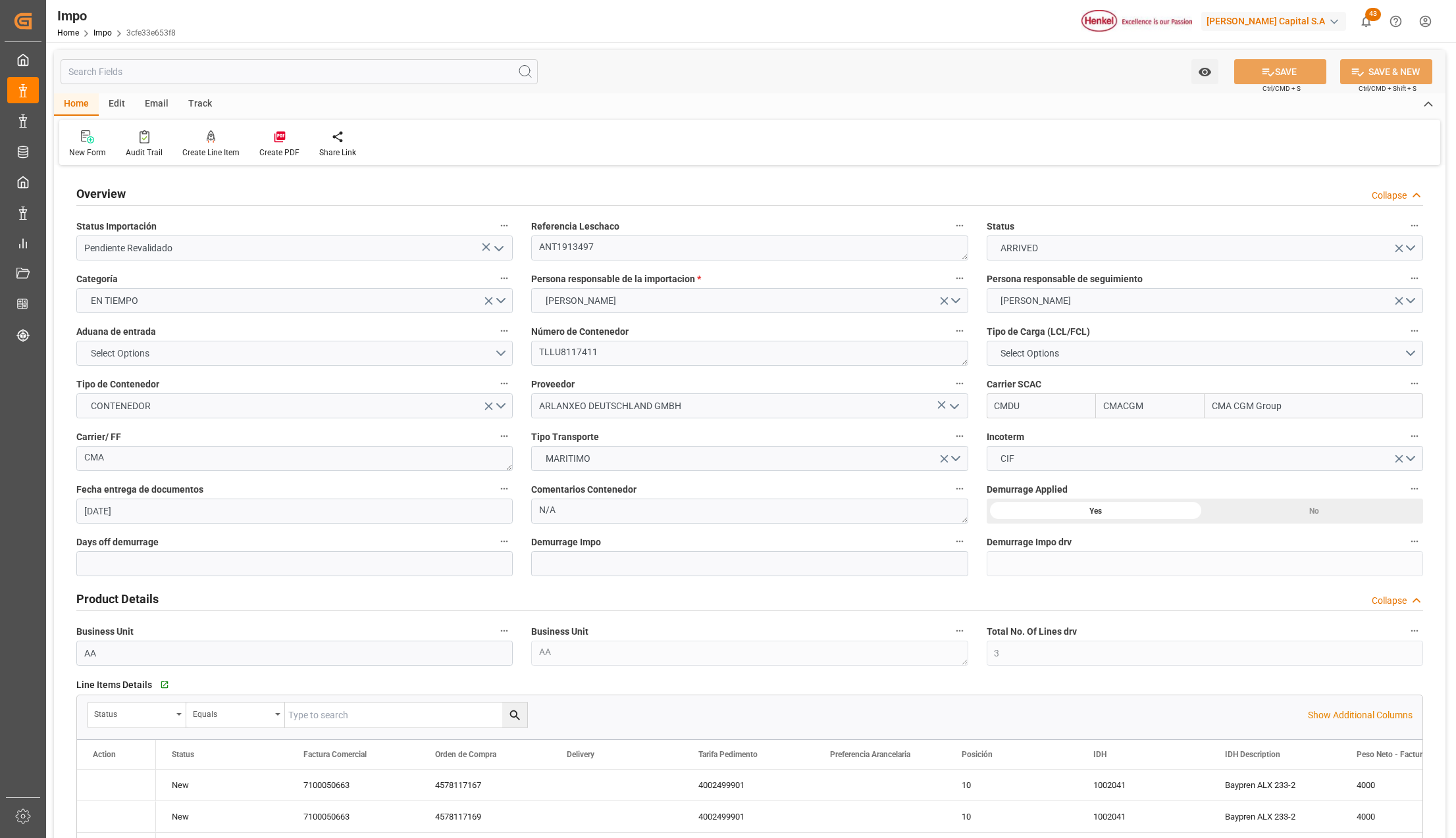
type input "[DATE]"
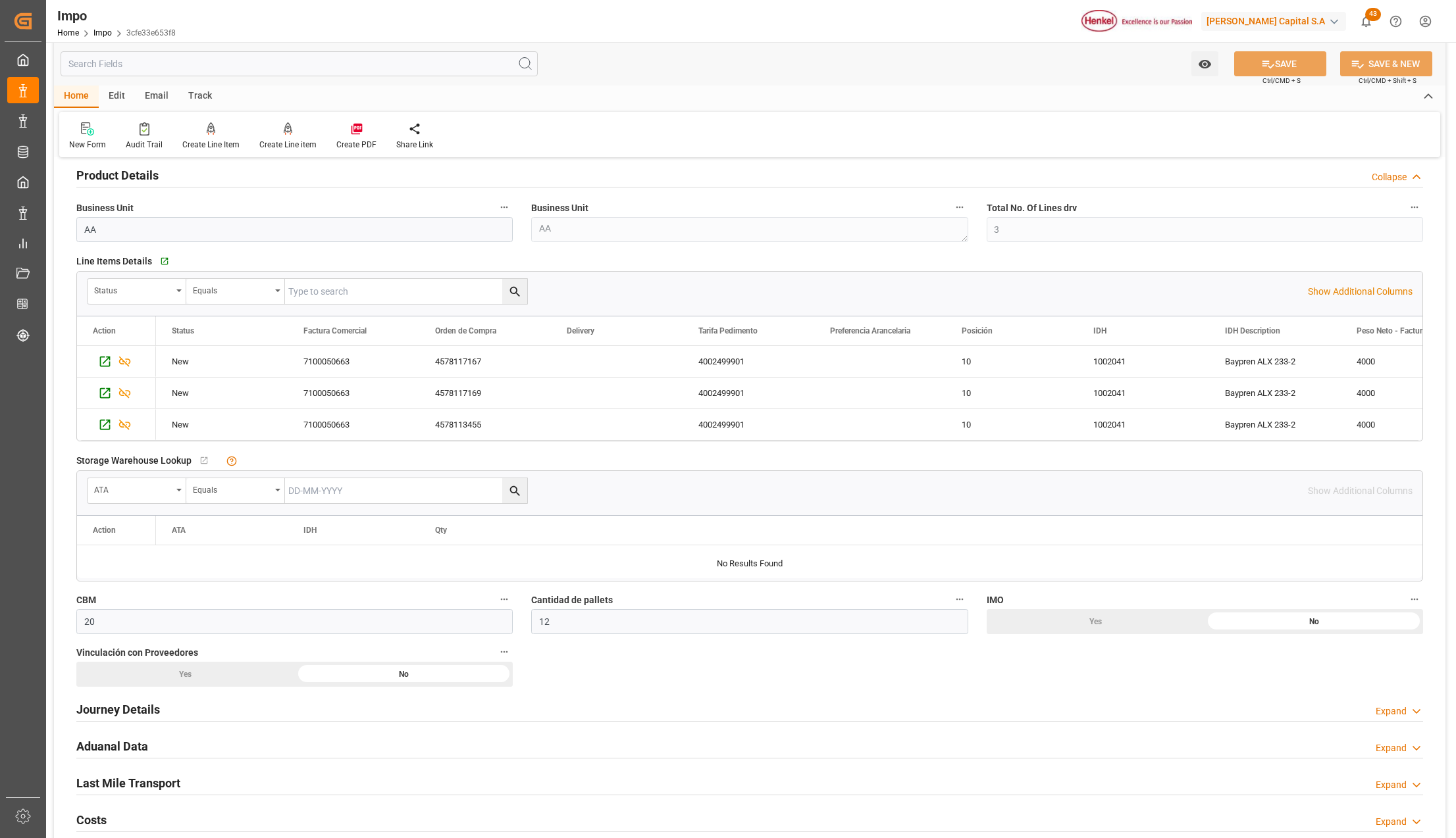
scroll to position [438, 0]
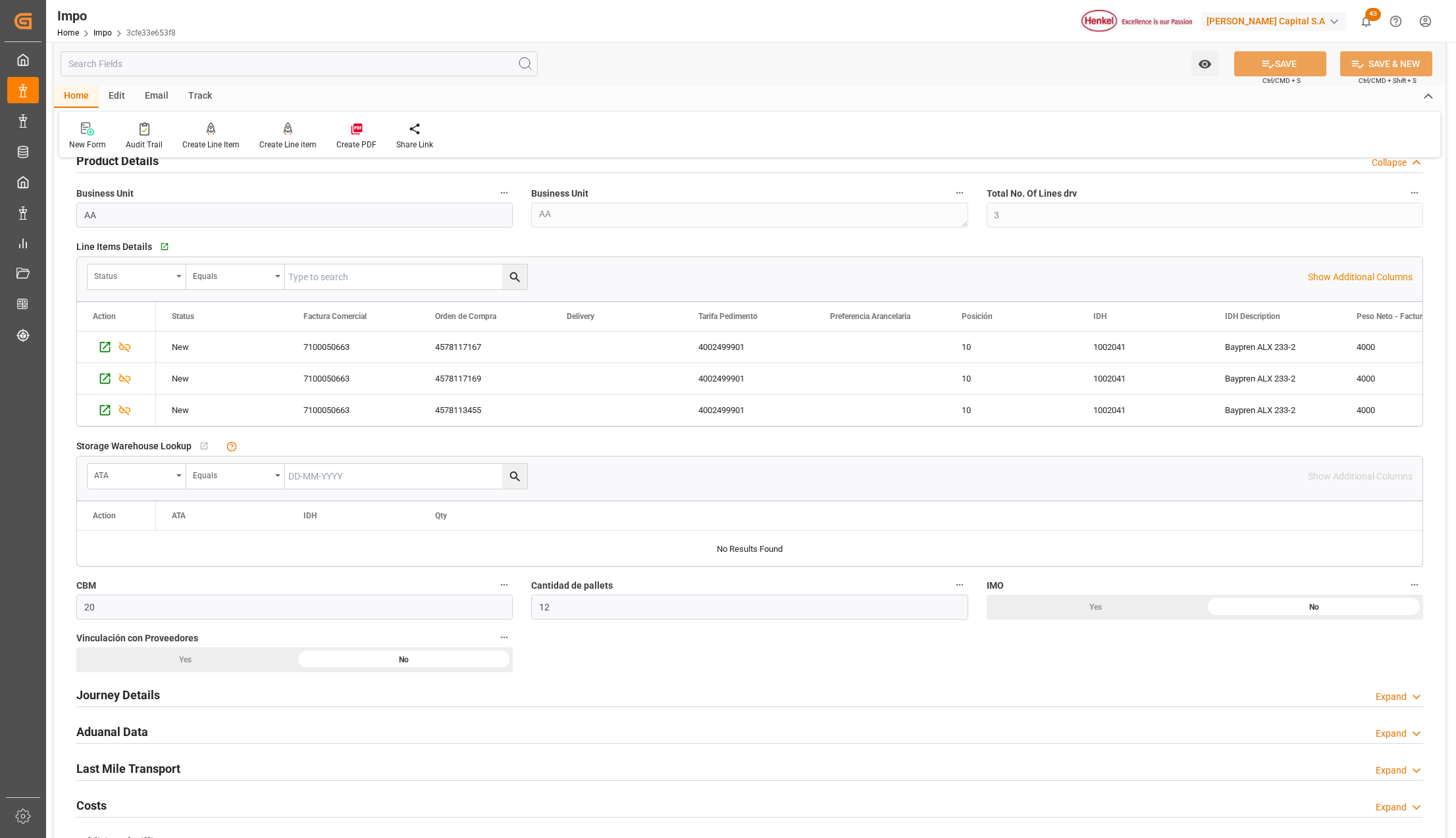
click at [179, 276] on icon "open menu" at bounding box center [178, 276] width 5 height 3
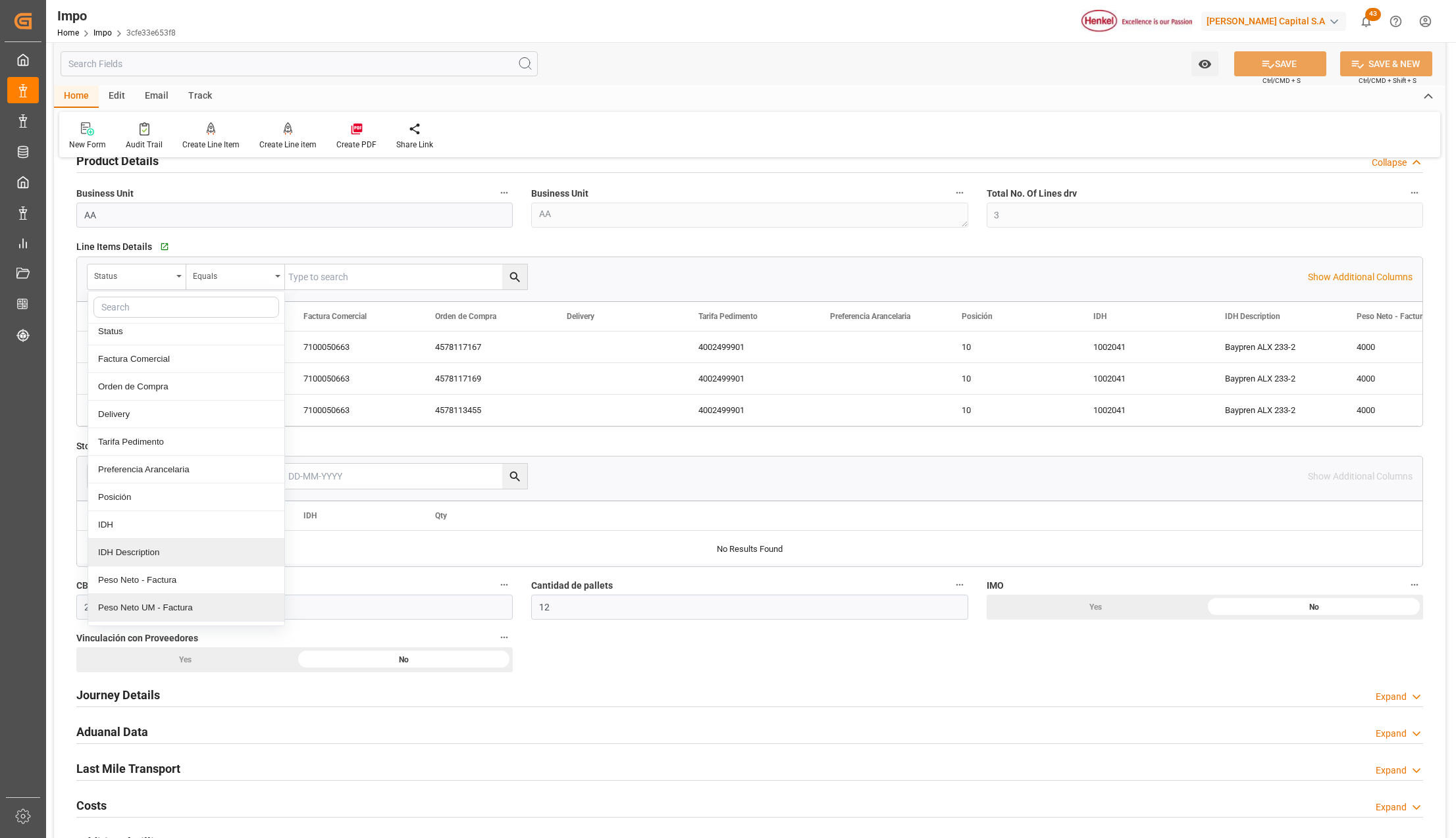
scroll to position [0, 0]
click at [214, 610] on button "show more" at bounding box center [186, 607] width 186 height 25
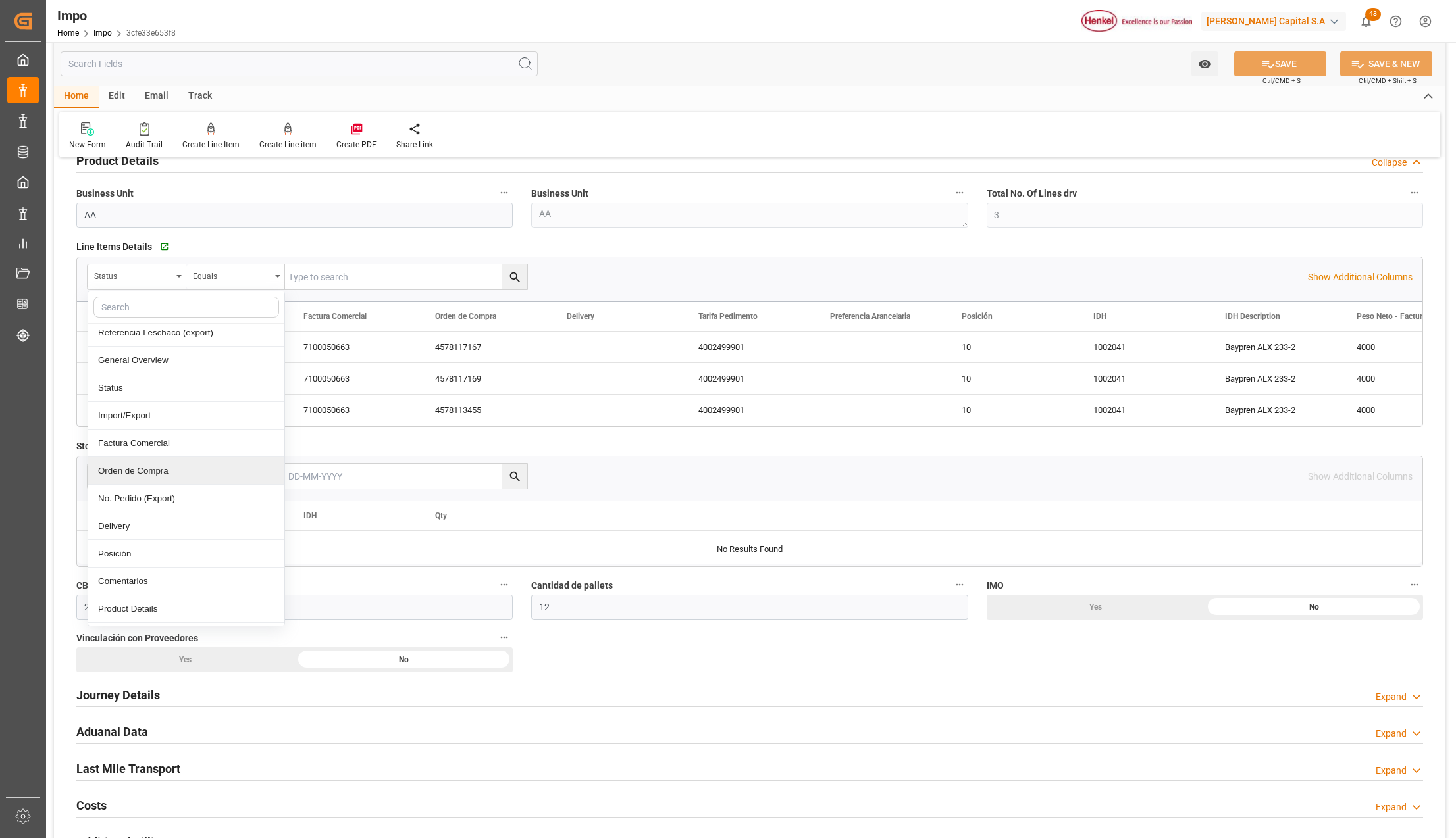
scroll to position [175, 0]
click at [127, 499] on div "Comentarios" at bounding box center [186, 494] width 196 height 28
click at [346, 278] on input "text" at bounding box center [406, 277] width 242 height 25
paste input "ANT1913497"
type input "ANT1913497"
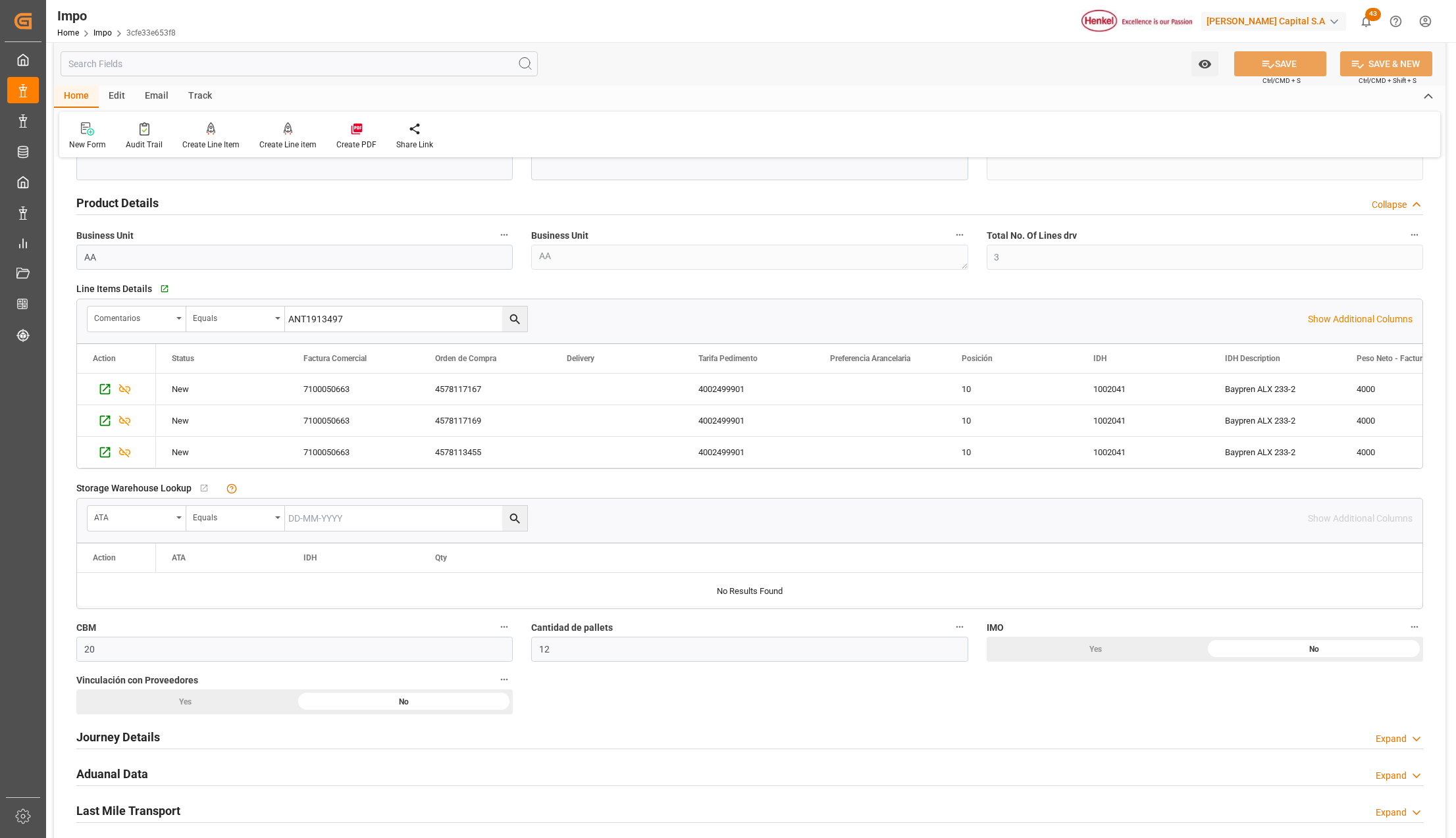
scroll to position [438, 0]
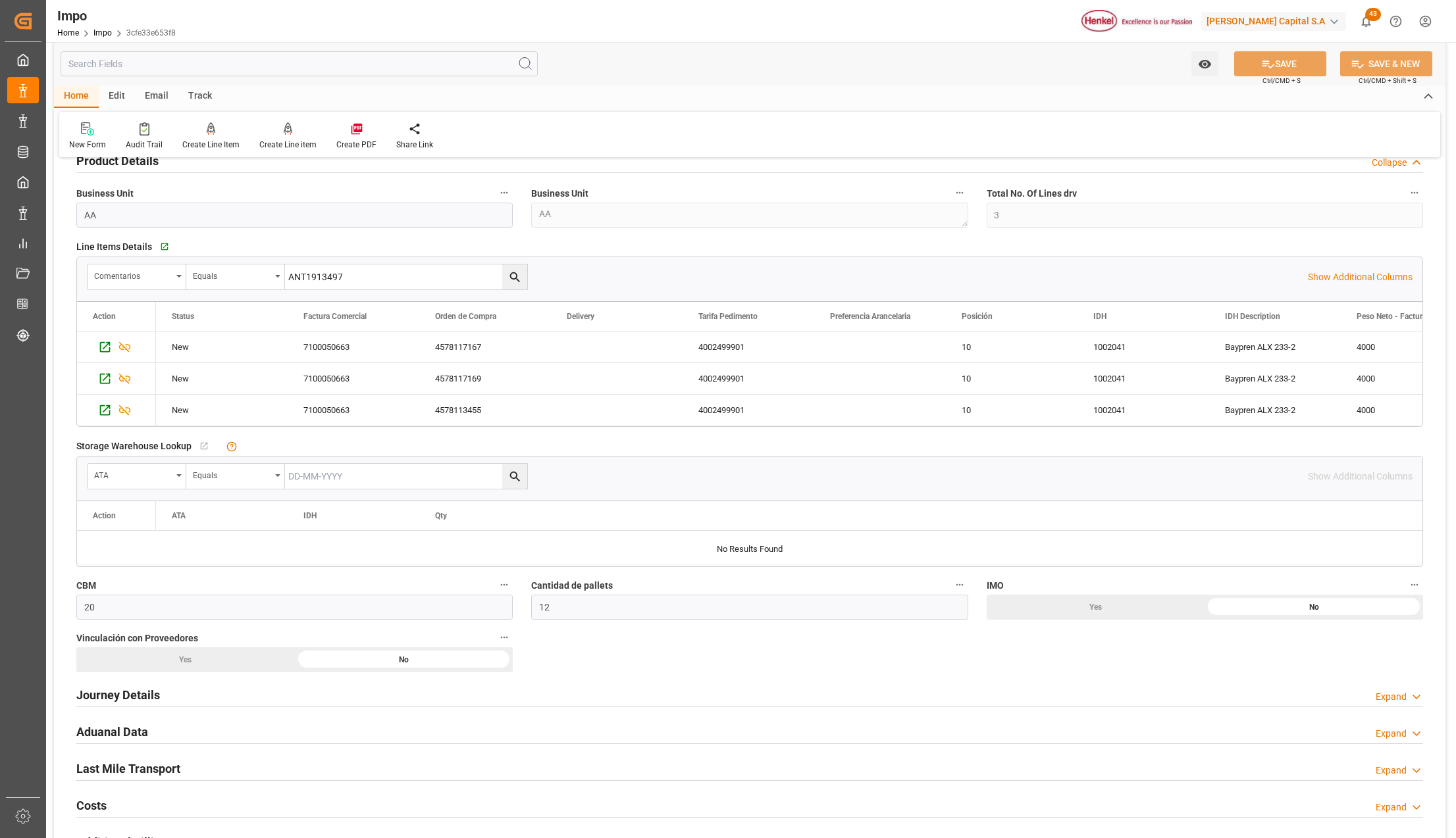
click at [141, 693] on h2 "Journey Details" at bounding box center [118, 695] width 84 height 17
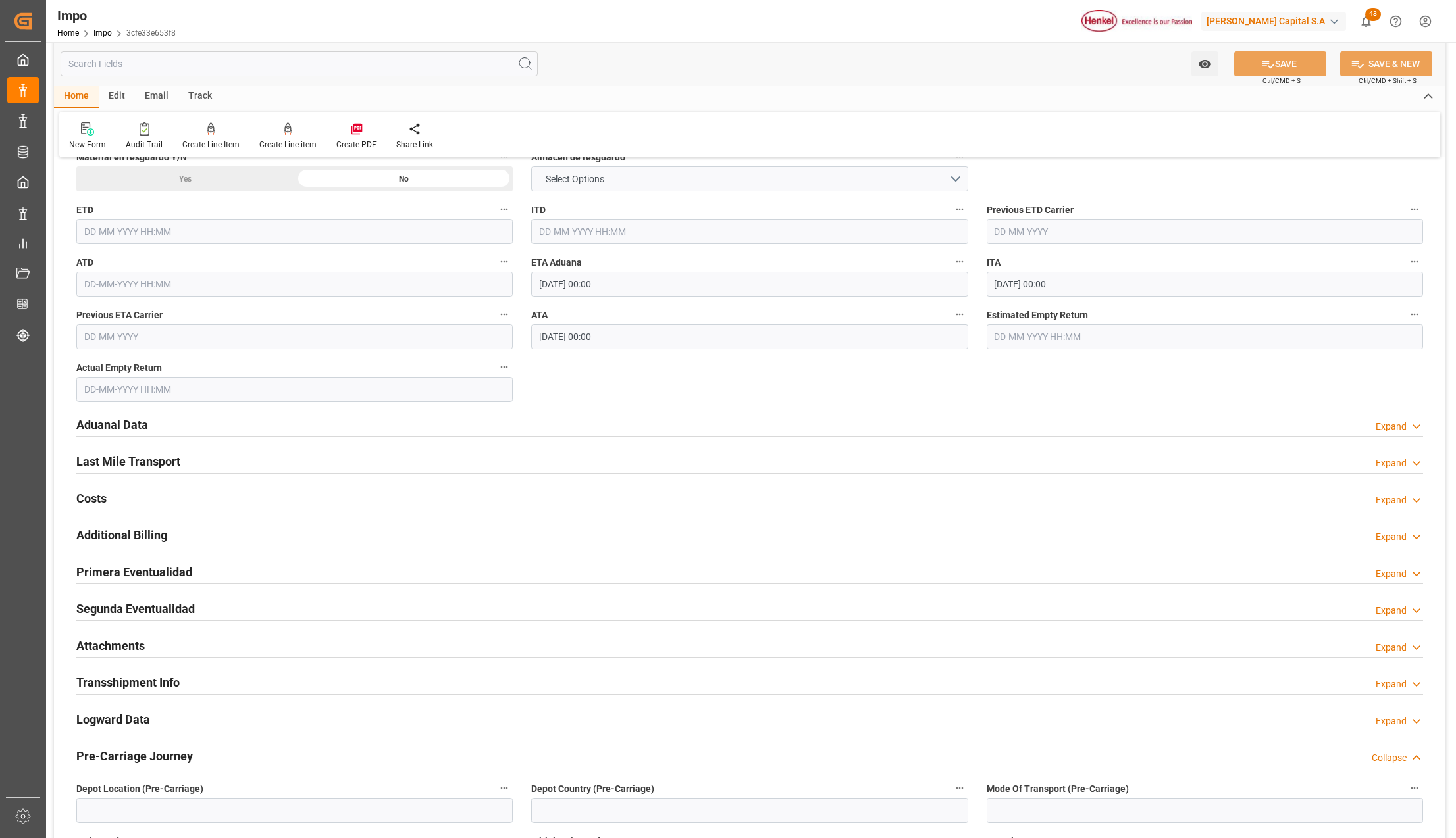
scroll to position [1587, 0]
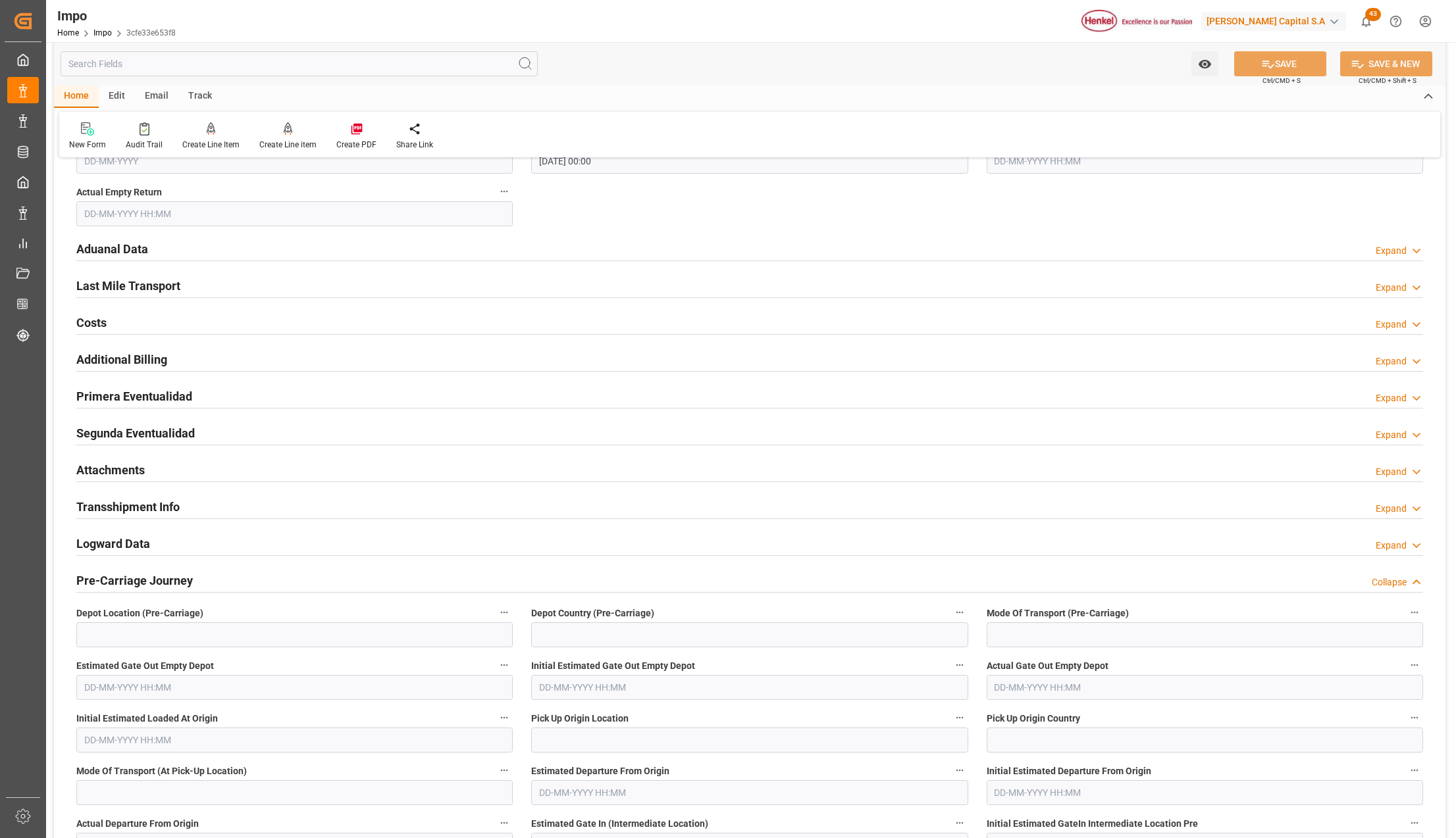
click at [101, 475] on h2 "Attachments" at bounding box center [111, 470] width 68 height 17
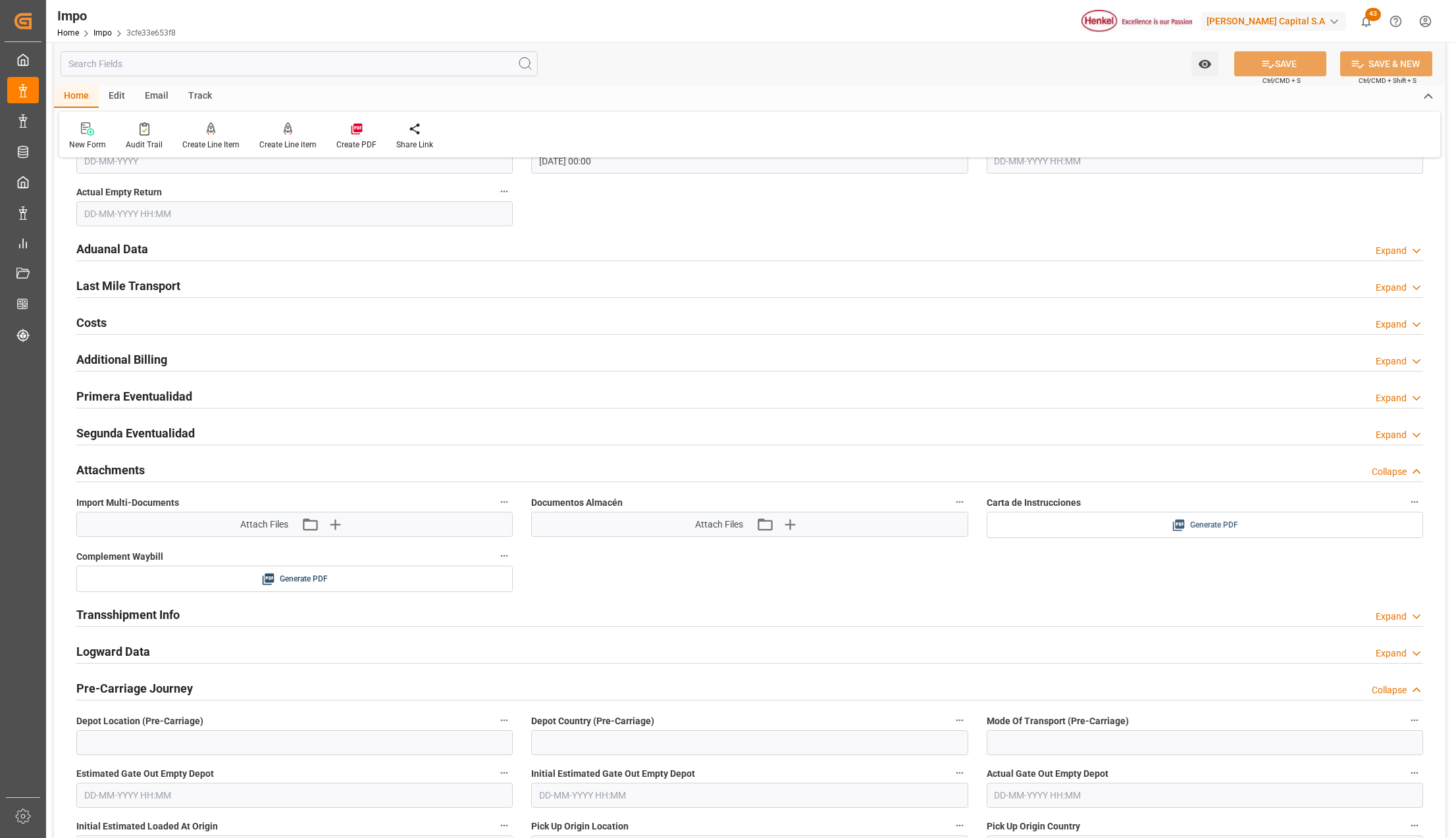
click at [1246, 533] on div "Generate PDF" at bounding box center [1204, 525] width 417 height 17
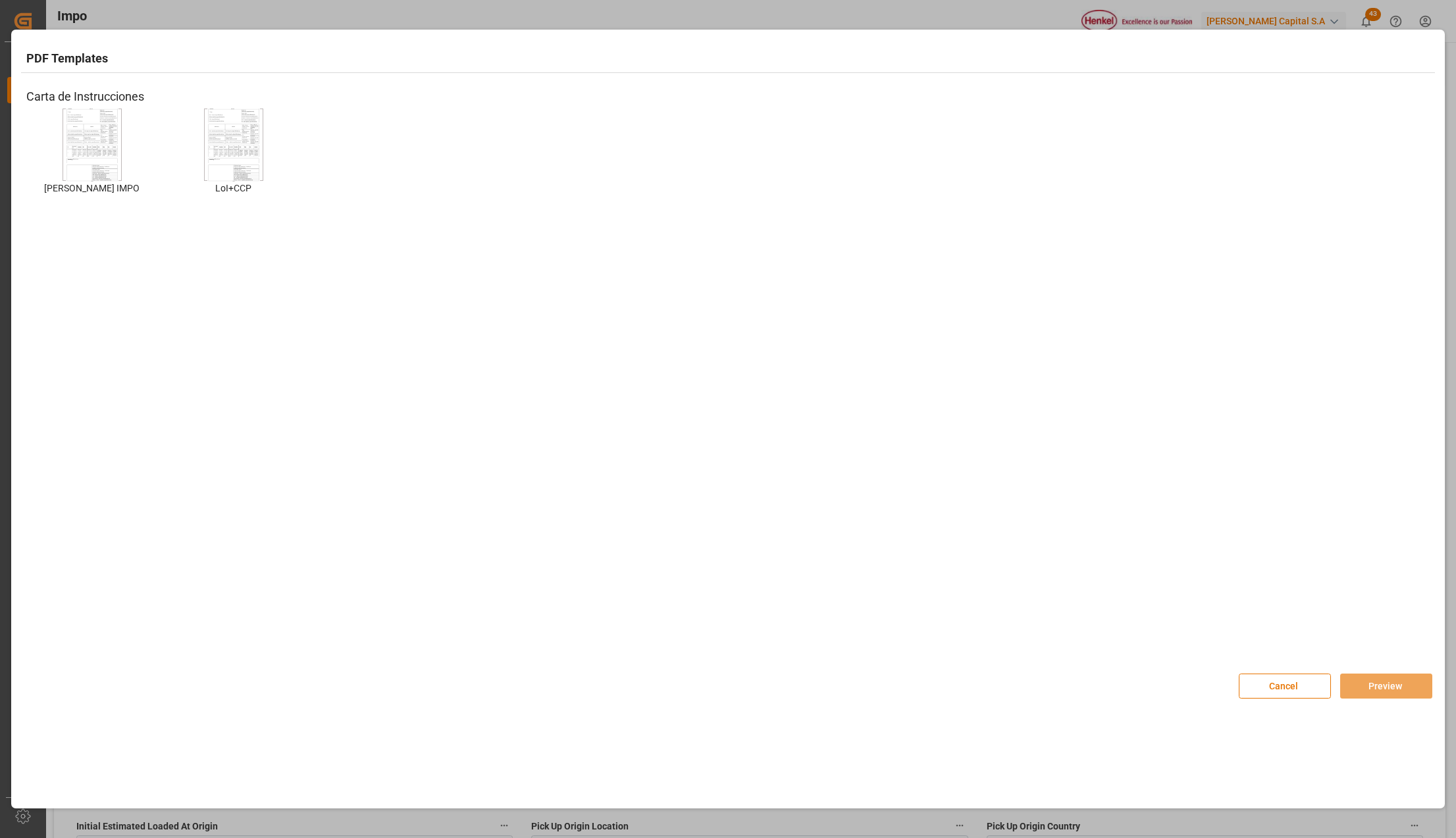
click at [116, 145] on img at bounding box center [92, 144] width 52 height 74
click at [99, 142] on img at bounding box center [92, 144] width 52 height 74
click at [1364, 677] on button "Preview" at bounding box center [1385, 686] width 92 height 25
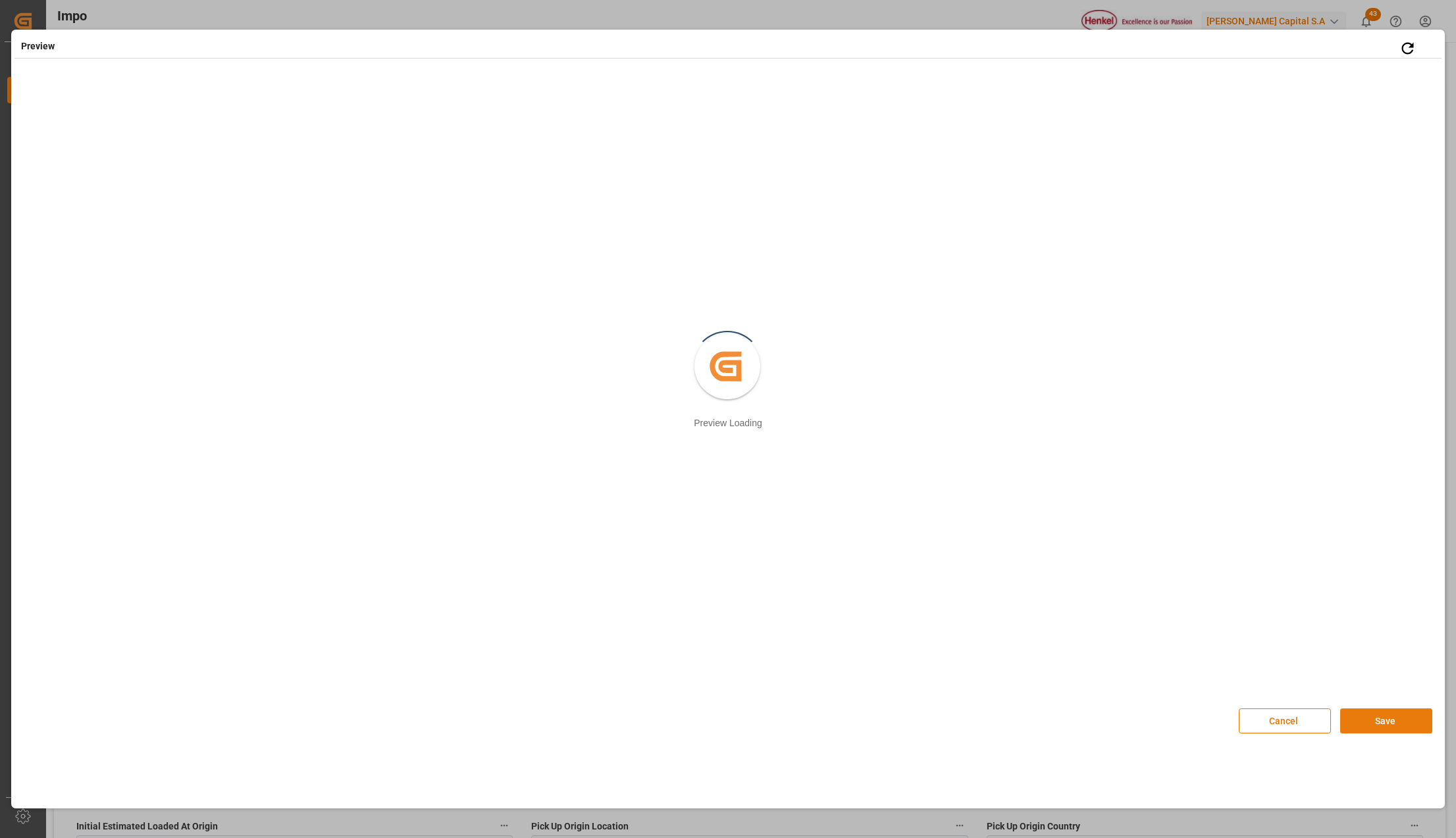
click at [1401, 716] on button "Save" at bounding box center [1385, 721] width 92 height 25
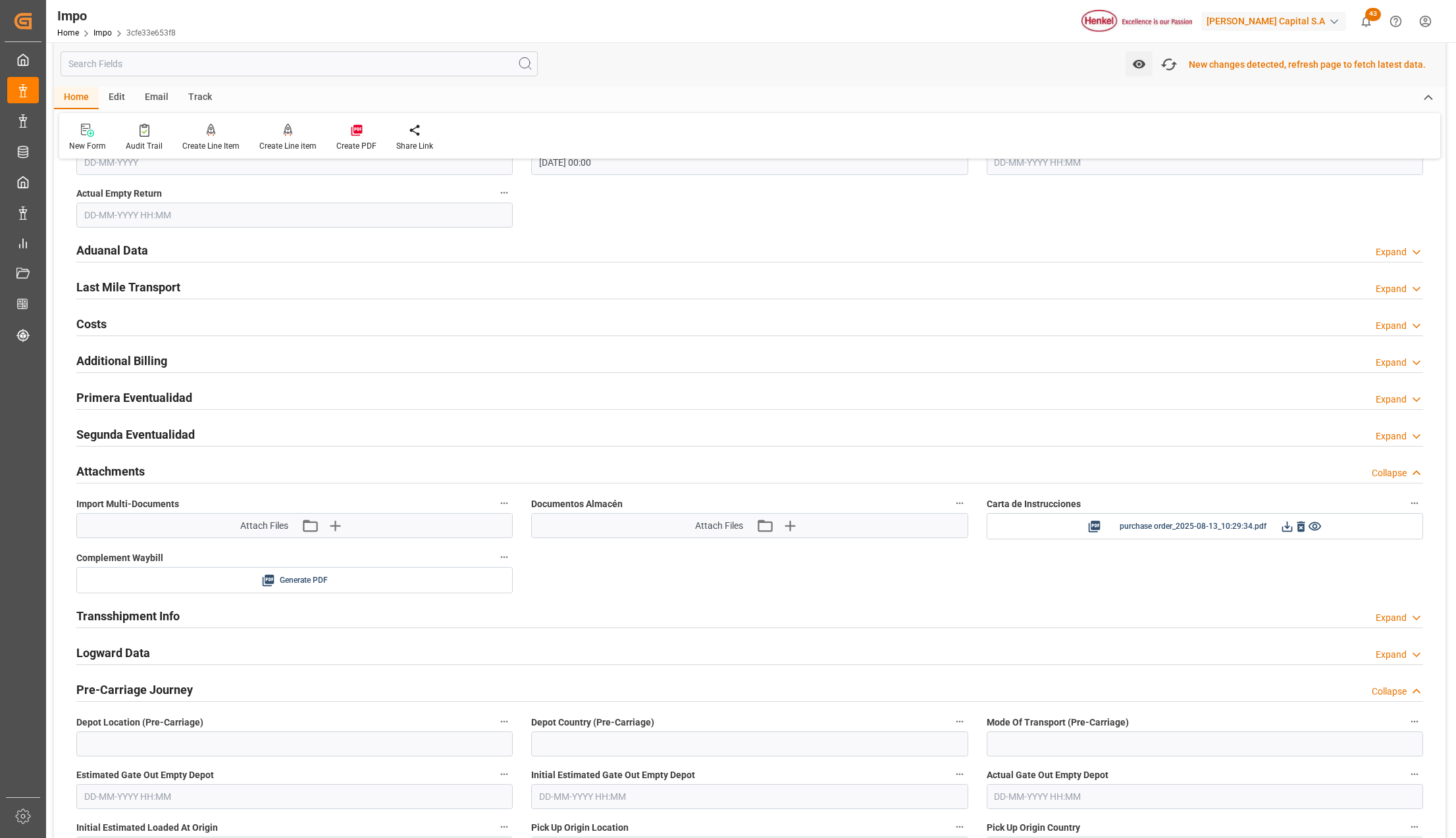
scroll to position [1588, 0]
click at [1167, 58] on icon "button" at bounding box center [1169, 64] width 21 height 21
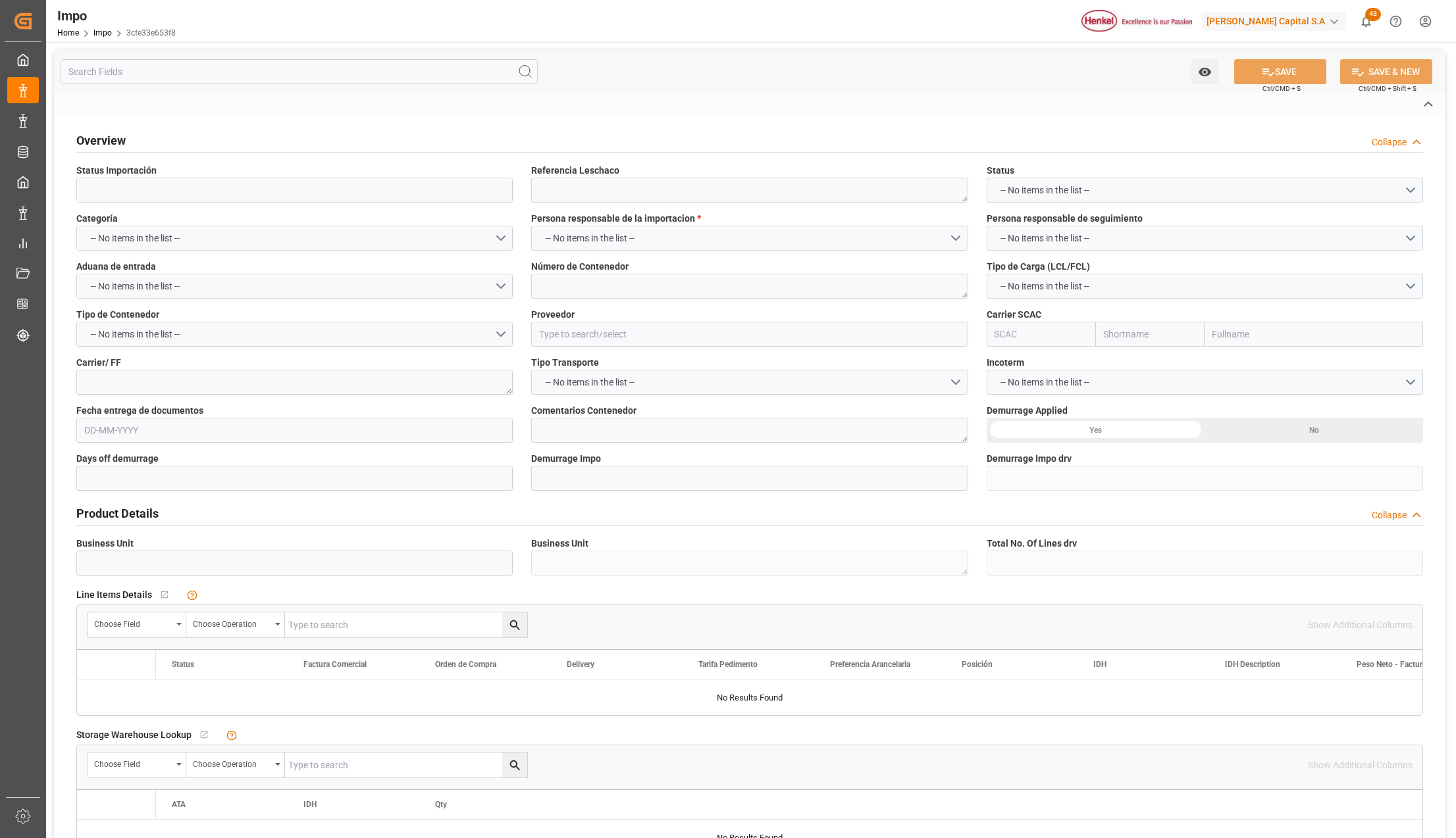
type input "Pendiente Revalidado"
type textarea "ANT1913497"
type textarea "TLLU8117411"
type input "ARLANXEO DEUTSCHLAND GMBH"
type input "CMDU"
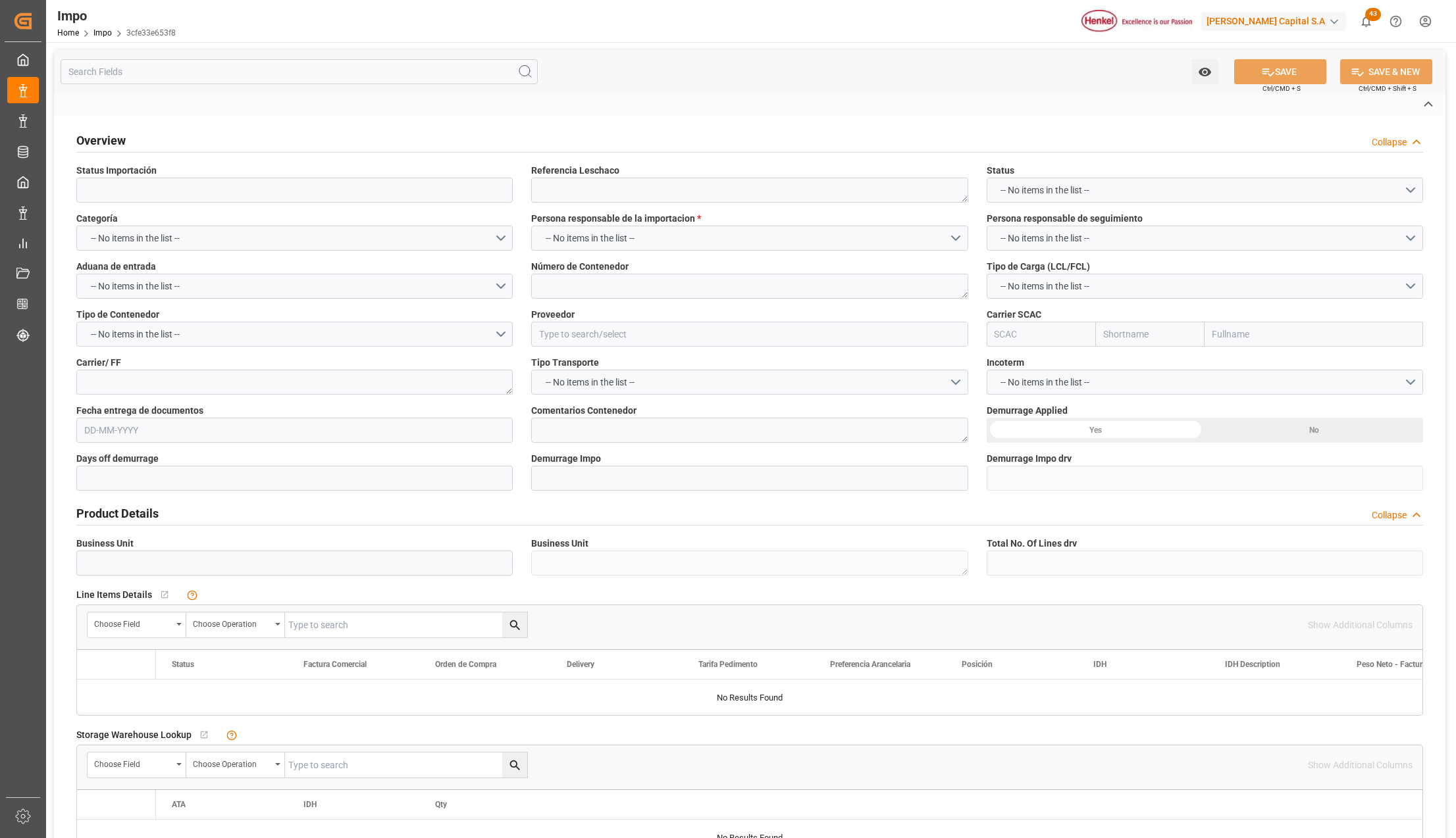
type textarea "CMA"
type textarea "N/A"
type input "AA"
type textarea "AA"
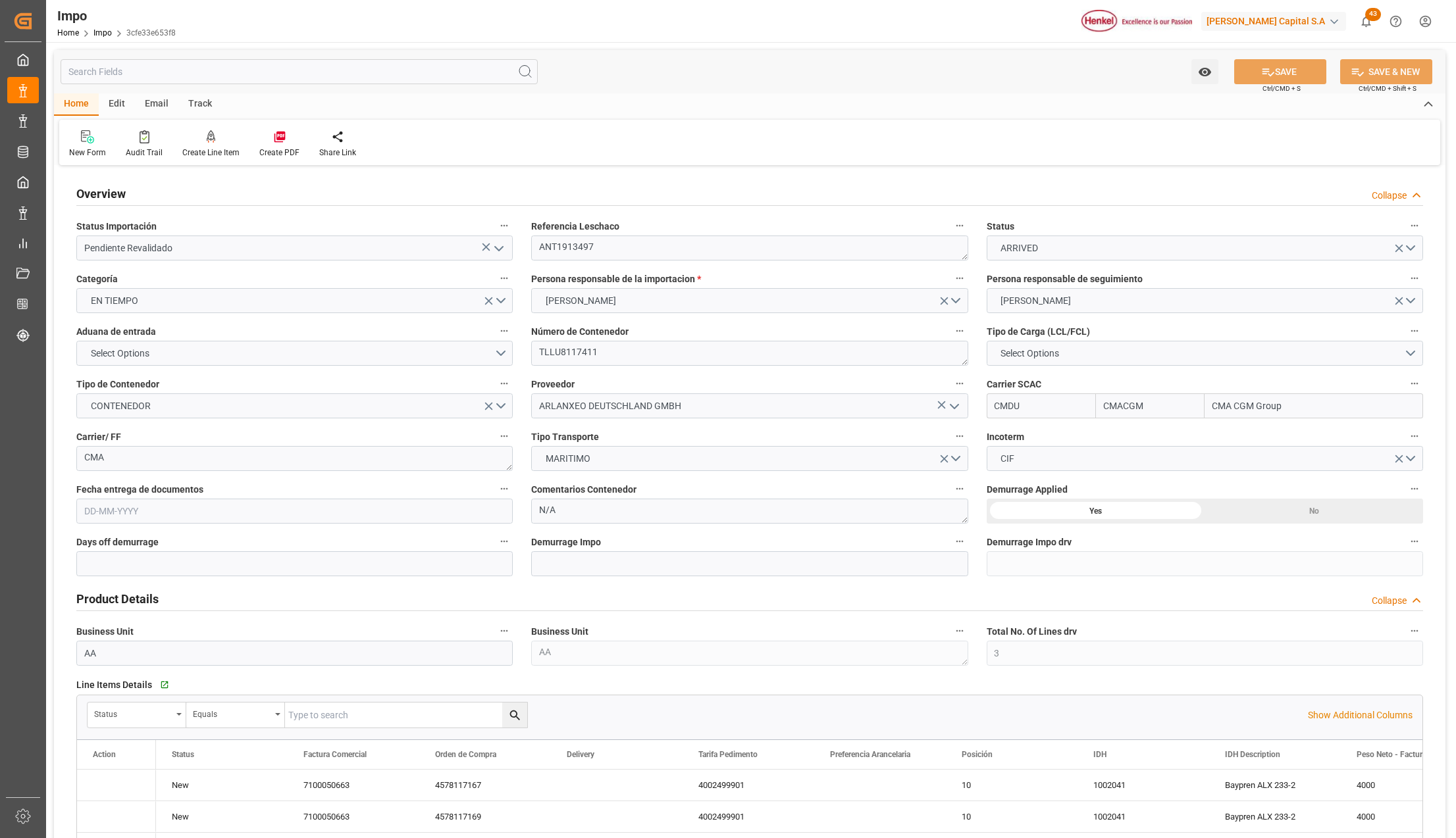
type input "CMACGM"
type input "CMA CGM Group"
type input "3"
type input "20"
type input "12"
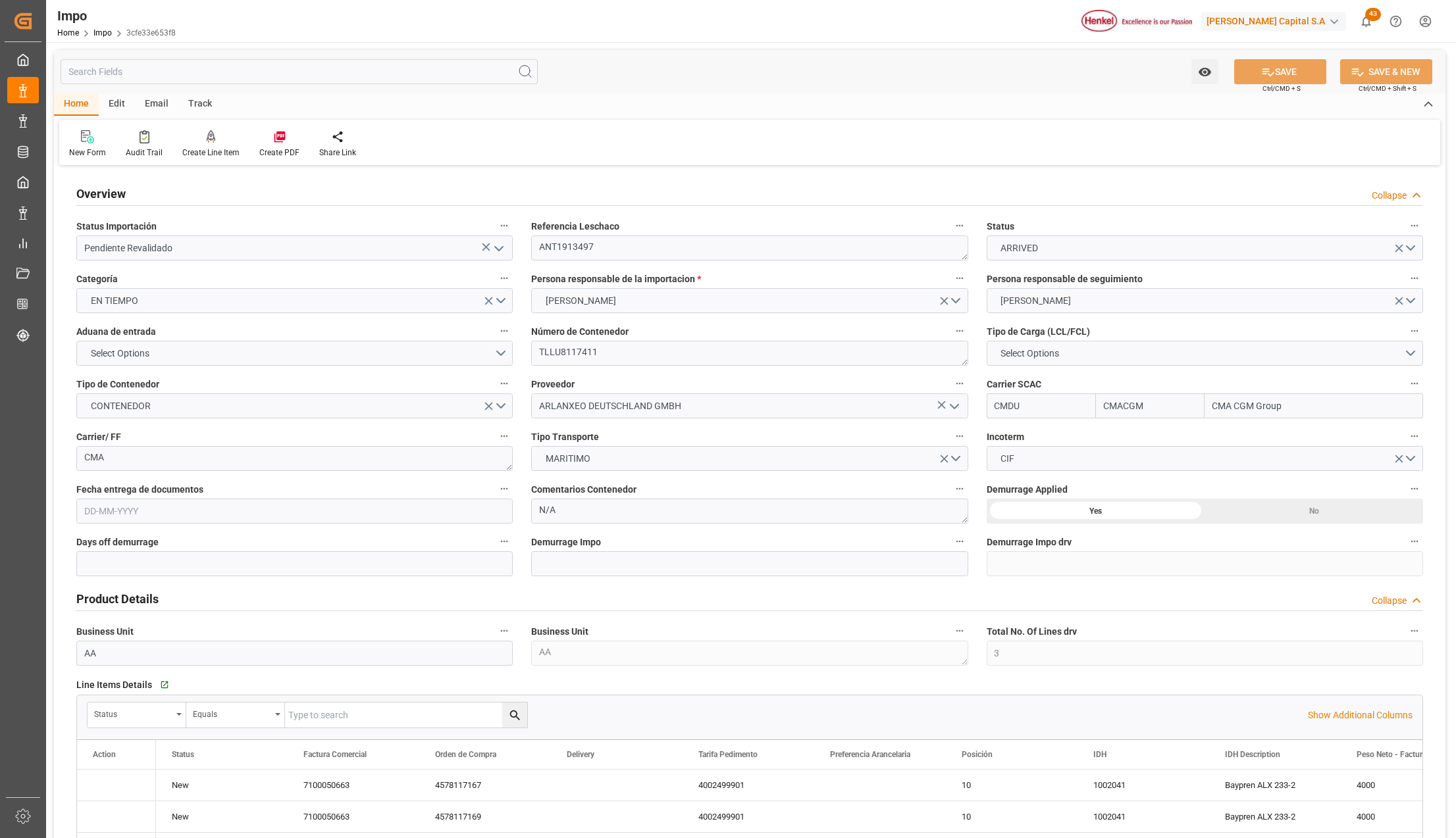
type input "[DATE]"
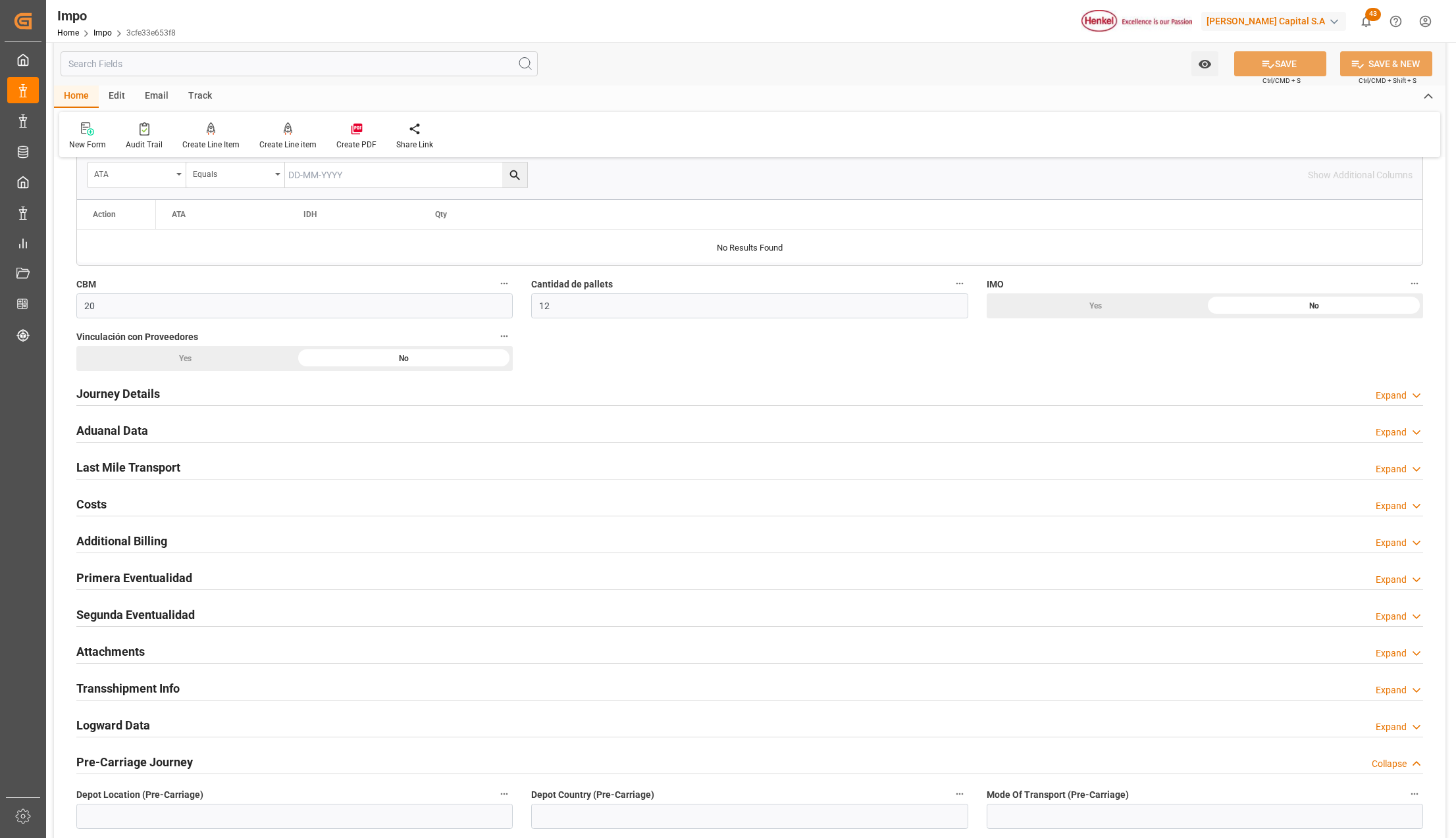
scroll to position [877, 0]
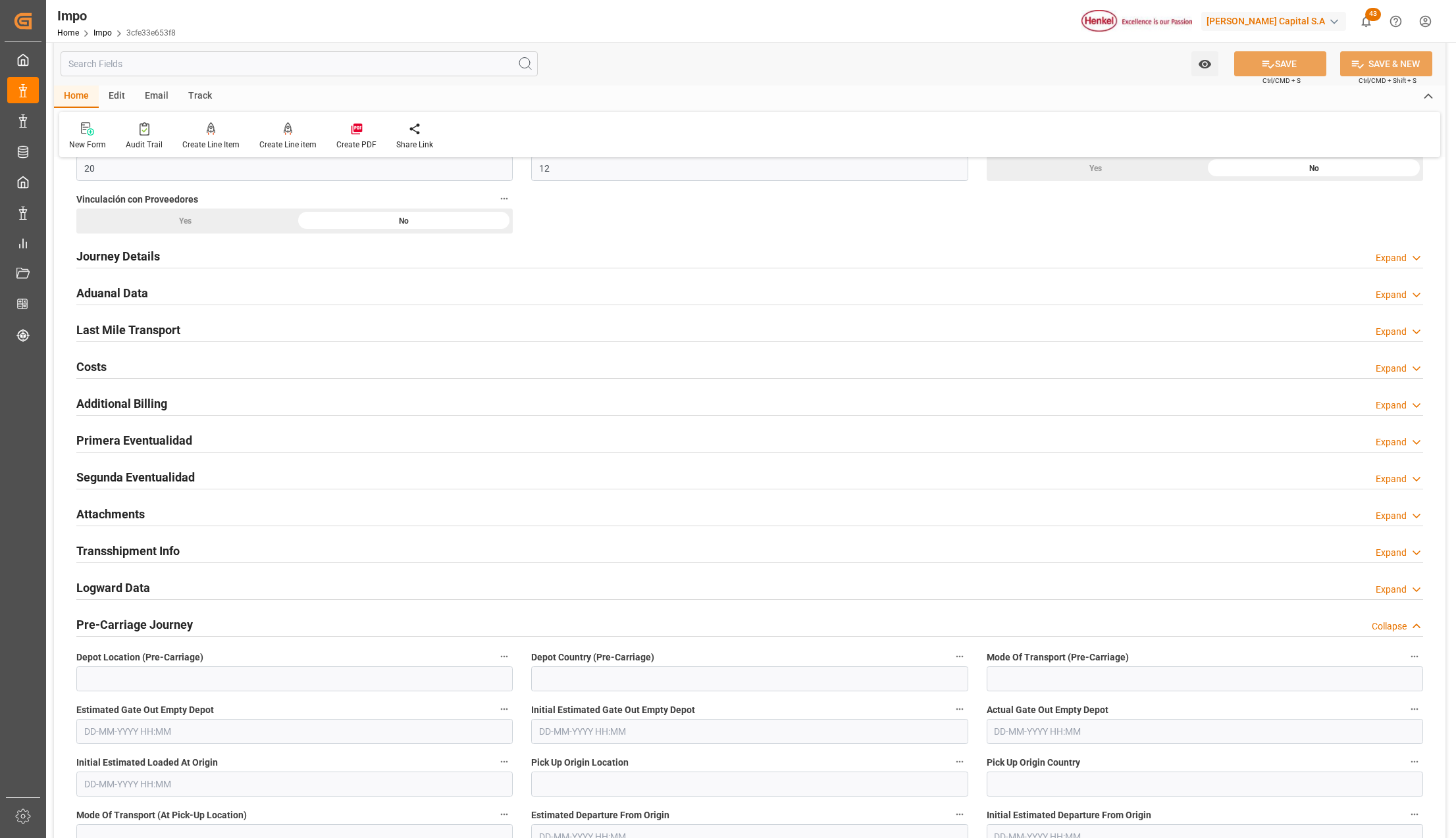
click at [124, 516] on h2 "Attachments" at bounding box center [111, 514] width 68 height 17
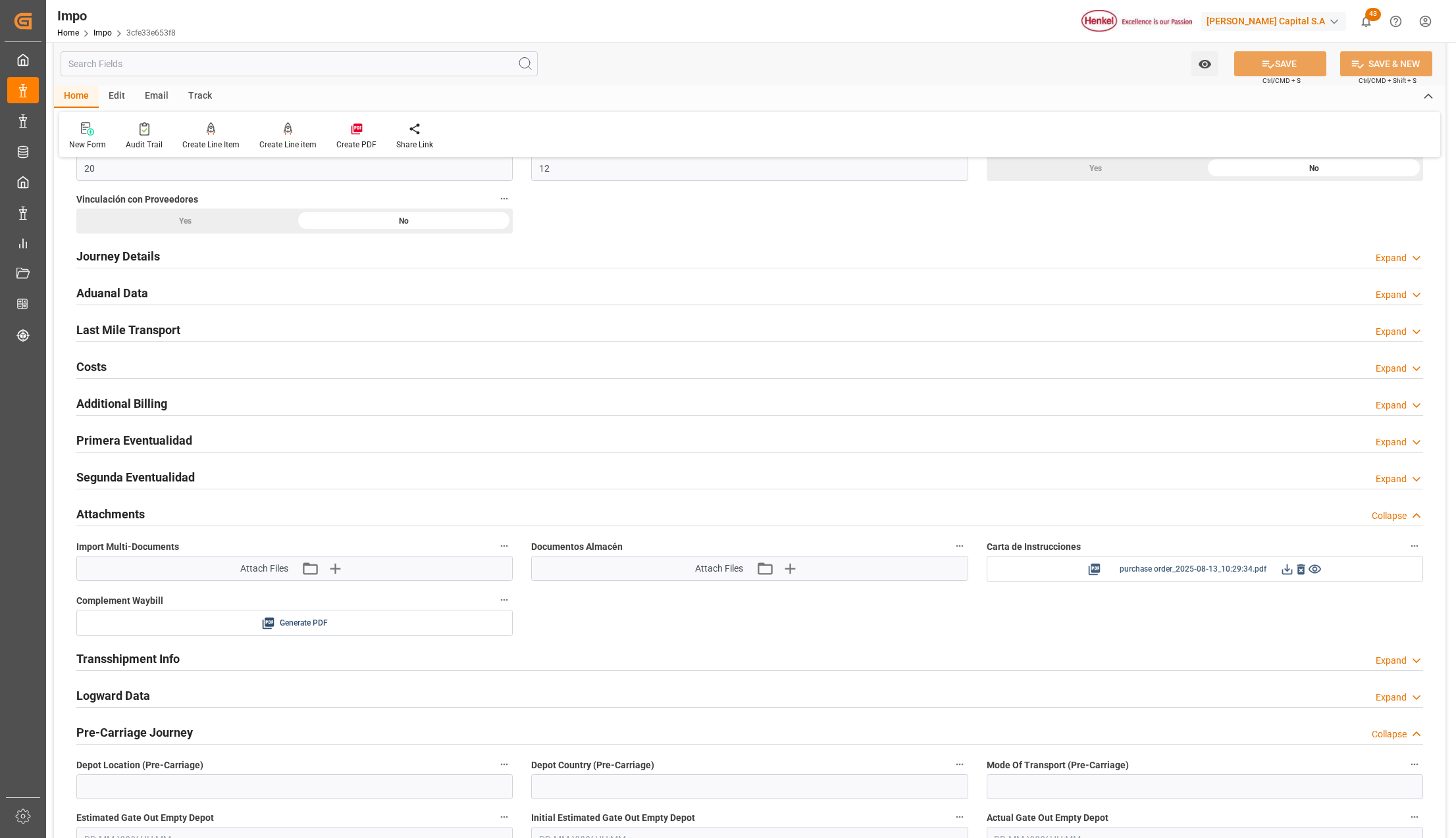
click at [1287, 572] on icon at bounding box center [1286, 569] width 14 height 14
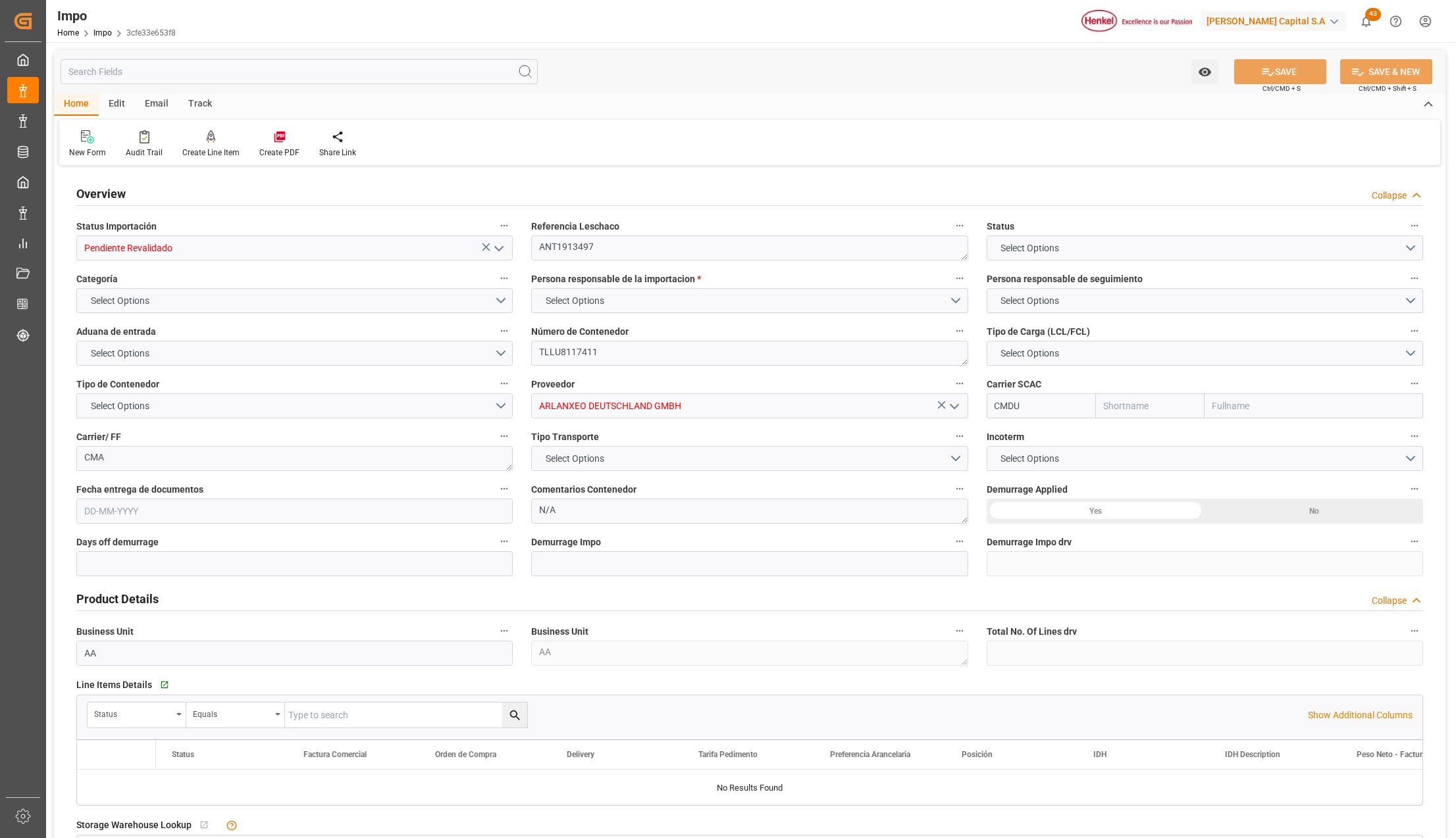
type input "CMACGM"
type input "CMA CGM Group"
type input "3"
type input "20"
type input "12"
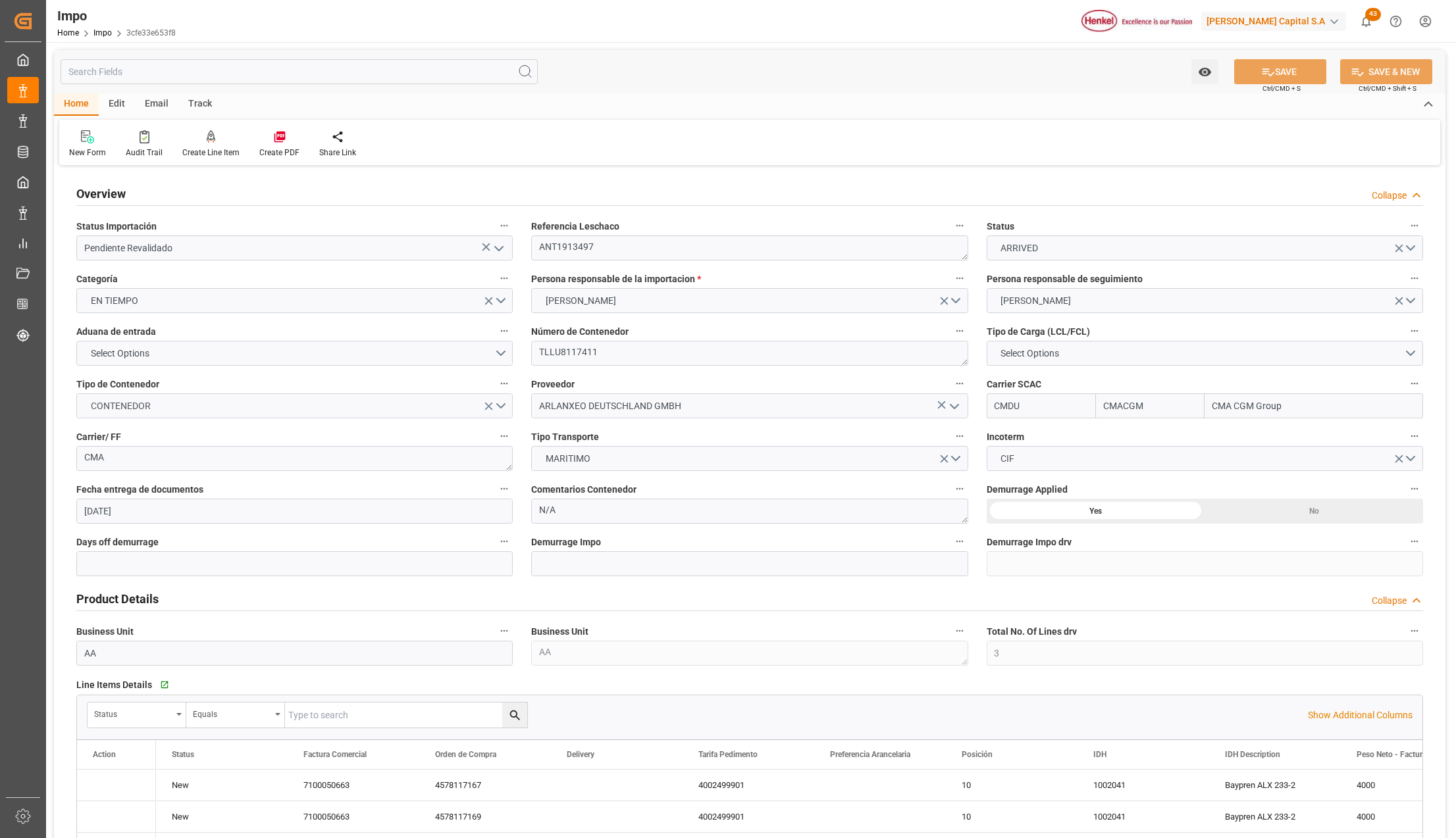
type input "[DATE]"
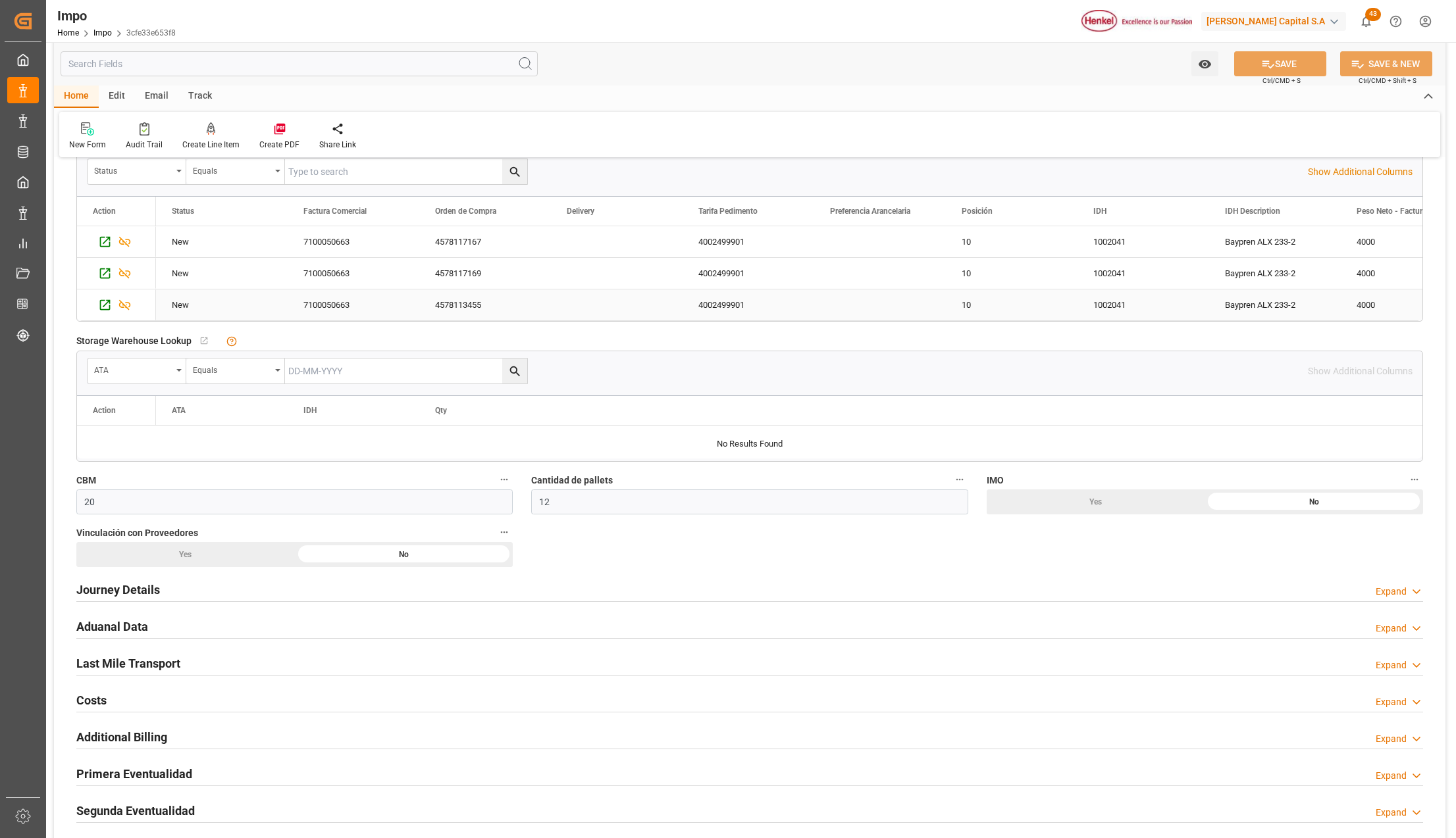
scroll to position [614, 0]
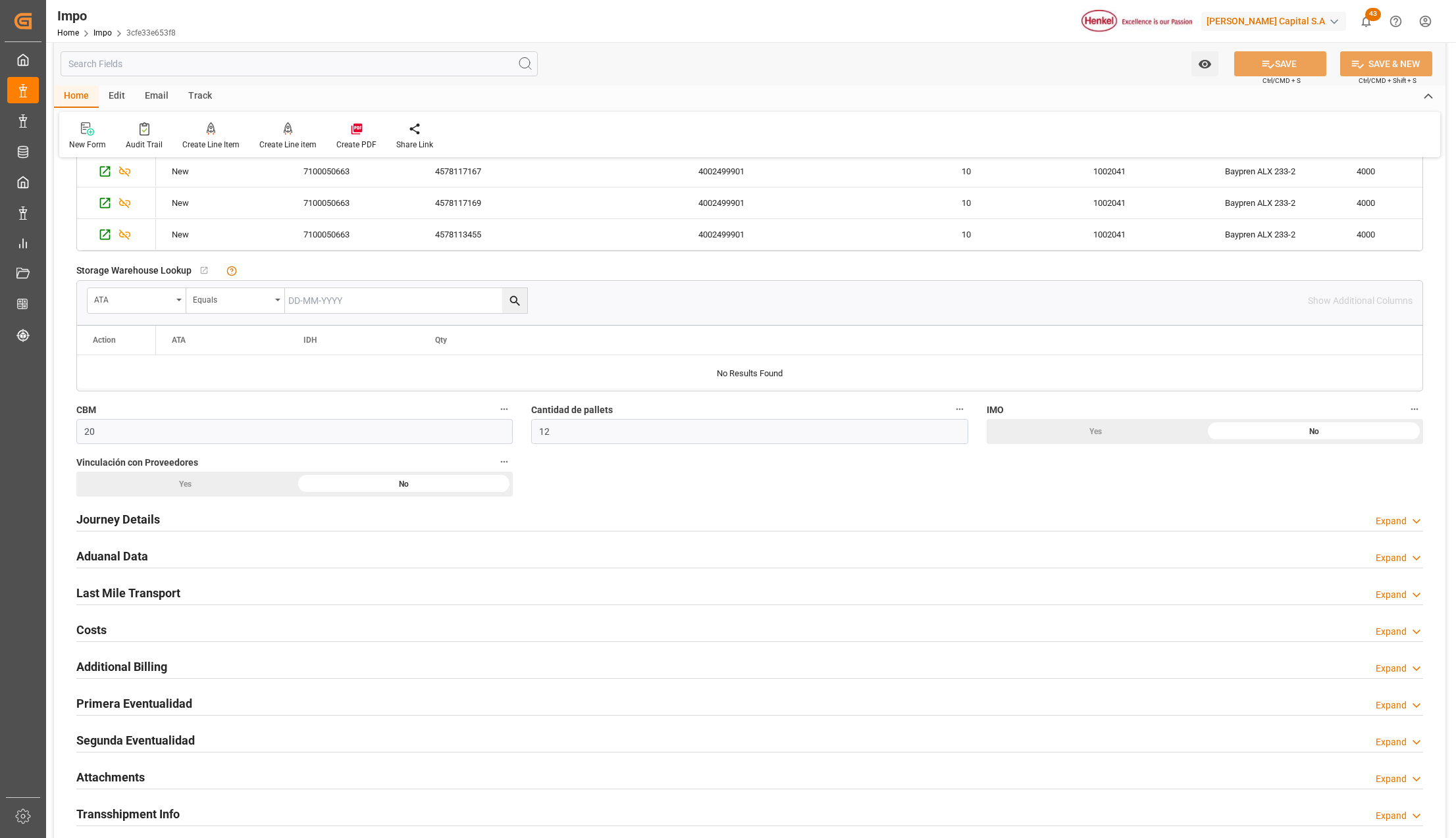
click at [114, 775] on h2 "Attachments" at bounding box center [111, 777] width 68 height 17
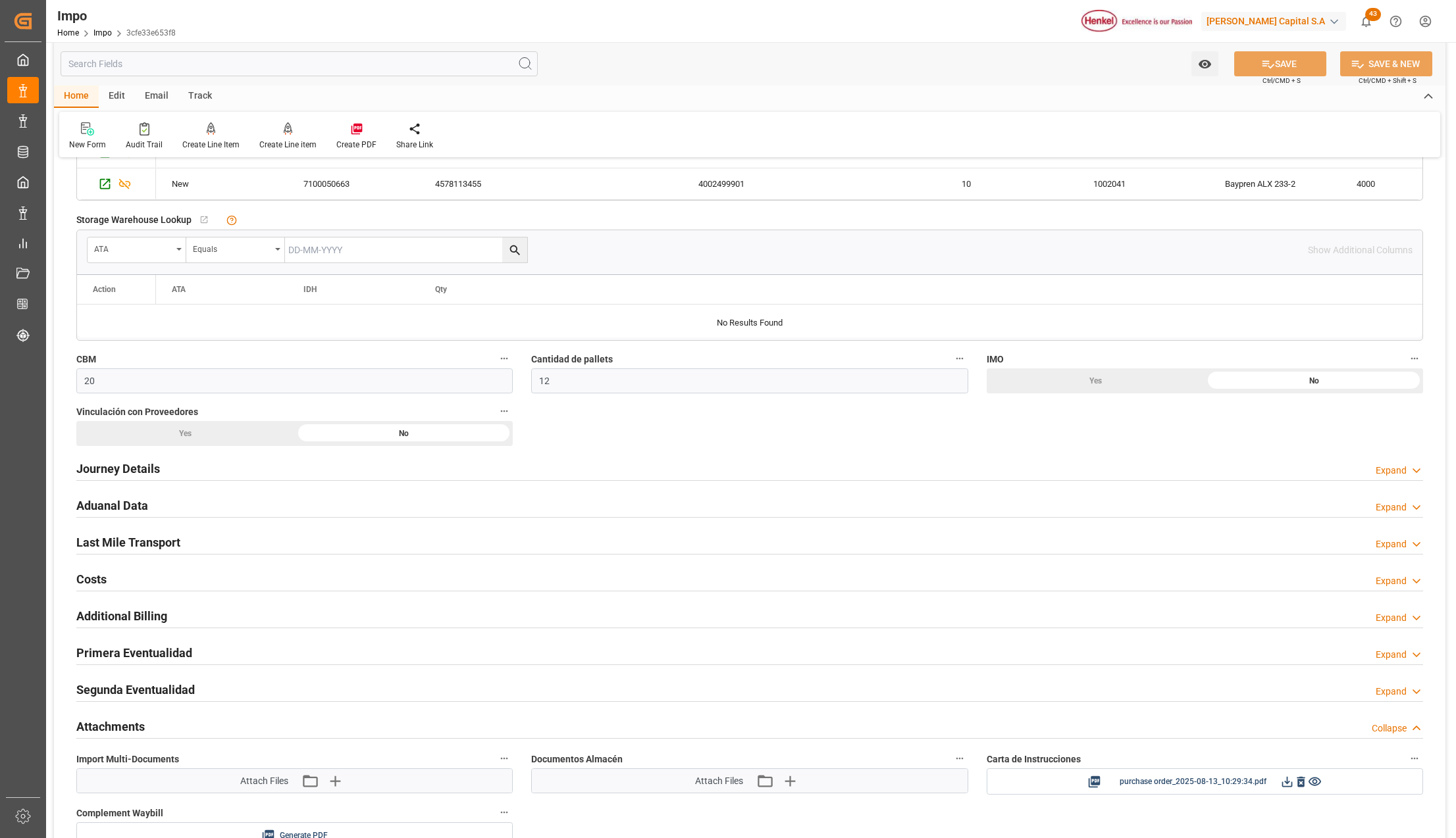
scroll to position [789, 0]
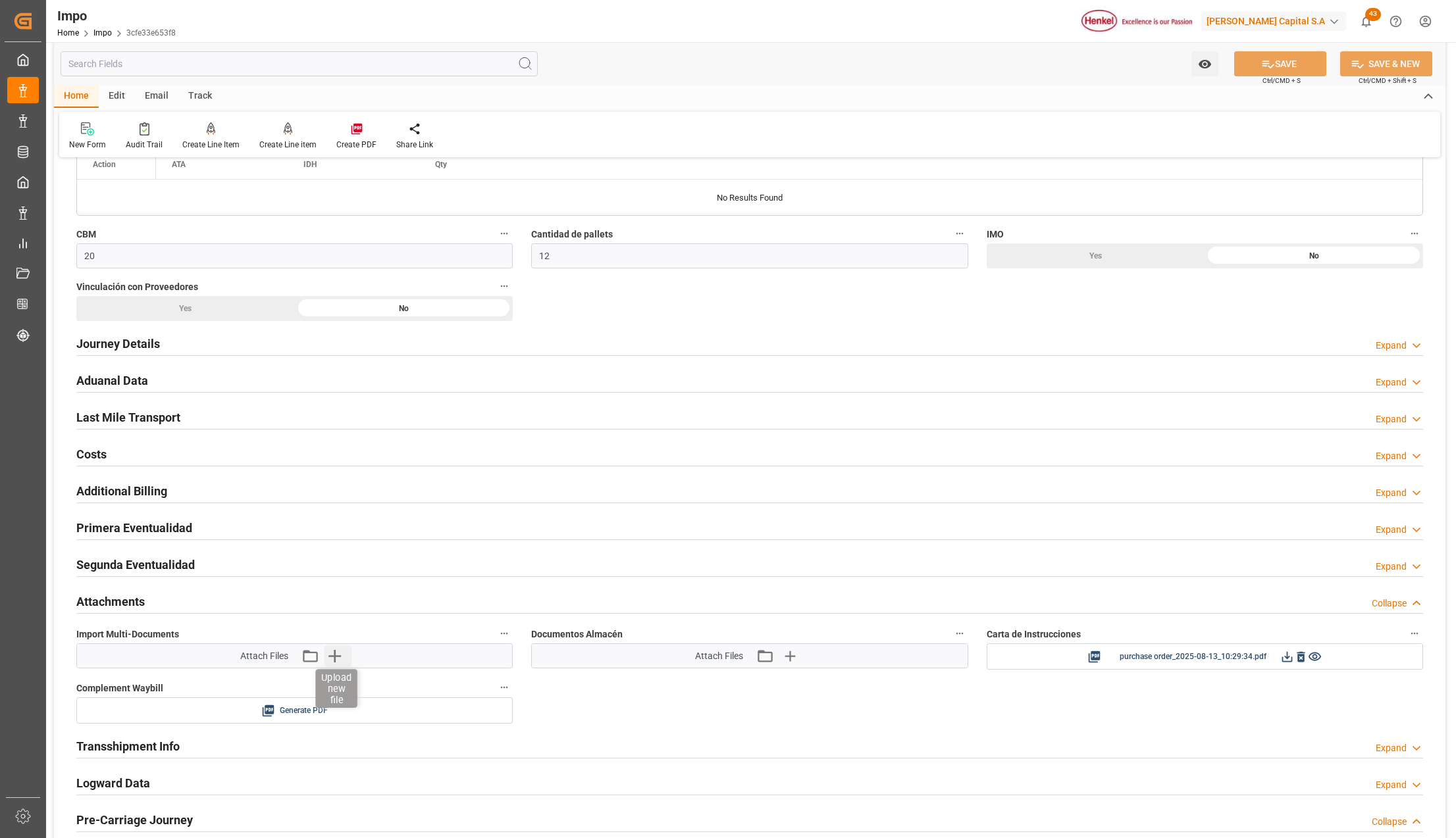
click at [337, 659] on icon "button" at bounding box center [334, 655] width 21 height 21
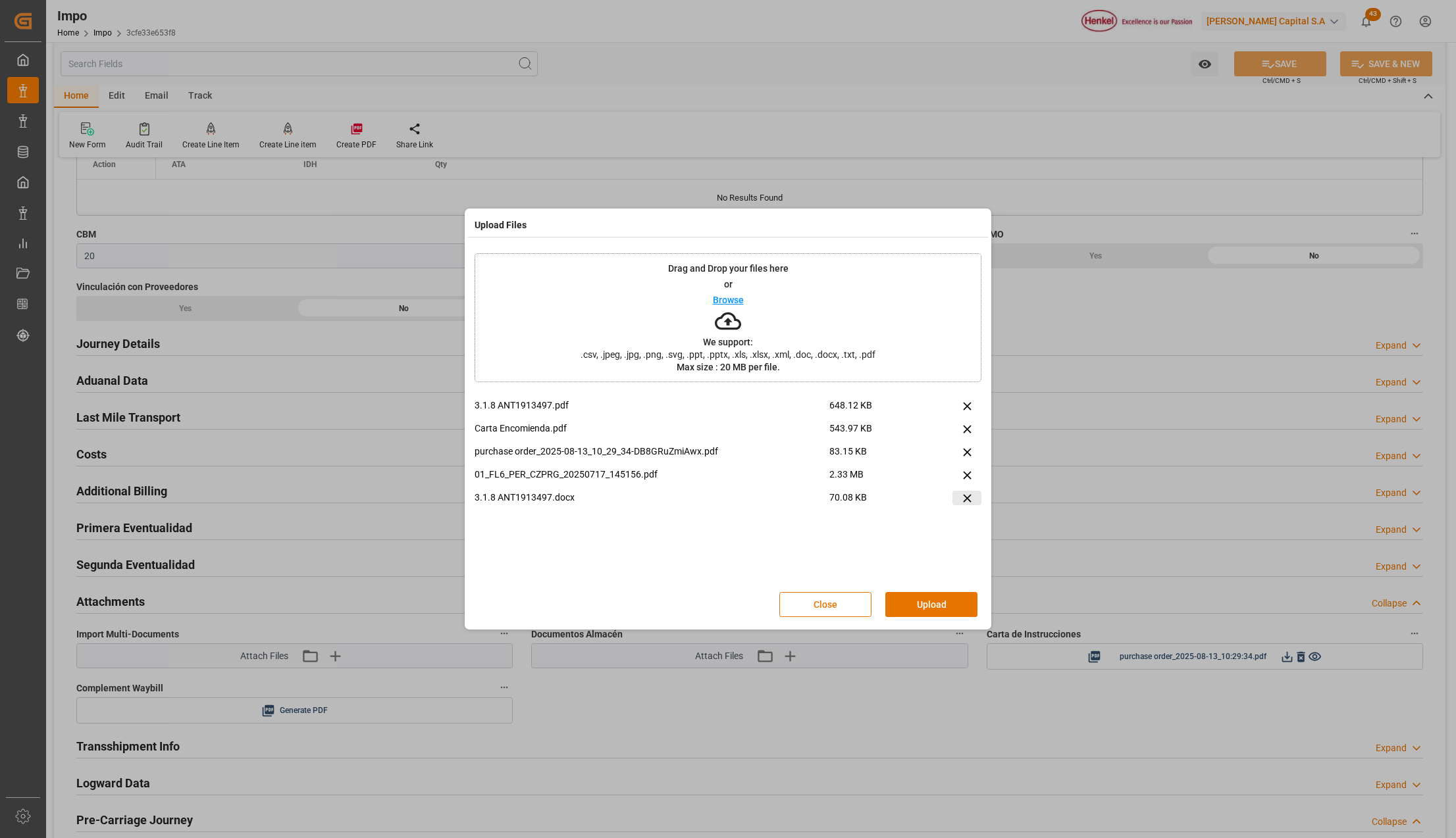
click at [967, 500] on icon at bounding box center [967, 498] width 14 height 14
click at [947, 600] on button "Upload" at bounding box center [931, 604] width 92 height 25
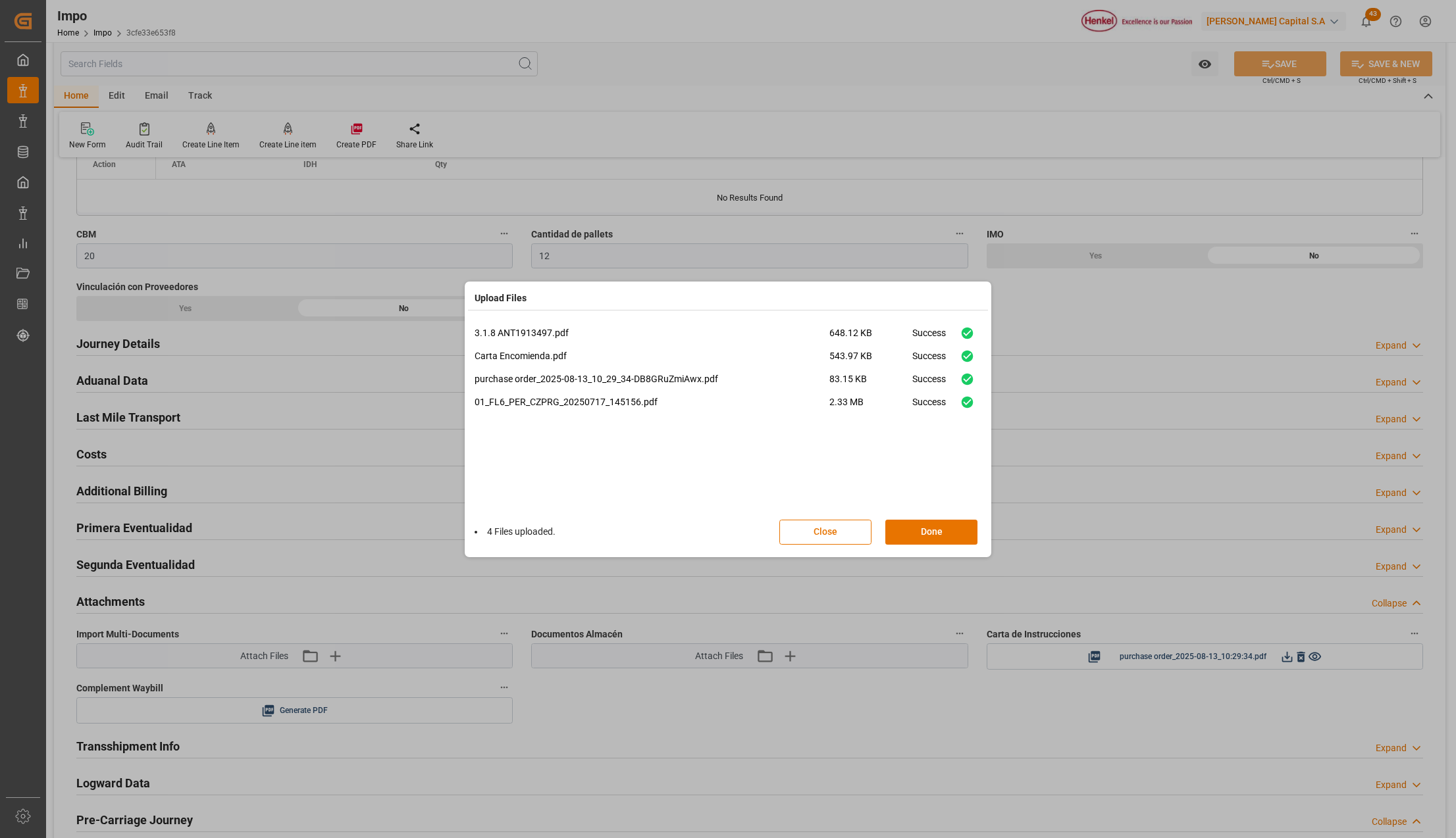
drag, startPoint x: 947, startPoint y: 534, endPoint x: 1338, endPoint y: 82, distance: 597.6
click at [947, 534] on button "Done" at bounding box center [931, 532] width 92 height 25
